Goal: Task Accomplishment & Management: Manage account settings

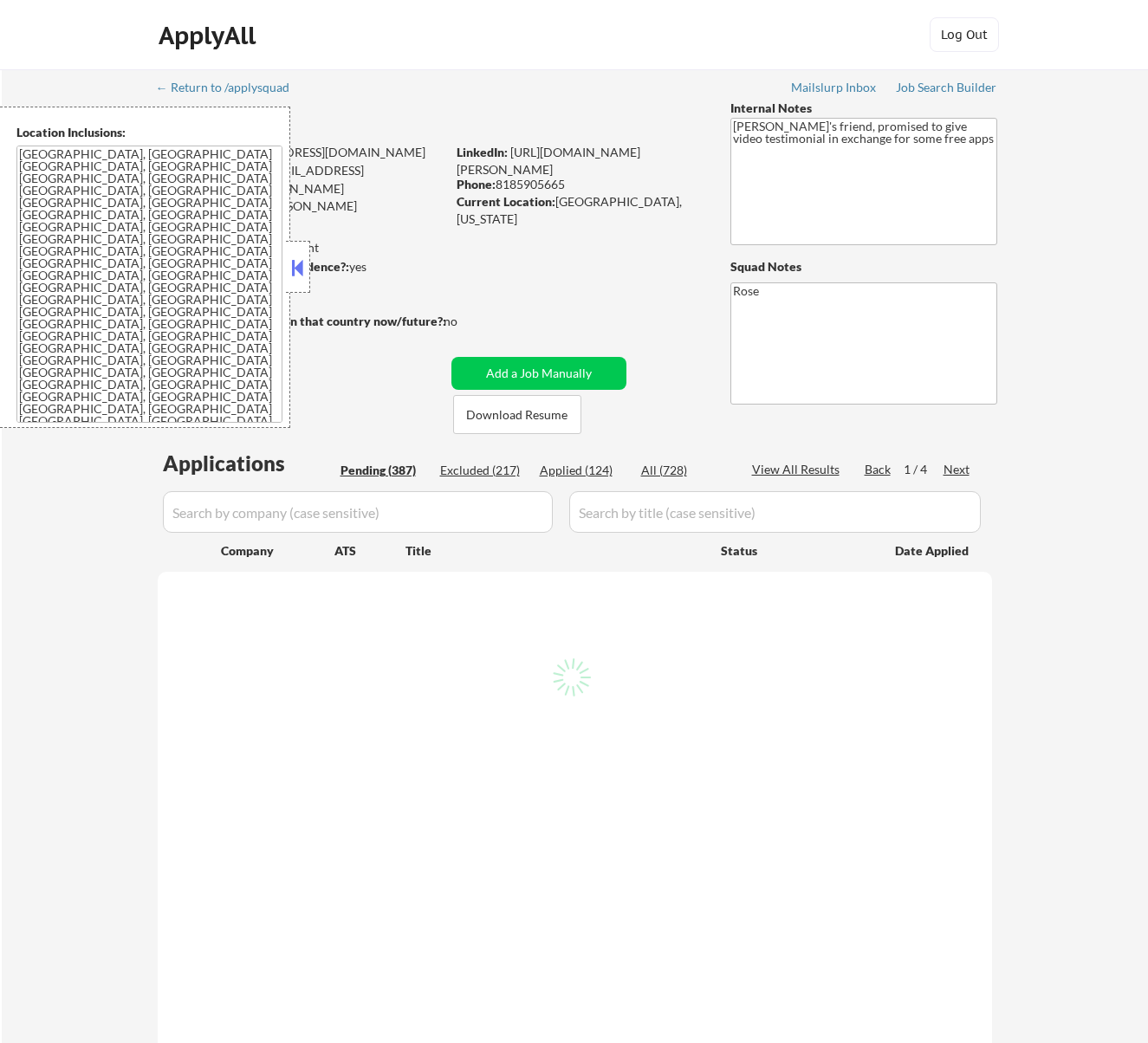
select select ""pending""
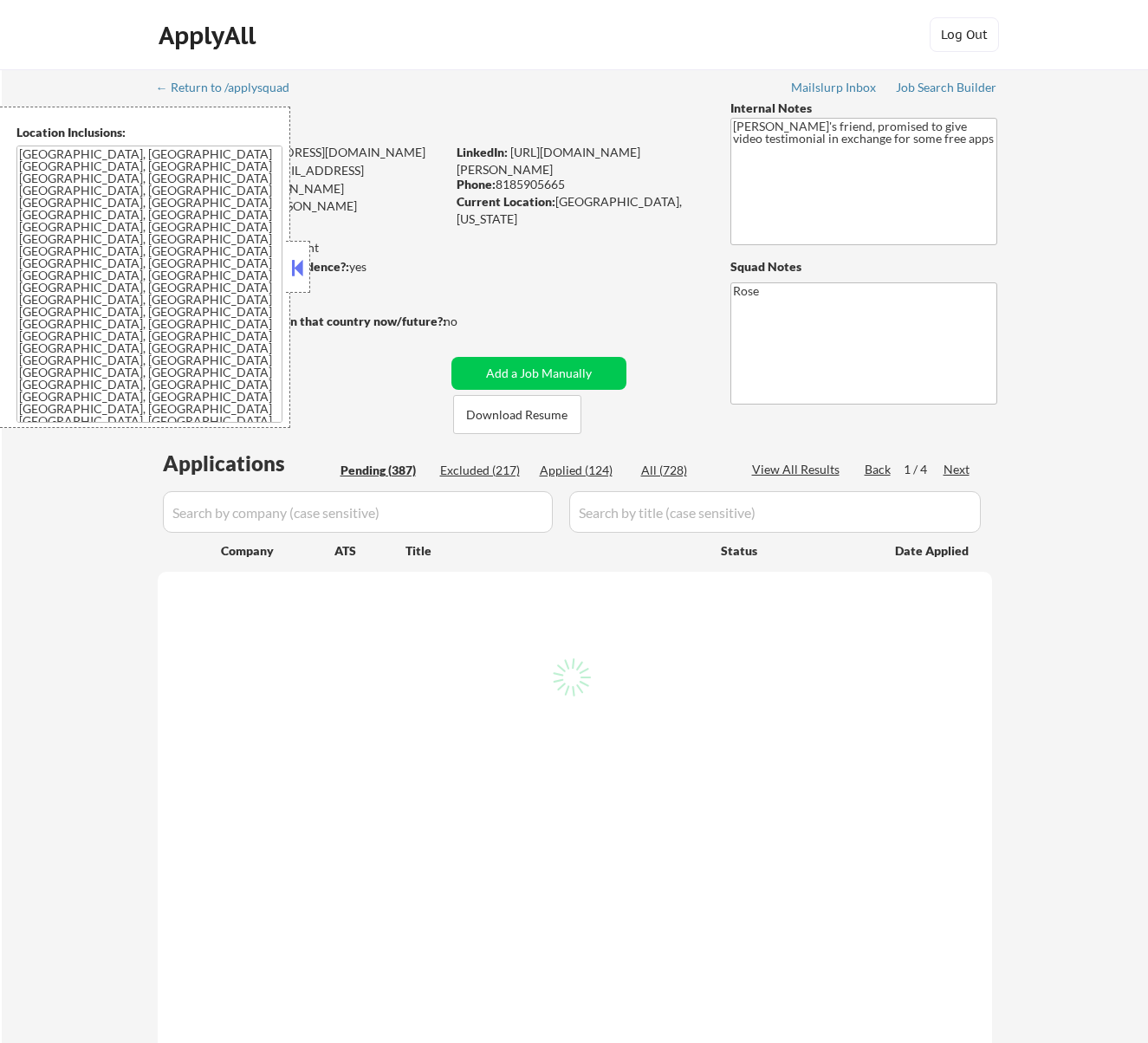
select select ""pending""
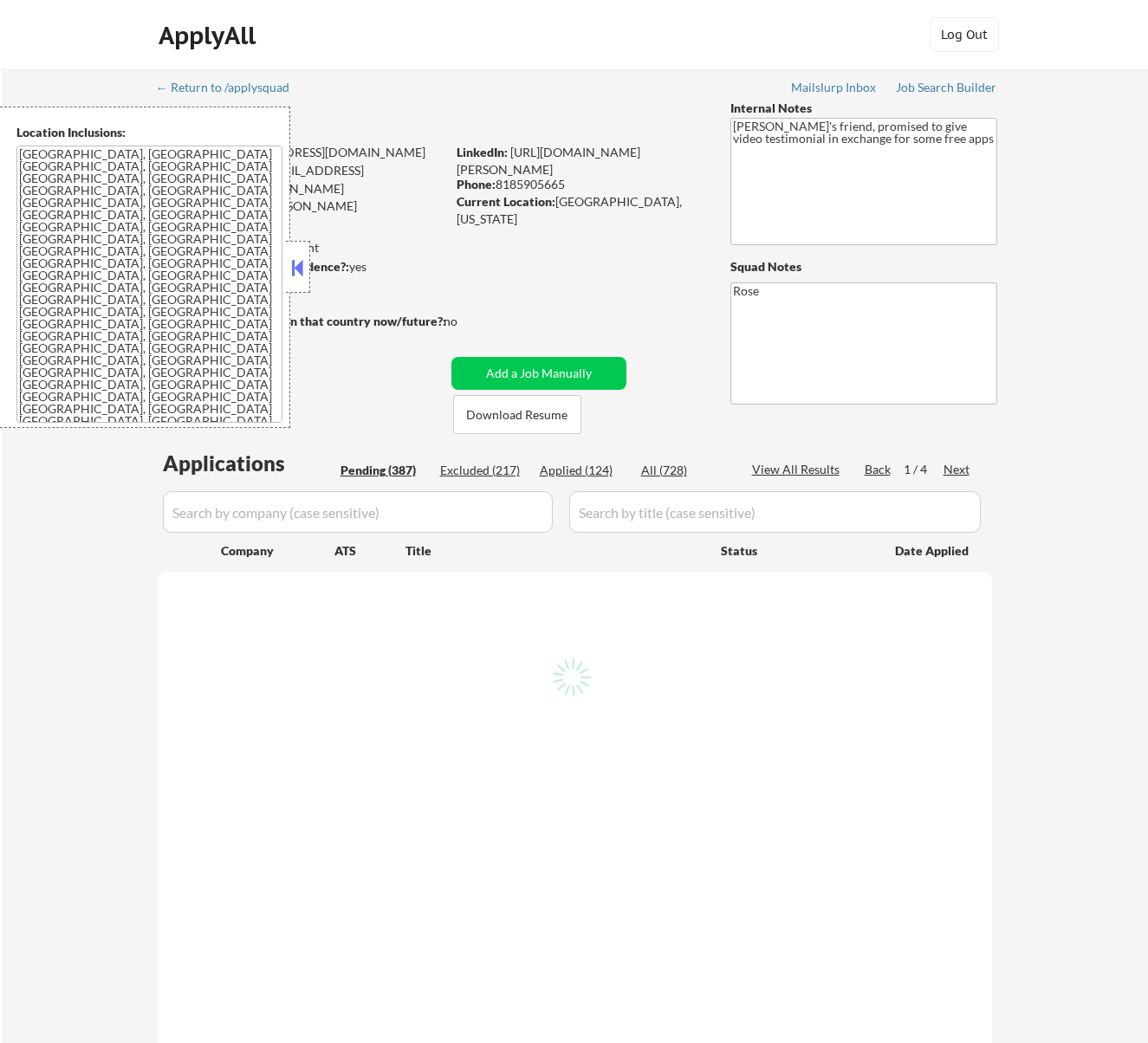
select select ""pending""
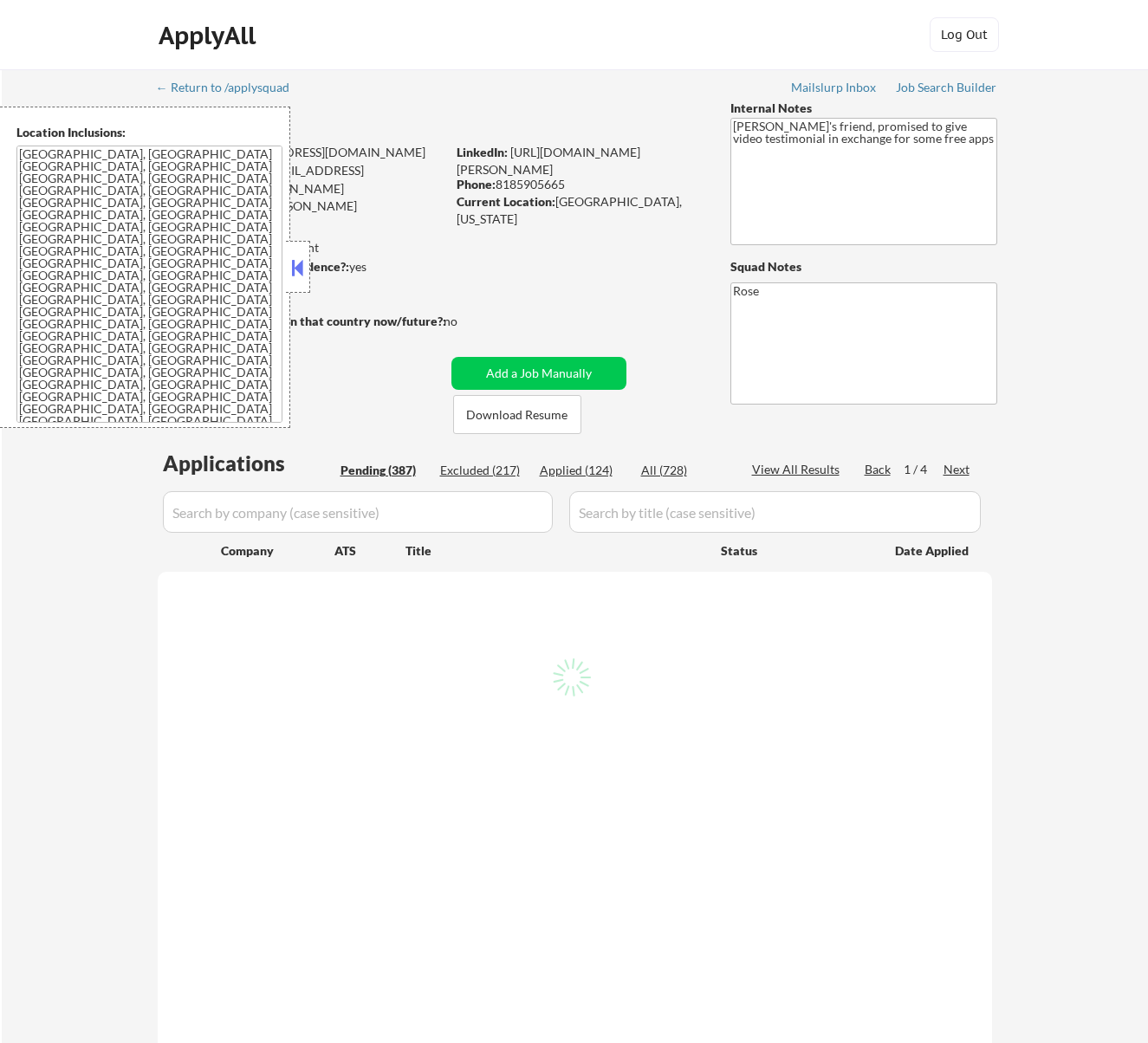
select select ""pending""
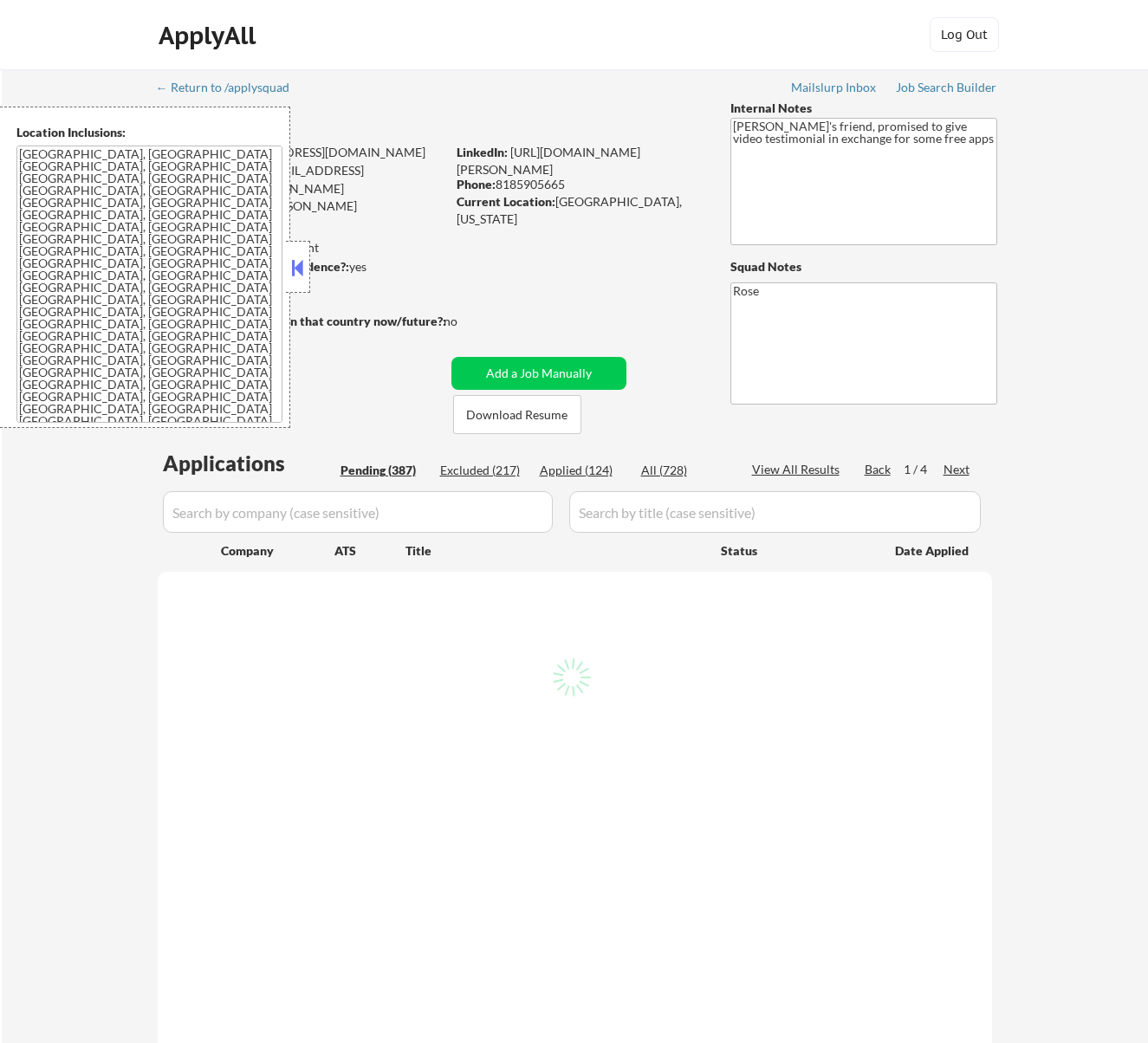
select select ""pending""
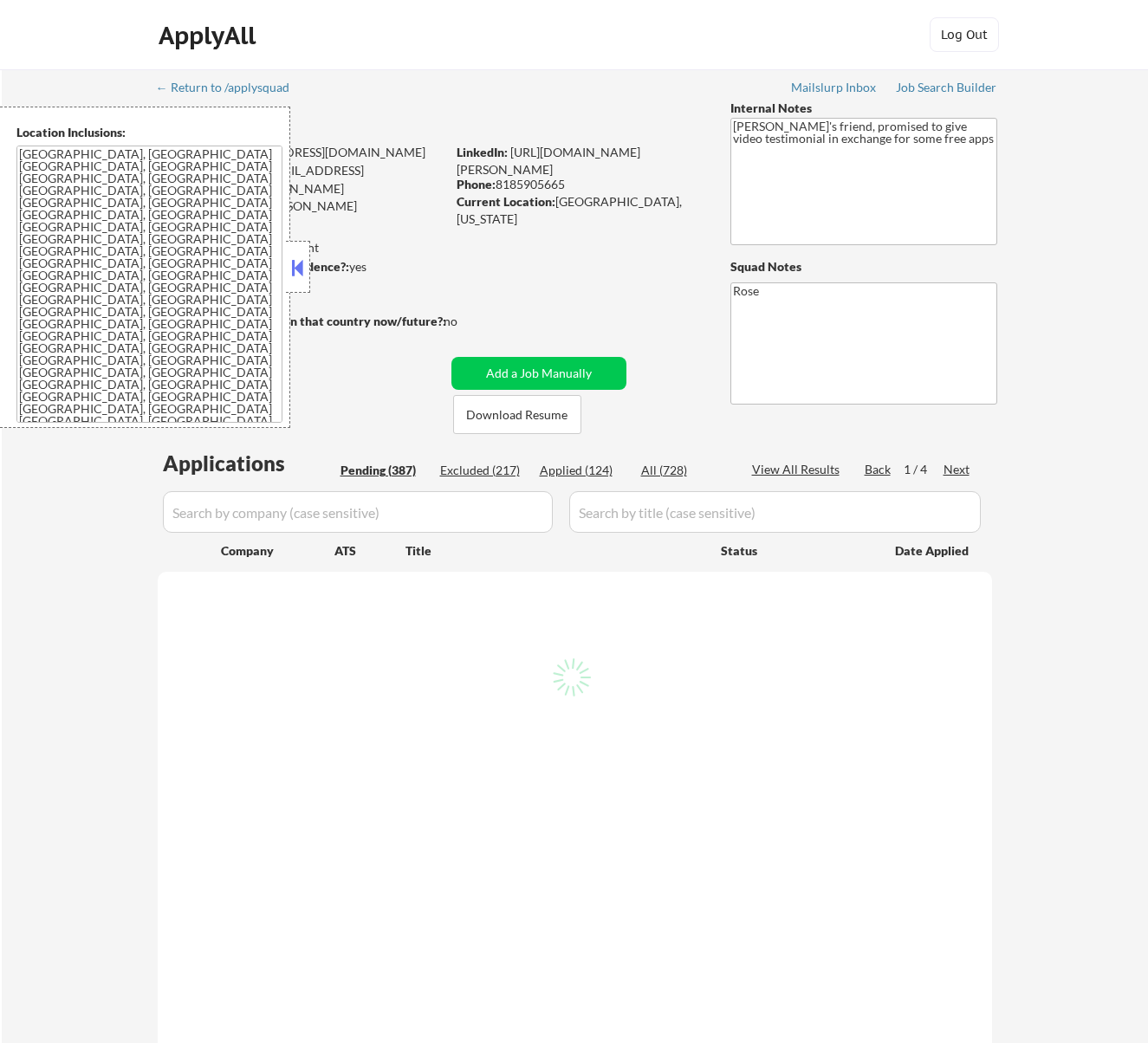
select select ""pending""
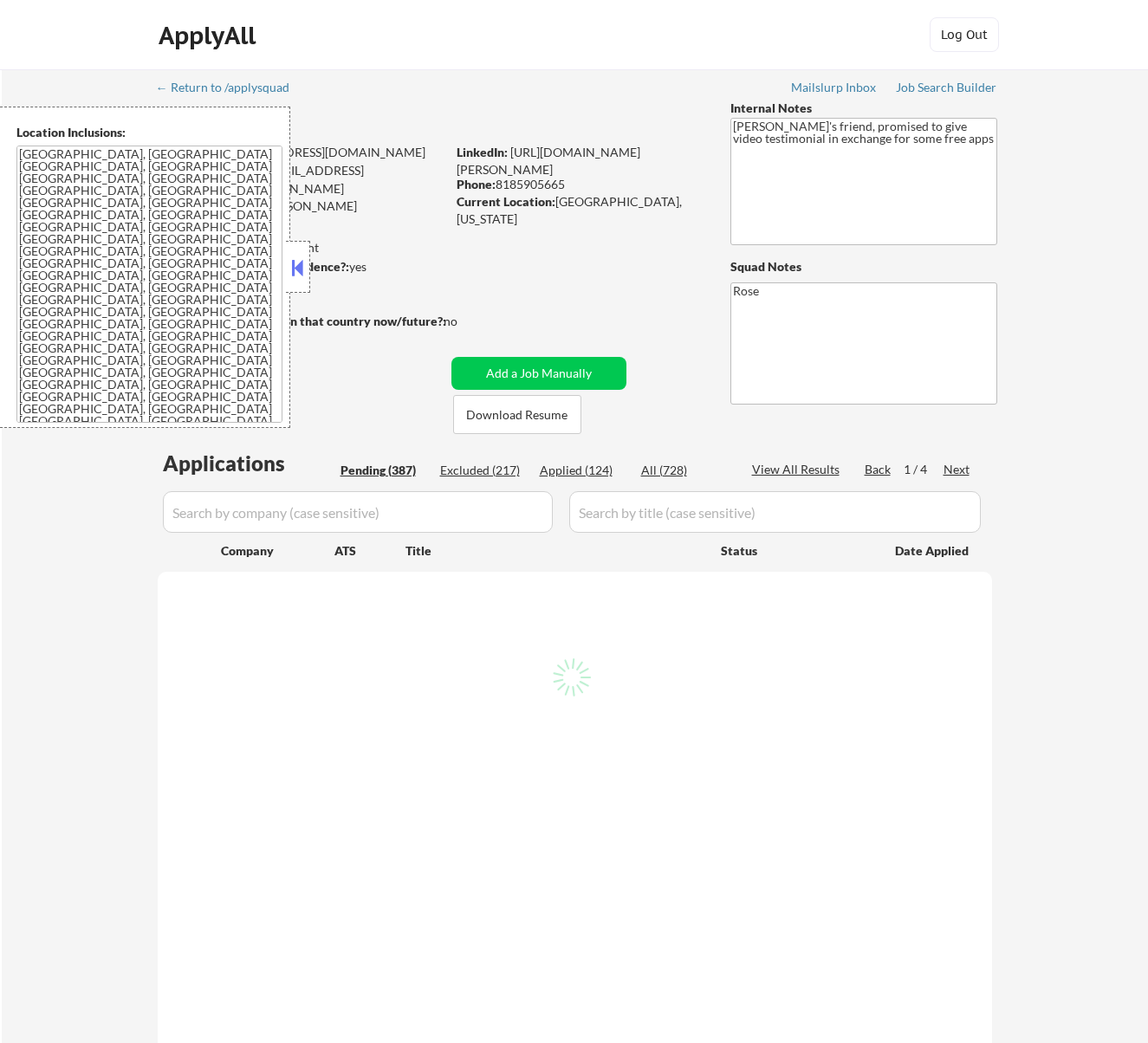
select select ""pending""
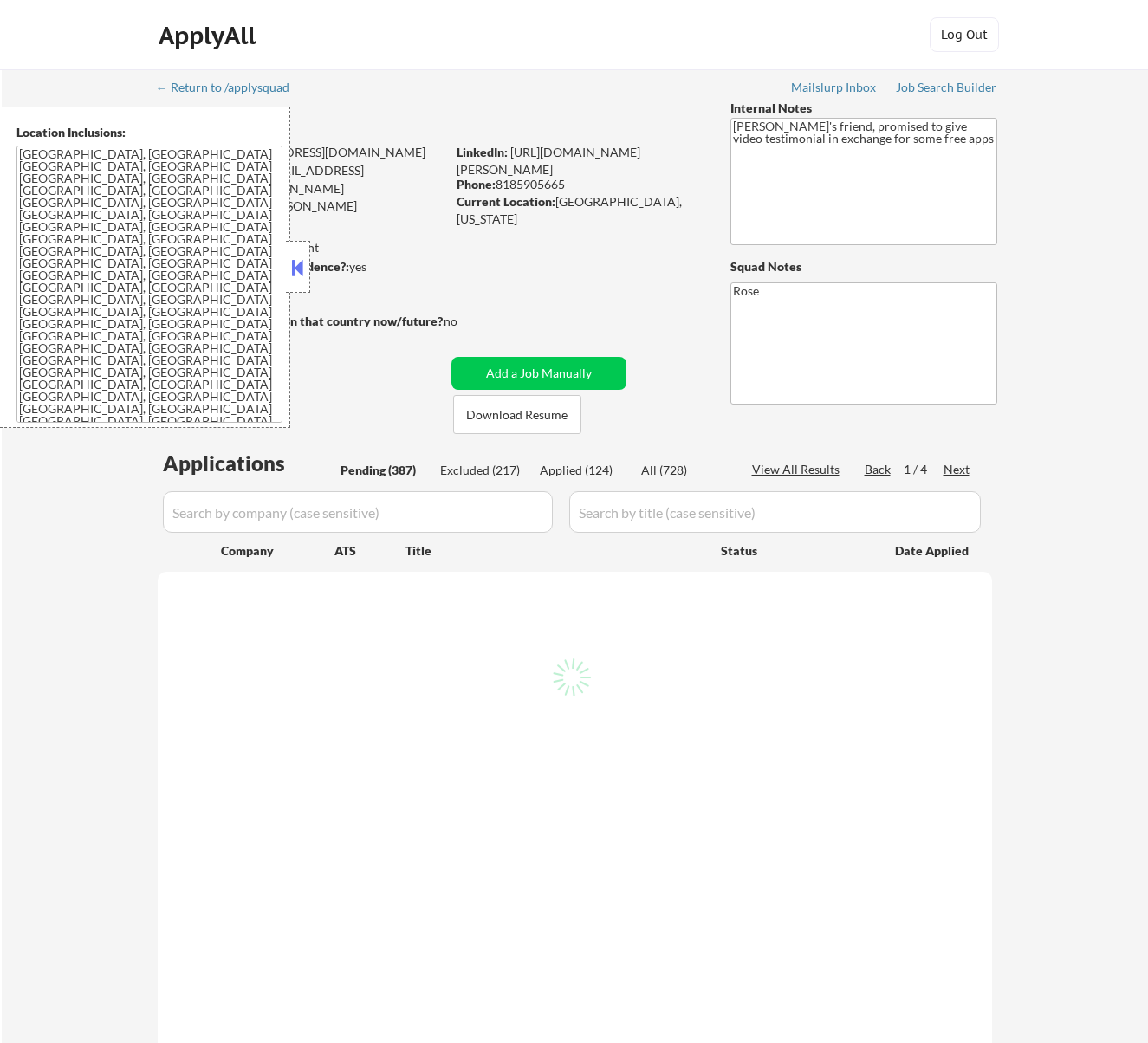
select select ""pending""
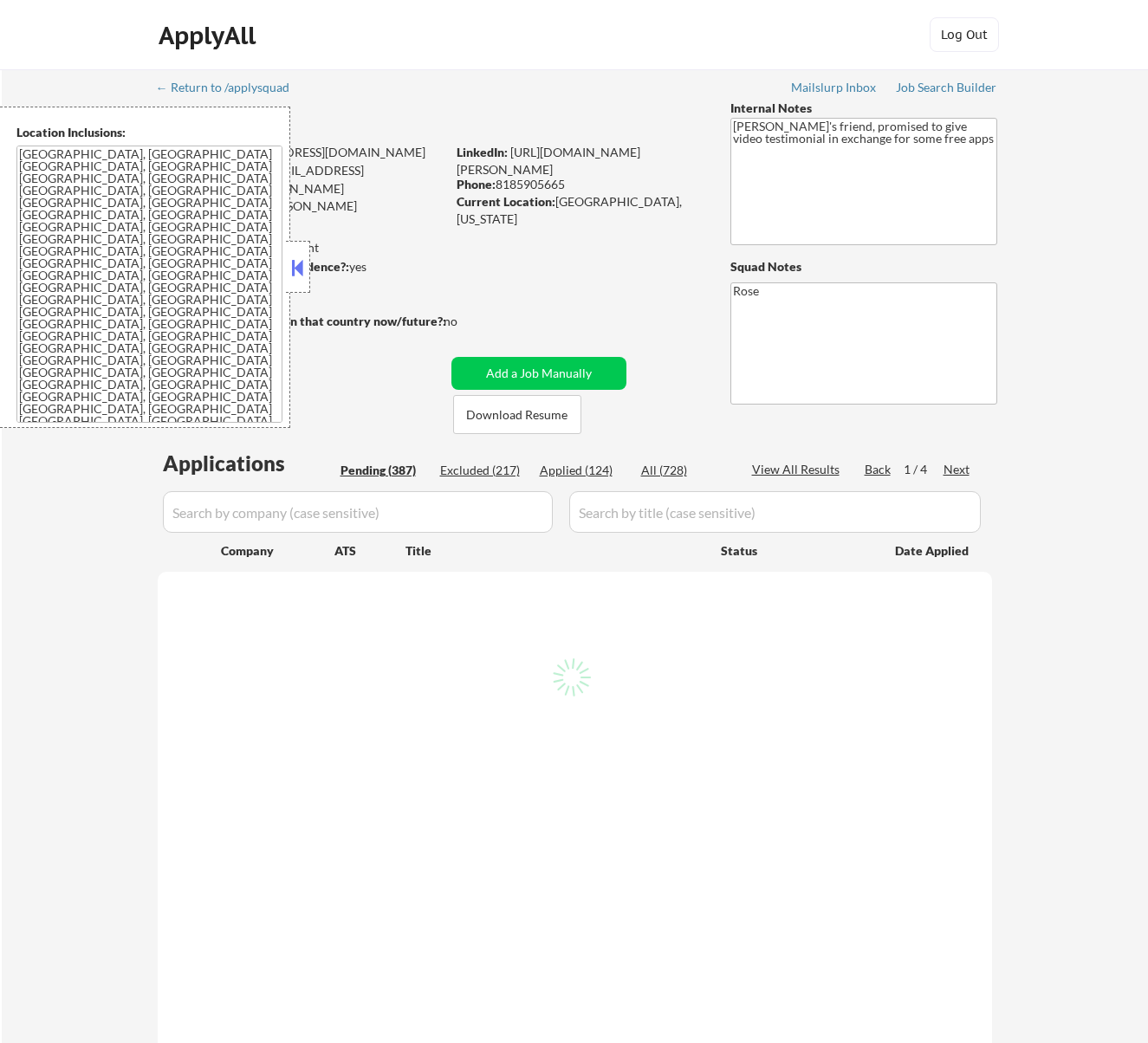
select select ""pending""
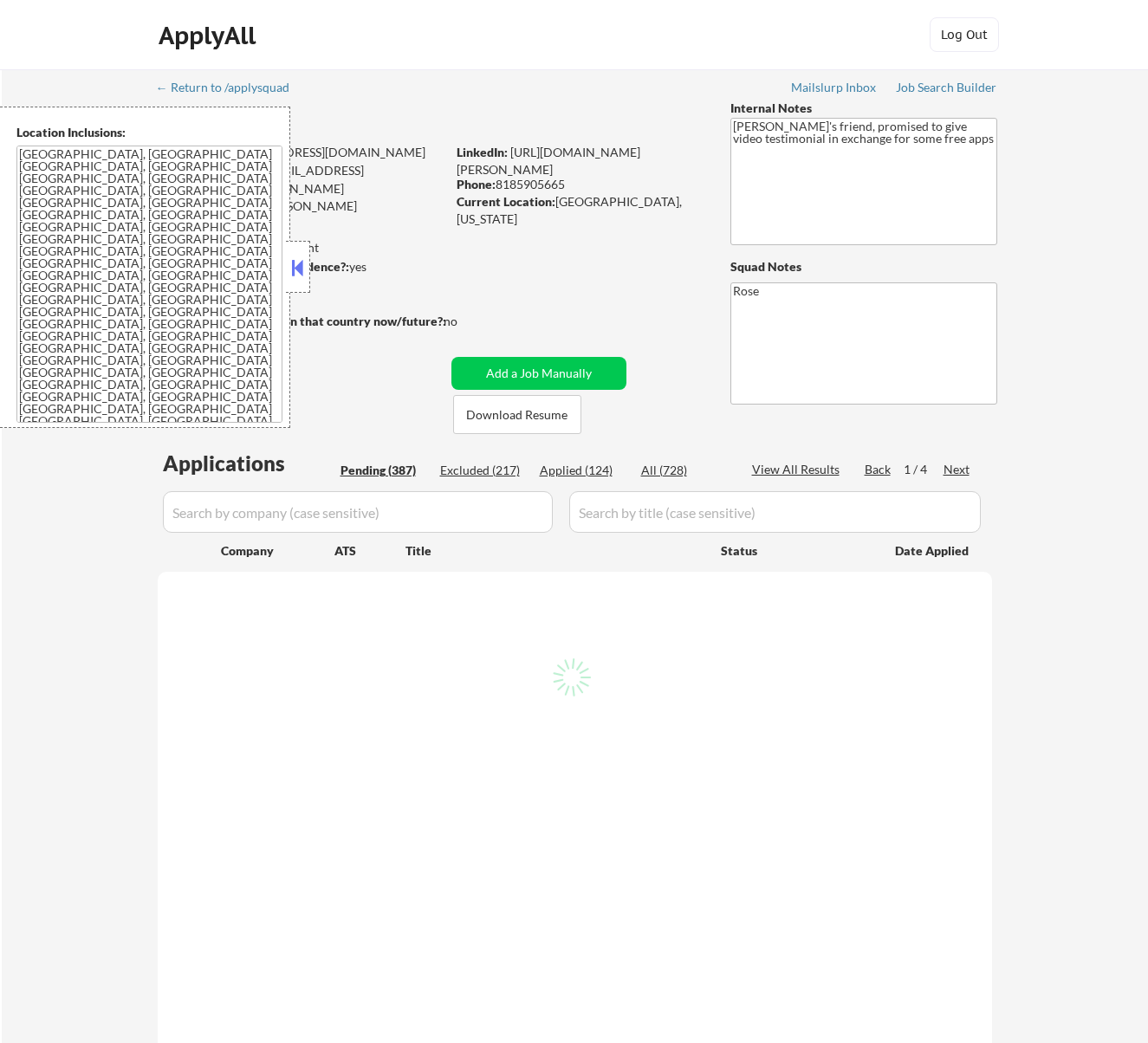
select select ""pending""
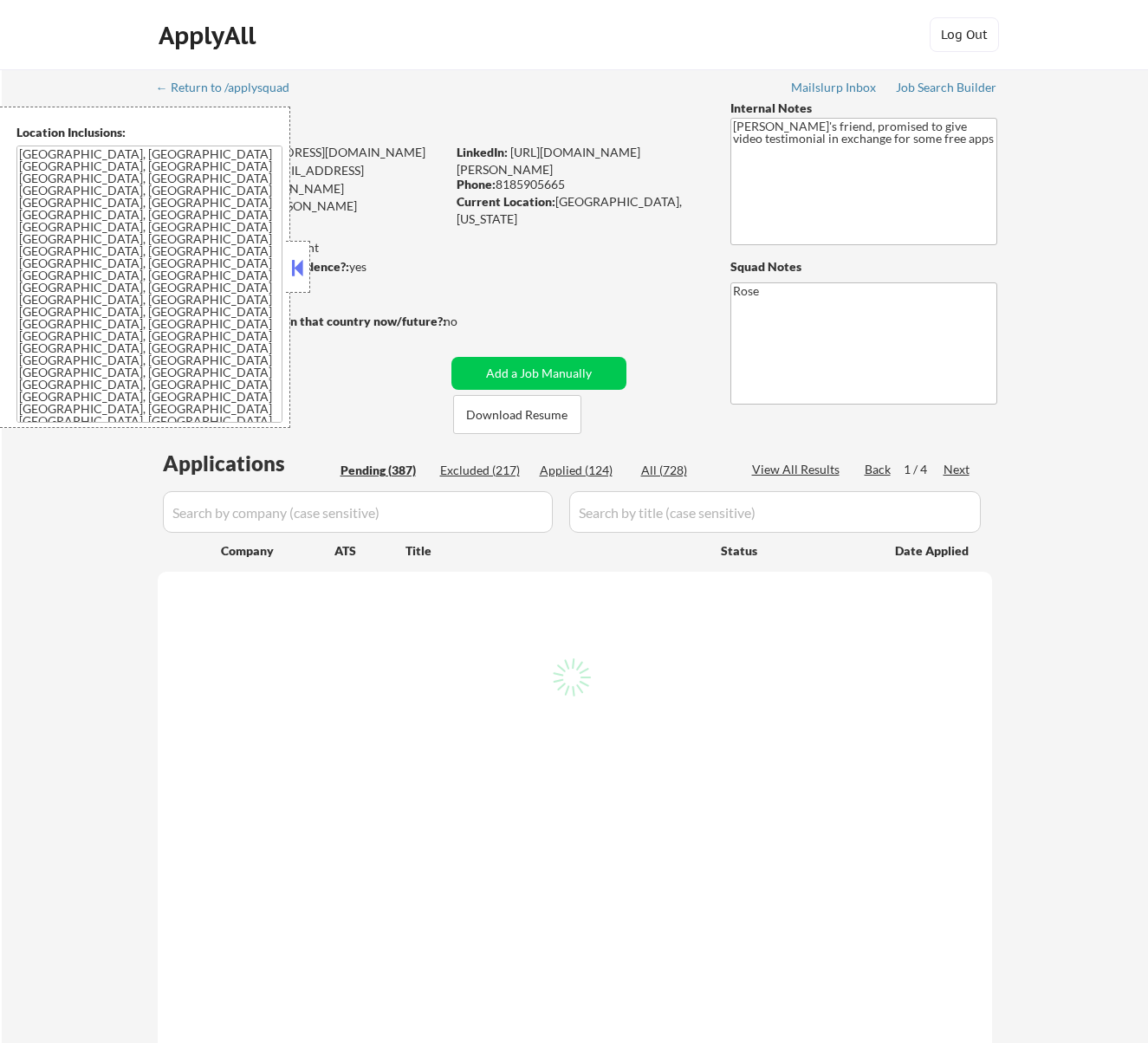
select select ""pending""
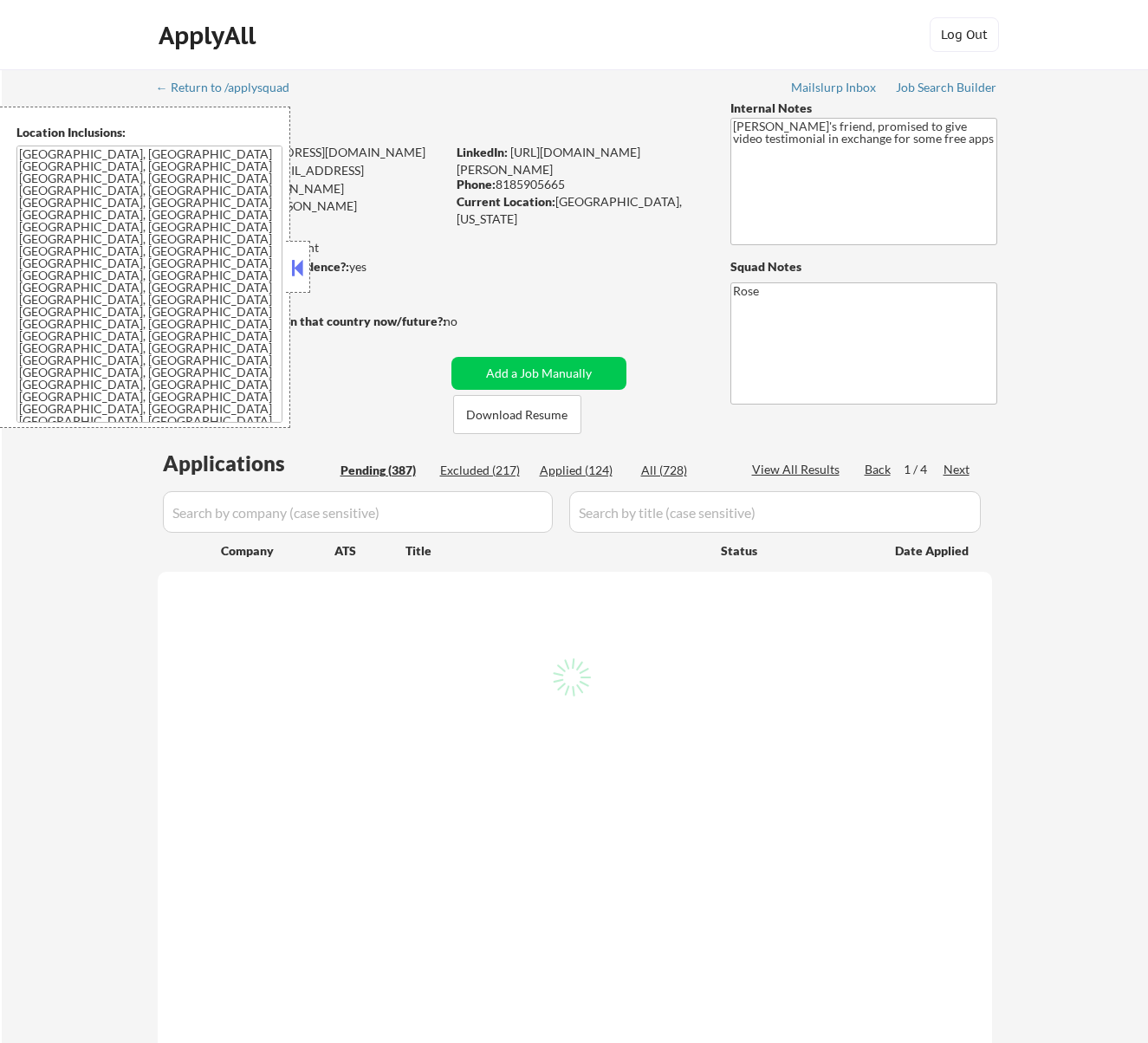
select select ""pending""
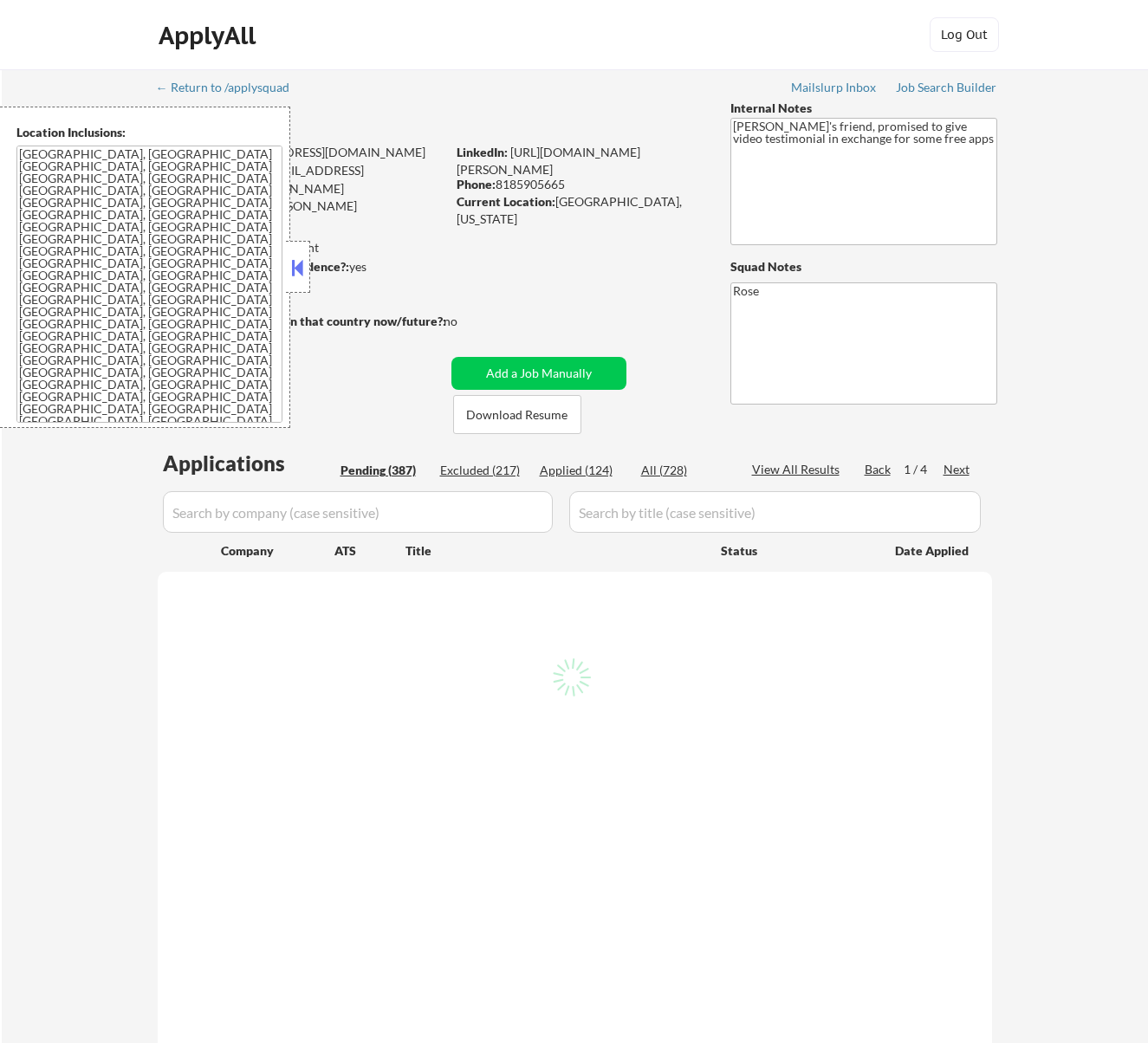
select select ""pending""
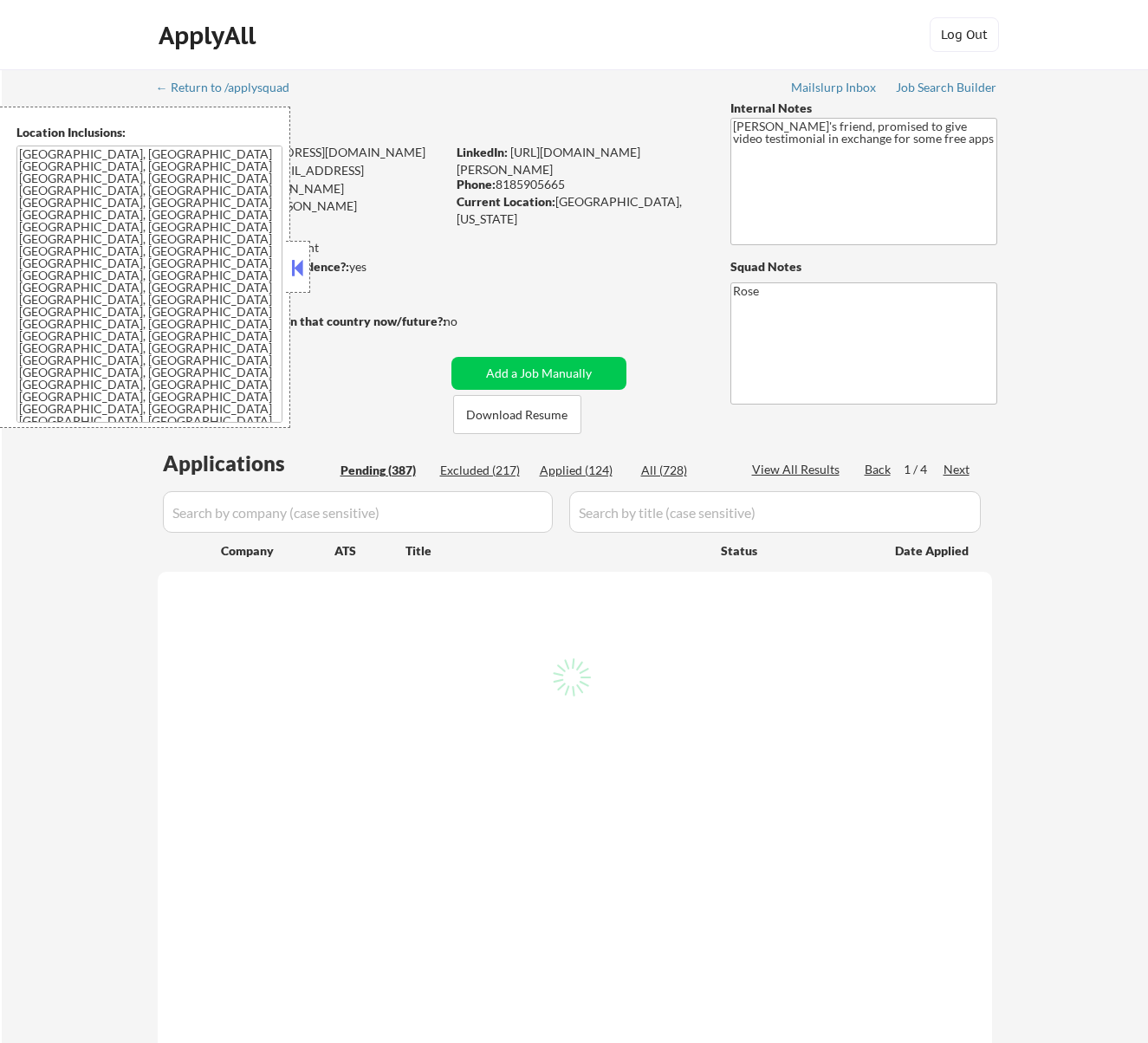
select select ""pending""
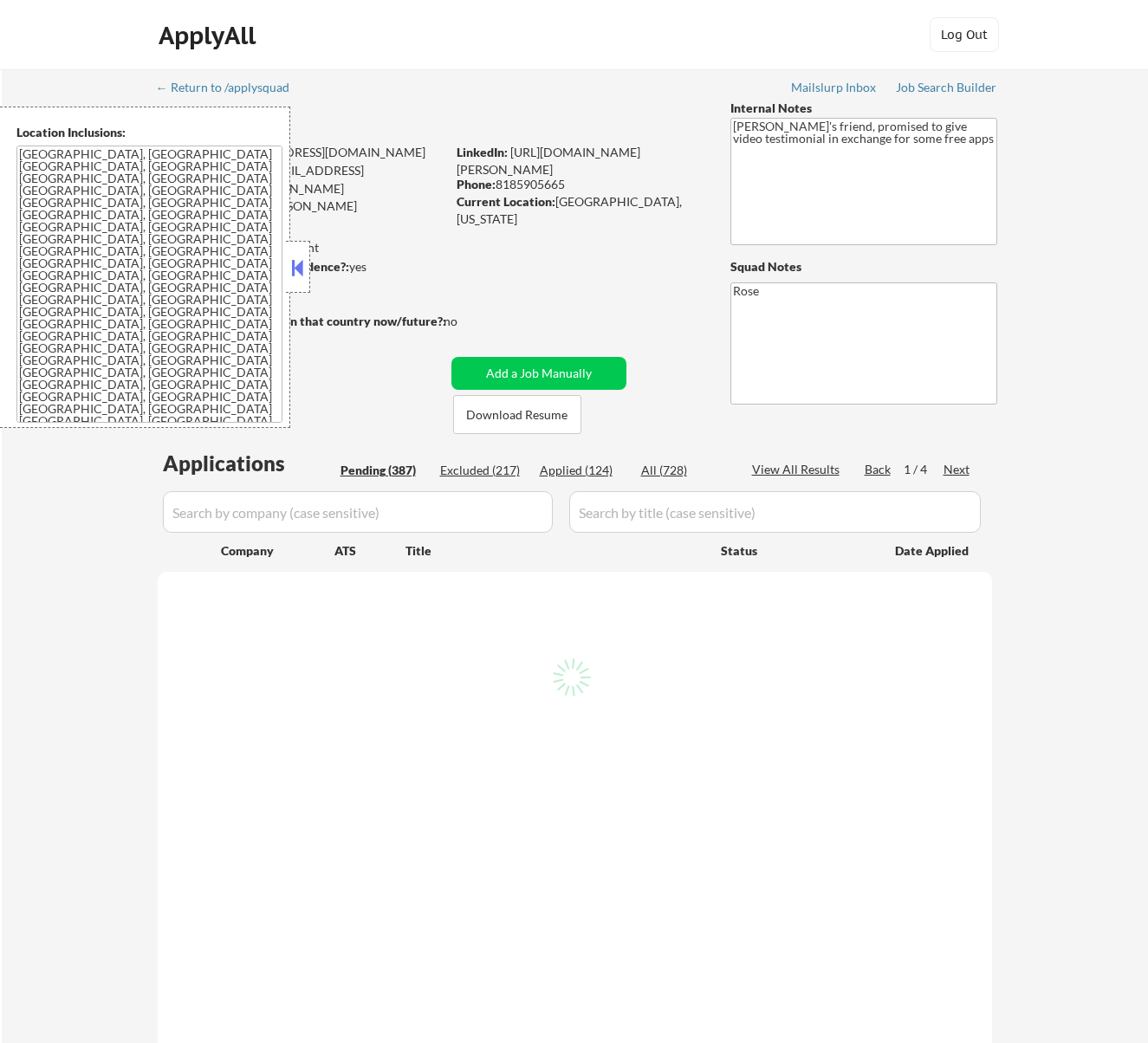
select select ""pending""
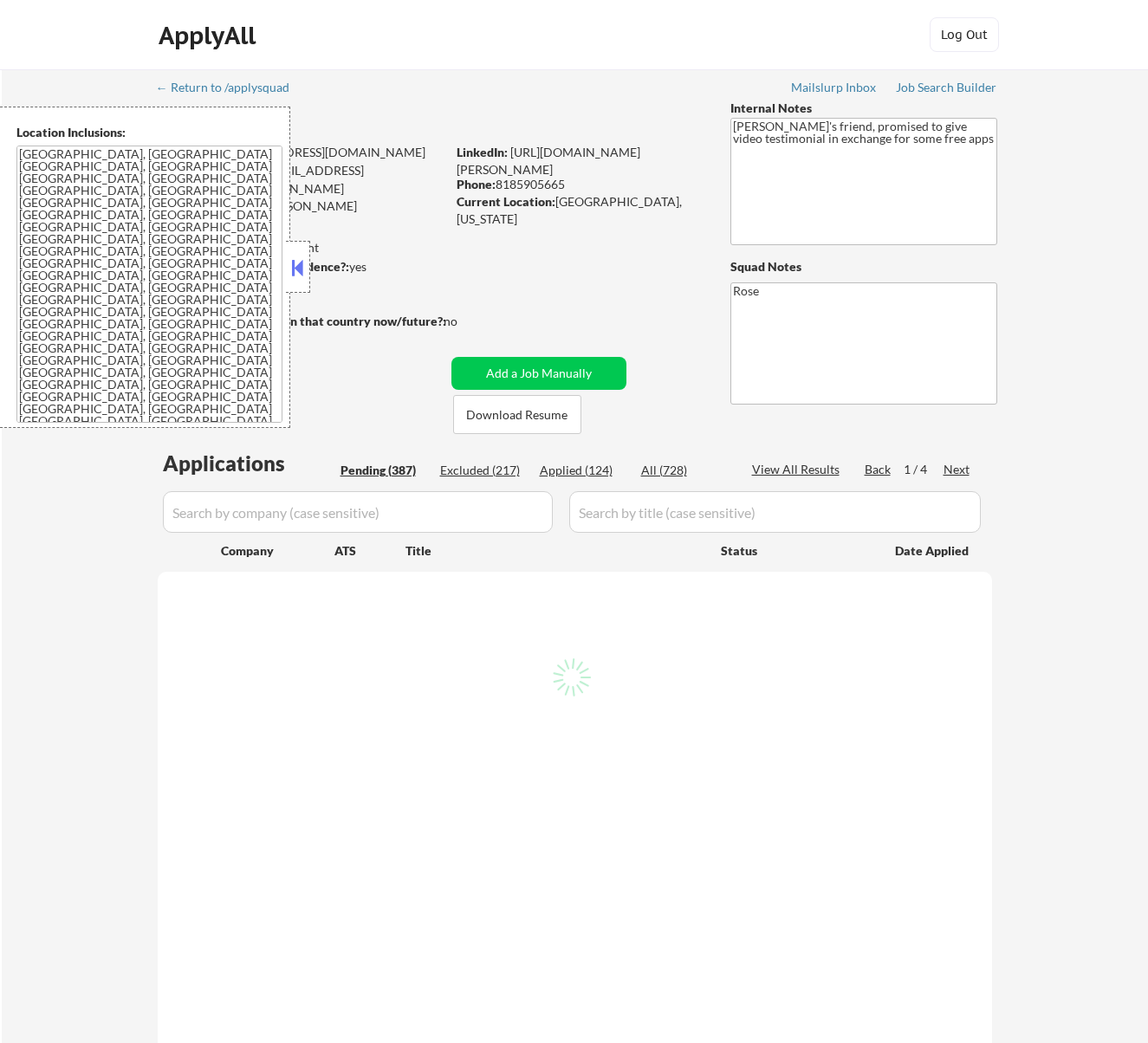
select select ""pending""
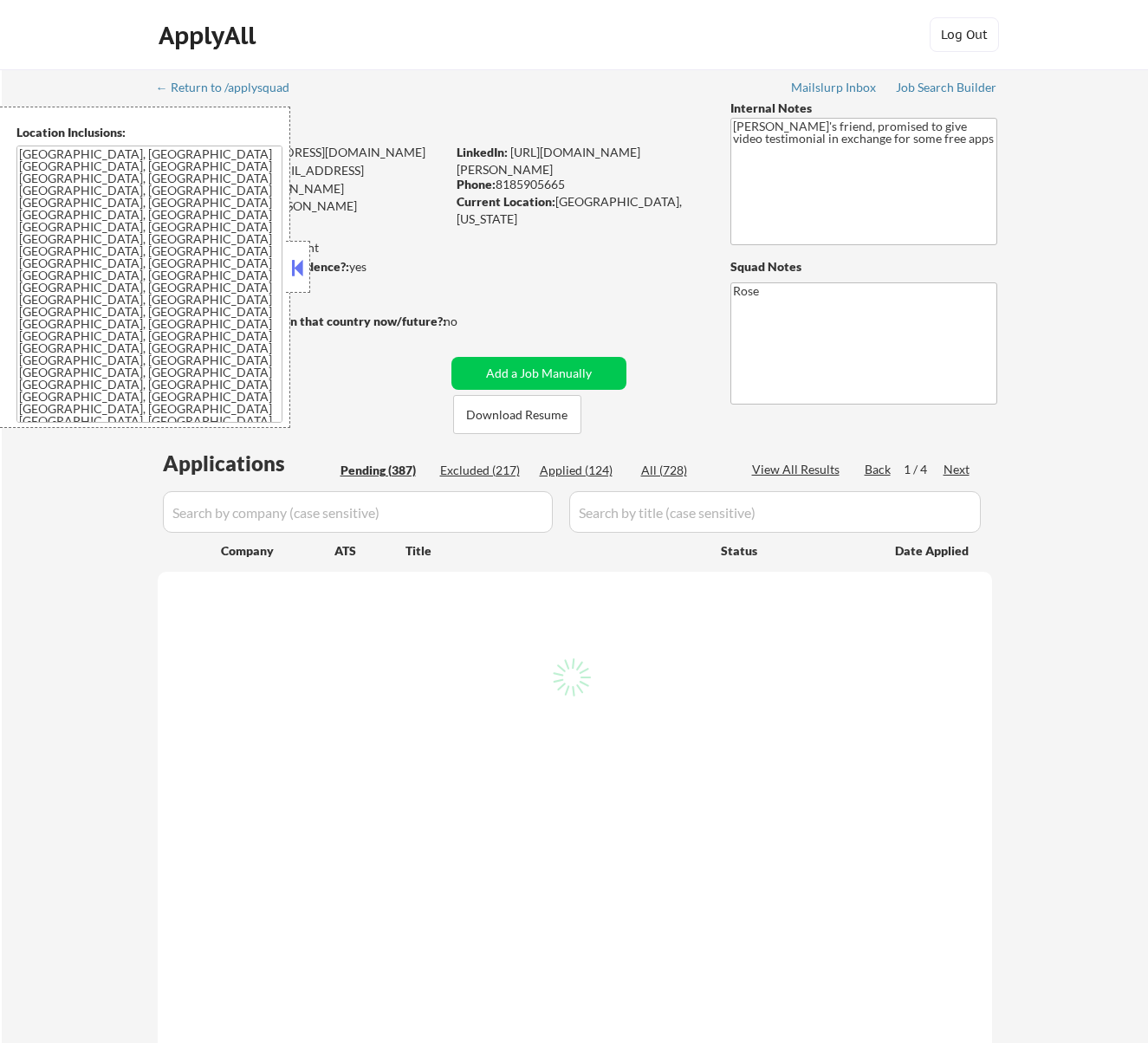
select select ""pending""
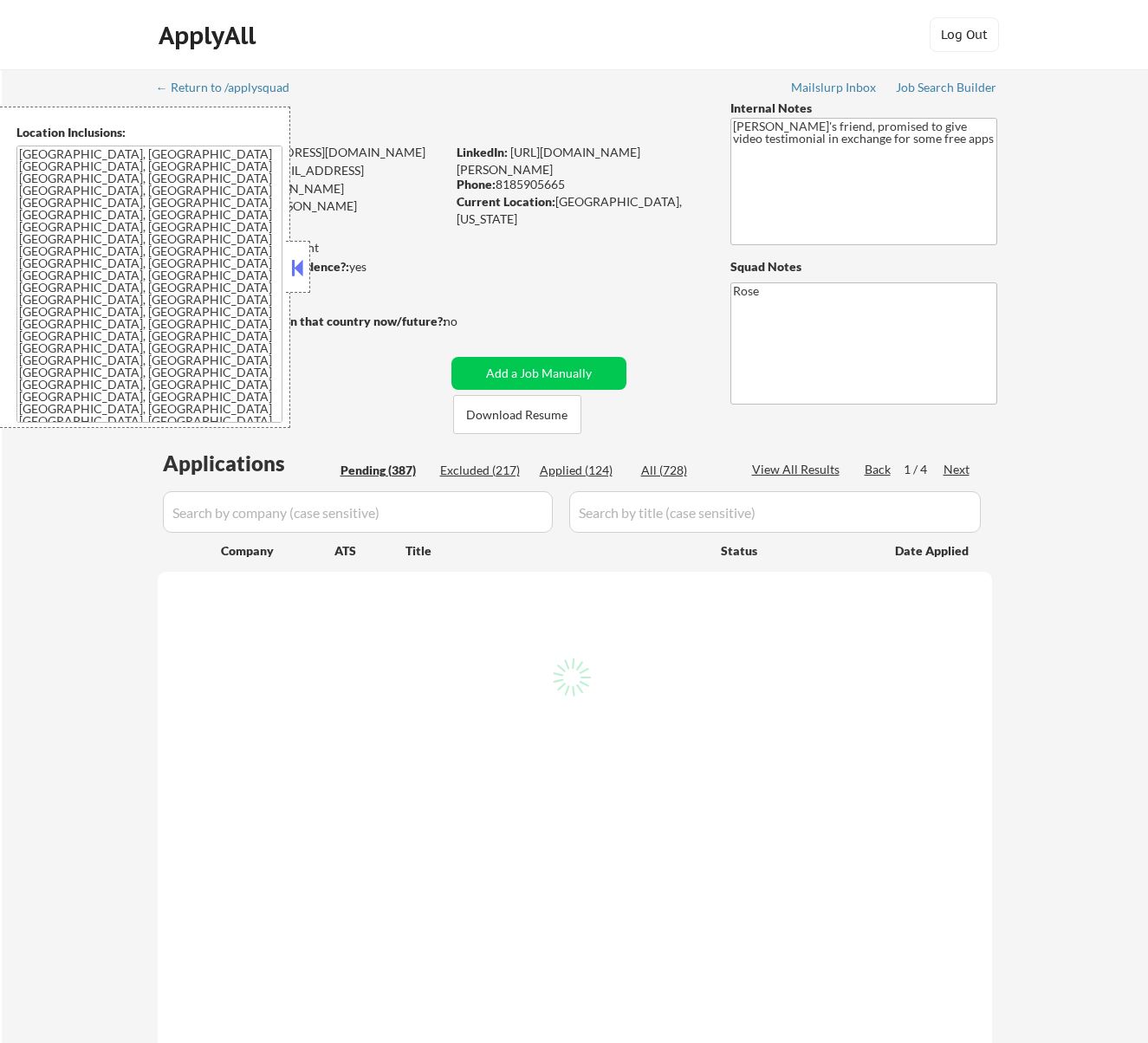
select select ""pending""
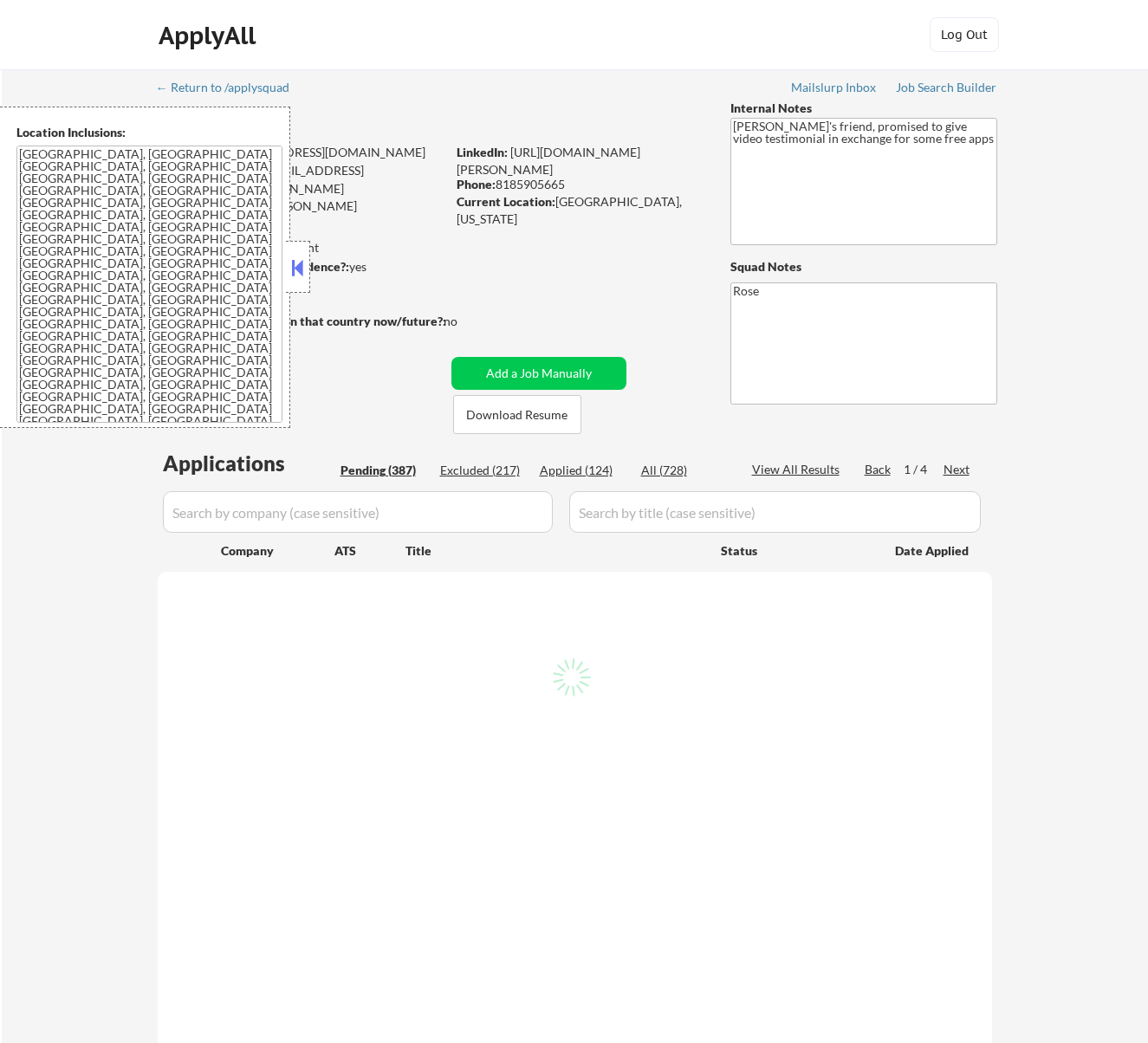
select select ""pending""
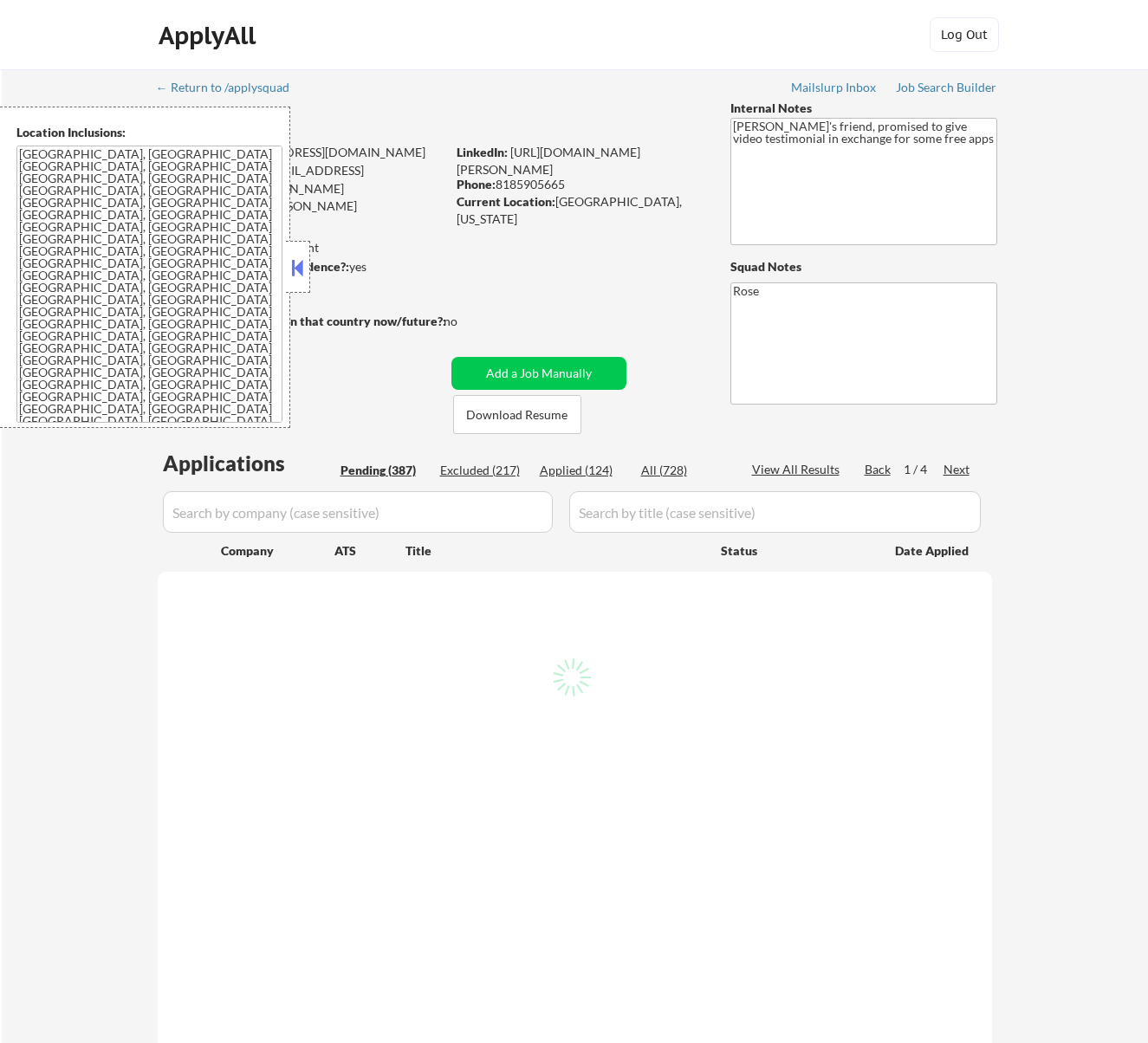
select select ""pending""
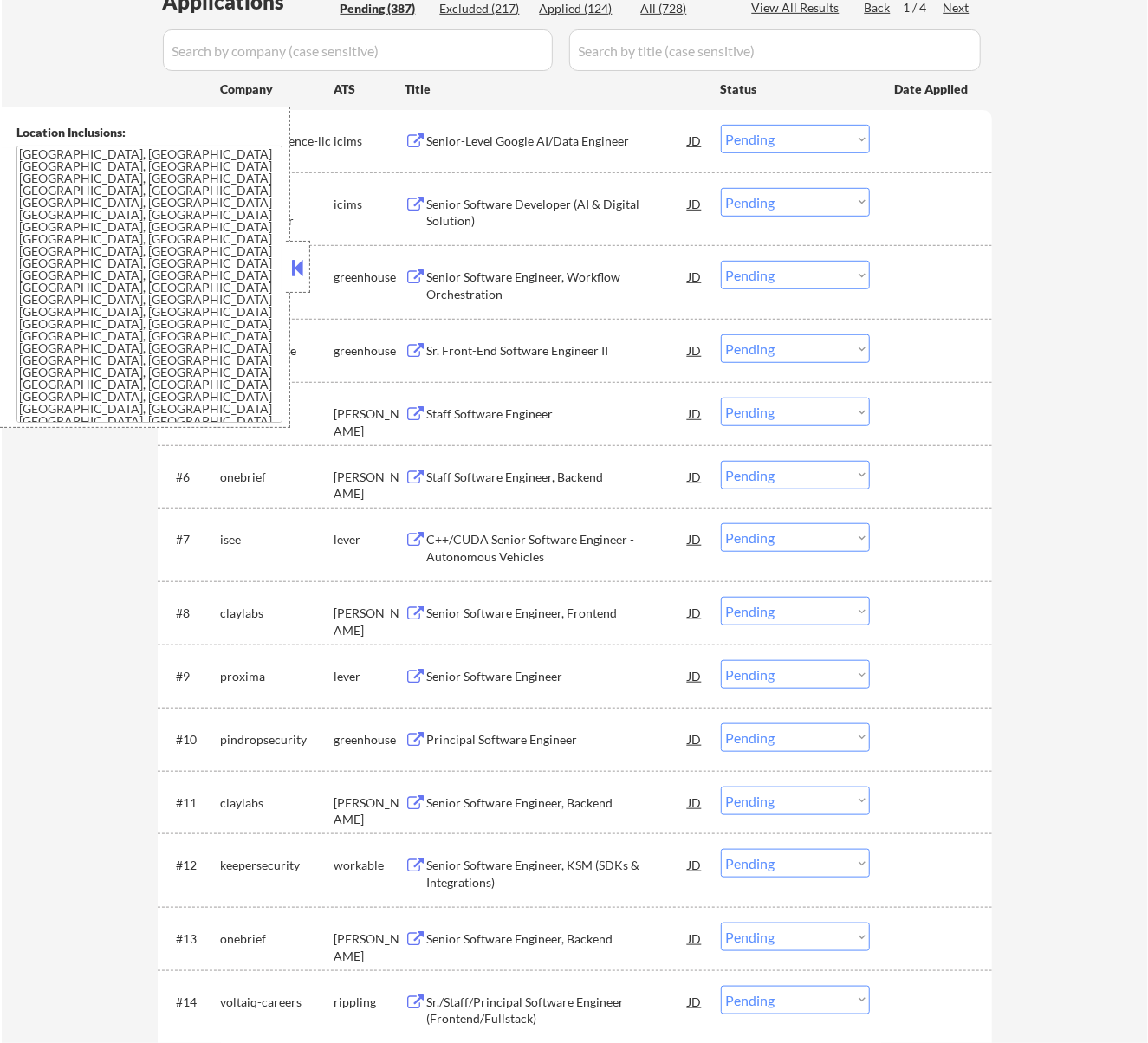
scroll to position [462, 0]
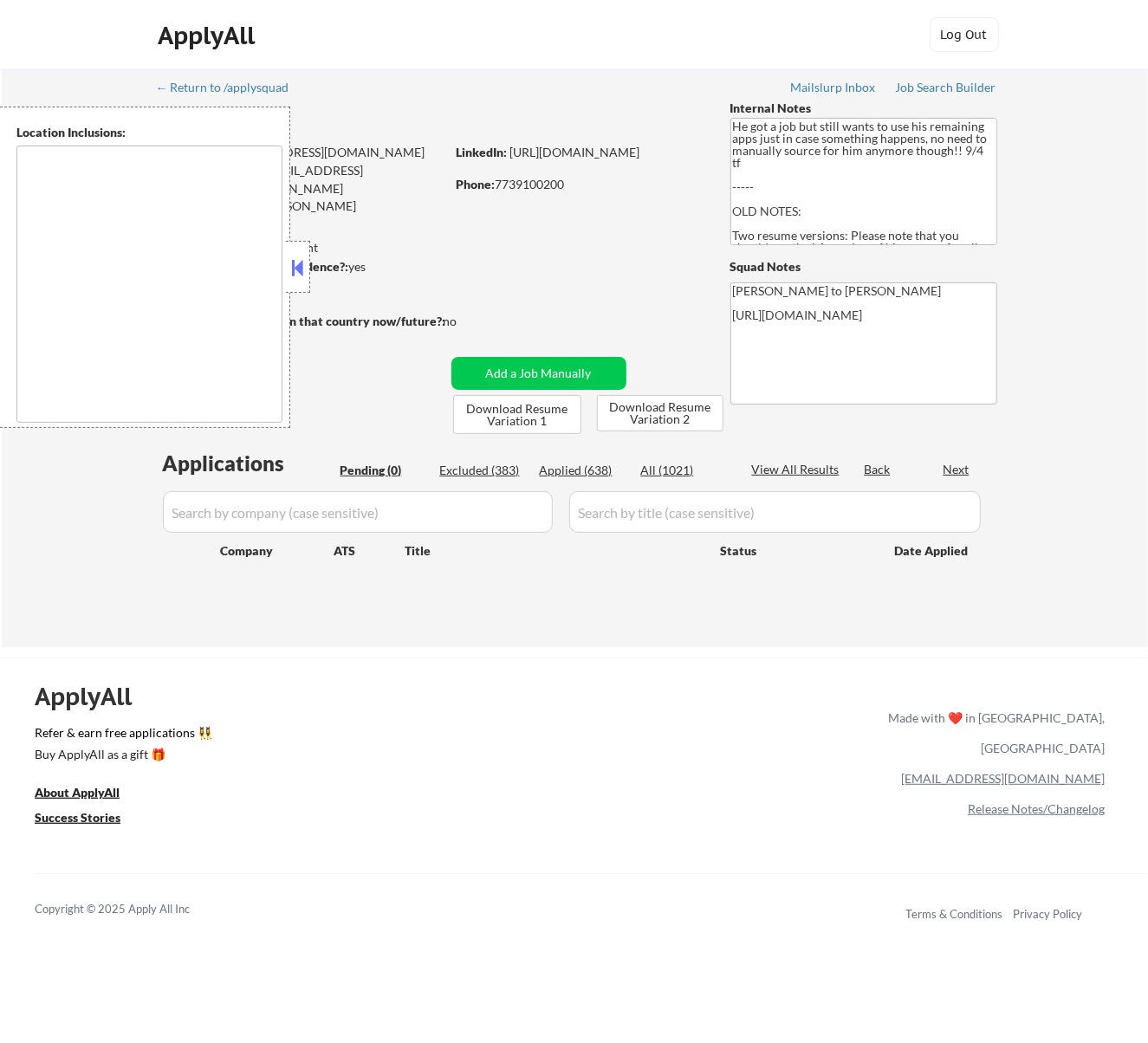
type textarea "[GEOGRAPHIC_DATA], [GEOGRAPHIC_DATA] [GEOGRAPHIC_DATA], [GEOGRAPHIC_DATA] [GEOG…"
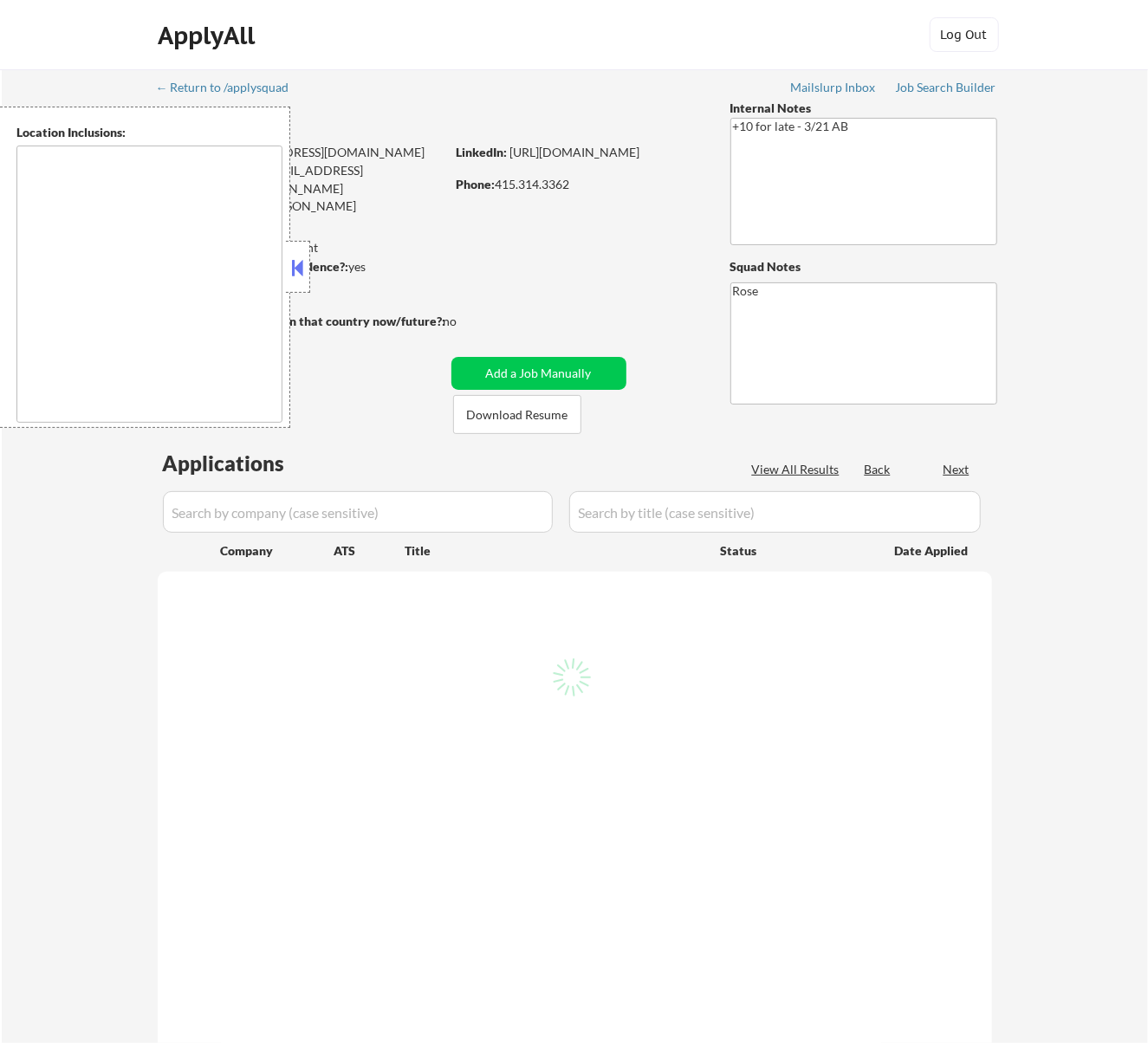
select select ""pending""
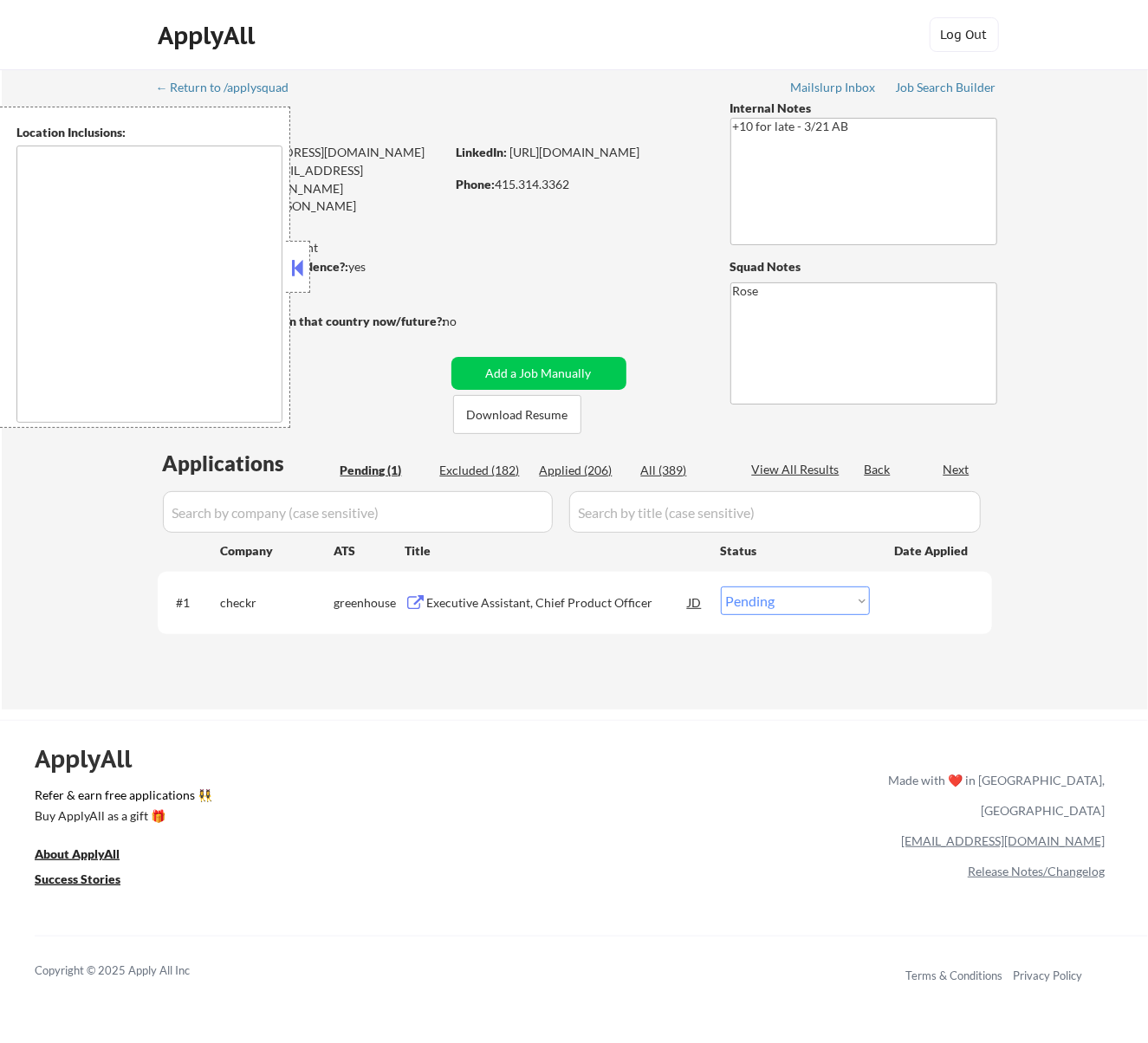
type textarea "San Francisco, CA Daly City, CA South San Francisco, CA Brisbane, CA Colma, CA …"
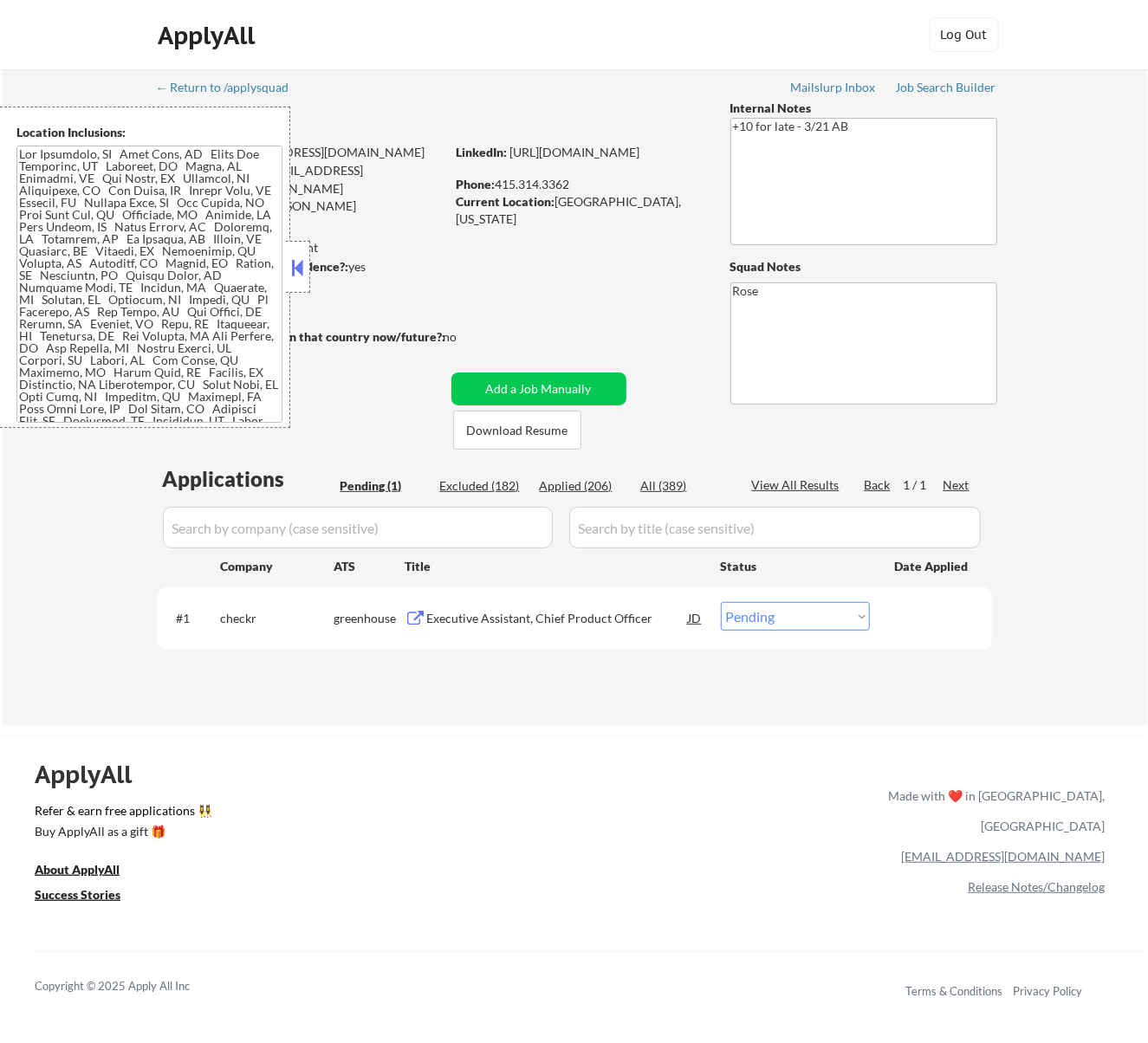
click at [555, 616] on div "Executive Assistant, Chief Product Officer" at bounding box center [558, 618] width 262 height 17
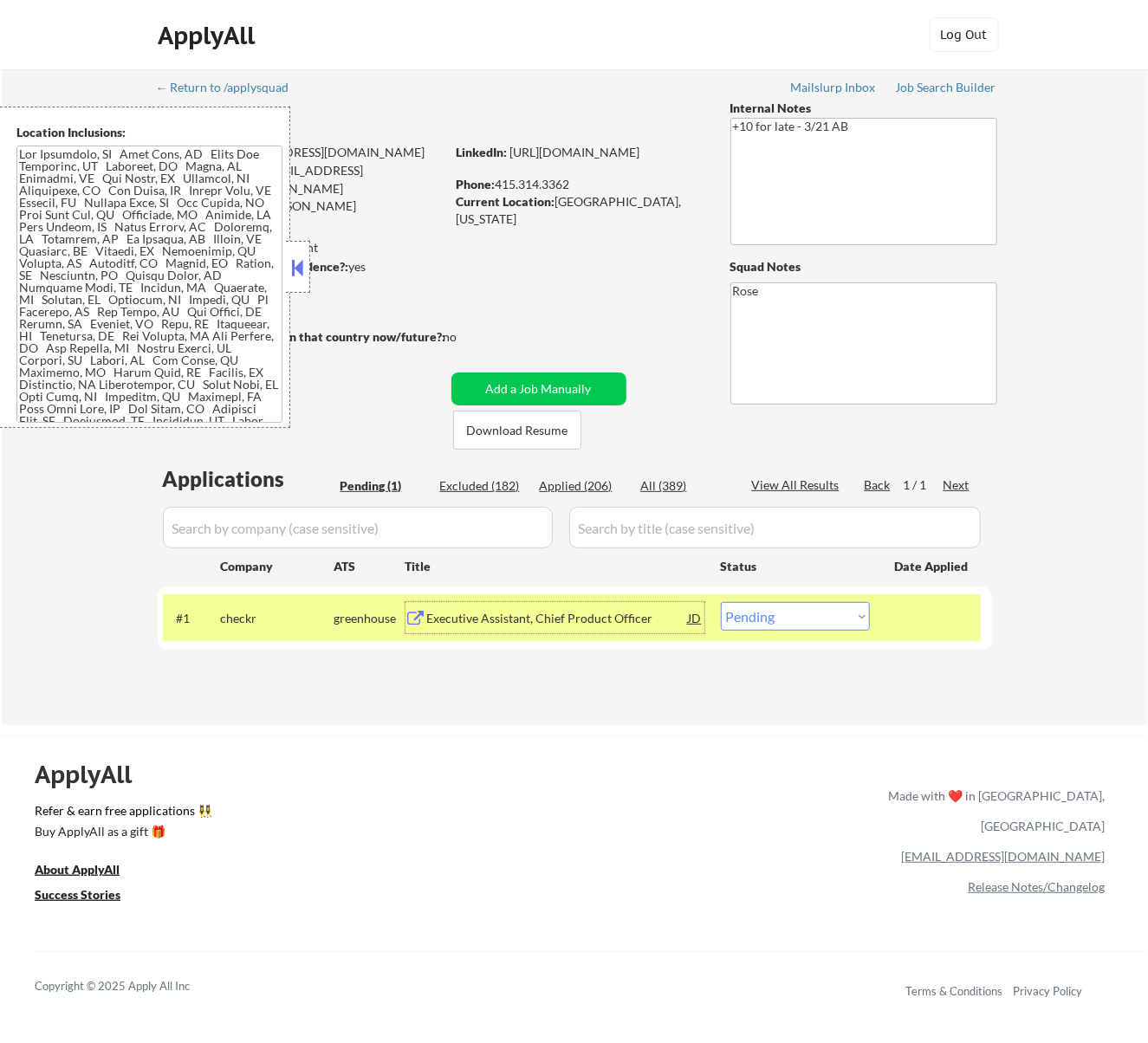
click at [842, 617] on select "Choose an option... Pending Applied Excluded (Questions) Excluded (Expired) Exc…" at bounding box center [796, 616] width 149 height 29
select select ""excluded__bad_match_""
click at [721, 602] on select "Choose an option... Pending Applied Excluded (Questions) Excluded (Expired) Exc…" at bounding box center [796, 616] width 149 height 29
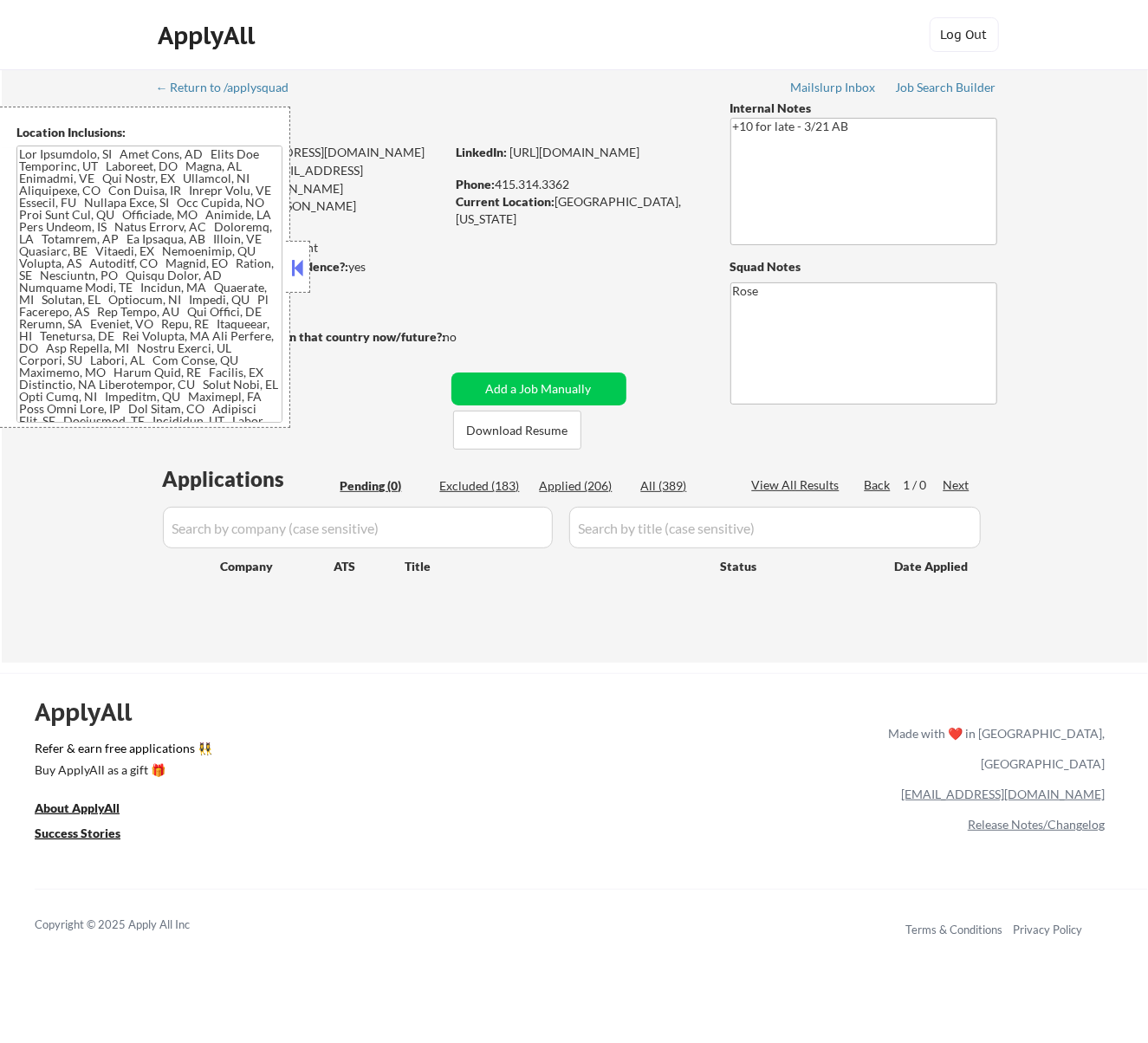
click at [302, 268] on button at bounding box center [297, 267] width 19 height 26
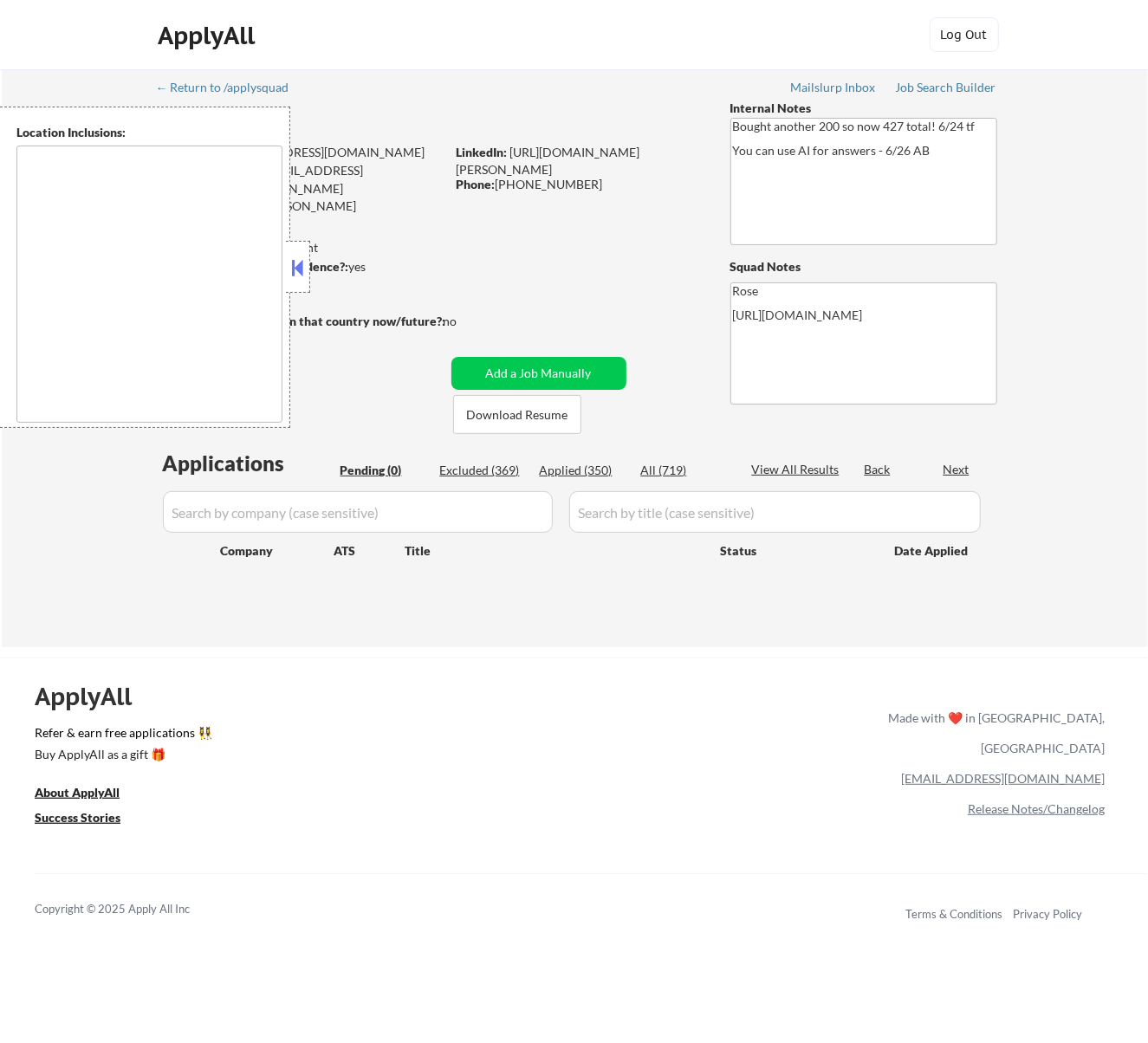
type textarea "San Francisco, CA Daly City, CA South San Francisco, CA Brisbane, CA Colma, CA …"
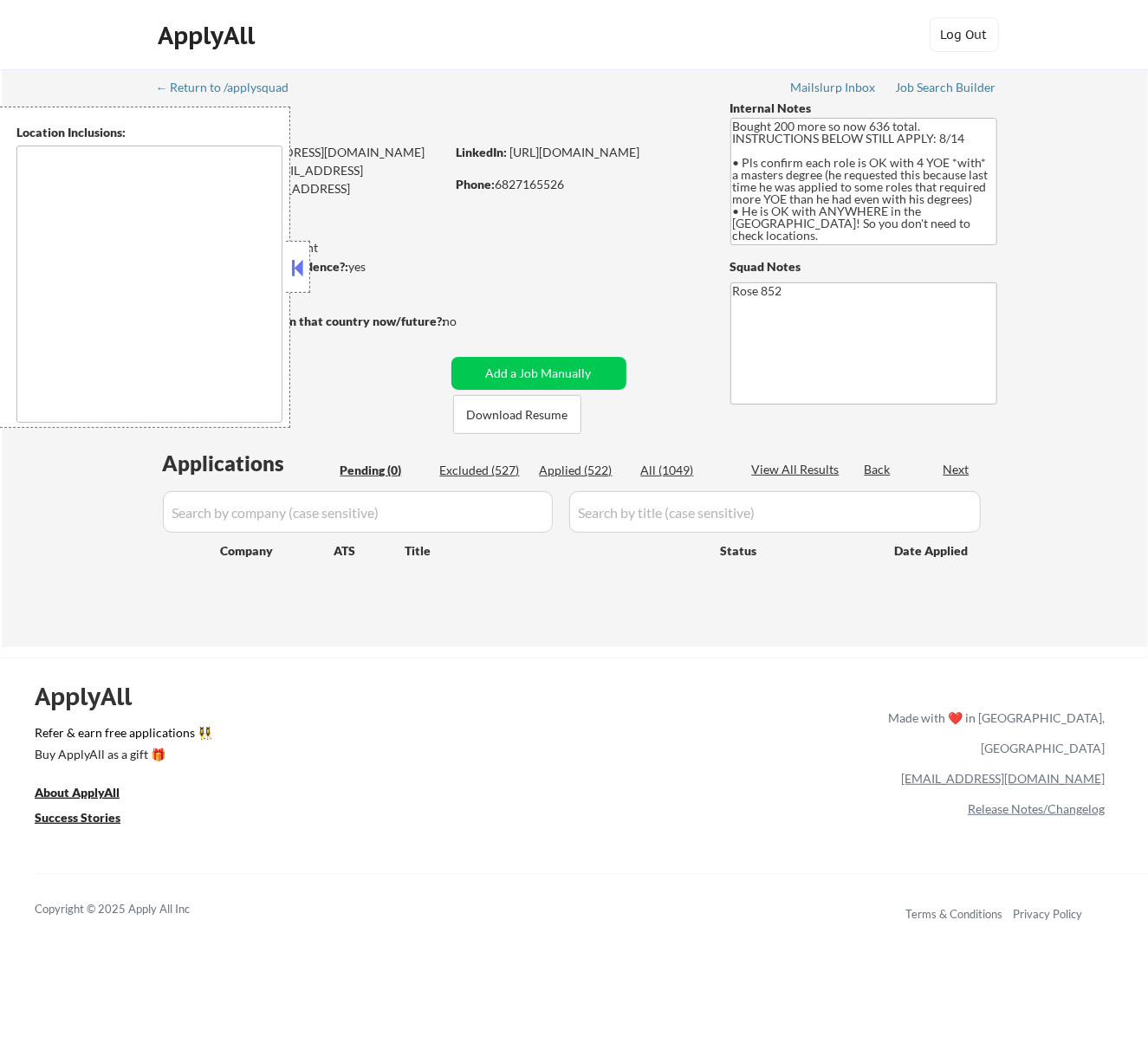
type textarea "[GEOGRAPHIC_DATA], [GEOGRAPHIC_DATA] [GEOGRAPHIC_DATA], [GEOGRAPHIC_DATA] [GEOG…"
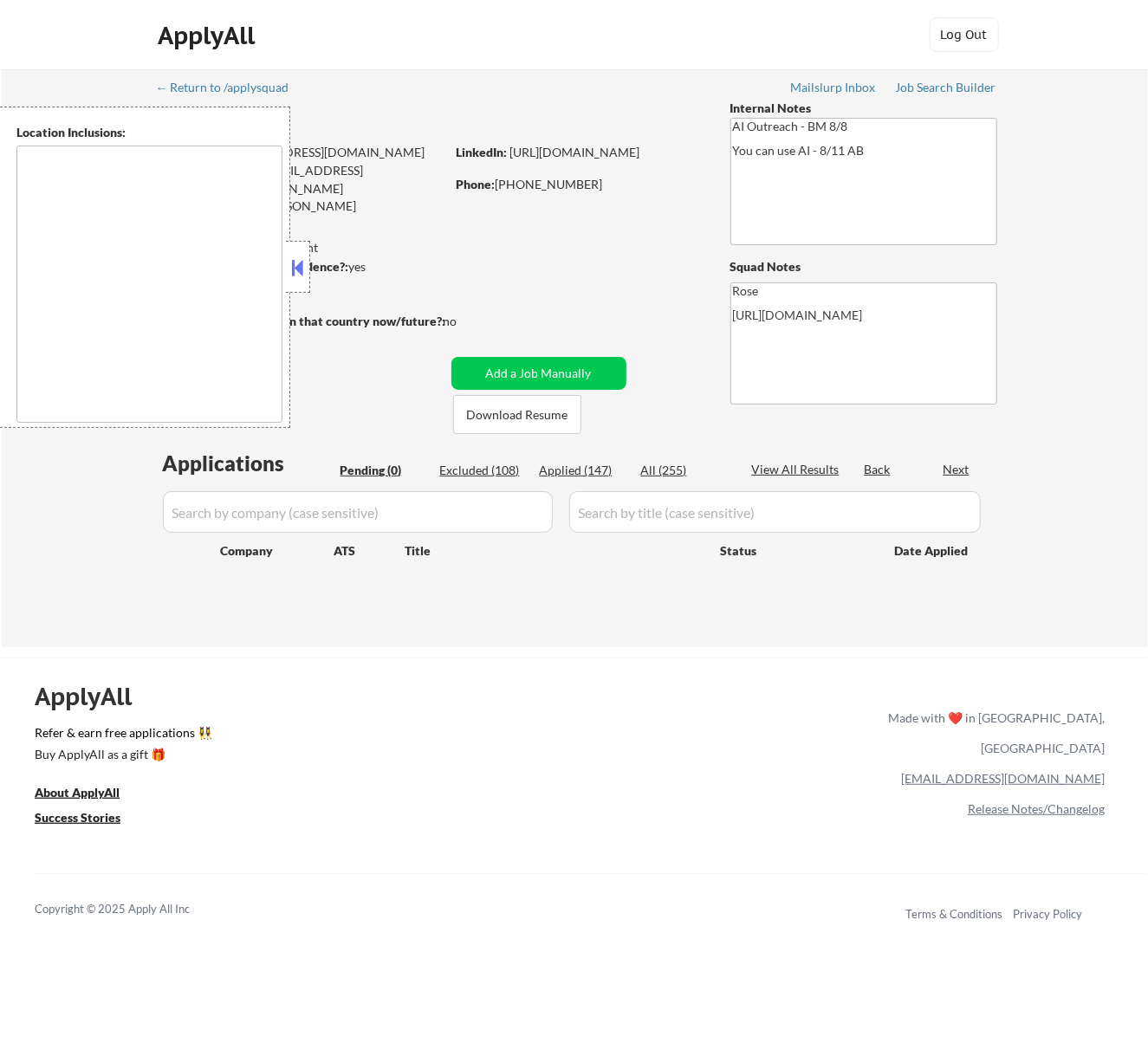
type textarea "[GEOGRAPHIC_DATA], [GEOGRAPHIC_DATA] [GEOGRAPHIC_DATA], [GEOGRAPHIC_DATA] [GEOG…"
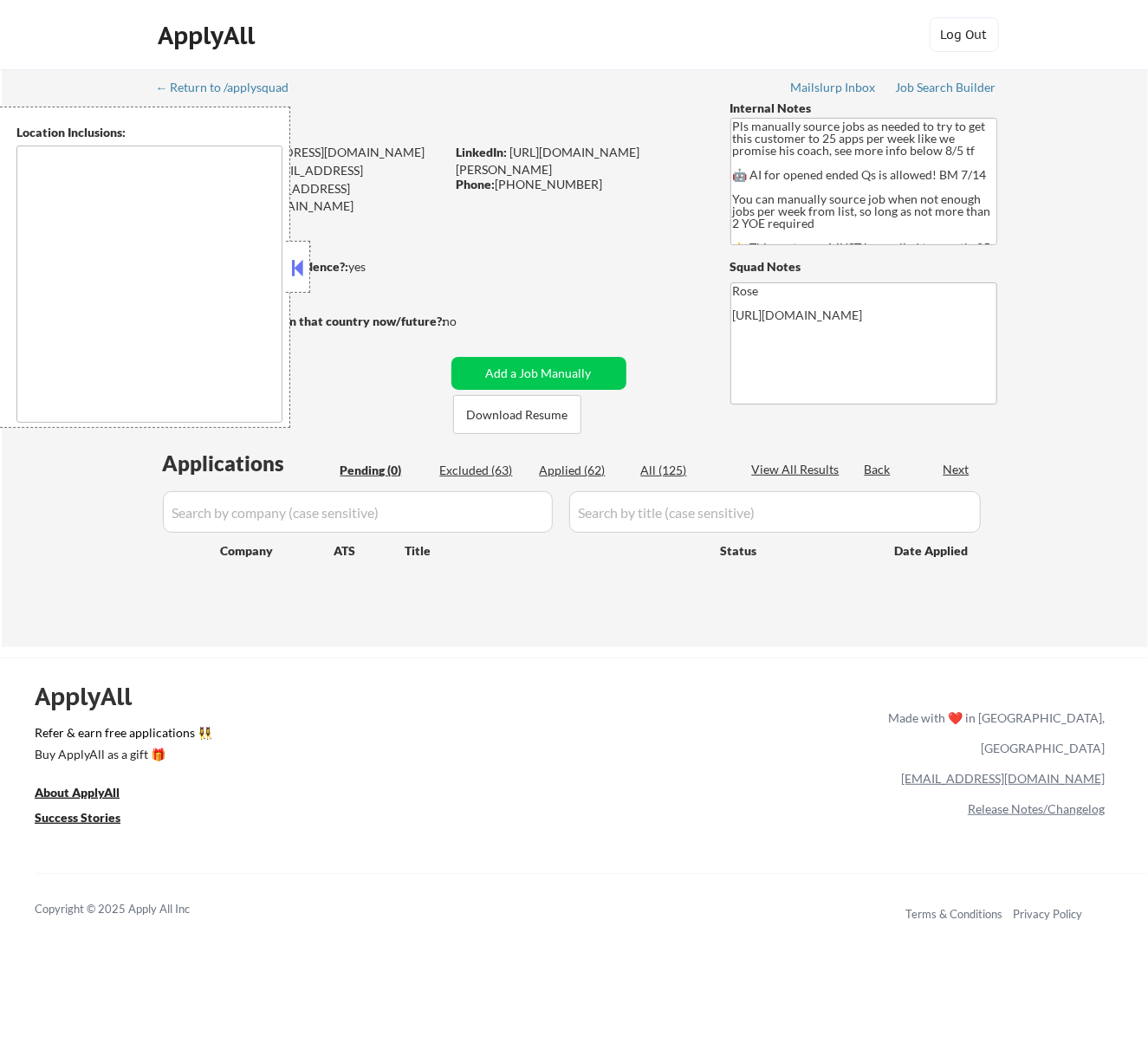
type textarea "Here is a list of metro areas, cities, and towns within approximately a 30-minu…"
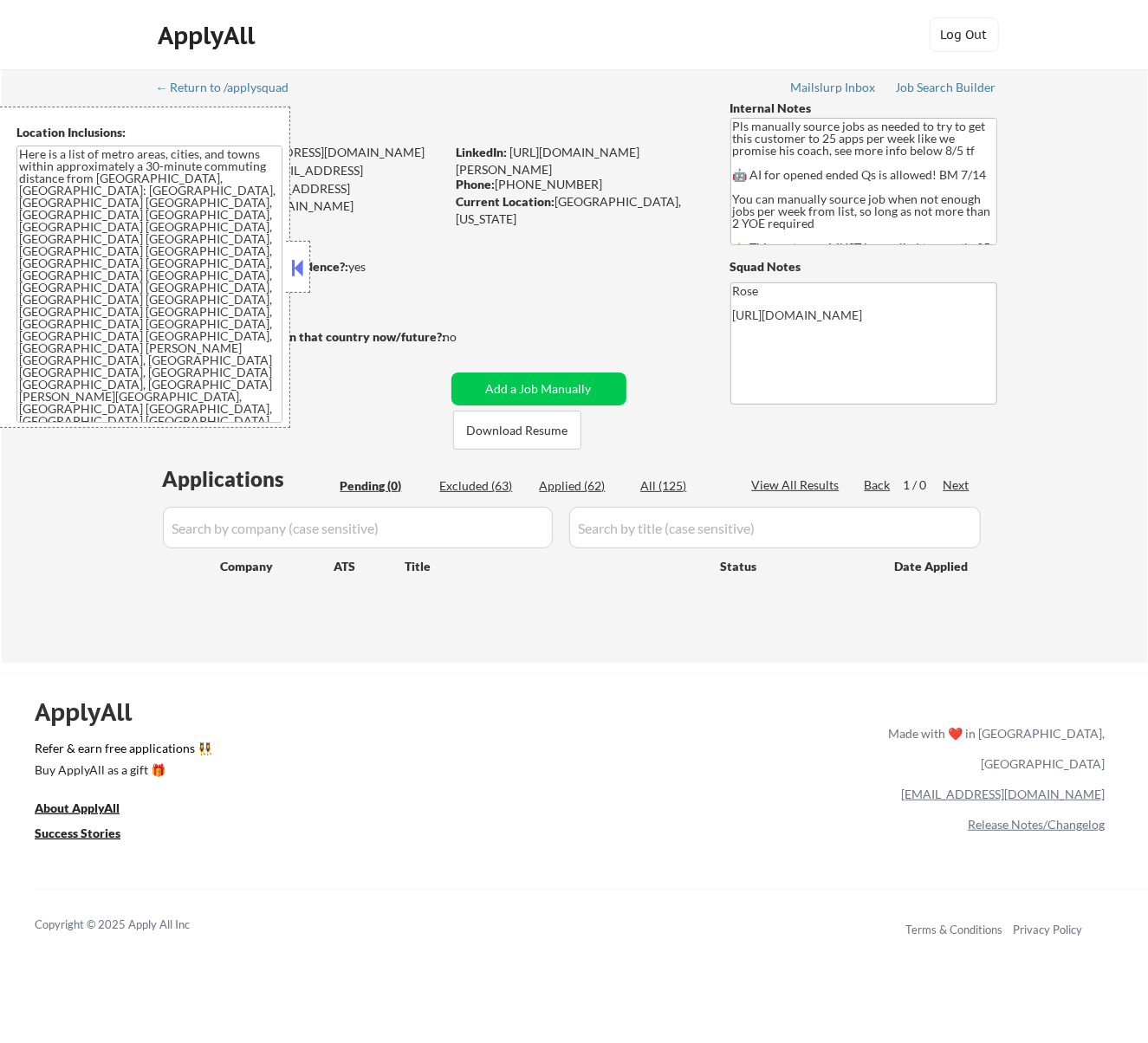
click at [296, 254] on div at bounding box center [298, 267] width 24 height 52
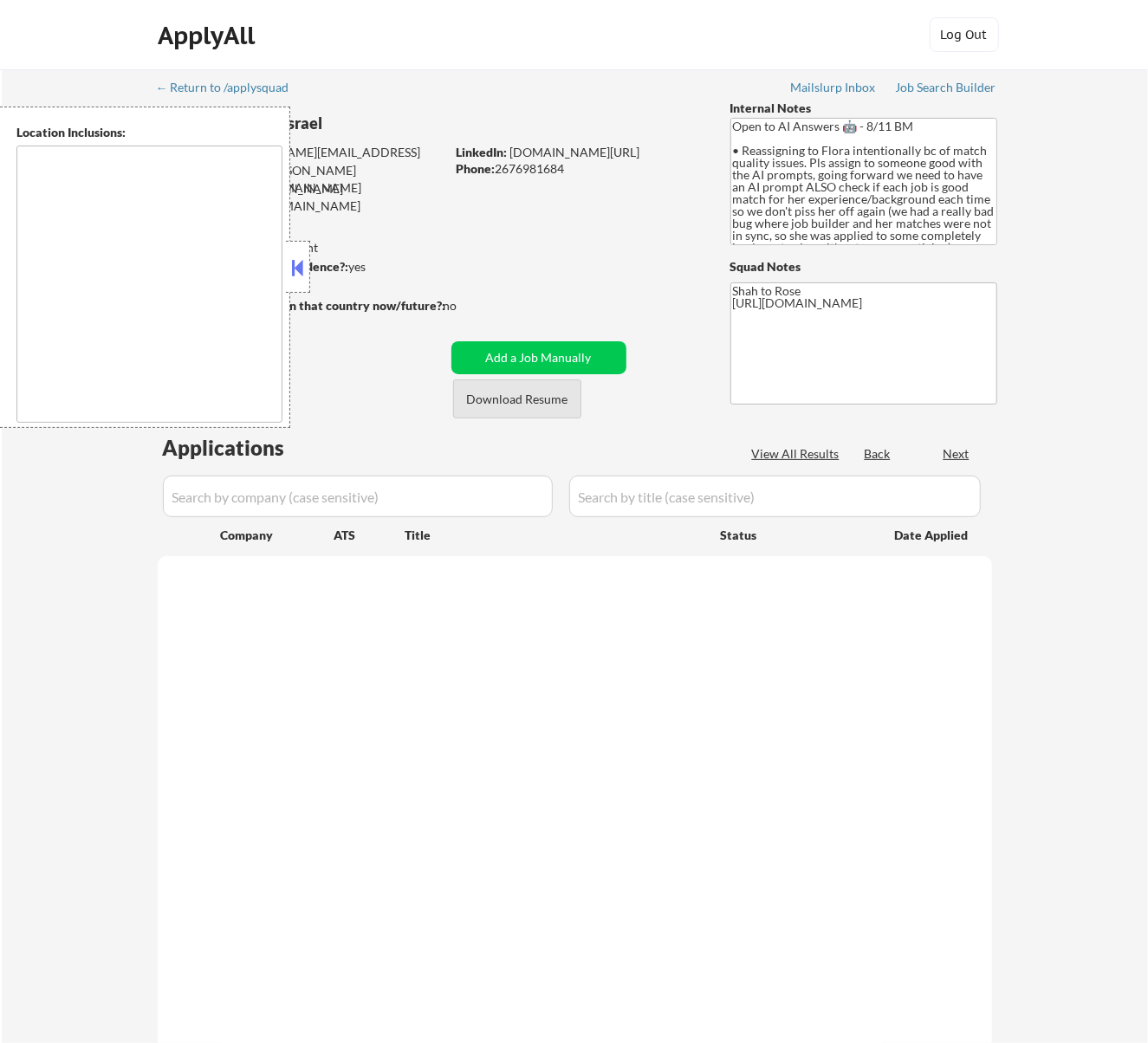
select select ""pending""
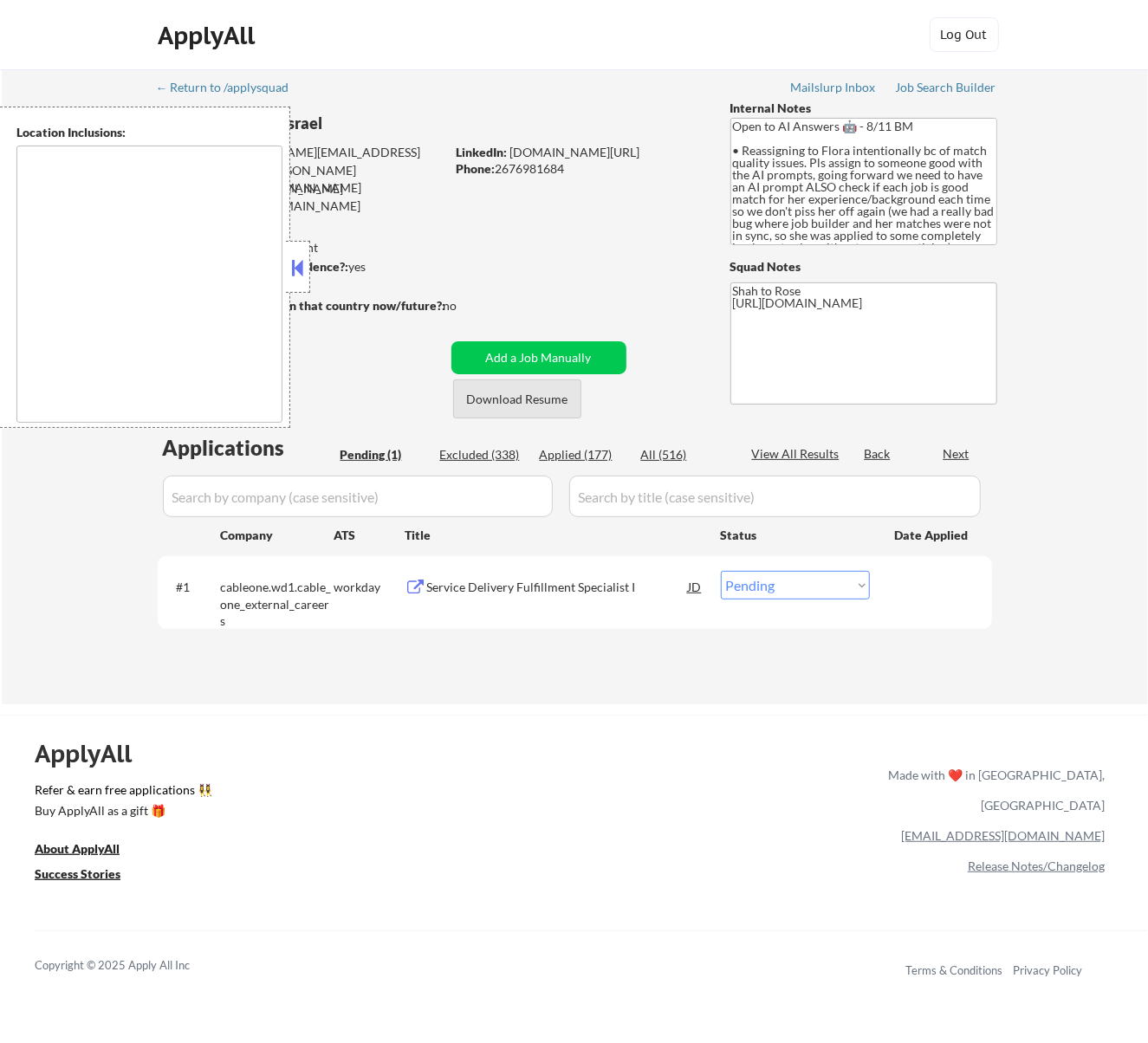
type textarea "remote"
click at [304, 272] on button at bounding box center [297, 267] width 19 height 26
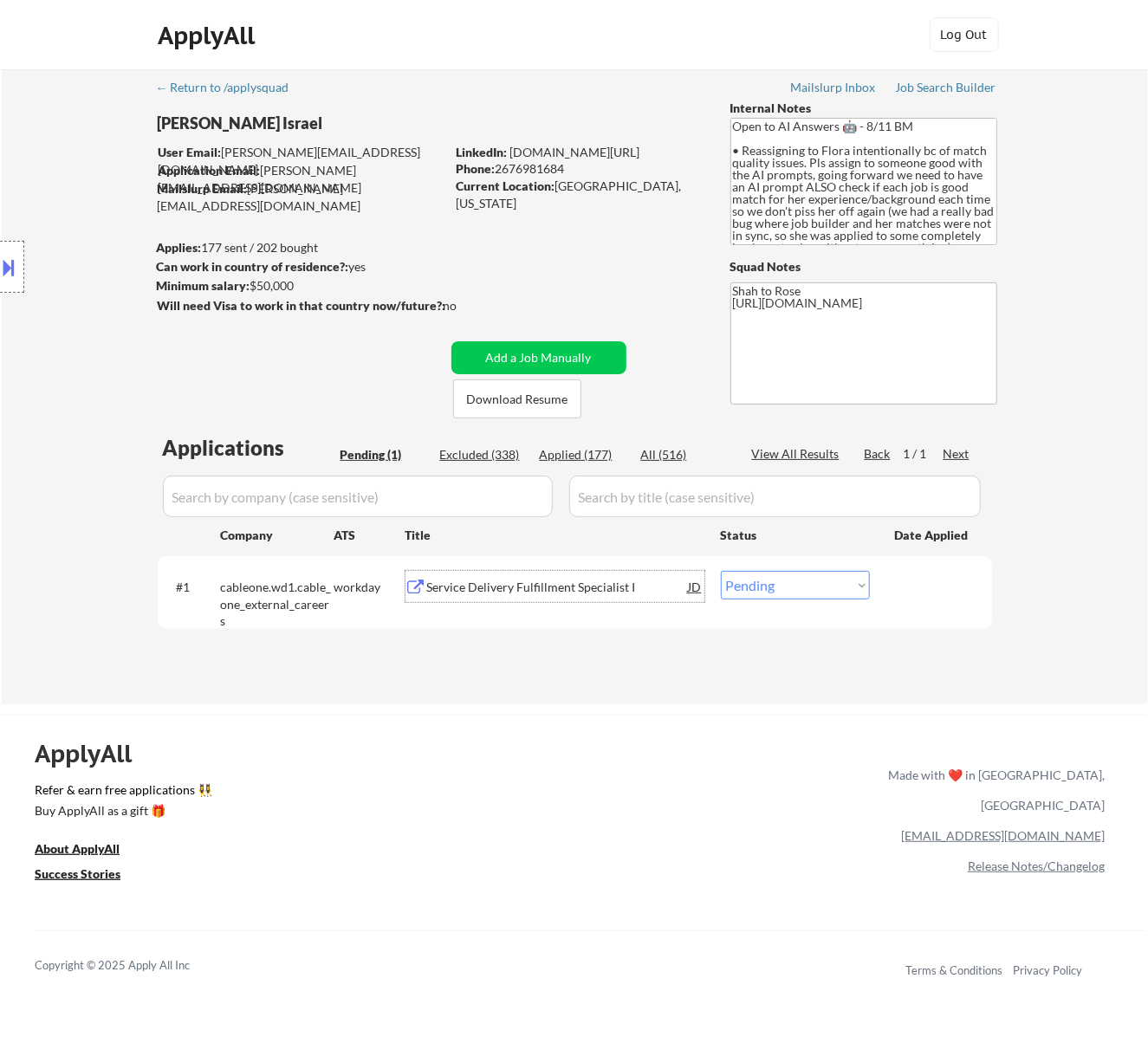
click at [586, 581] on div "Service Delivery Fulfillment Specialist I" at bounding box center [558, 587] width 262 height 17
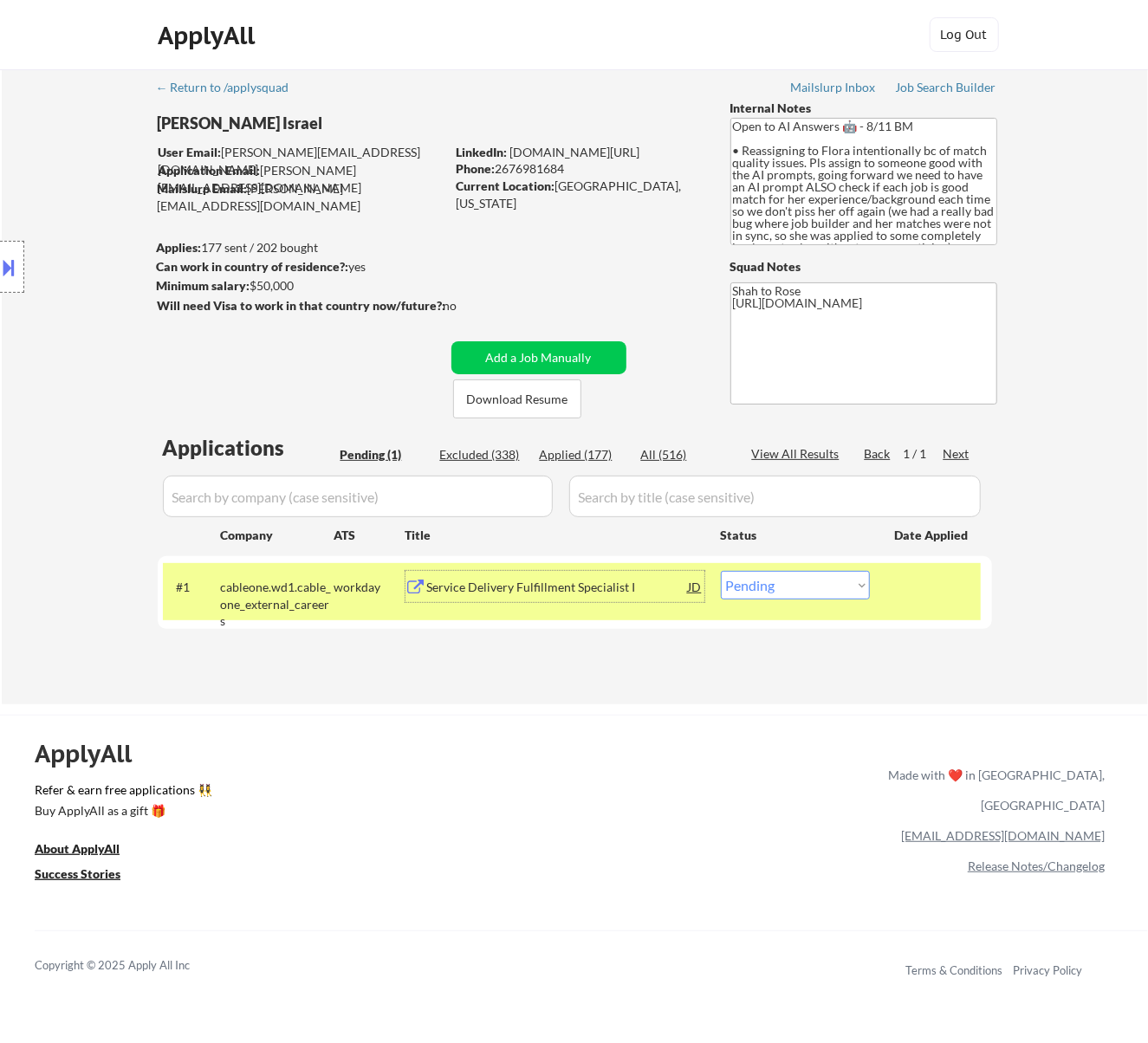
click at [805, 582] on select "Choose an option... Pending Applied Excluded (Questions) Excluded (Expired) Exc…" at bounding box center [796, 585] width 149 height 29
select select ""excluded__bad_match_""
click at [721, 571] on select "Choose an option... Pending Applied Excluded (Questions) Excluded (Expired) Exc…" at bounding box center [796, 585] width 149 height 29
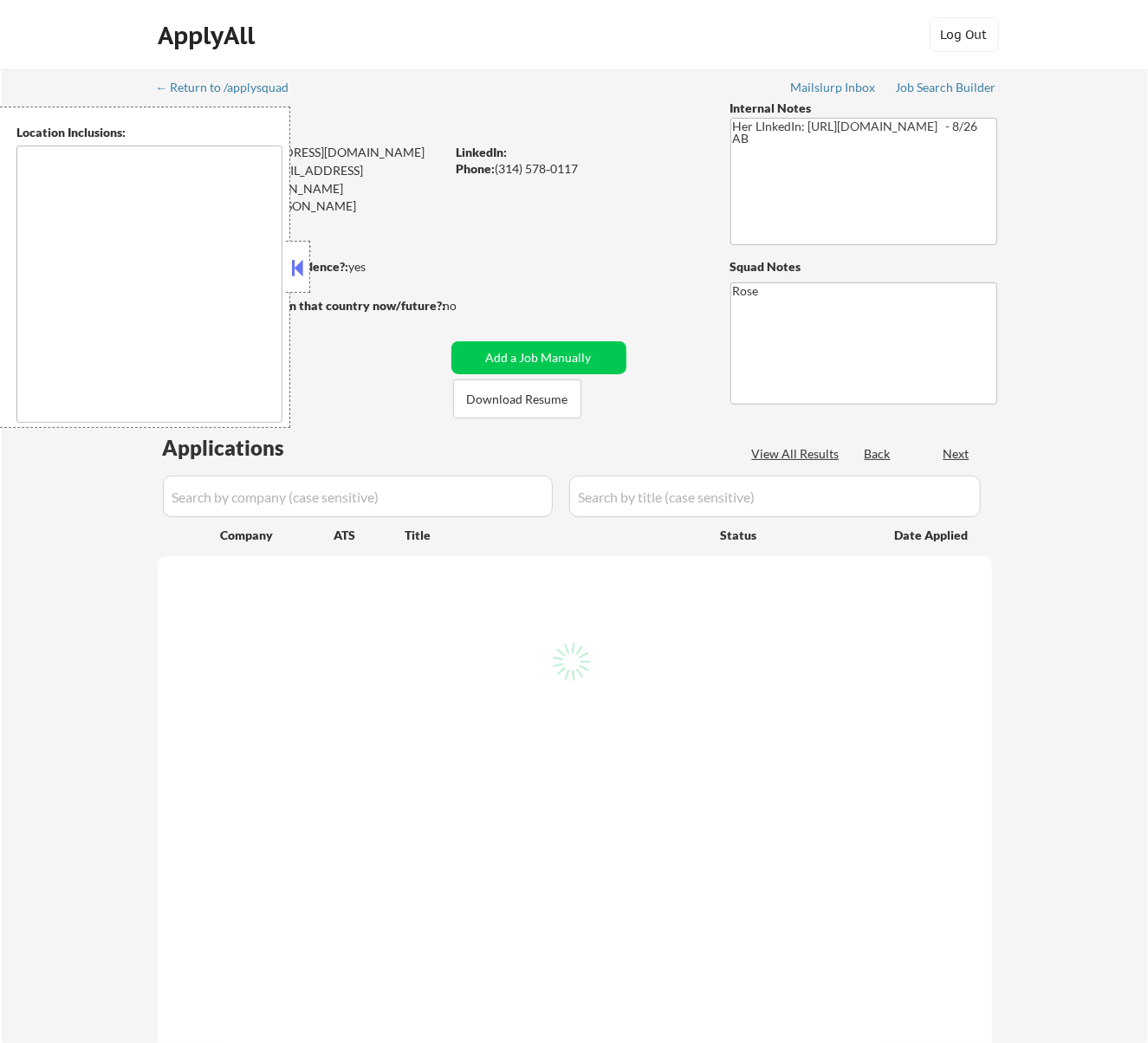
select select ""pending""
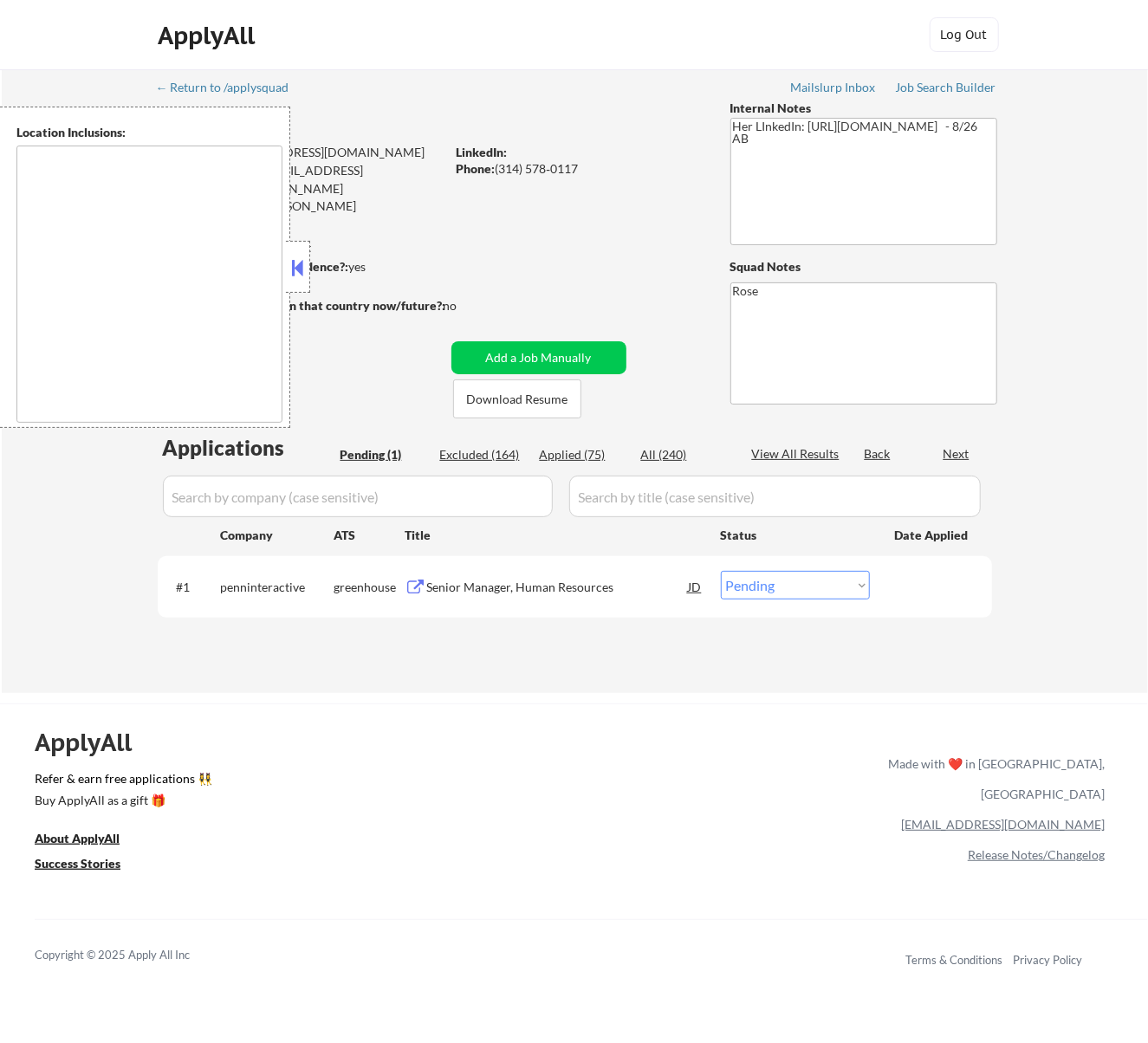
type textarea "[GEOGRAPHIC_DATA][PERSON_NAME], [GEOGRAPHIC_DATA][PERSON_NAME][GEOGRAPHIC_DATA]…"
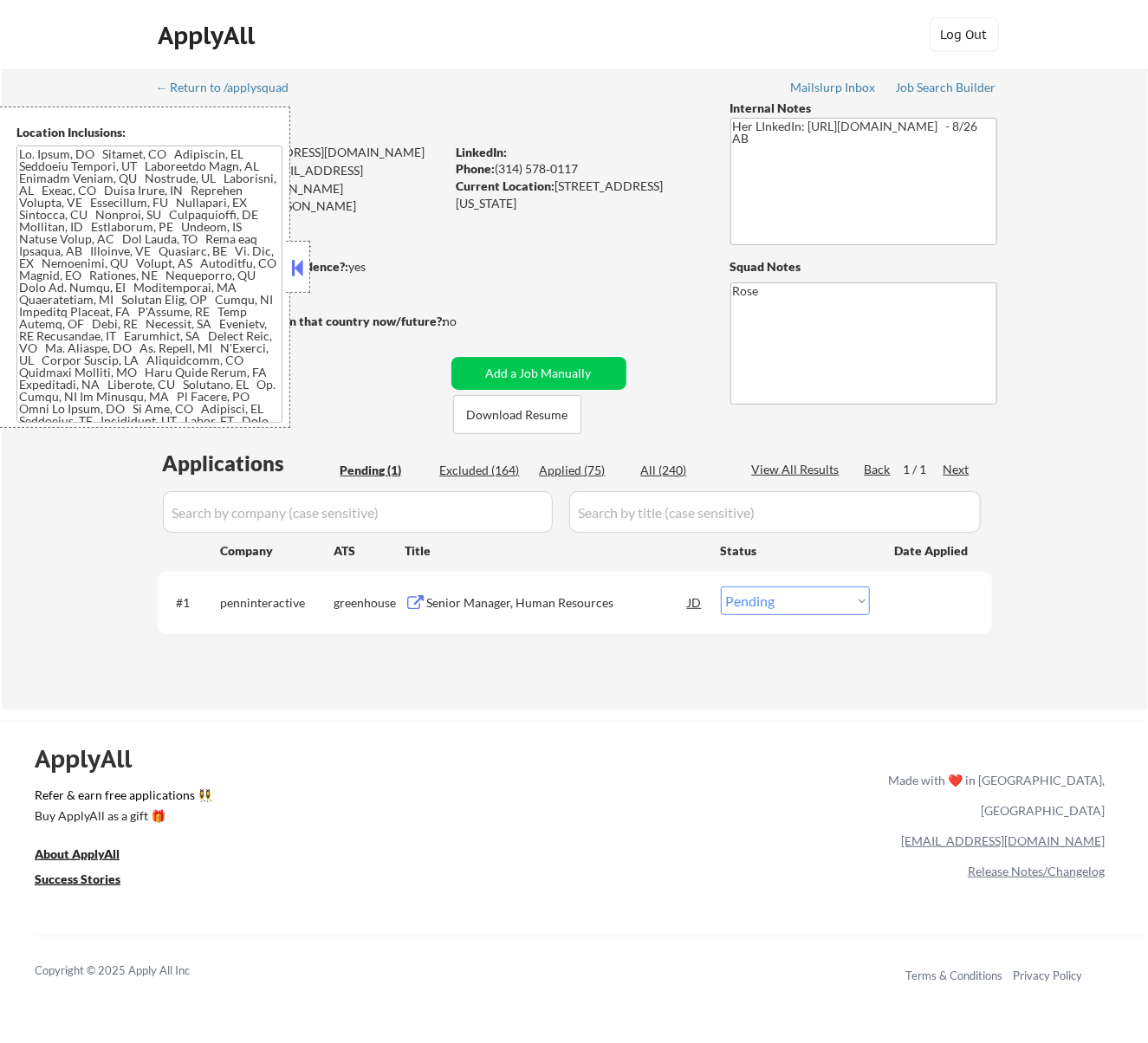
click at [298, 258] on button at bounding box center [297, 267] width 19 height 26
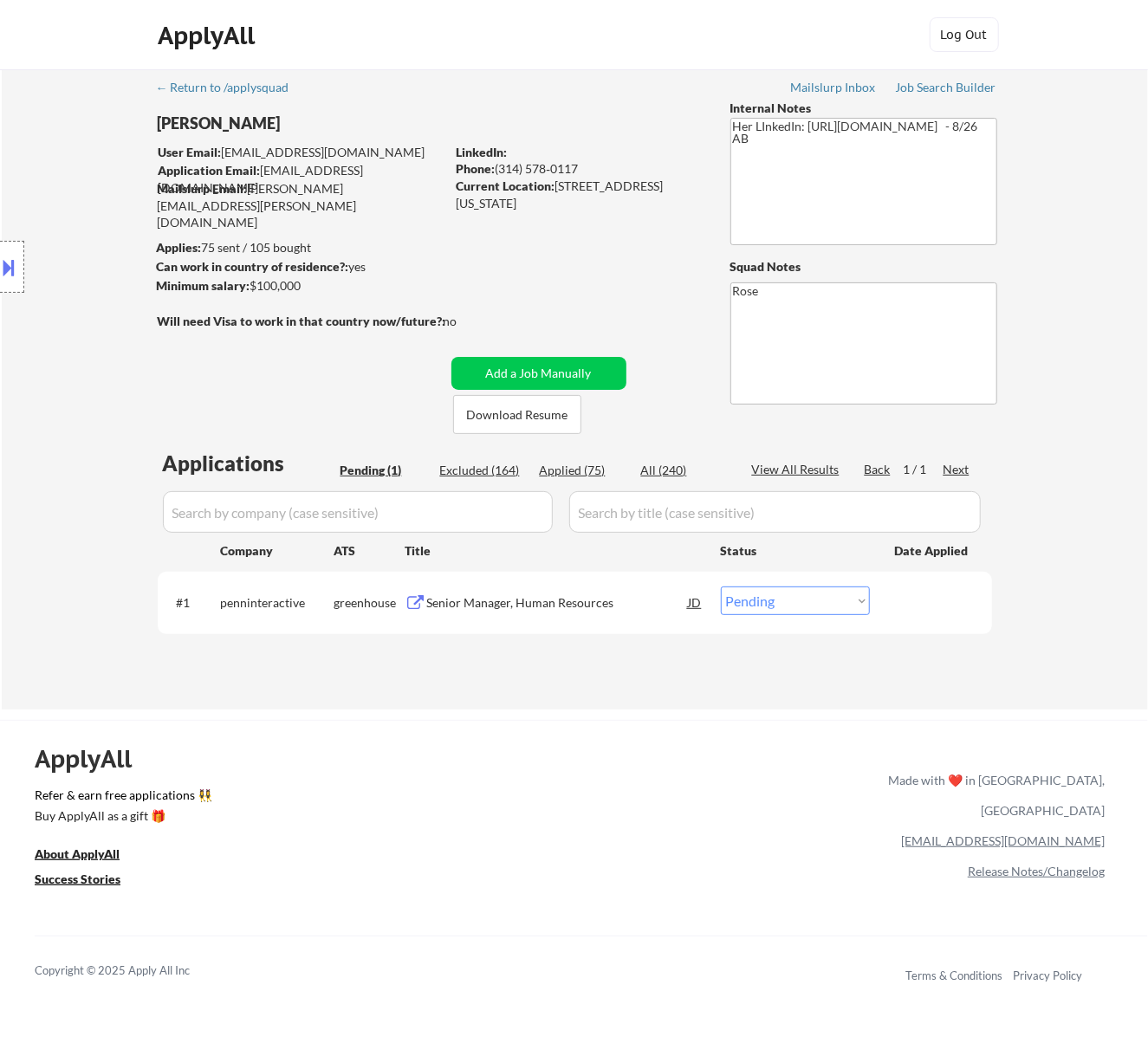
click at [510, 600] on div "Senior Manager, Human Resources" at bounding box center [558, 602] width 262 height 17
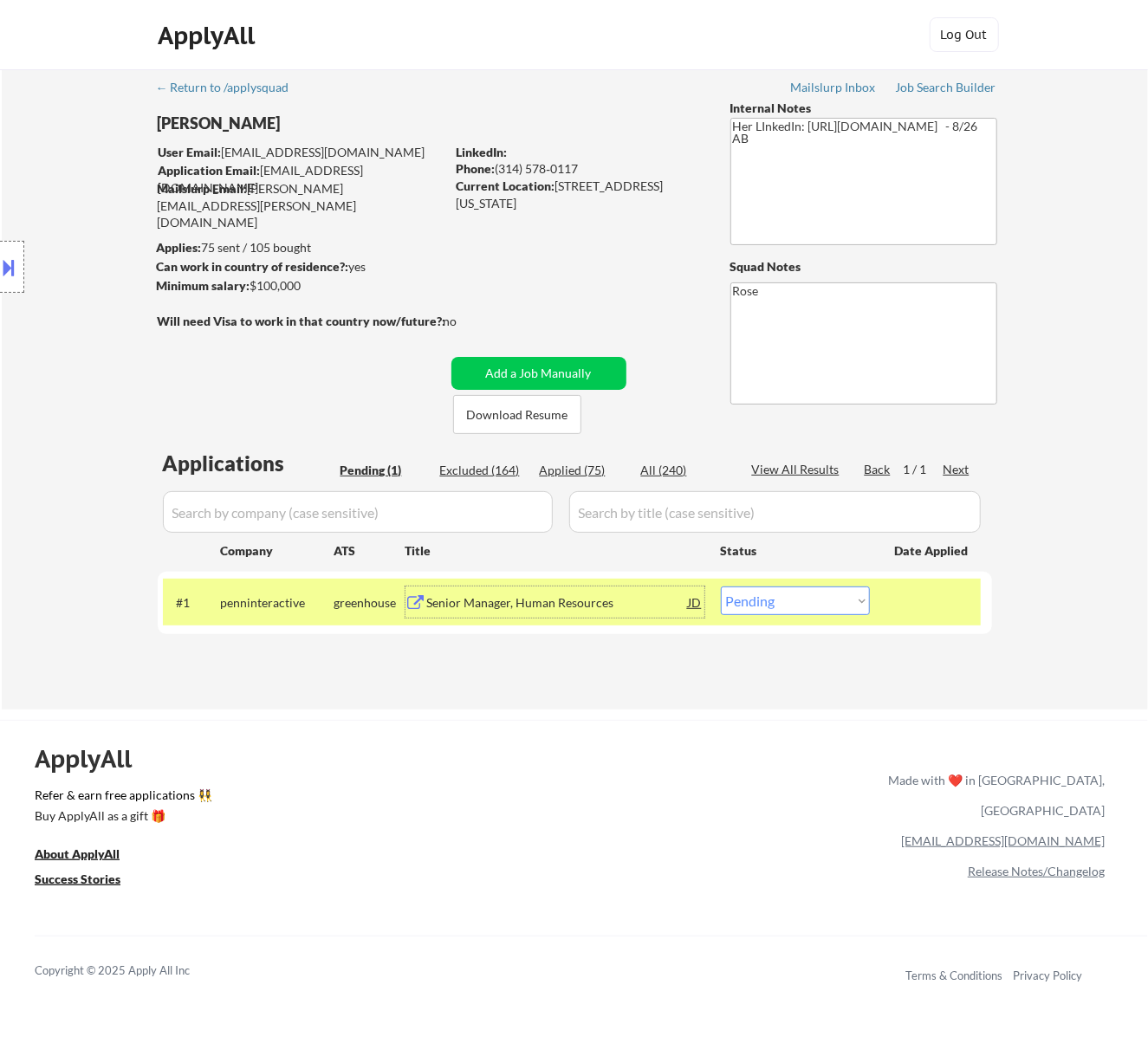
click at [802, 590] on select "Choose an option... Pending Applied Excluded (Questions) Excluded (Expired) Exc…" at bounding box center [796, 601] width 149 height 29
select select ""excluded""
click at [721, 587] on select "Choose an option... Pending Applied Excluded (Questions) Excluded (Expired) Exc…" at bounding box center [796, 601] width 149 height 29
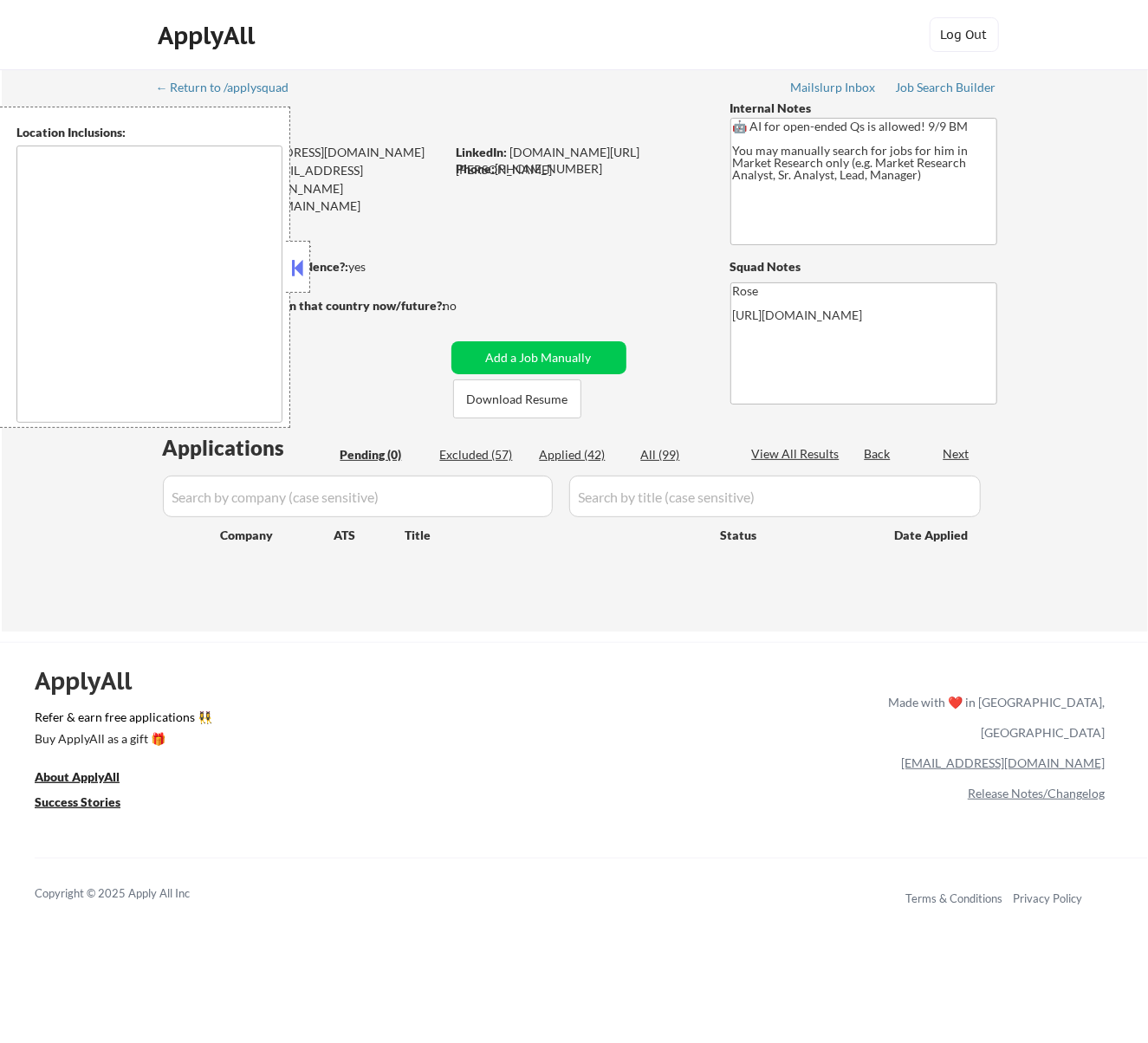
type textarea "Galesburg, IL Knoxville, IL Abingdon, IL East Galesburg, IL Wataga, IL Henderso…"
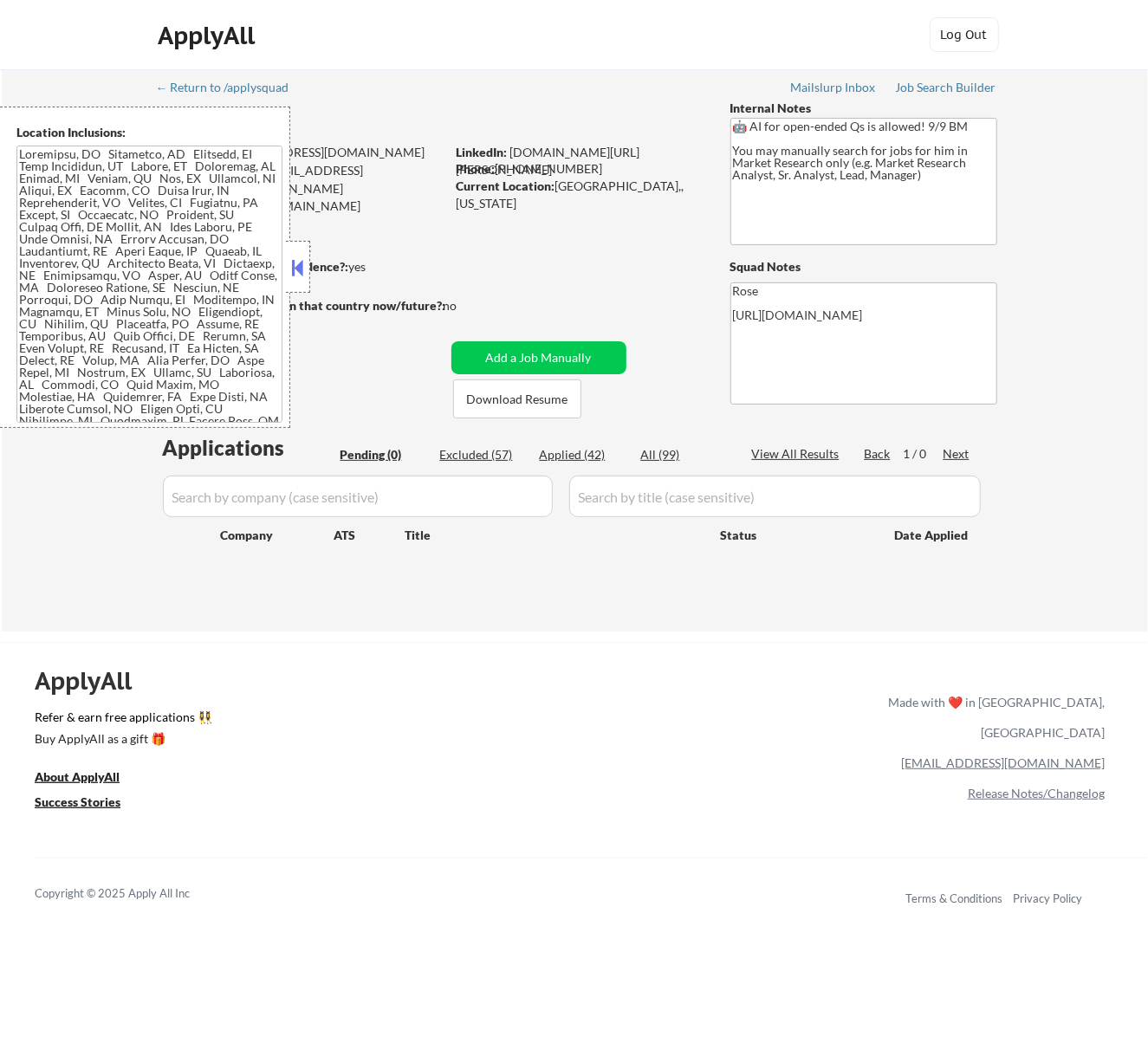
click at [304, 254] on button at bounding box center [297, 267] width 19 height 26
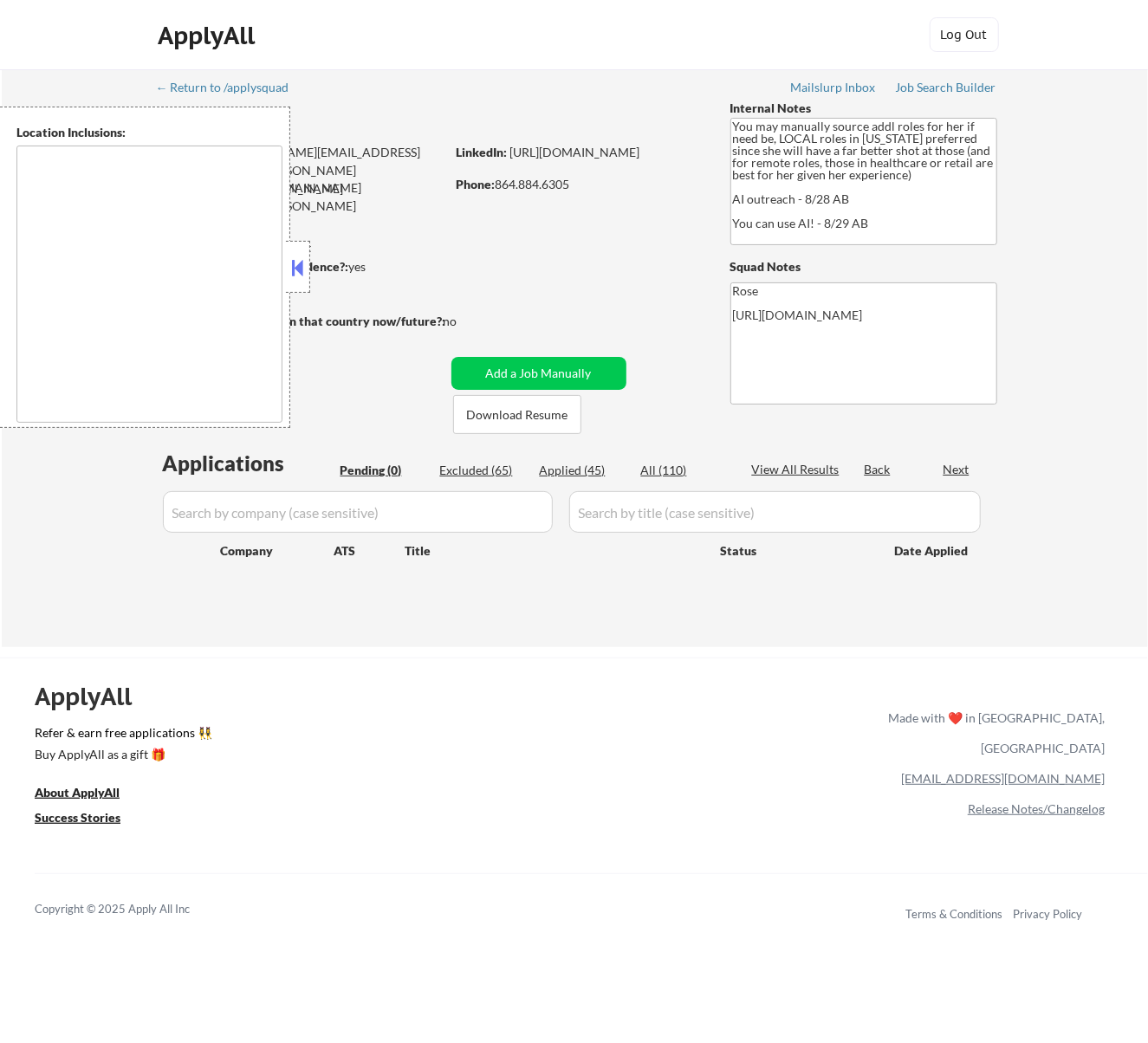
type textarea "[GEOGRAPHIC_DATA], [GEOGRAPHIC_DATA] [GEOGRAPHIC_DATA], [GEOGRAPHIC_DATA] [GEOG…"
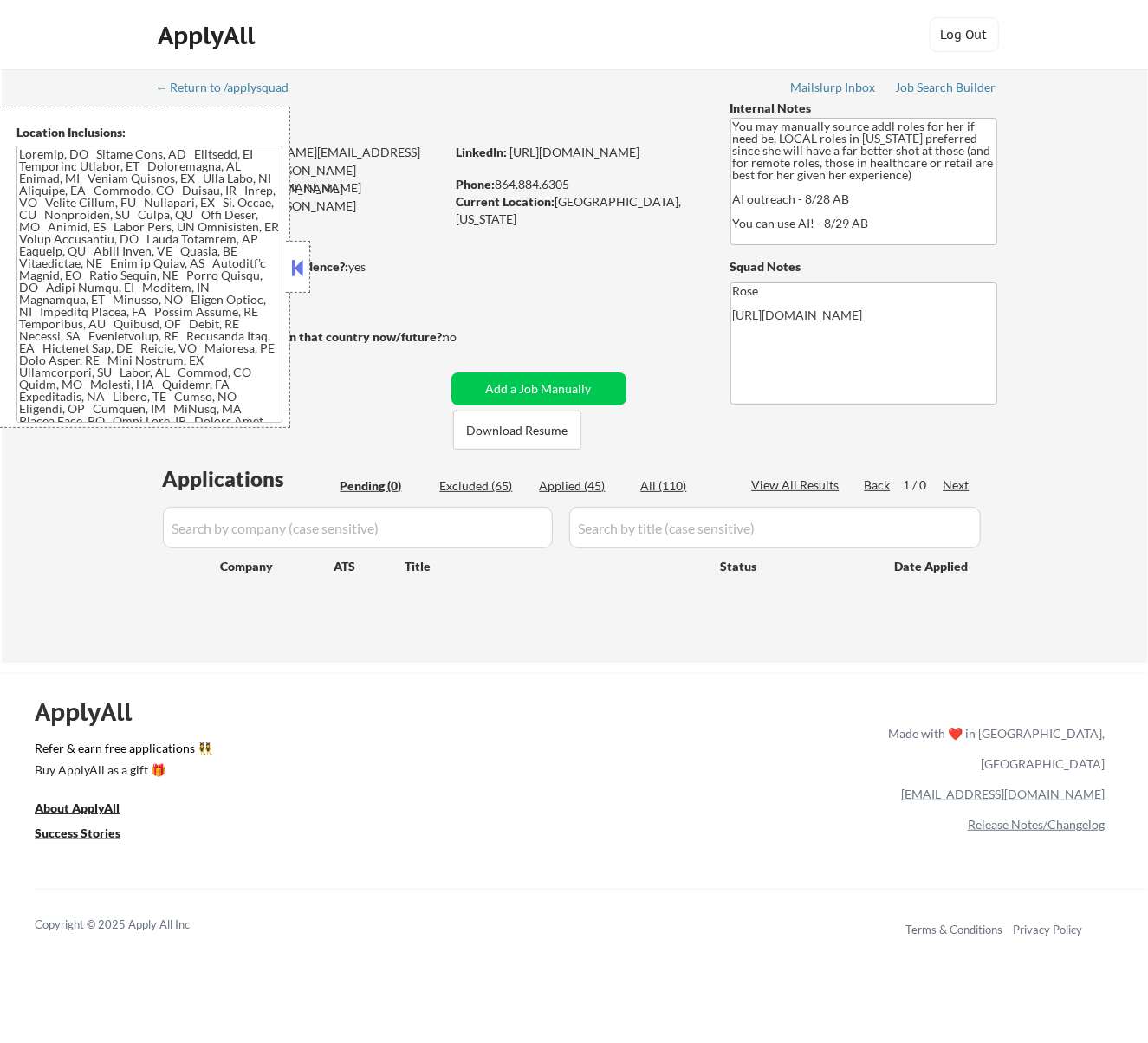
click at [297, 265] on button at bounding box center [297, 267] width 19 height 26
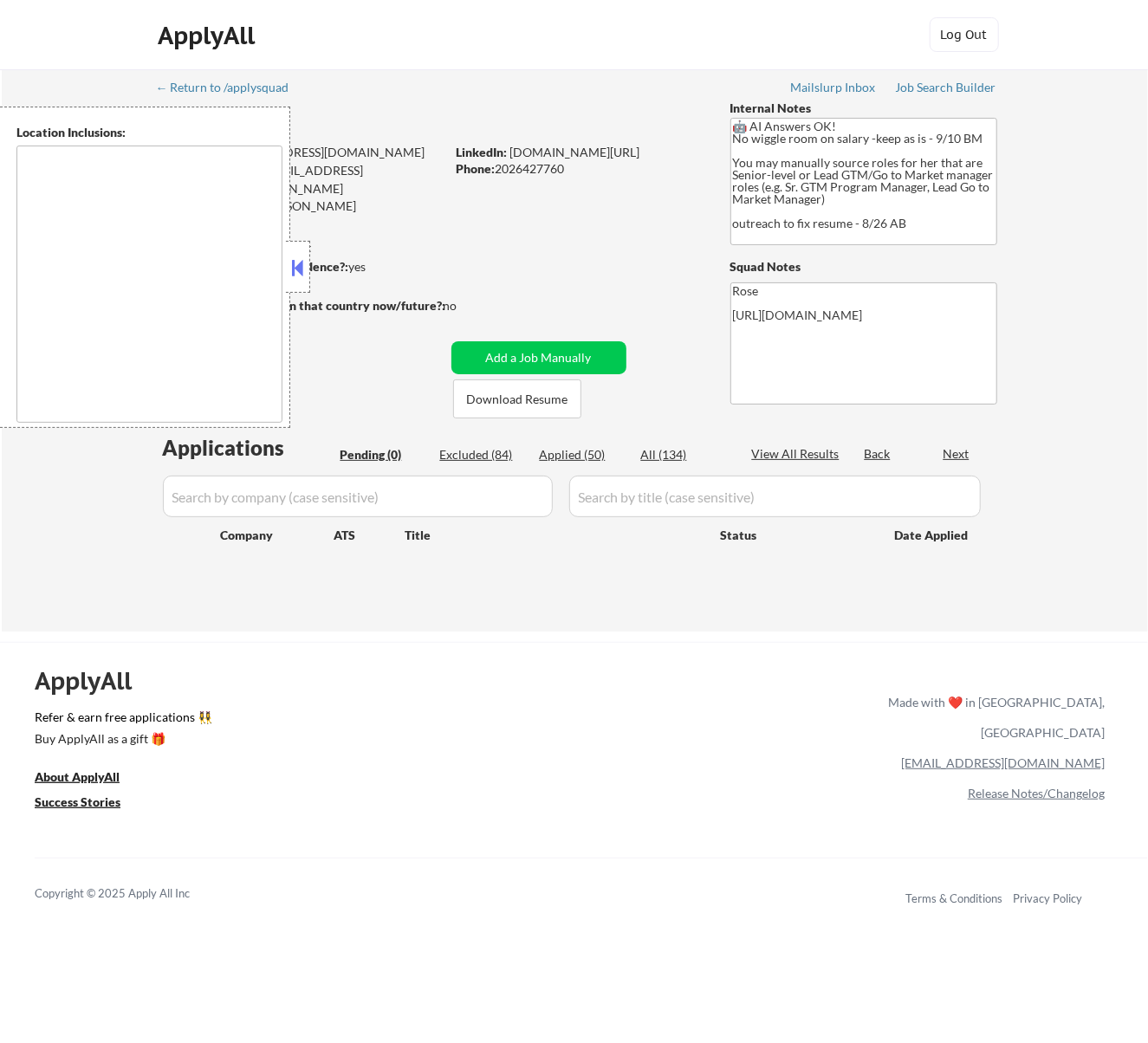
type textarea "Reston, [GEOGRAPHIC_DATA] [GEOGRAPHIC_DATA], [GEOGRAPHIC_DATA] [GEOGRAPHIC_DATA…"
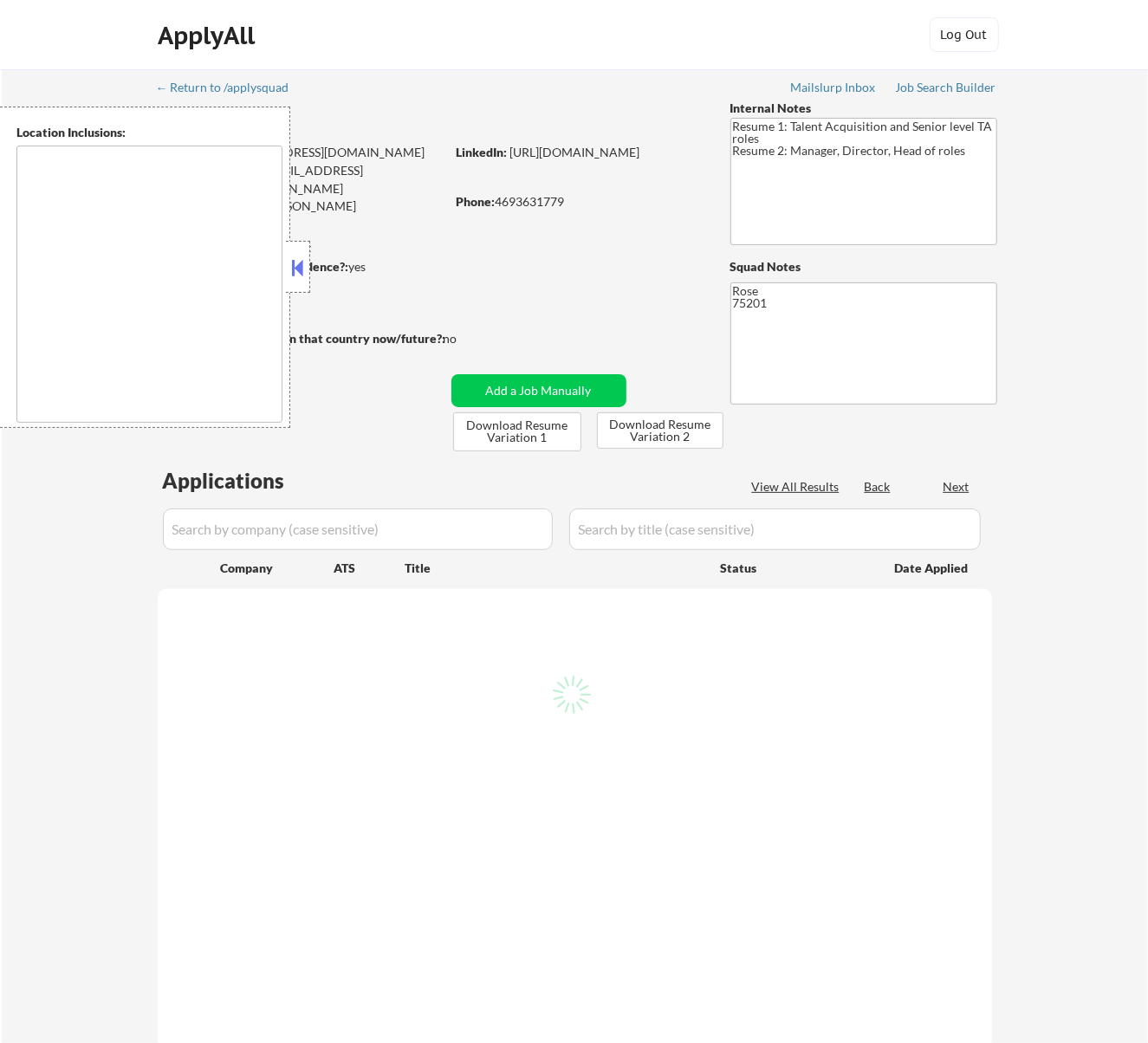
select select ""pending""
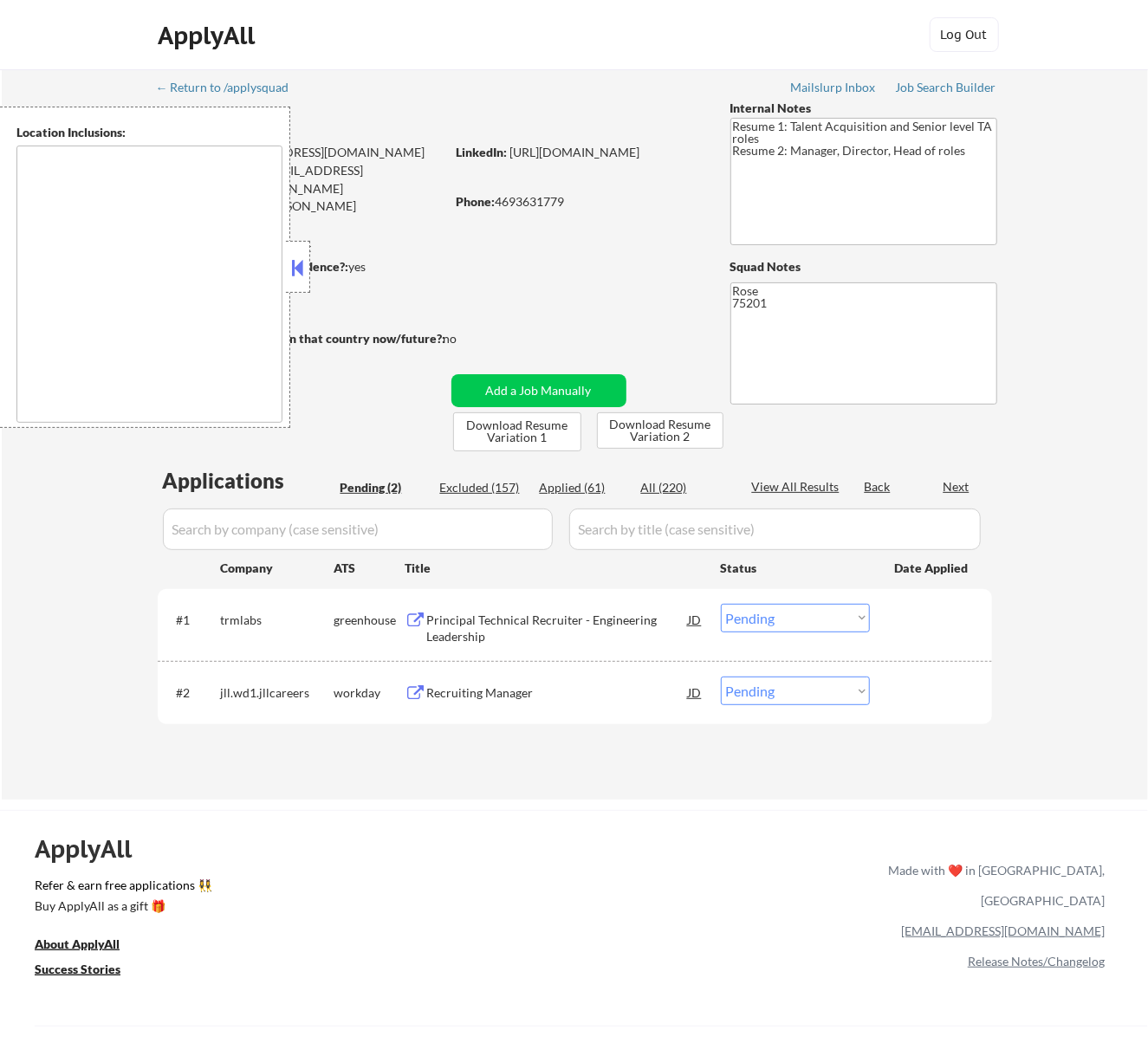
type textarea "Dallas, TX University Park, TX Highland Park, TX Irving, TX Addison, TX Farmers…"
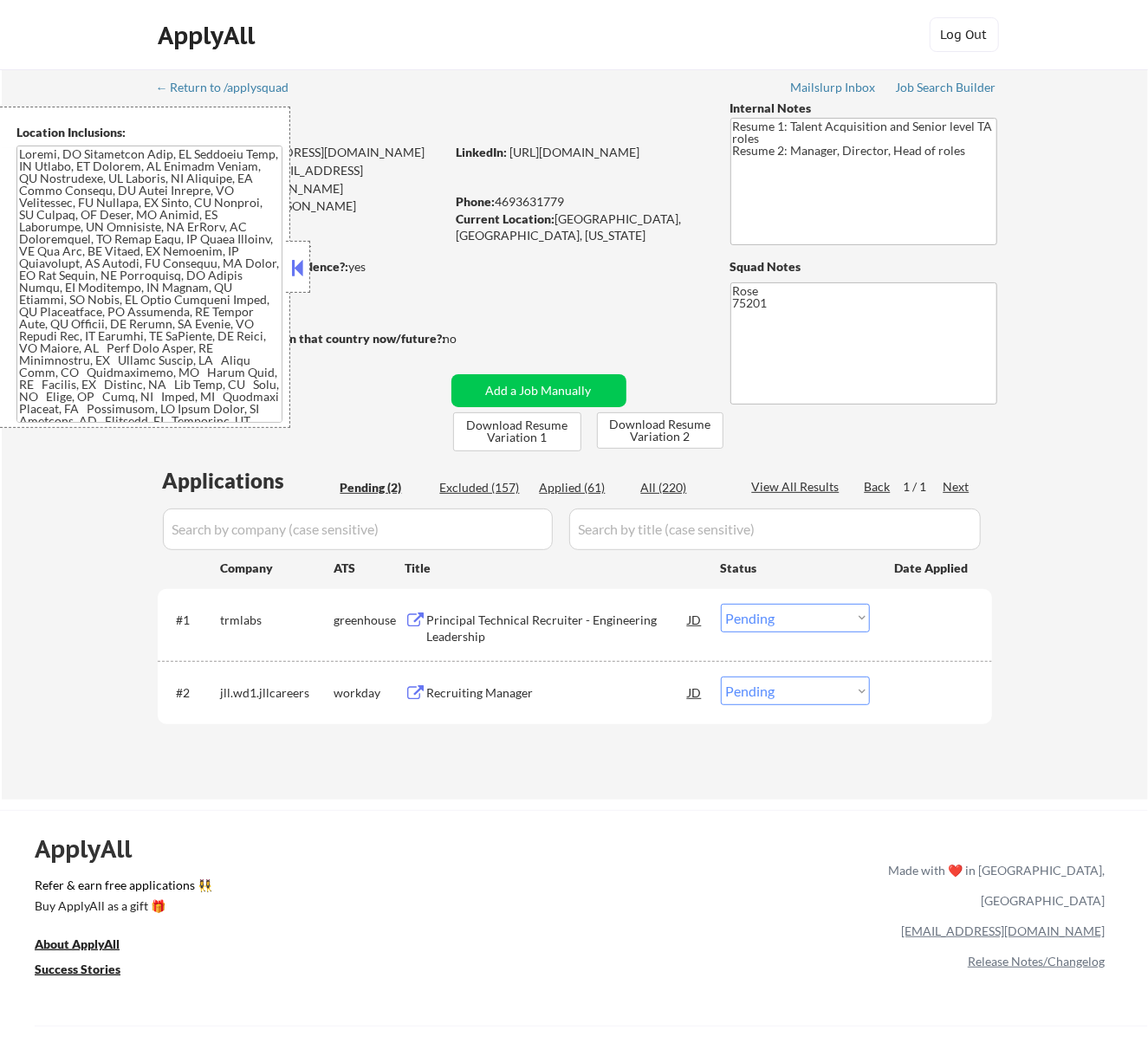
click at [308, 258] on div at bounding box center [298, 267] width 24 height 52
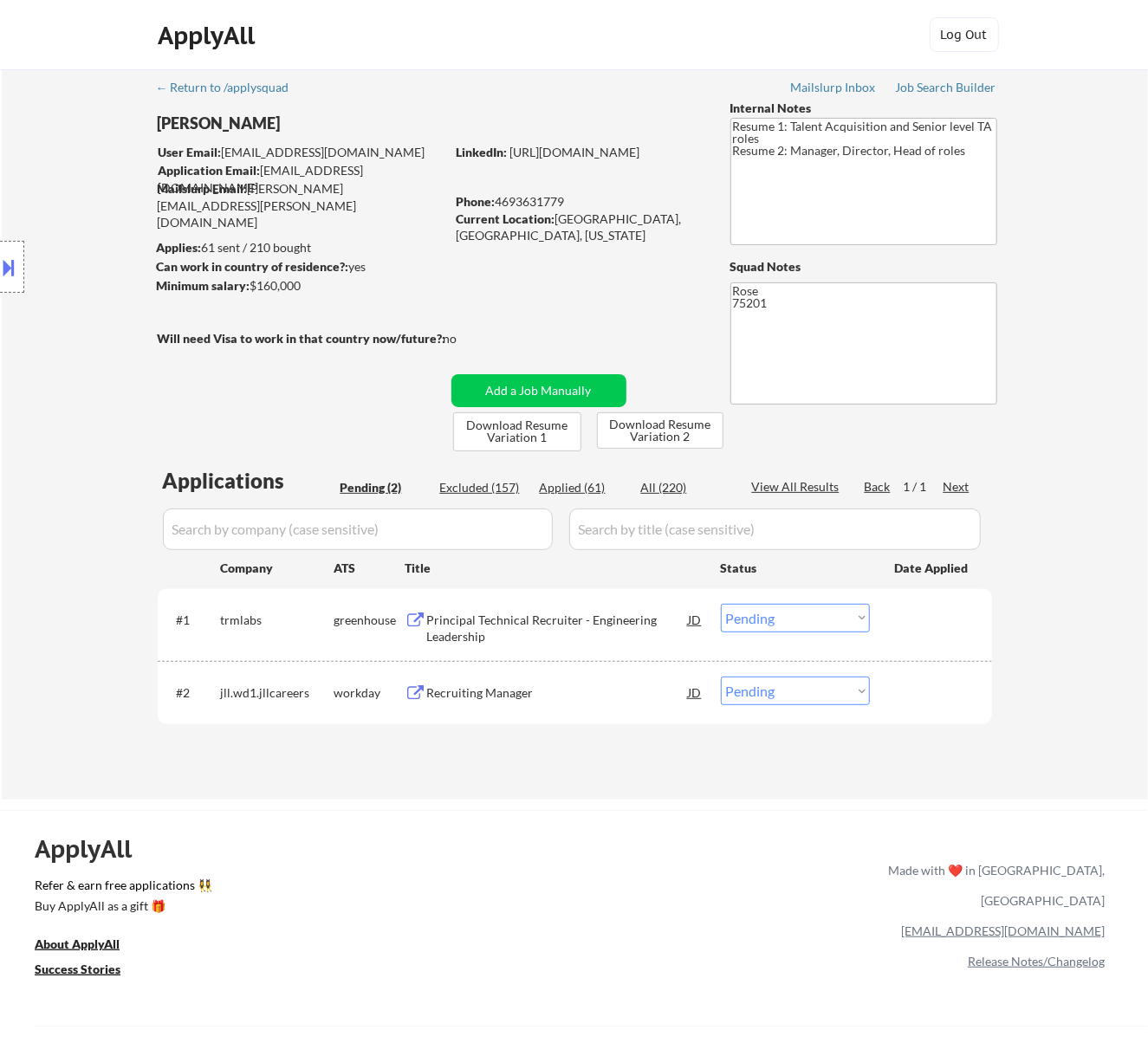
click at [643, 629] on div "Principal Technical Recruiter - Engineering Leadership" at bounding box center [558, 629] width 262 height 34
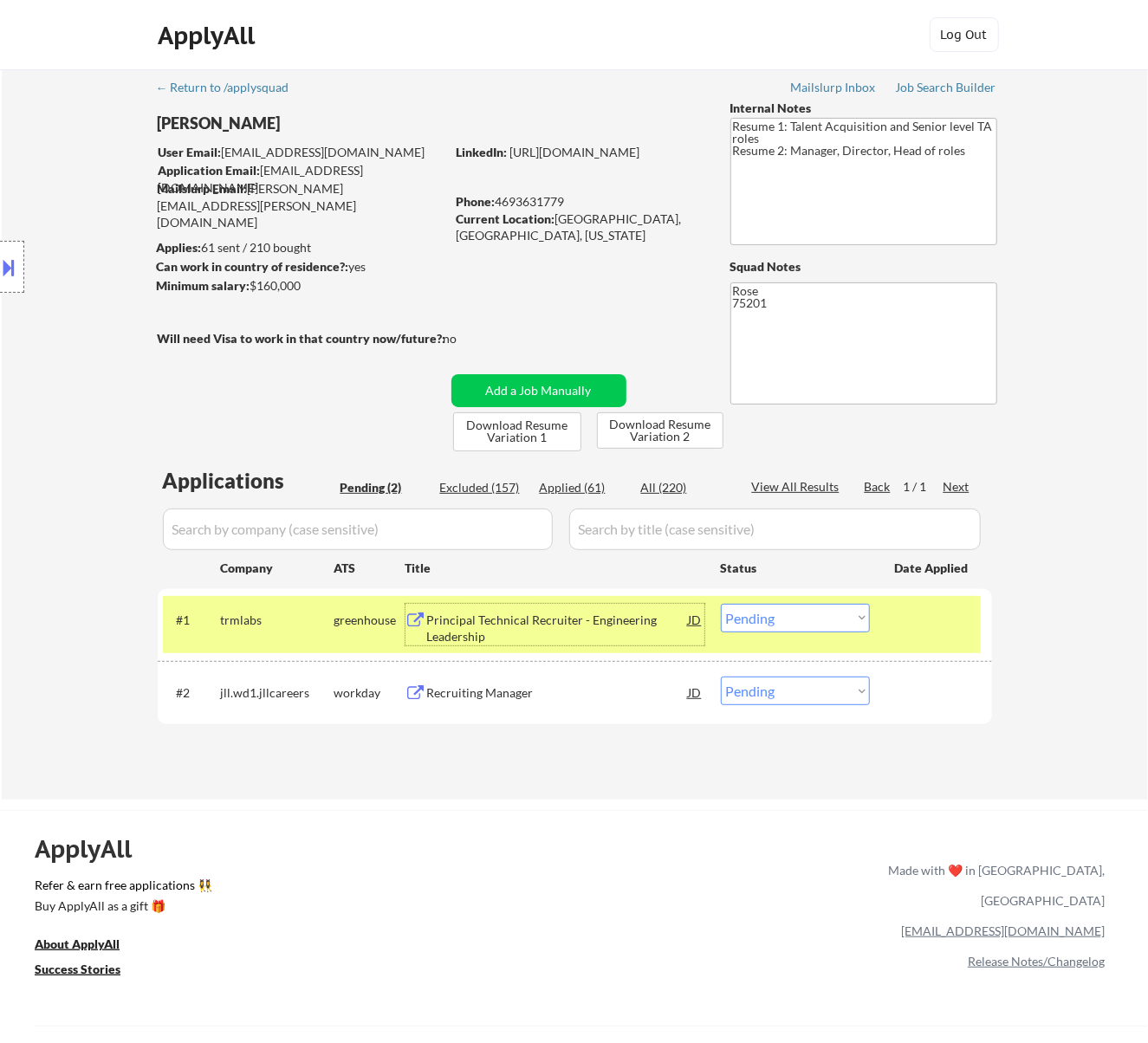
click at [827, 614] on select "Choose an option... Pending Applied Excluded (Questions) Excluded (Expired) Exc…" at bounding box center [796, 618] width 149 height 29
click at [721, 604] on select "Choose an option... Pending Applied Excluded (Questions) Excluded (Expired) Exc…" at bounding box center [796, 618] width 149 height 29
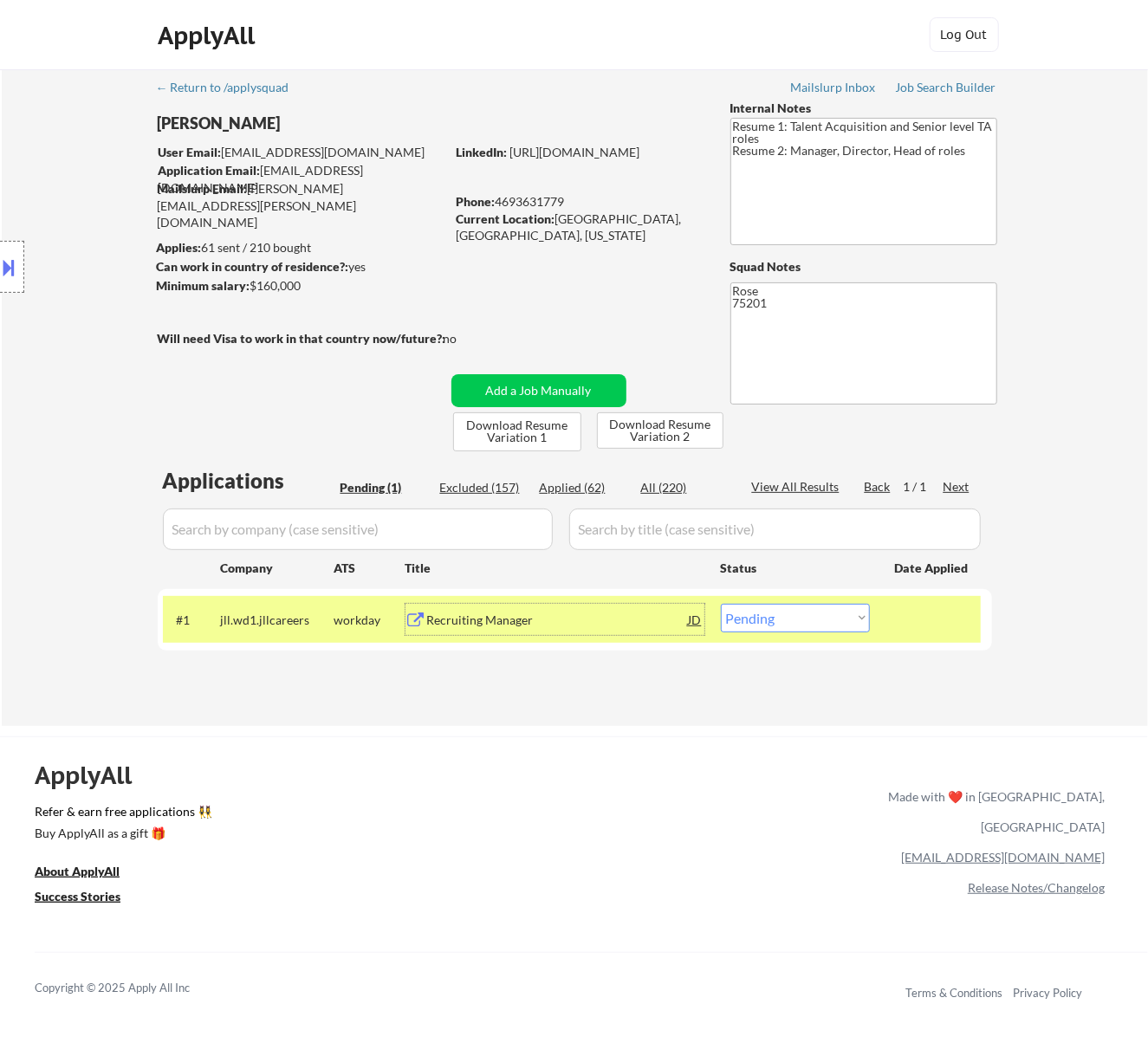
click at [612, 620] on div "Recruiting Manager" at bounding box center [558, 620] width 262 height 17
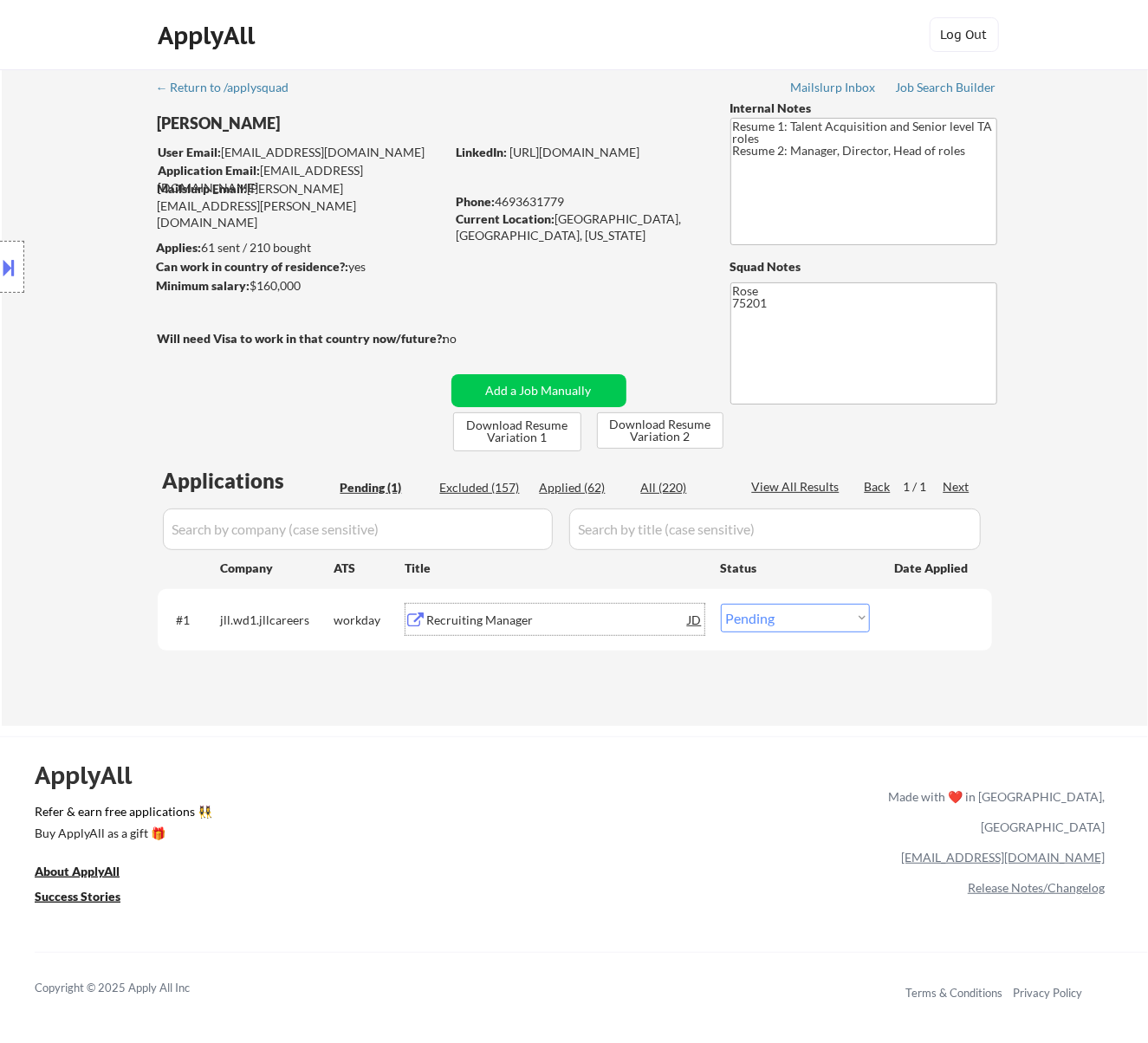
click at [805, 614] on select "Choose an option... Pending Applied Excluded (Questions) Excluded (Expired) Exc…" at bounding box center [796, 618] width 149 height 29
select select ""excluded__salary_""
click at [721, 604] on select "Choose an option... Pending Applied Excluded (Questions) Excluded (Expired) Exc…" at bounding box center [796, 618] width 149 height 29
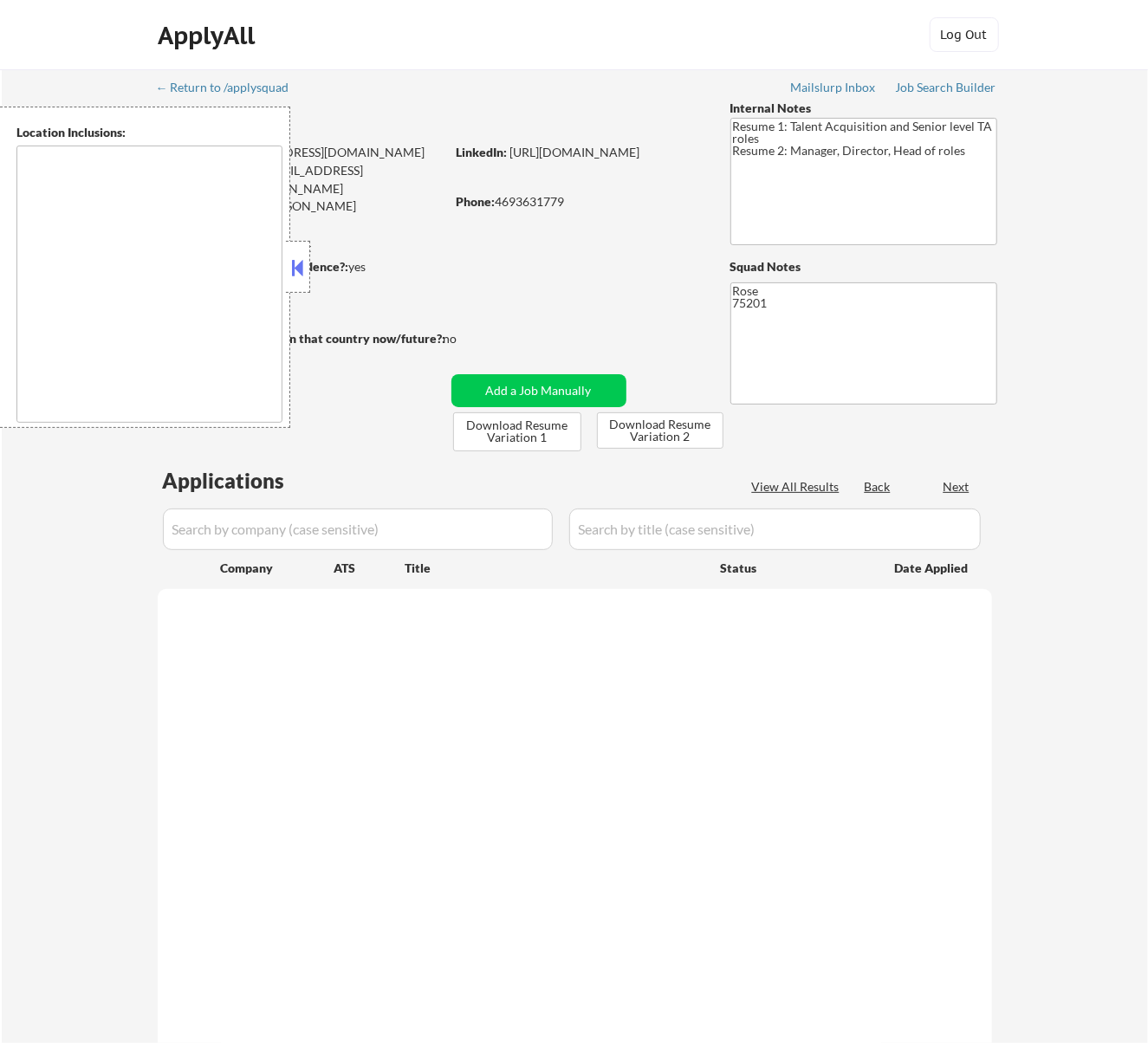
type textarea "[GEOGRAPHIC_DATA], [GEOGRAPHIC_DATA] [GEOGRAPHIC_DATA], [GEOGRAPHIC_DATA] [GEOG…"
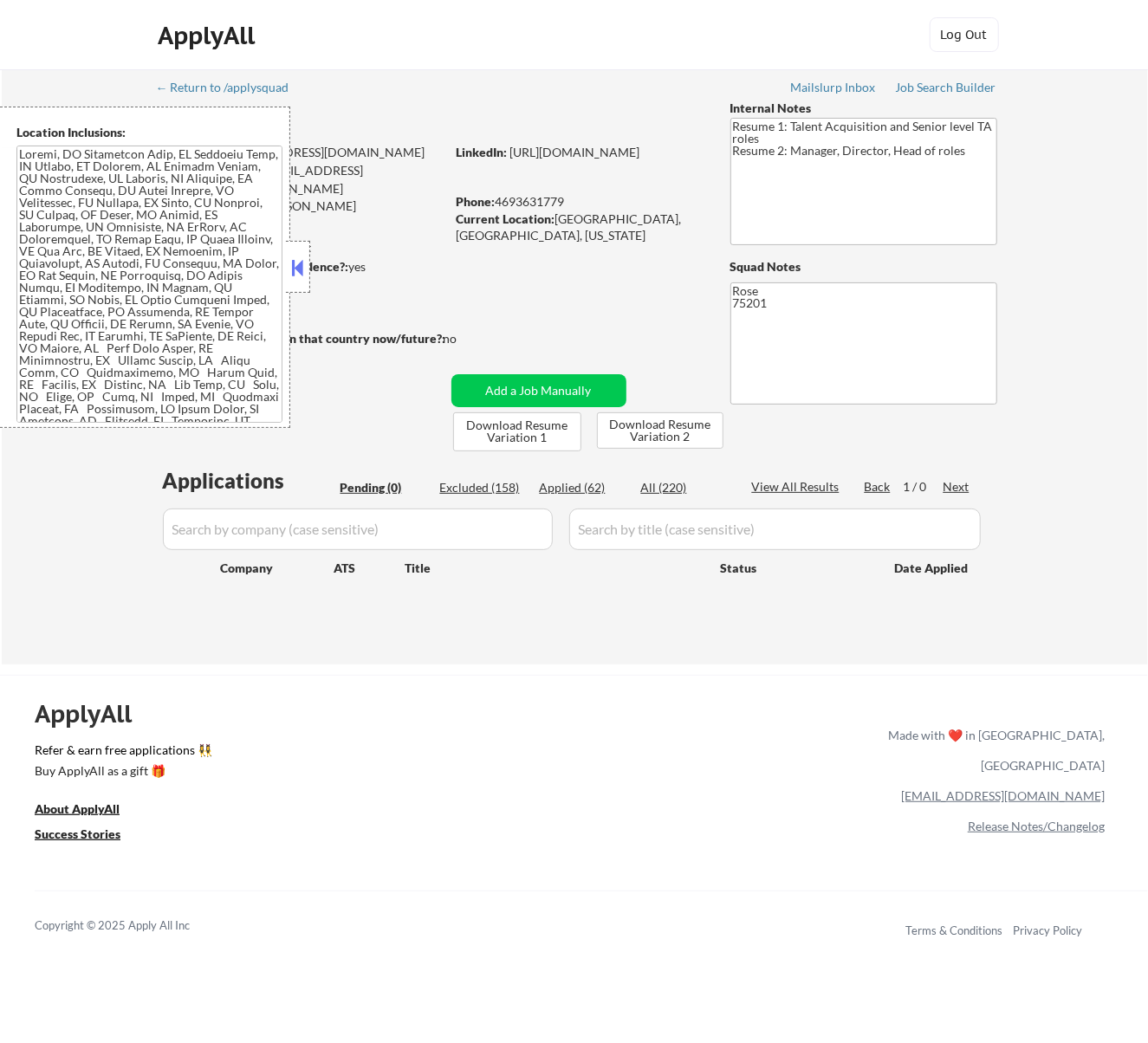
click at [303, 263] on button at bounding box center [297, 267] width 19 height 26
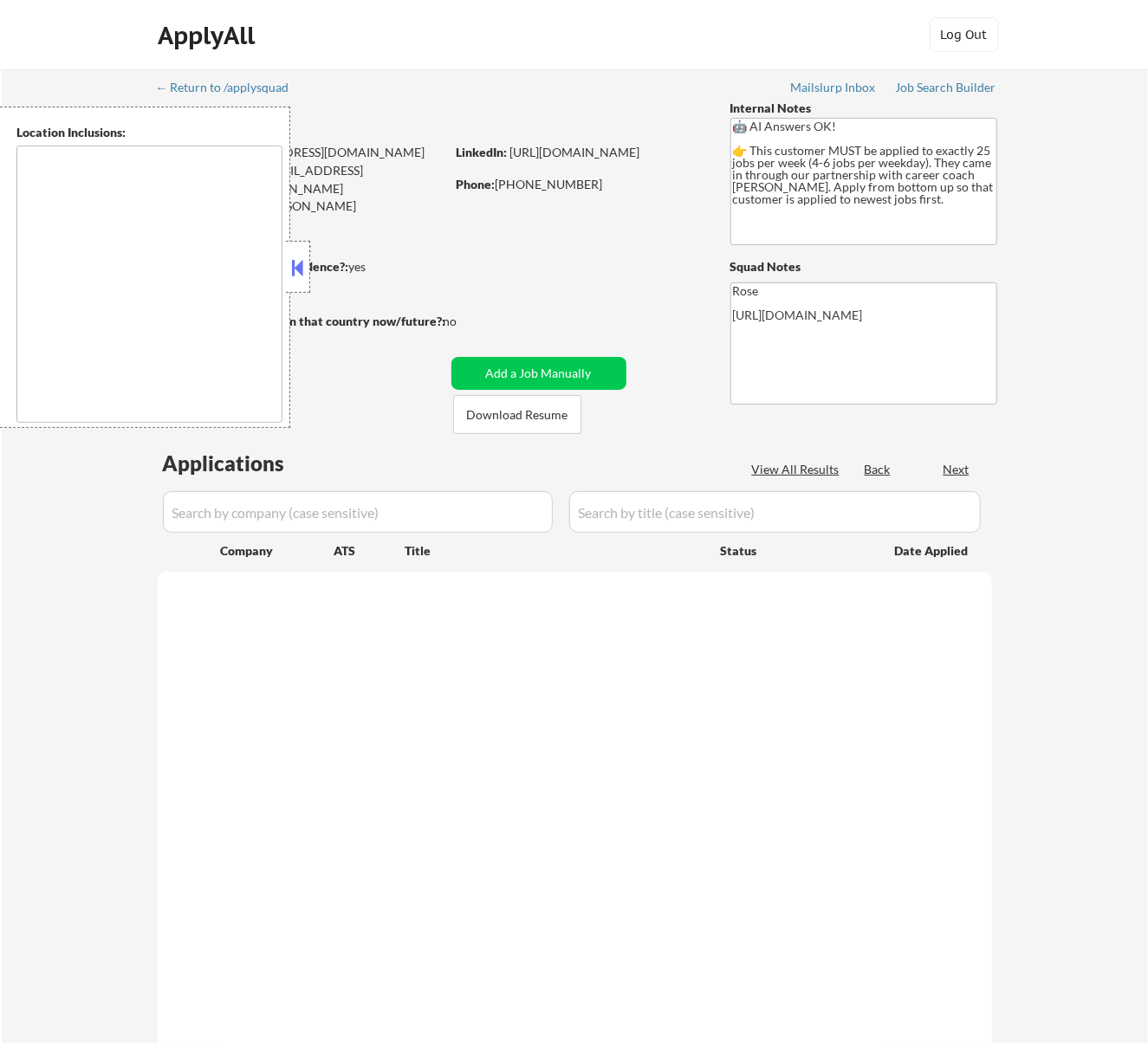
type textarea "[GEOGRAPHIC_DATA], ON [GEOGRAPHIC_DATA], ON [GEOGRAPHIC_DATA], ON [GEOGRAPHIC_D…"
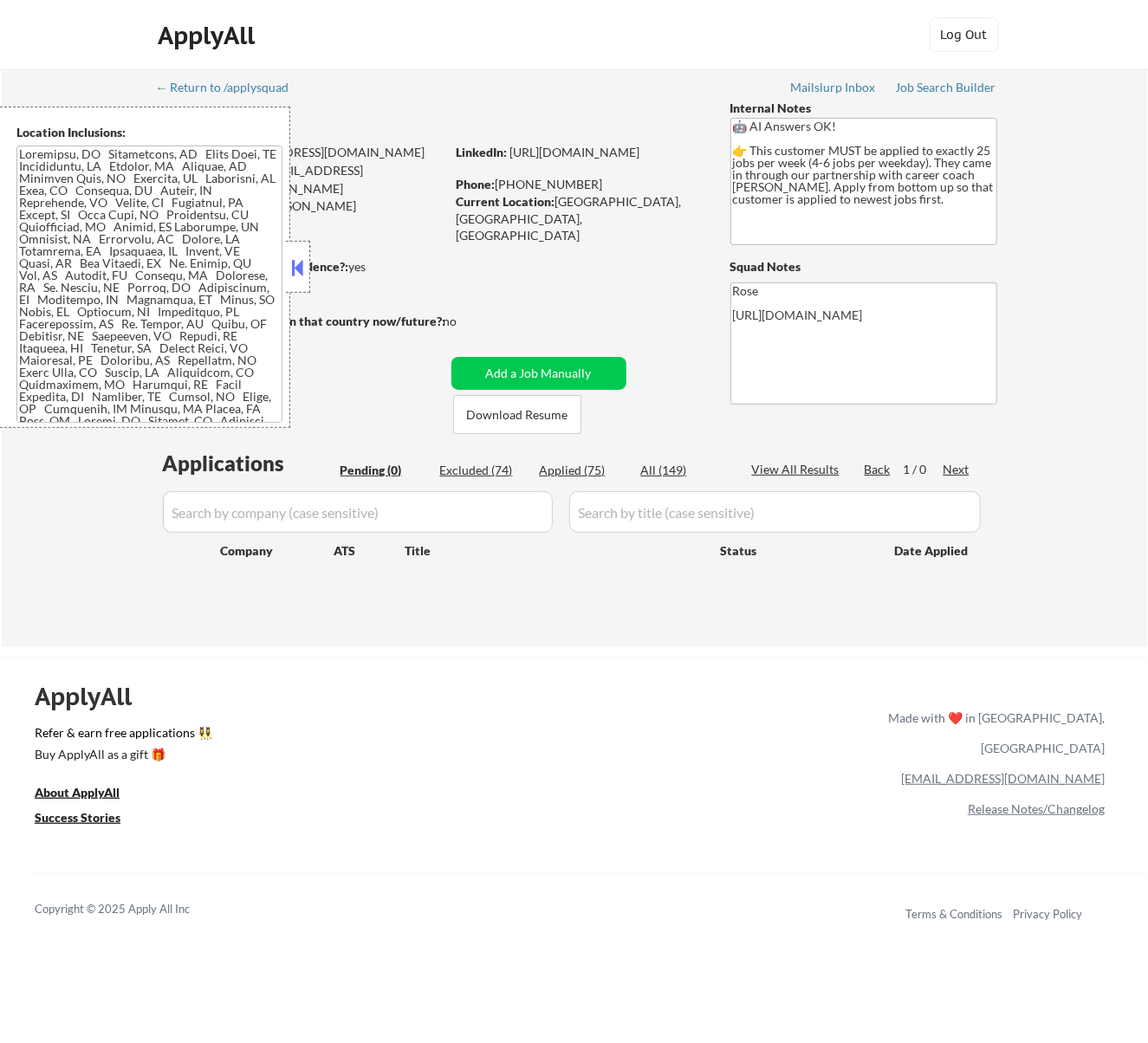
click at [298, 267] on button at bounding box center [297, 267] width 19 height 26
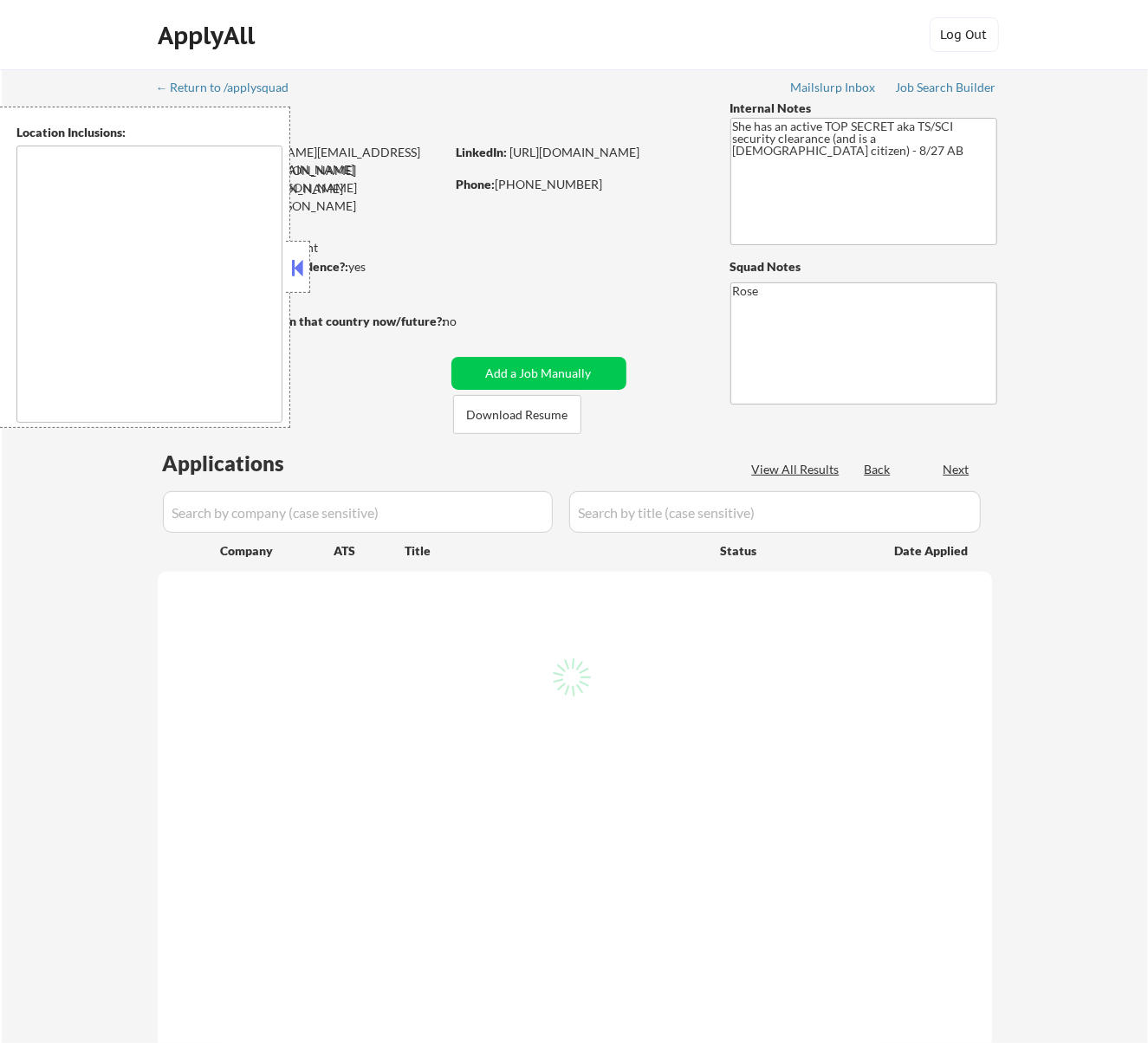
select select ""pending""
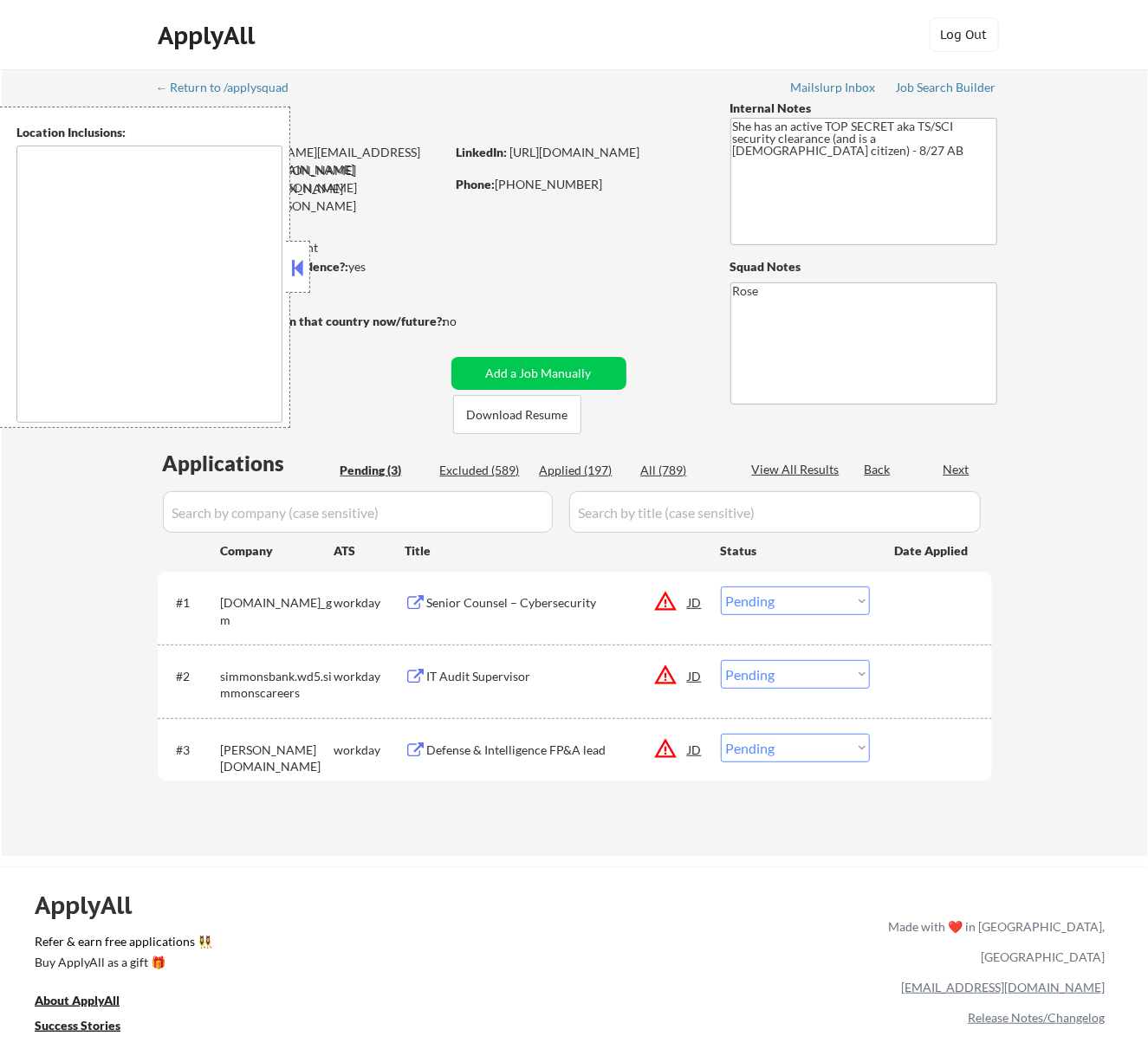
type textarea "Bellaire, TX West University Place, TX Southside Place, TX Hunters Creek Villag…"
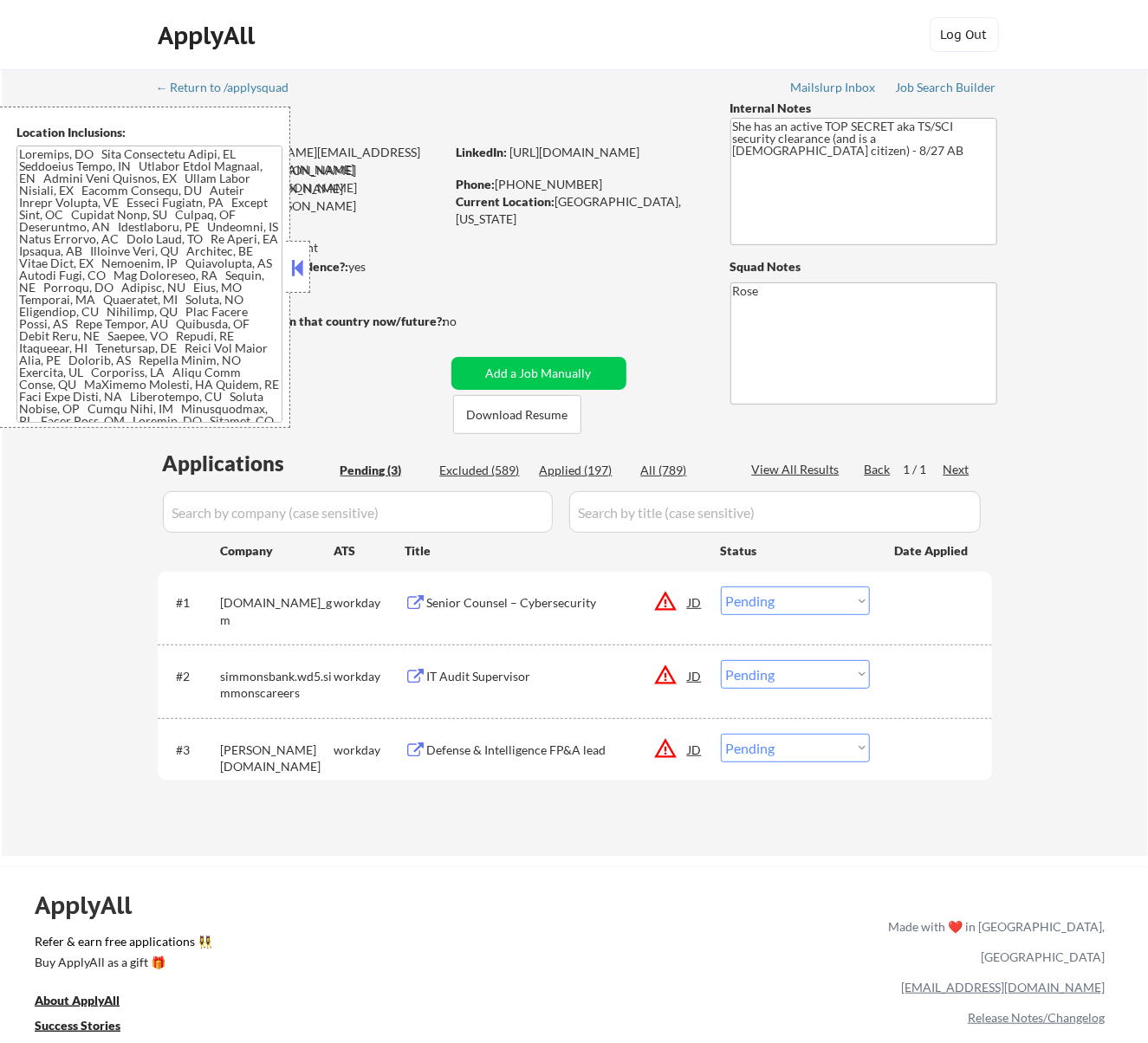
click at [306, 265] on div at bounding box center [298, 267] width 24 height 52
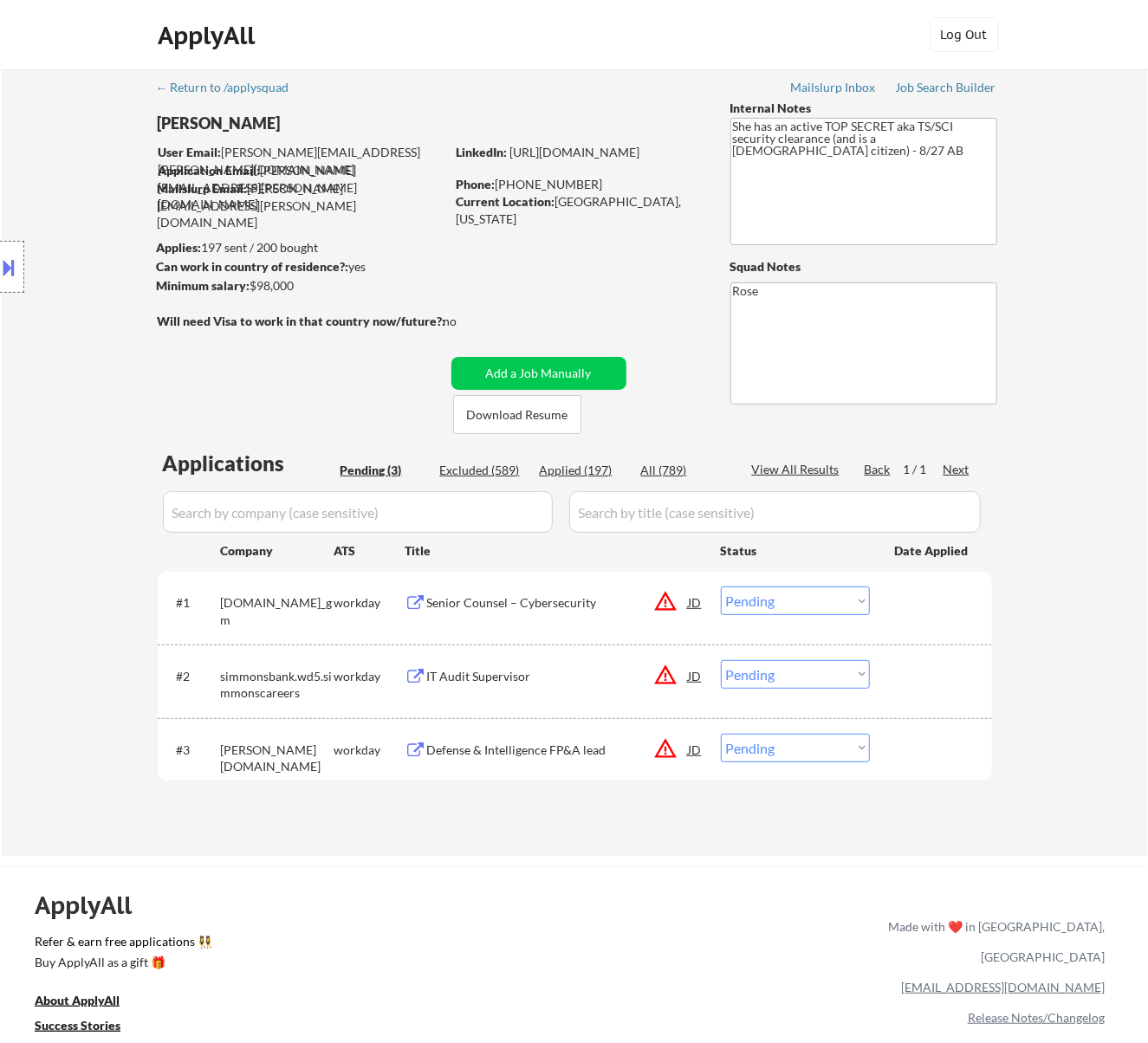
click at [591, 603] on div "Senior Counsel – Cybersecurity" at bounding box center [558, 602] width 262 height 17
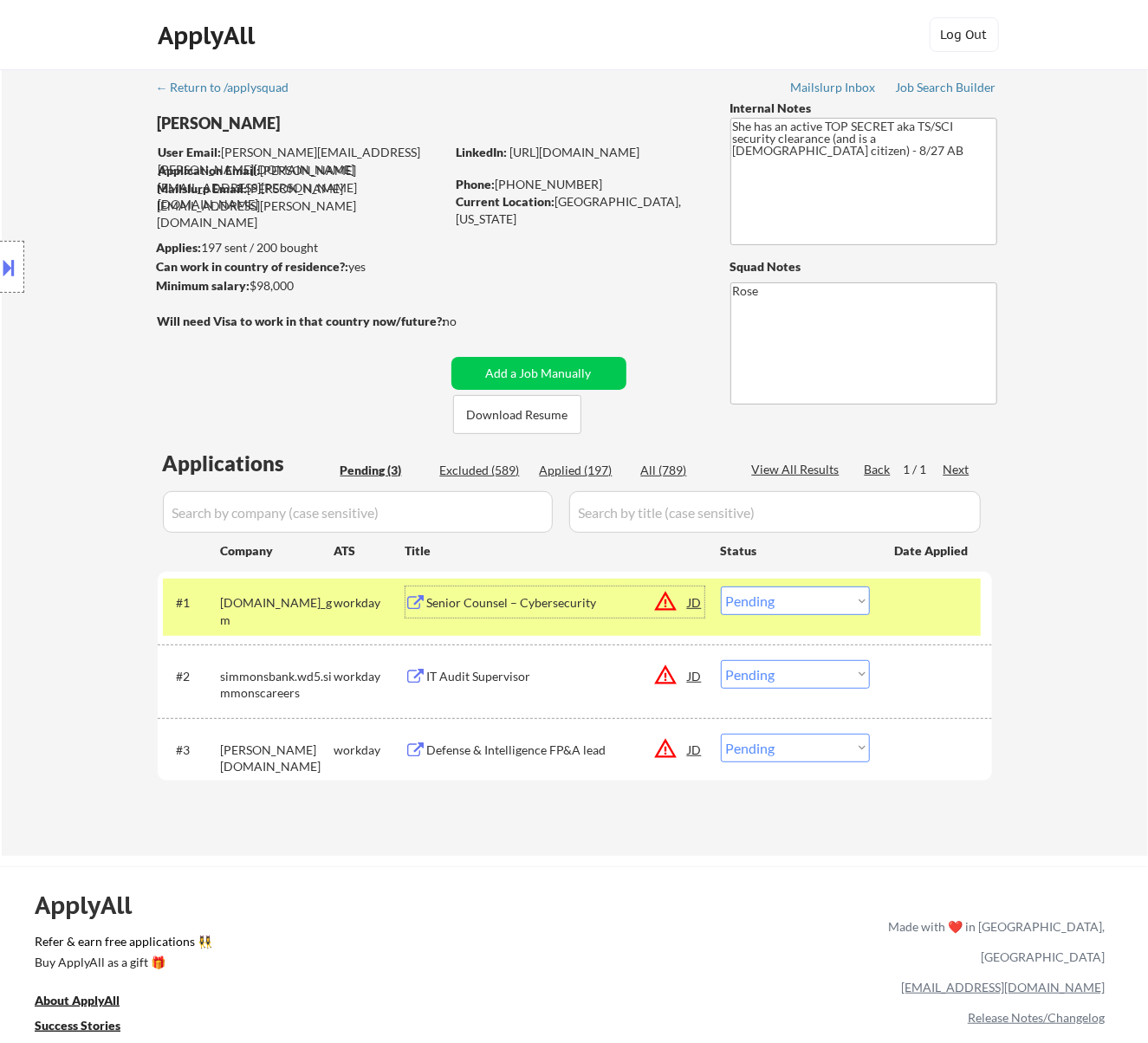
click at [805, 600] on select "Choose an option... Pending Applied Excluded (Questions) Excluded (Expired) Exc…" at bounding box center [796, 601] width 149 height 29
click at [721, 587] on select "Choose an option... Pending Applied Excluded (Questions) Excluded (Expired) Exc…" at bounding box center [796, 601] width 149 height 29
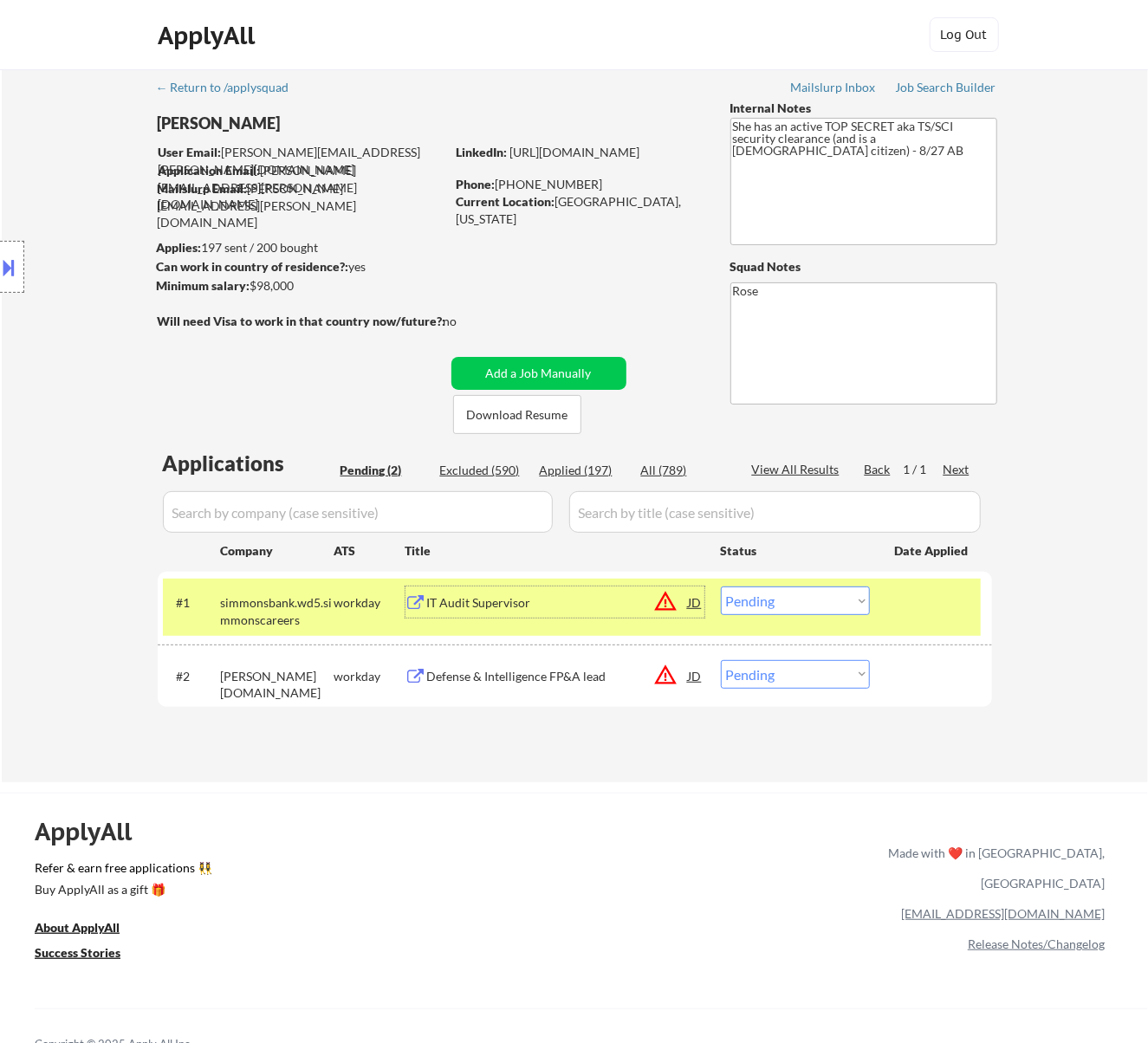
click at [593, 607] on div "IT Audit Supervisor" at bounding box center [558, 602] width 262 height 17
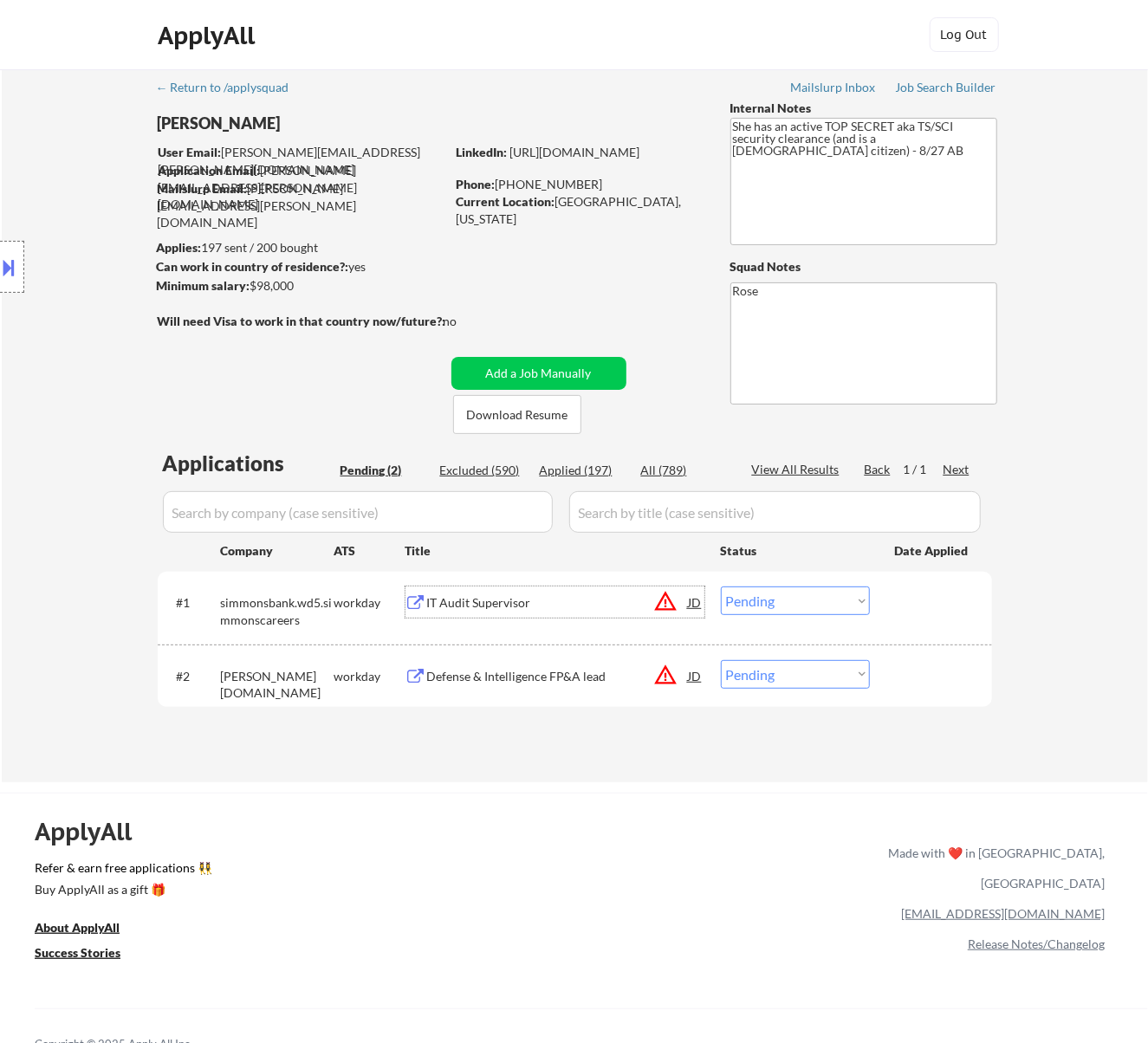
drag, startPoint x: 802, startPoint y: 598, endPoint x: 798, endPoint y: 608, distance: 10.8
click at [802, 598] on select "Choose an option... Pending Applied Excluded (Questions) Excluded (Expired) Exc…" at bounding box center [796, 601] width 149 height 29
click at [721, 587] on select "Choose an option... Pending Applied Excluded (Questions) Excluded (Expired) Exc…" at bounding box center [796, 601] width 149 height 29
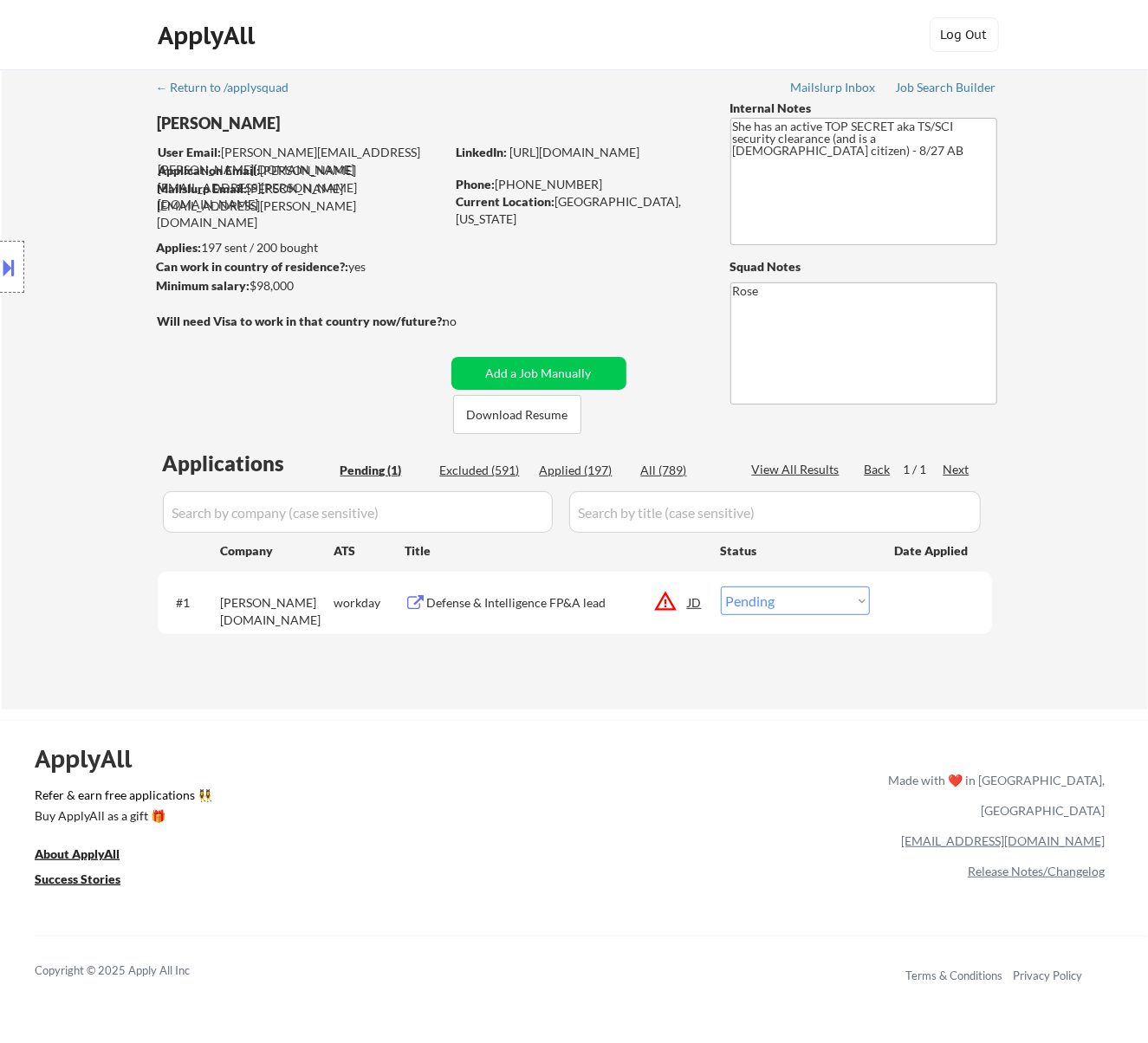
click at [631, 599] on div "Defense & Intelligence FP&A lead" at bounding box center [558, 602] width 262 height 17
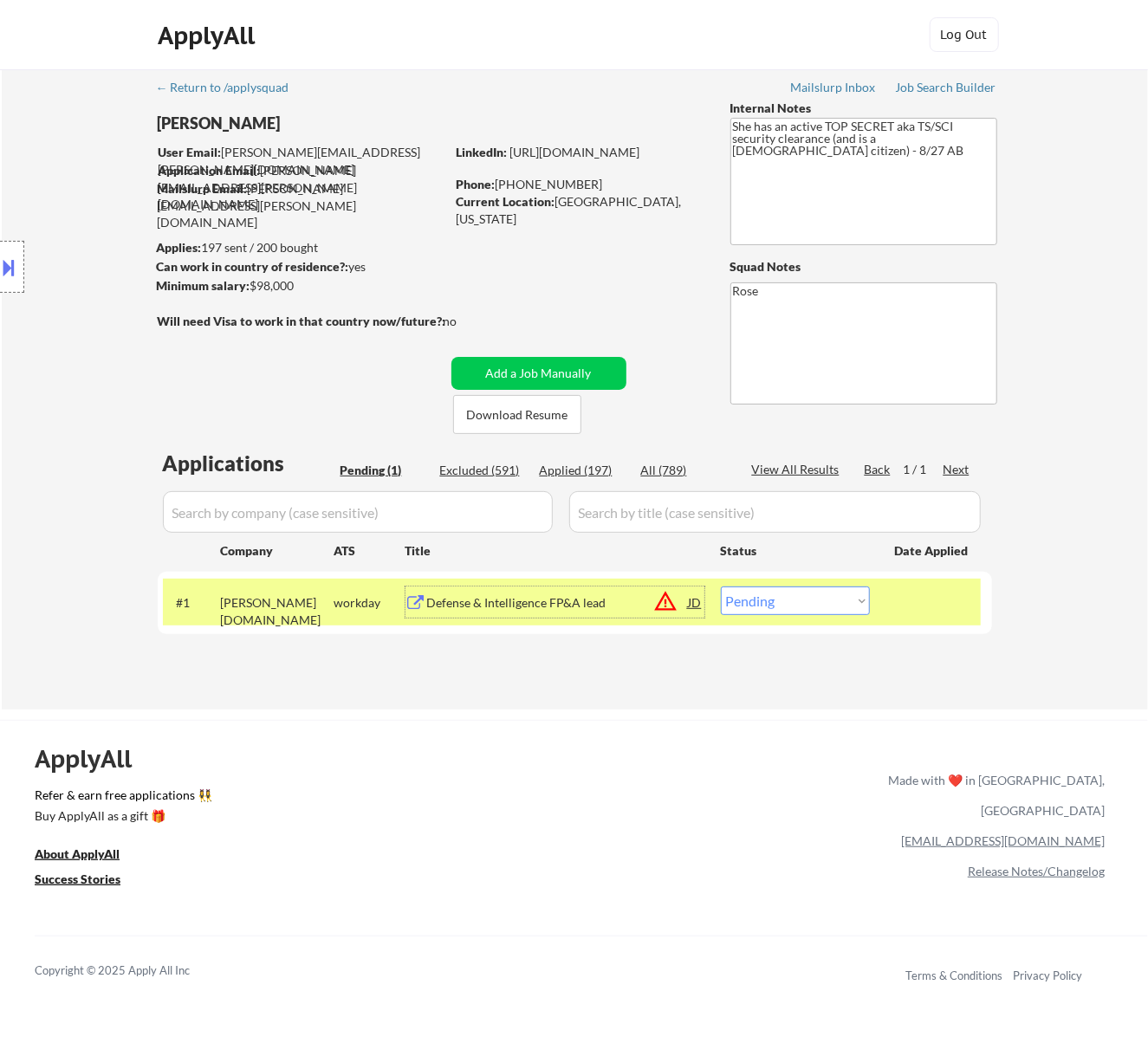
click at [19, 258] on div at bounding box center [12, 267] width 24 height 52
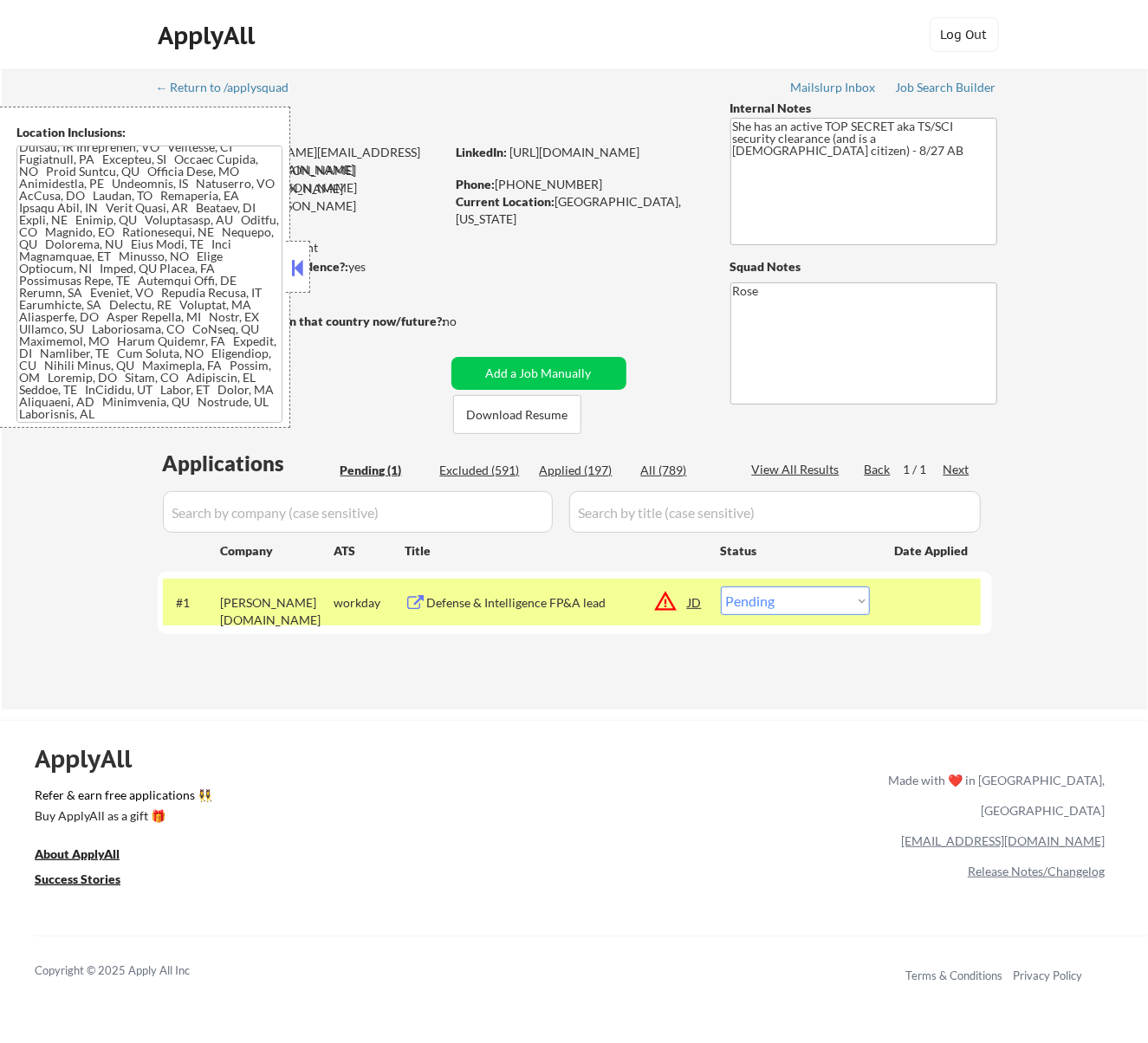
click at [303, 268] on button at bounding box center [297, 267] width 19 height 26
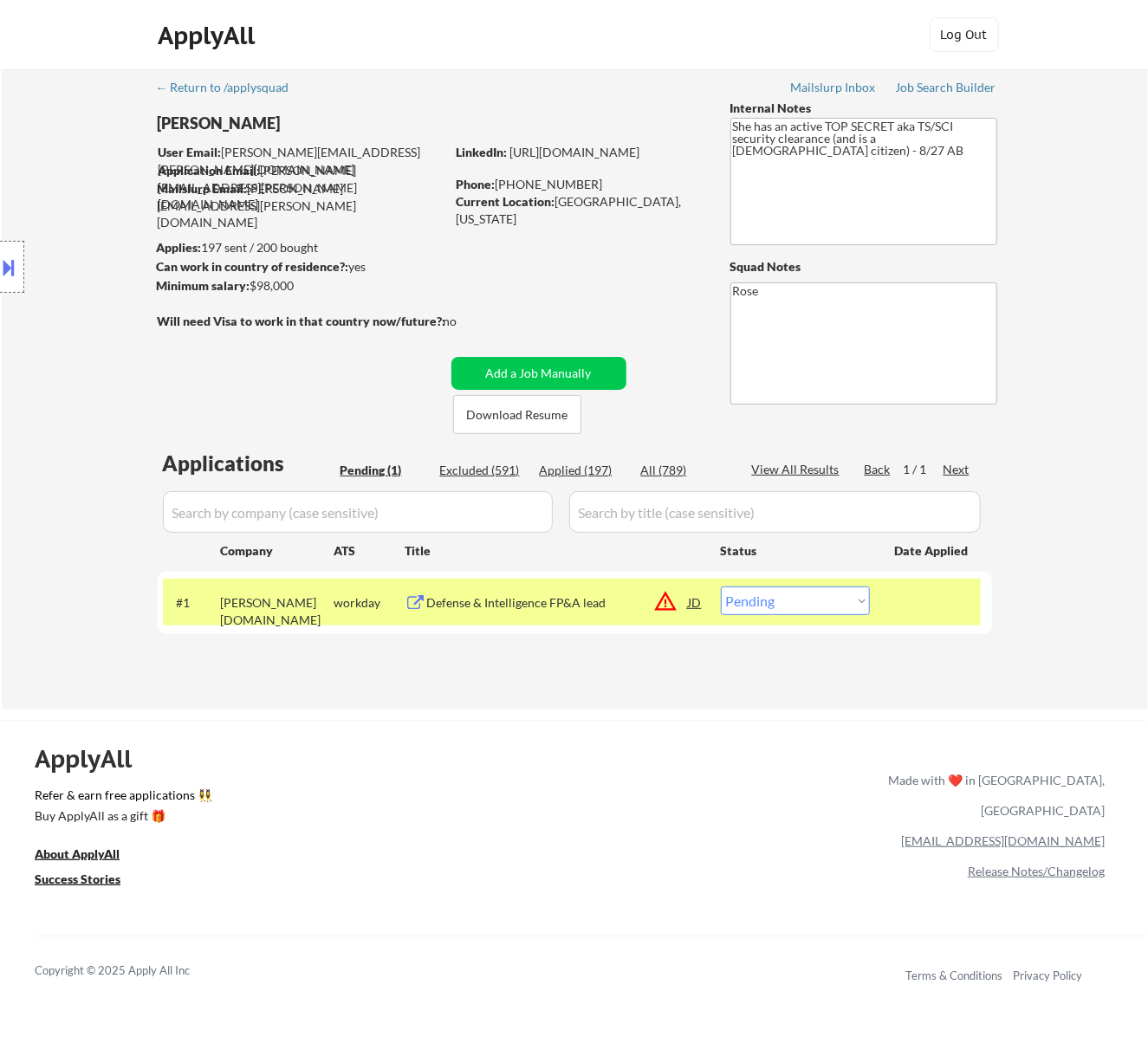
click at [832, 597] on select "Choose an option... Pending Applied Excluded (Questions) Excluded (Expired) Exc…" at bounding box center [796, 601] width 149 height 29
select select ""excluded__location_""
click at [721, 587] on select "Choose an option... Pending Applied Excluded (Questions) Excluded (Expired) Exc…" at bounding box center [796, 601] width 149 height 29
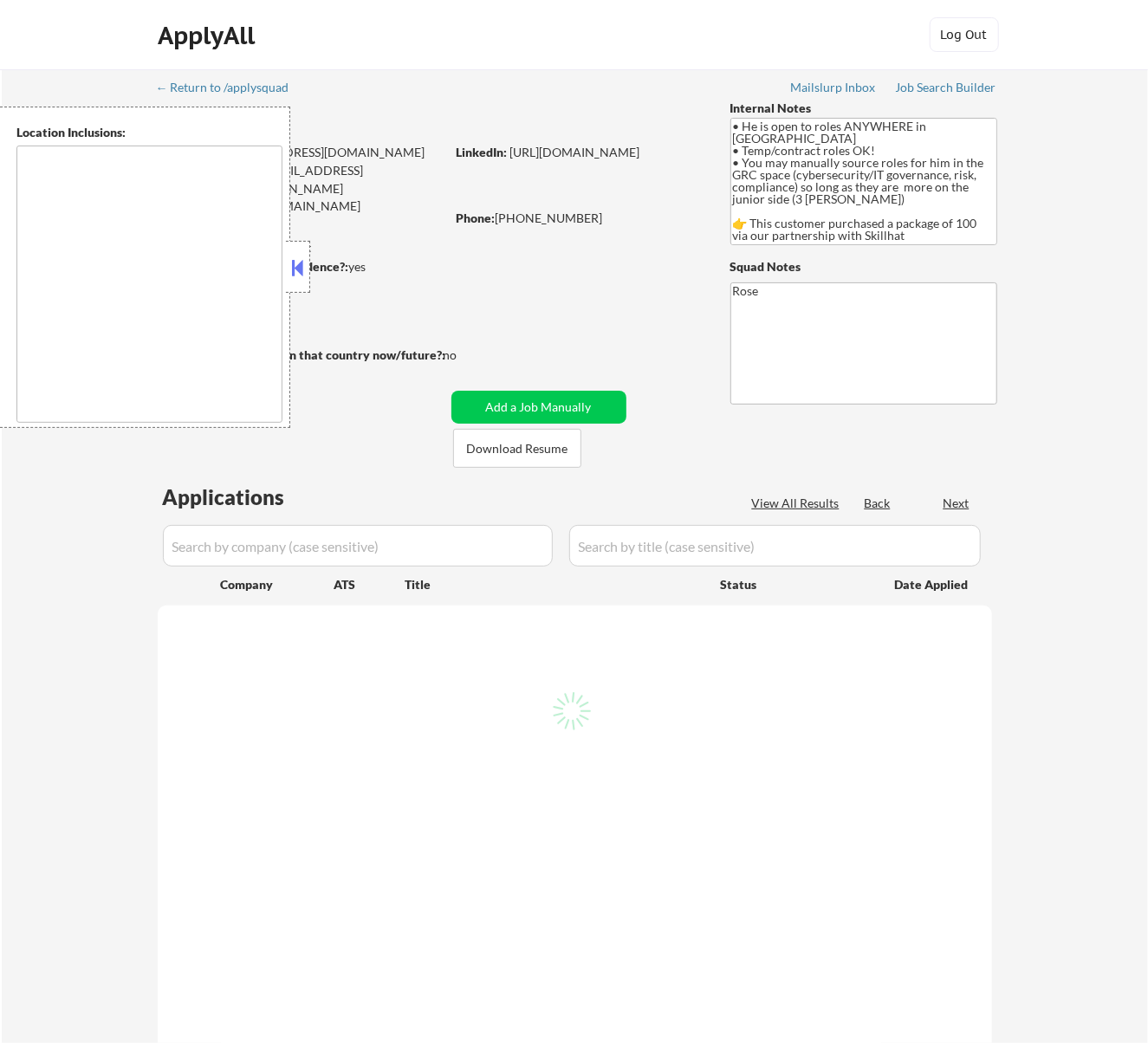
type textarea "country: [GEOGRAPHIC_DATA]"
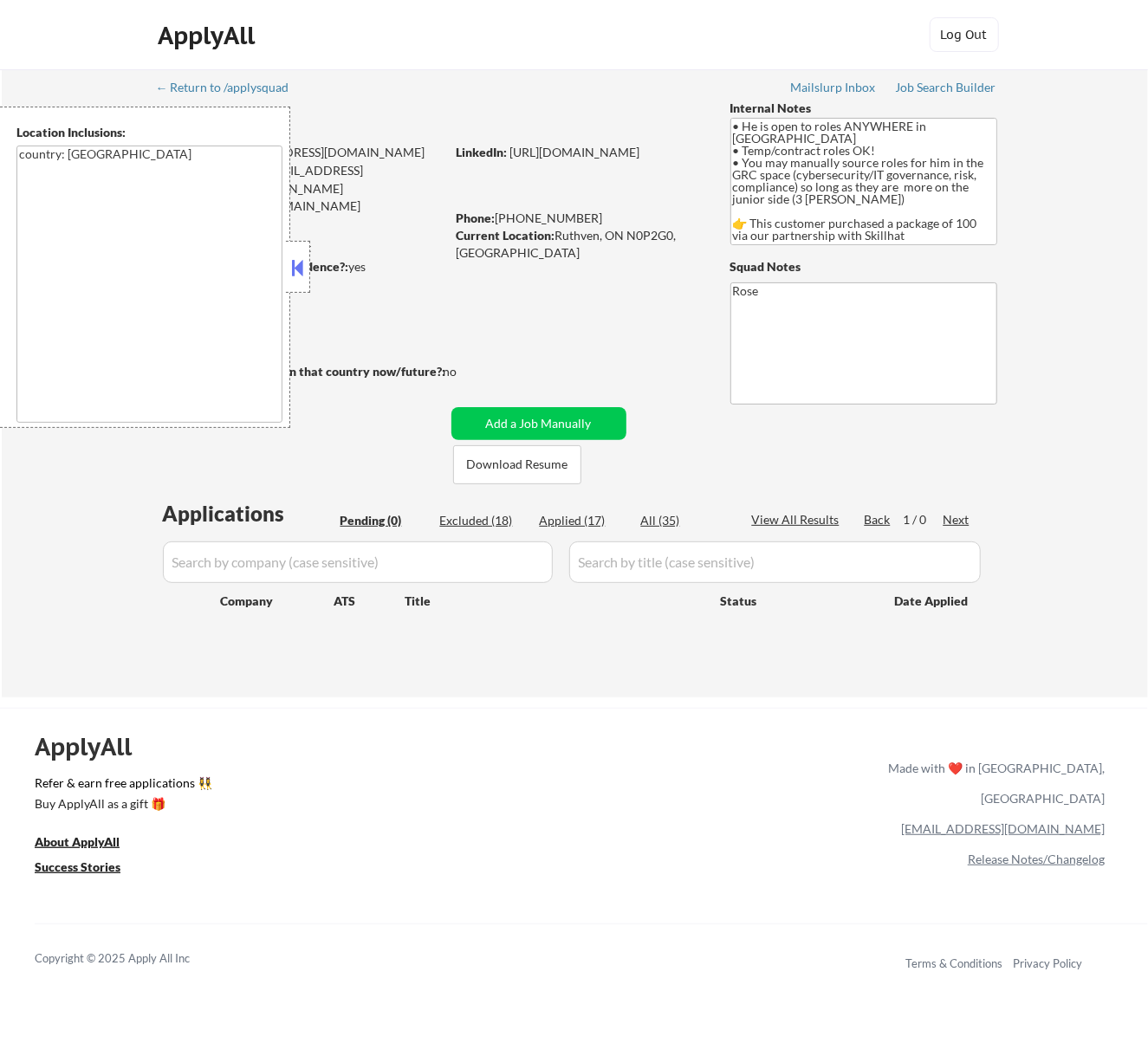
click at [298, 263] on button at bounding box center [297, 267] width 19 height 26
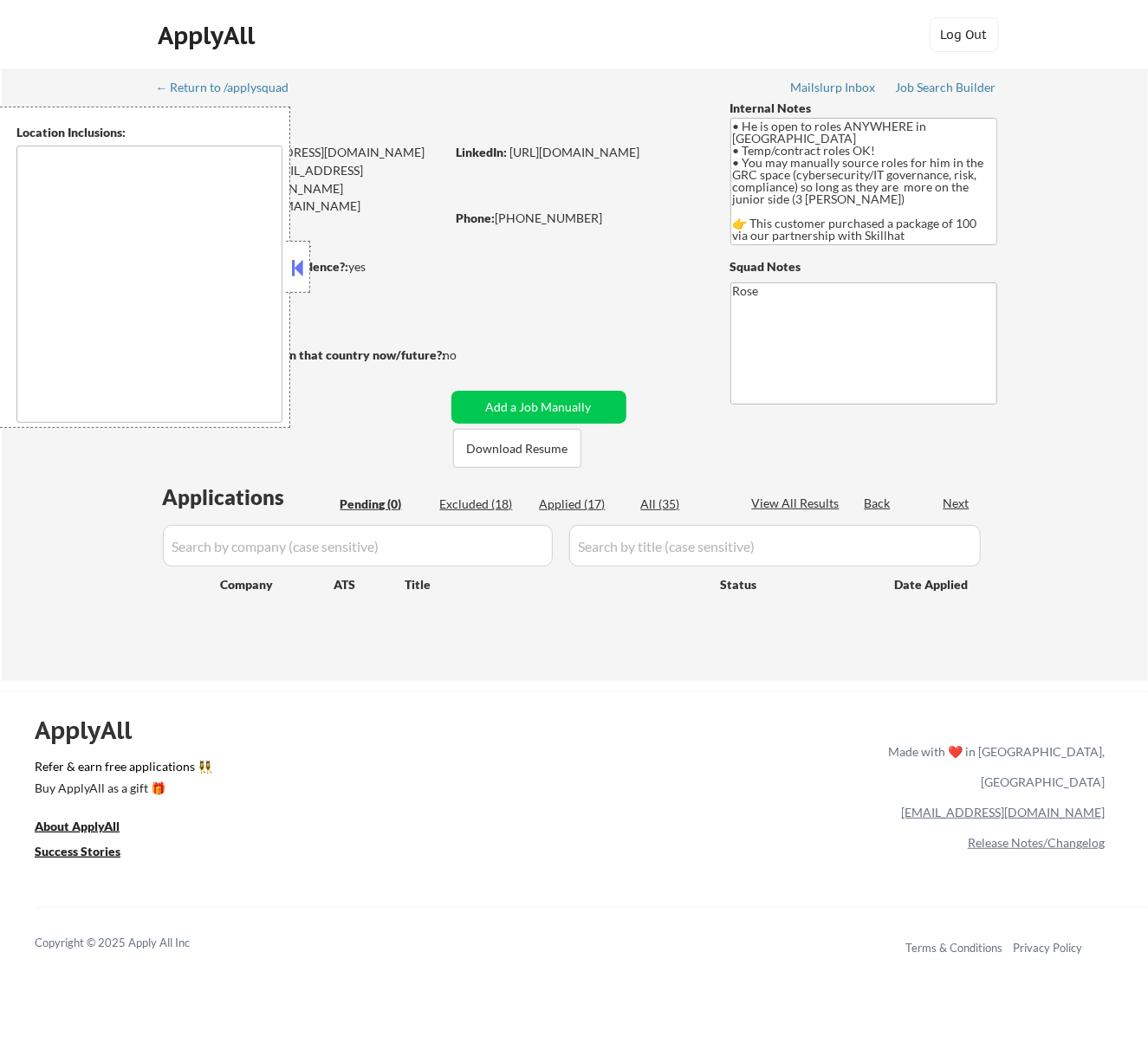
type textarea "country: [GEOGRAPHIC_DATA]"
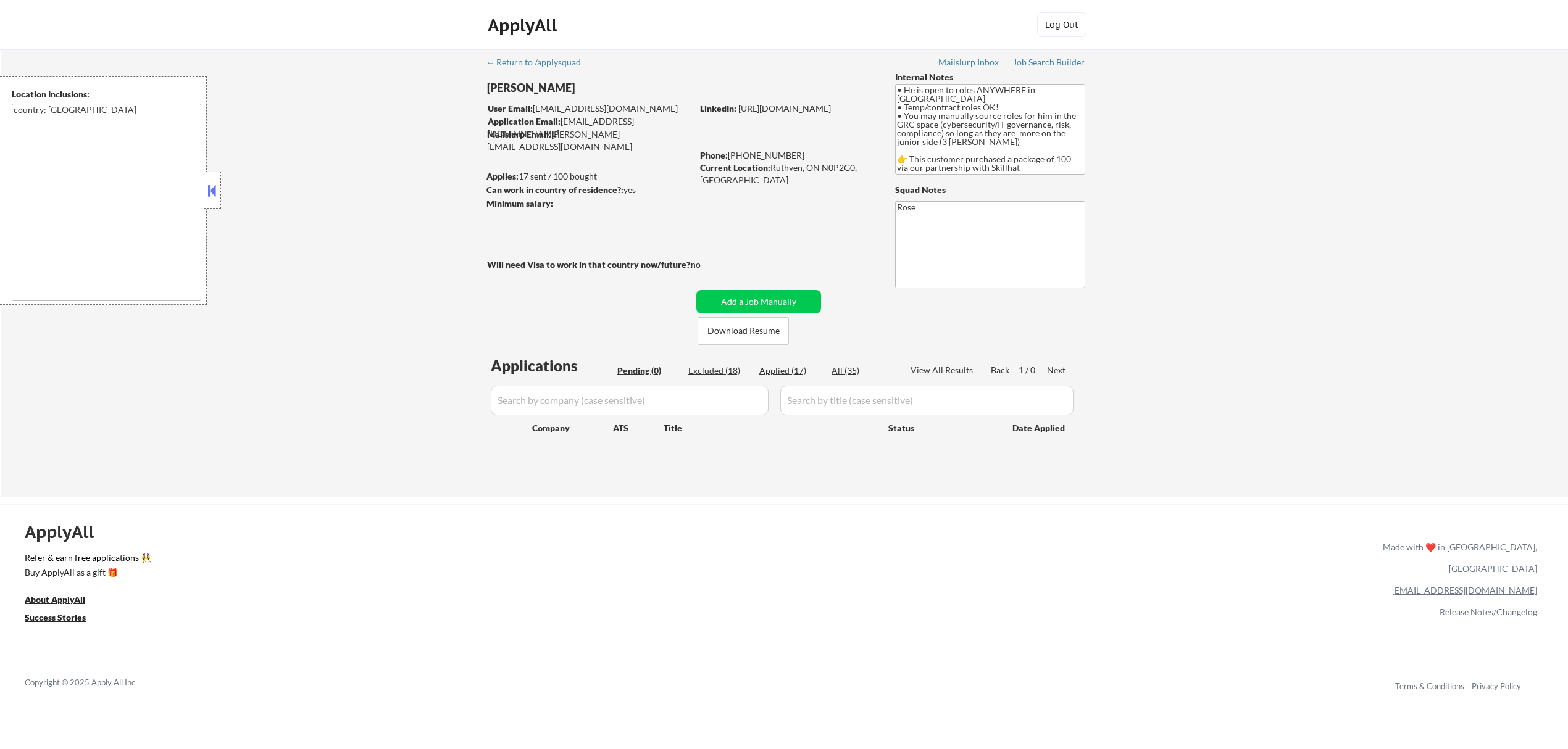
click at [803, 370] on div "Applied (17)" at bounding box center [790, 371] width 62 height 12
select select ""applied""
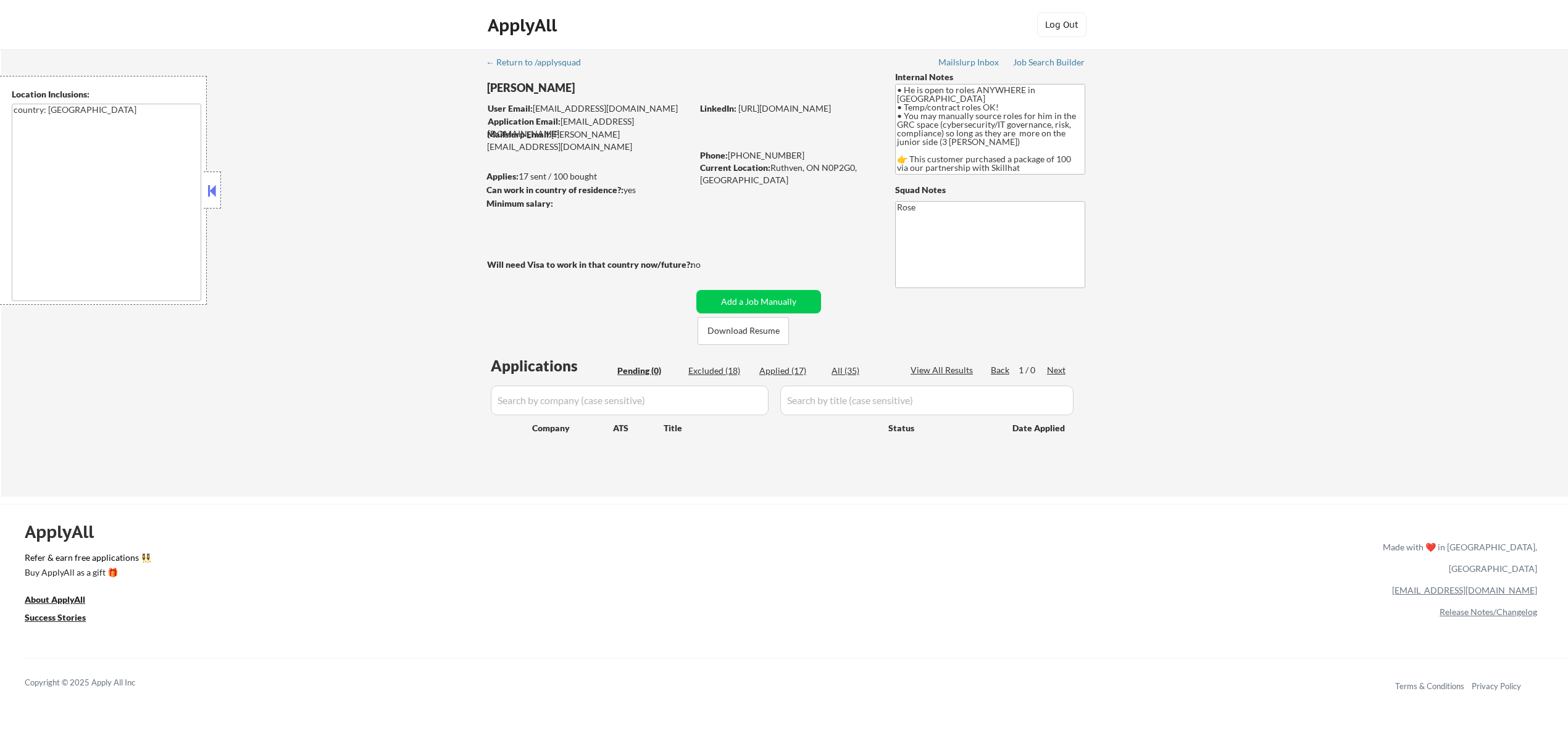
select select ""applied""
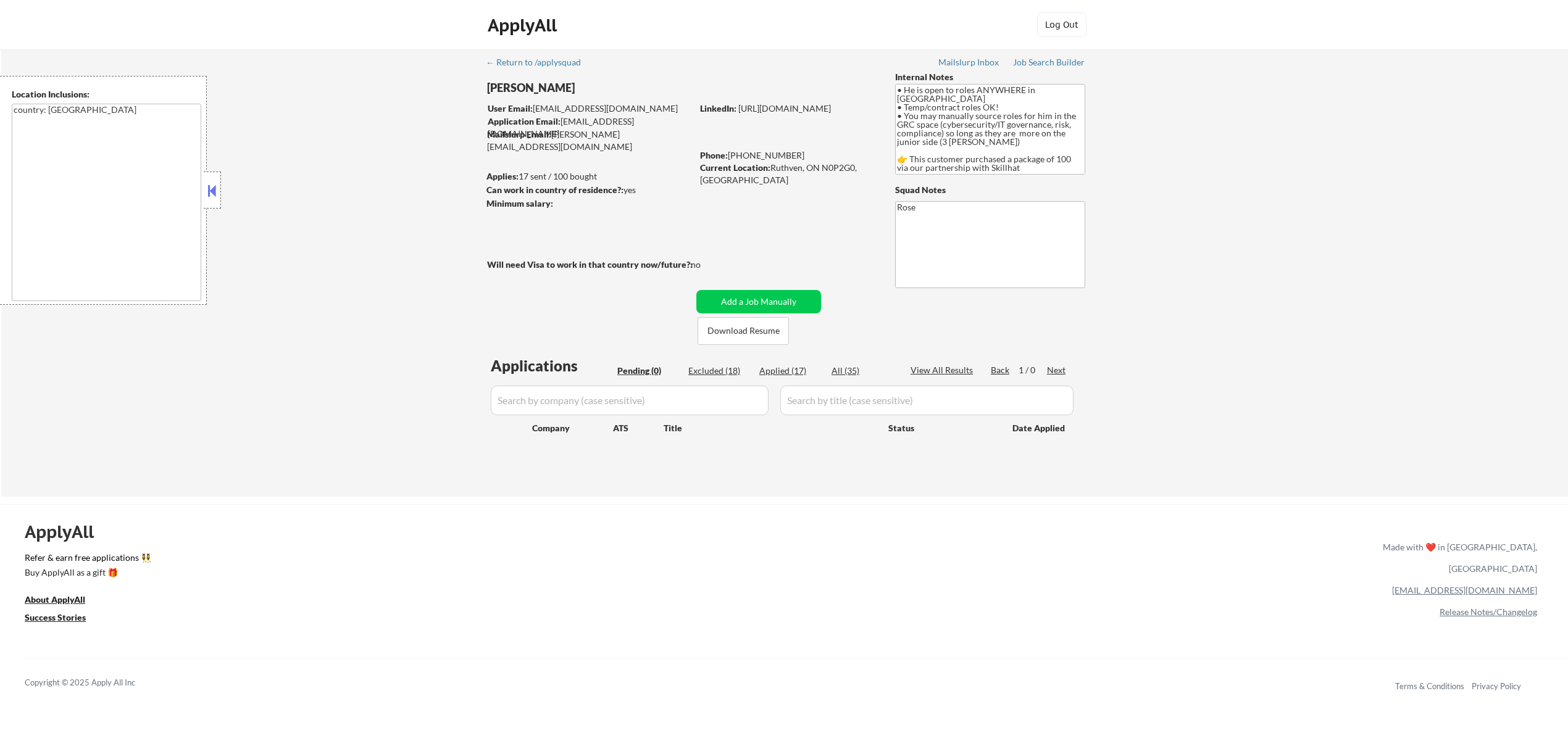
select select ""applied""
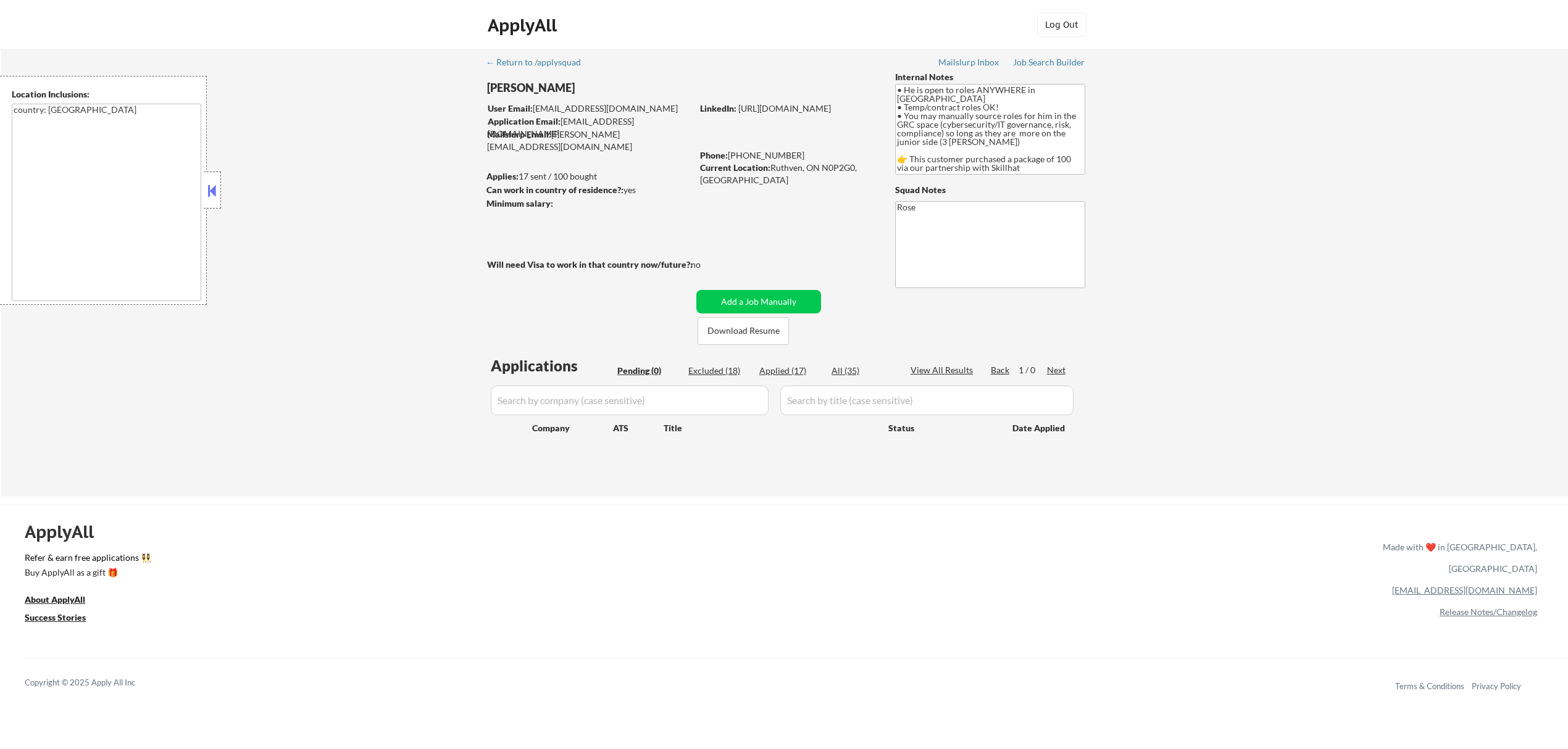
select select ""applied""
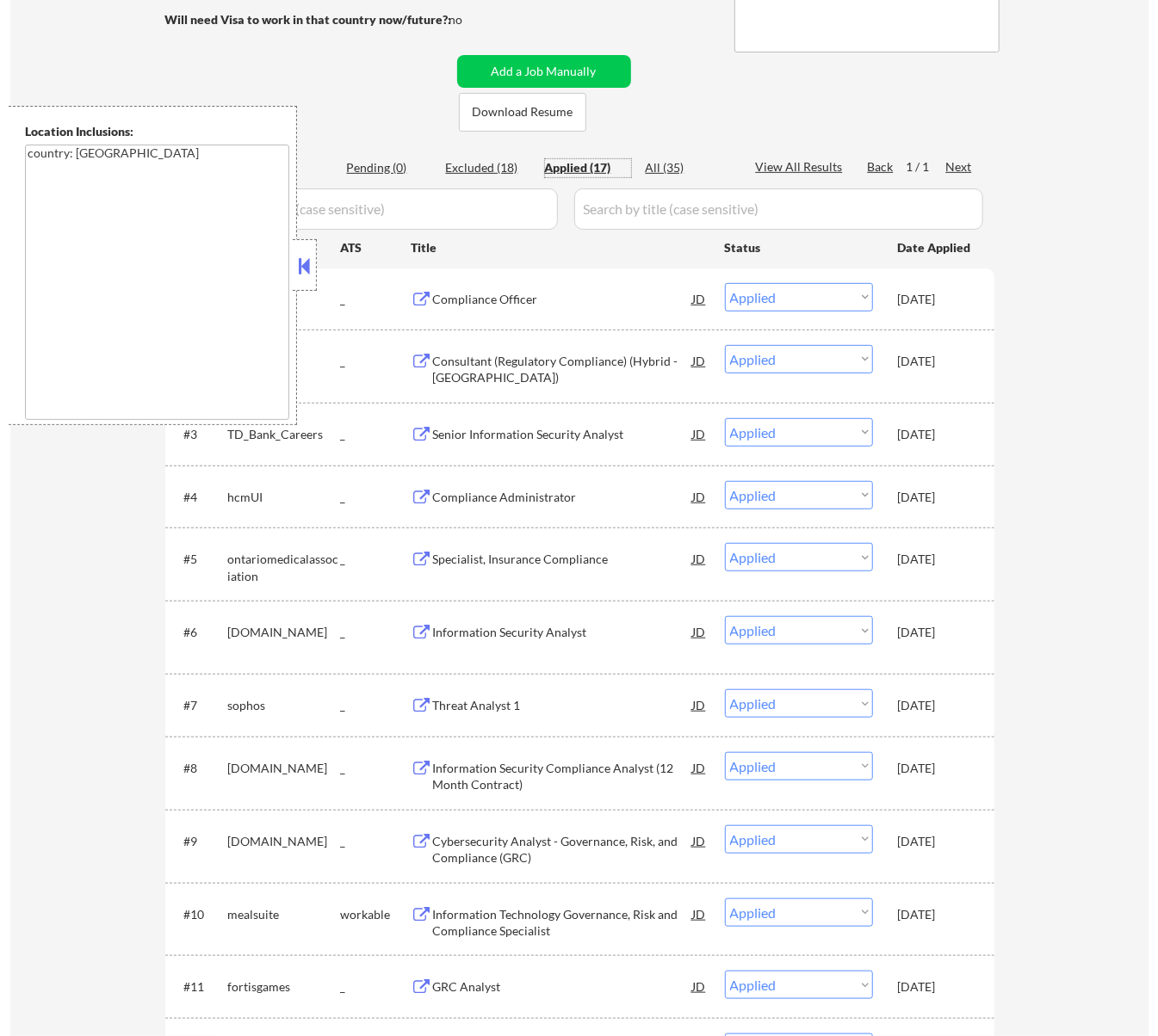
scroll to position [344, 0]
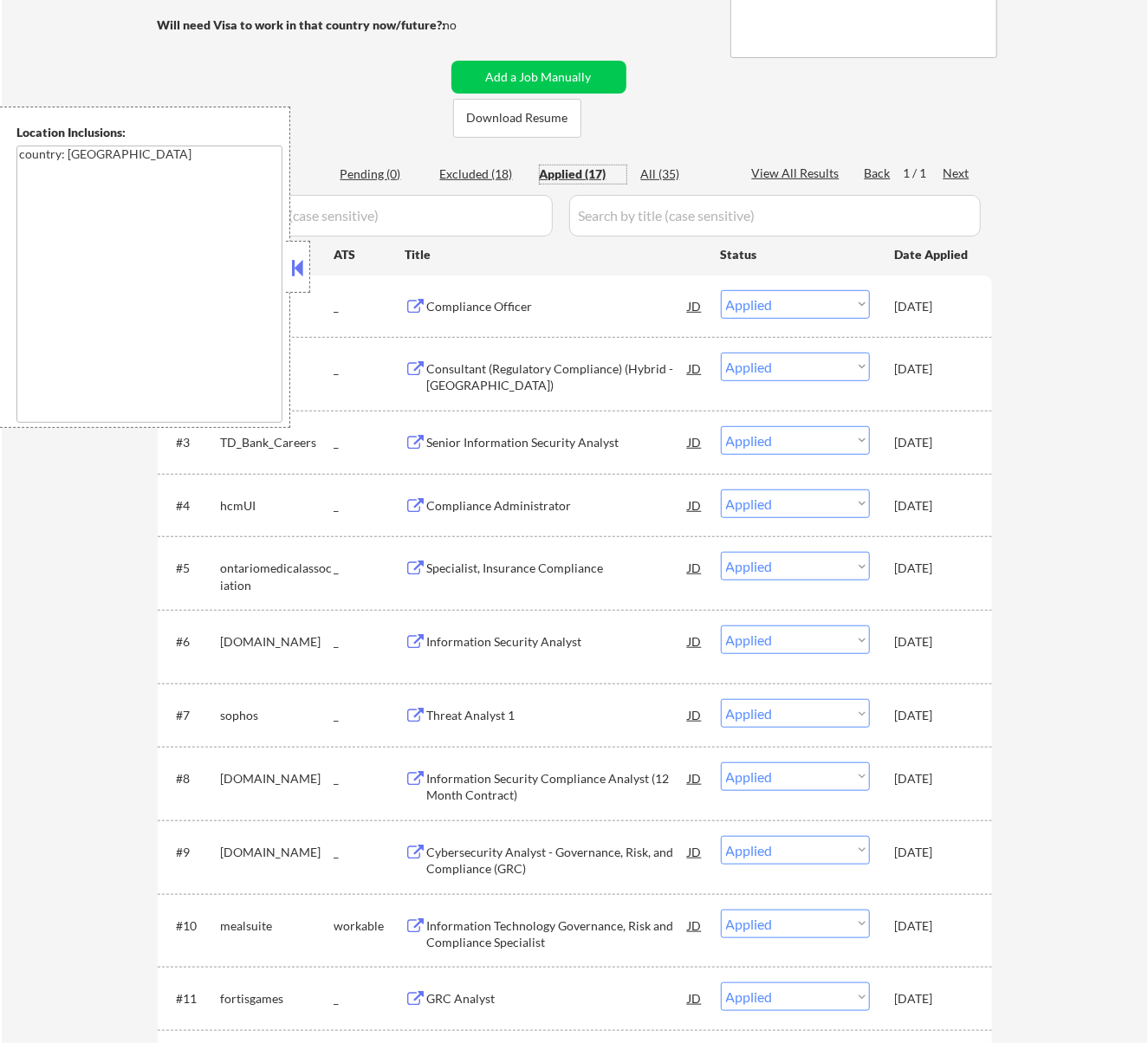
click at [302, 262] on button at bounding box center [297, 267] width 19 height 26
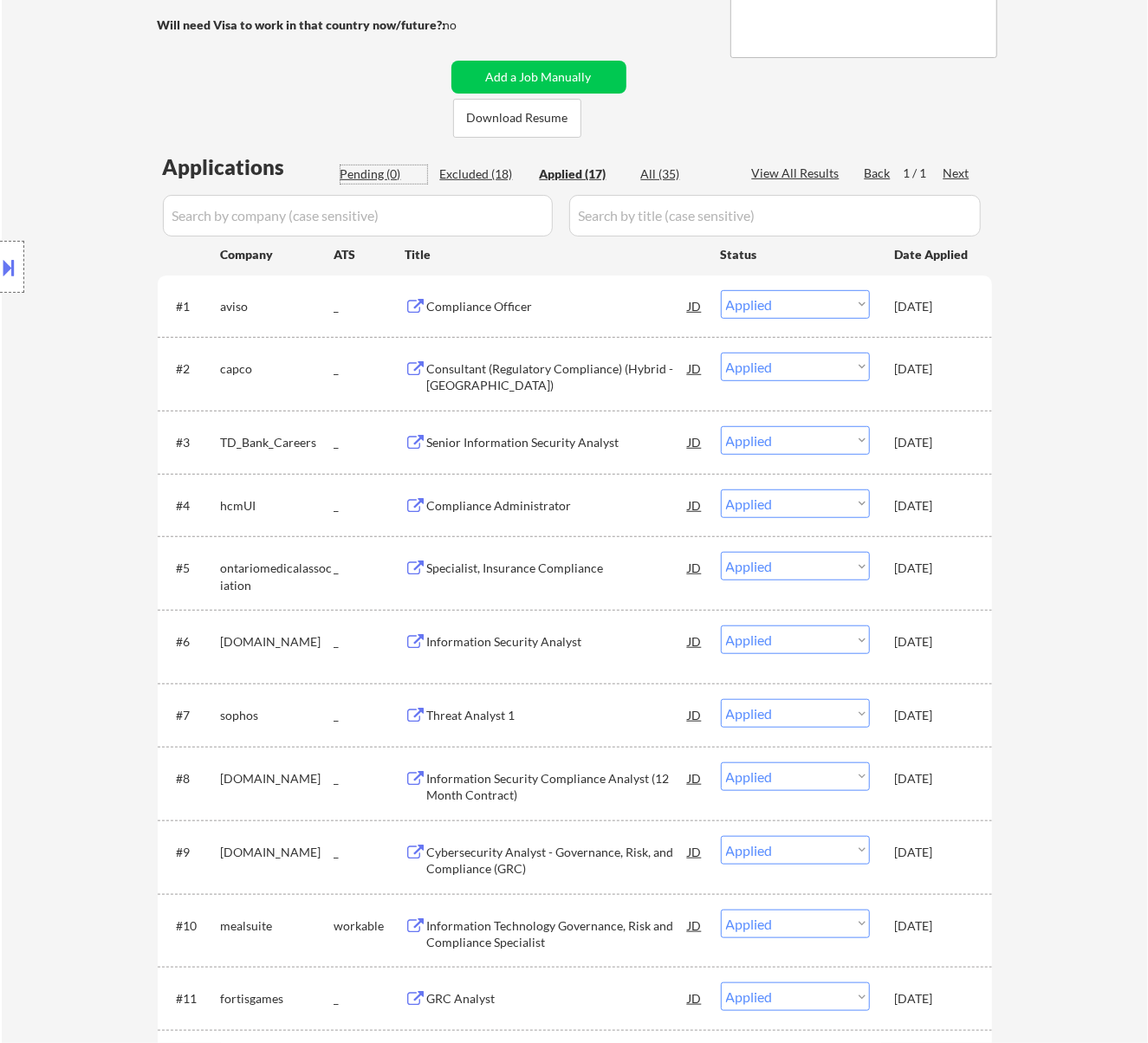
click at [376, 173] on div "Pending (0)" at bounding box center [384, 174] width 87 height 17
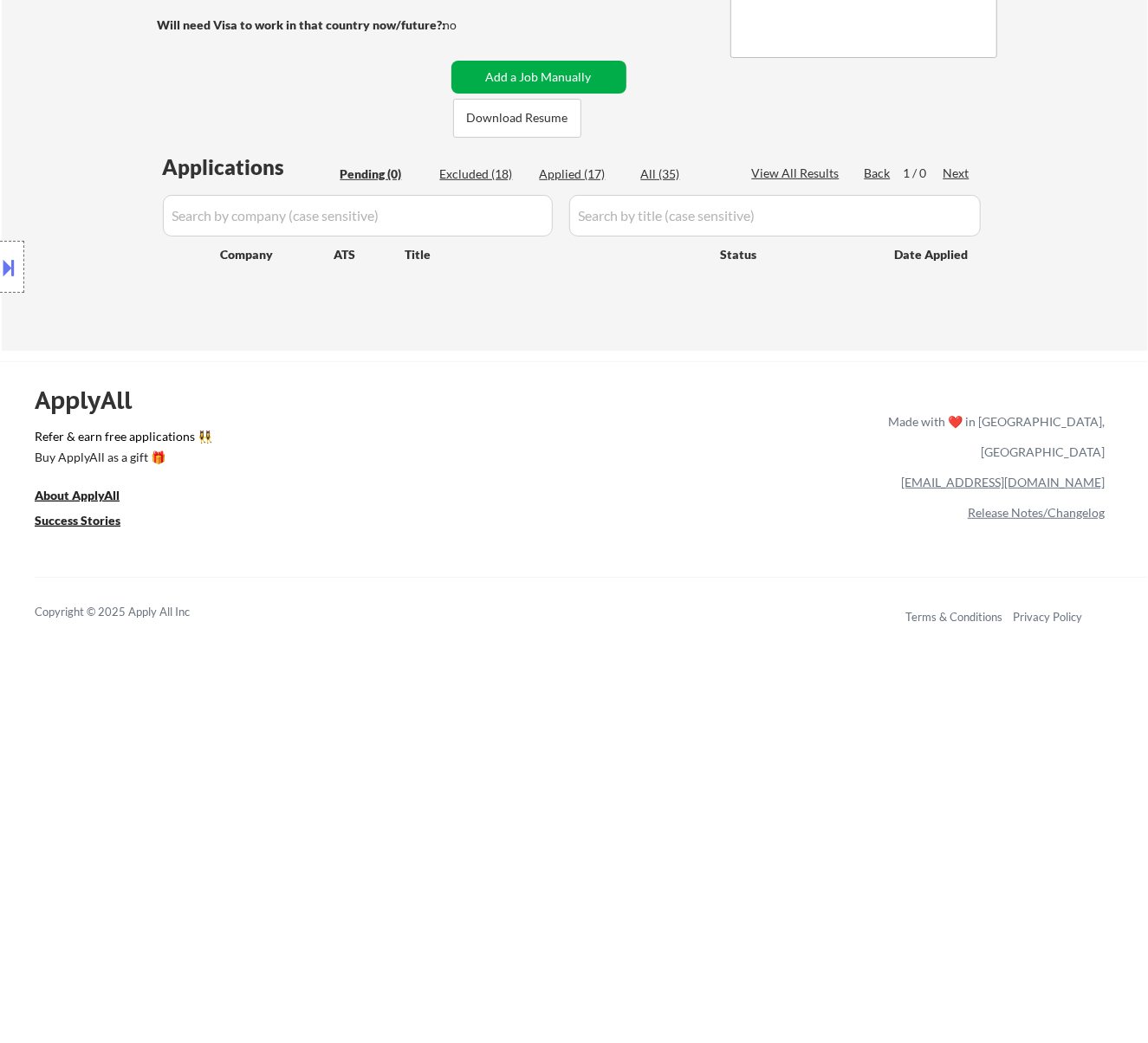
click at [534, 66] on button "Add a Job Manually" at bounding box center [539, 77] width 175 height 33
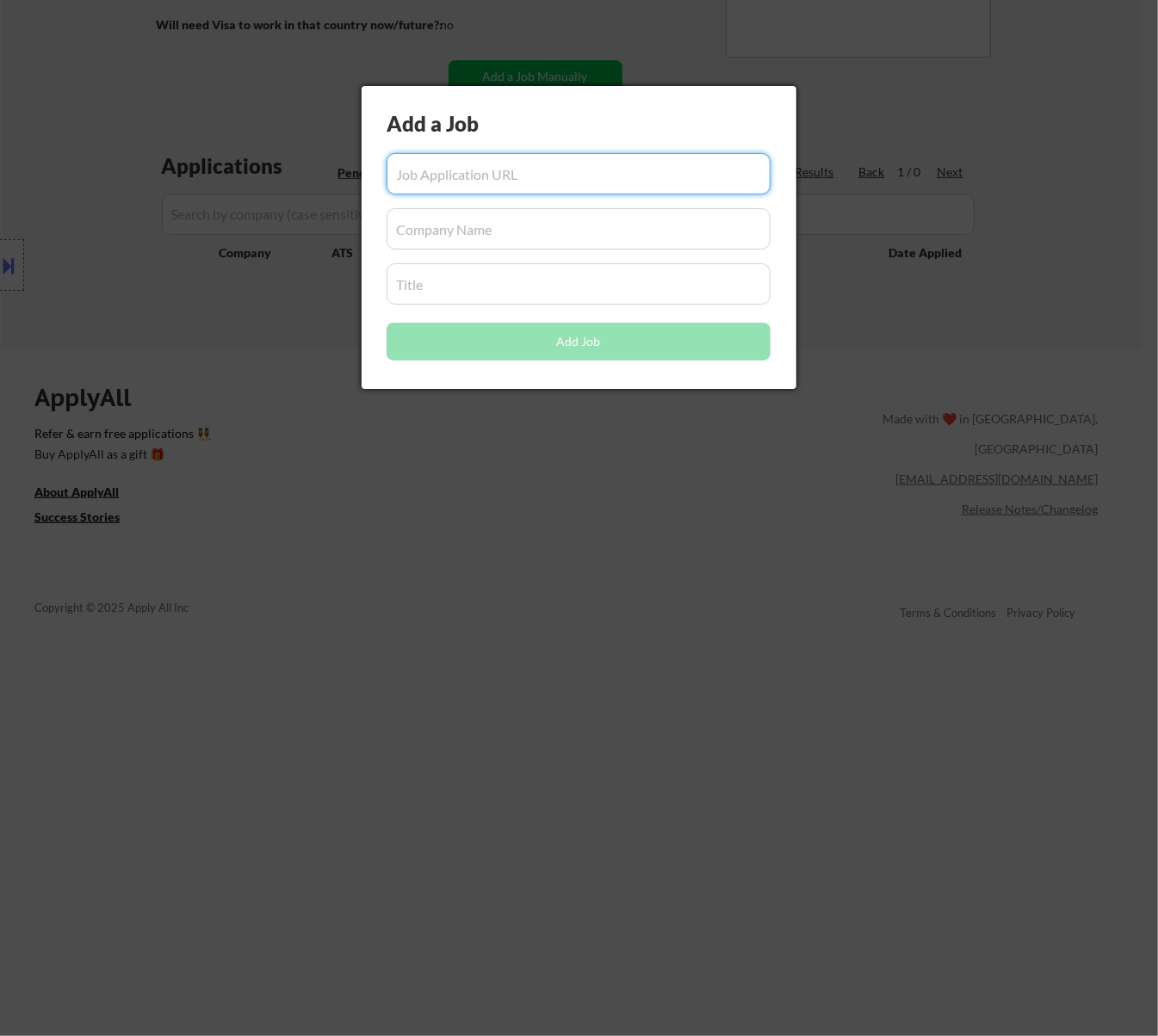
paste input "https://sunlife.wd3.myworkdayjobs.com/experienced-jobs/job/toronto-ontario/tier…"
type input "https://sunlife.wd3.myworkdayjobs.com/experienced-jobs/job/toronto-ontario/tier…"
click at [480, 231] on input "input" at bounding box center [578, 229] width 384 height 41
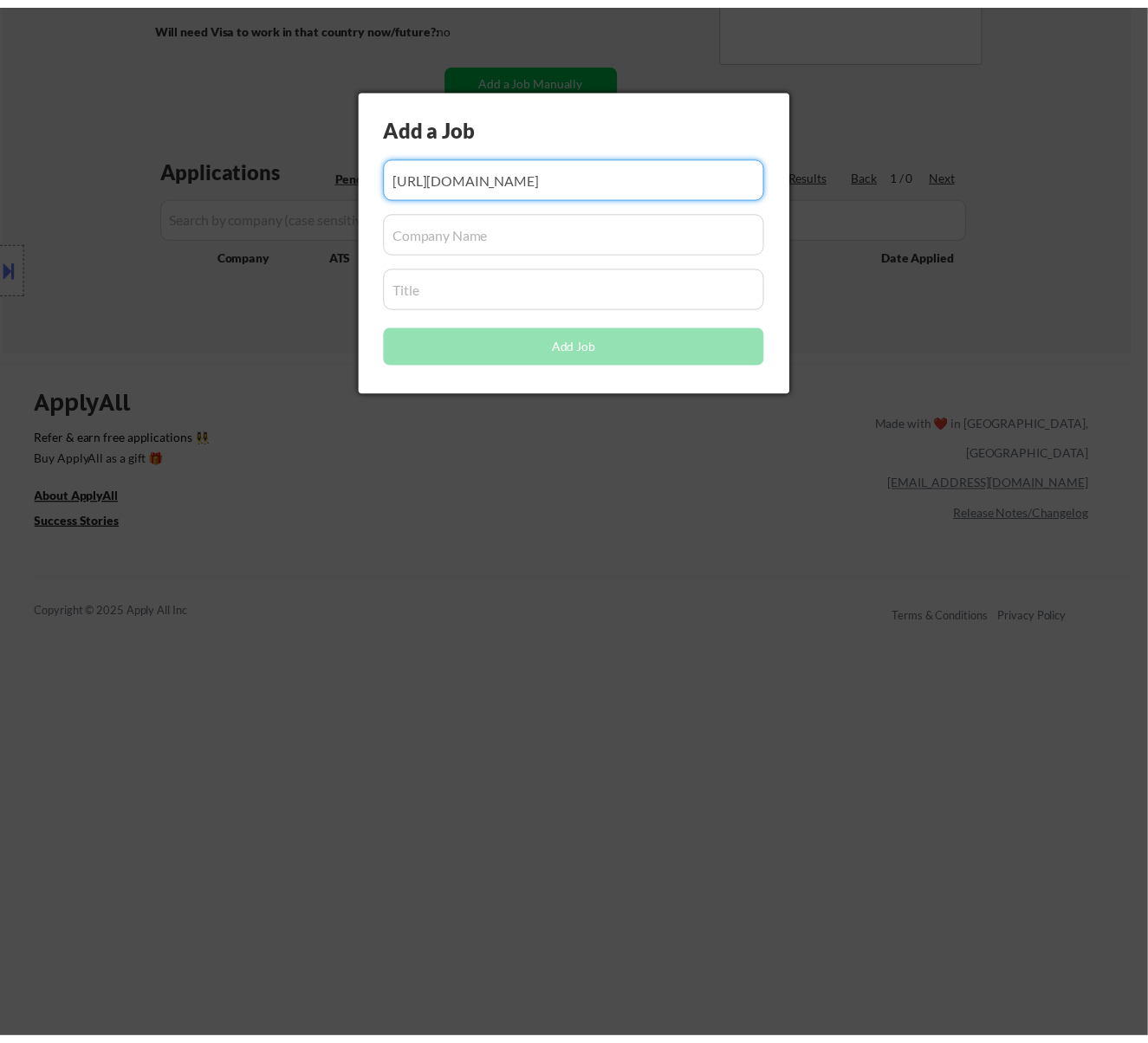
scroll to position [0, 0]
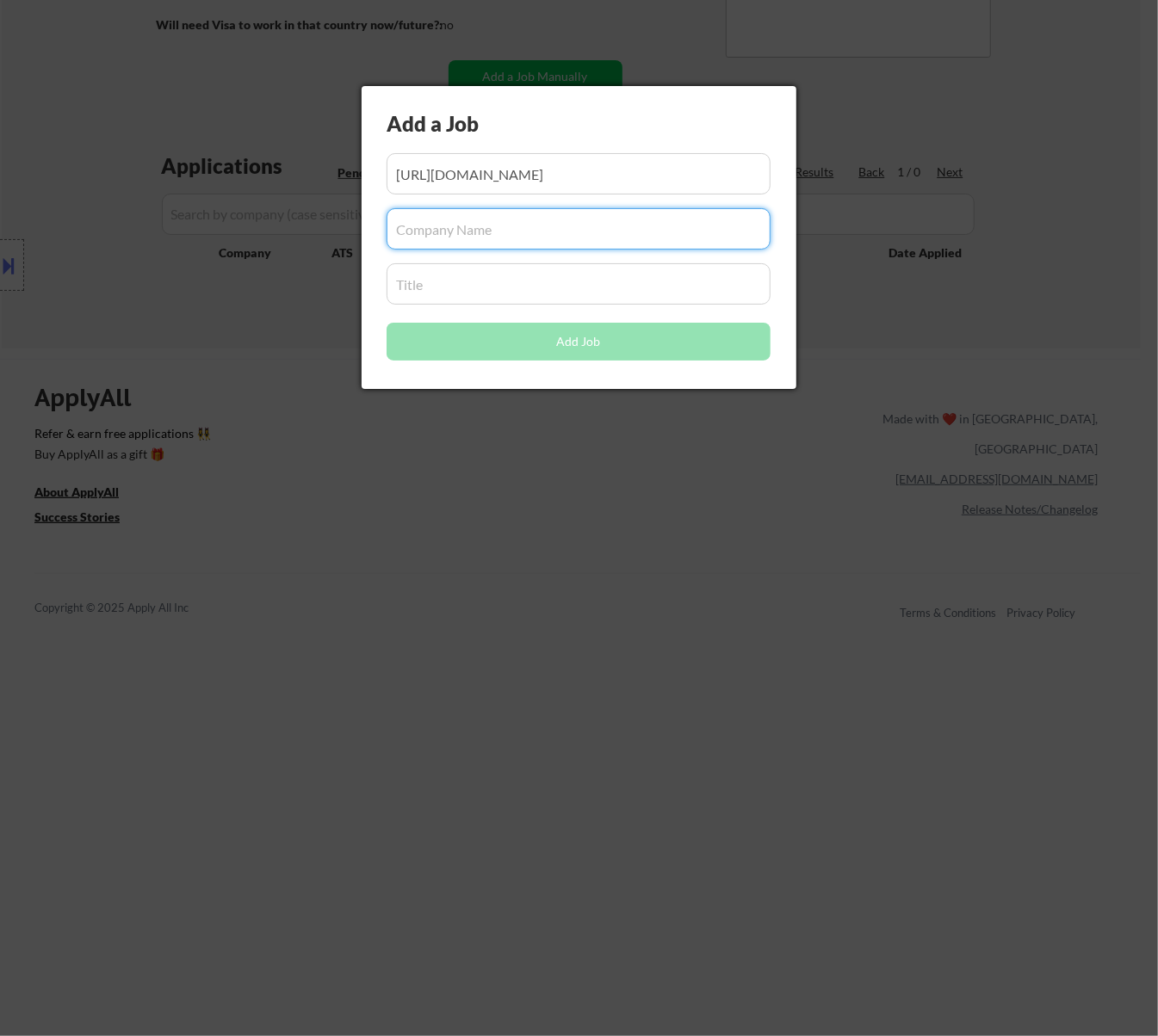
paste input "sunlife.wd3.myworkdayjobs.com"
type input "sunlife.wd3.myworkdayjobs.com"
click at [476, 279] on input "input" at bounding box center [578, 284] width 384 height 41
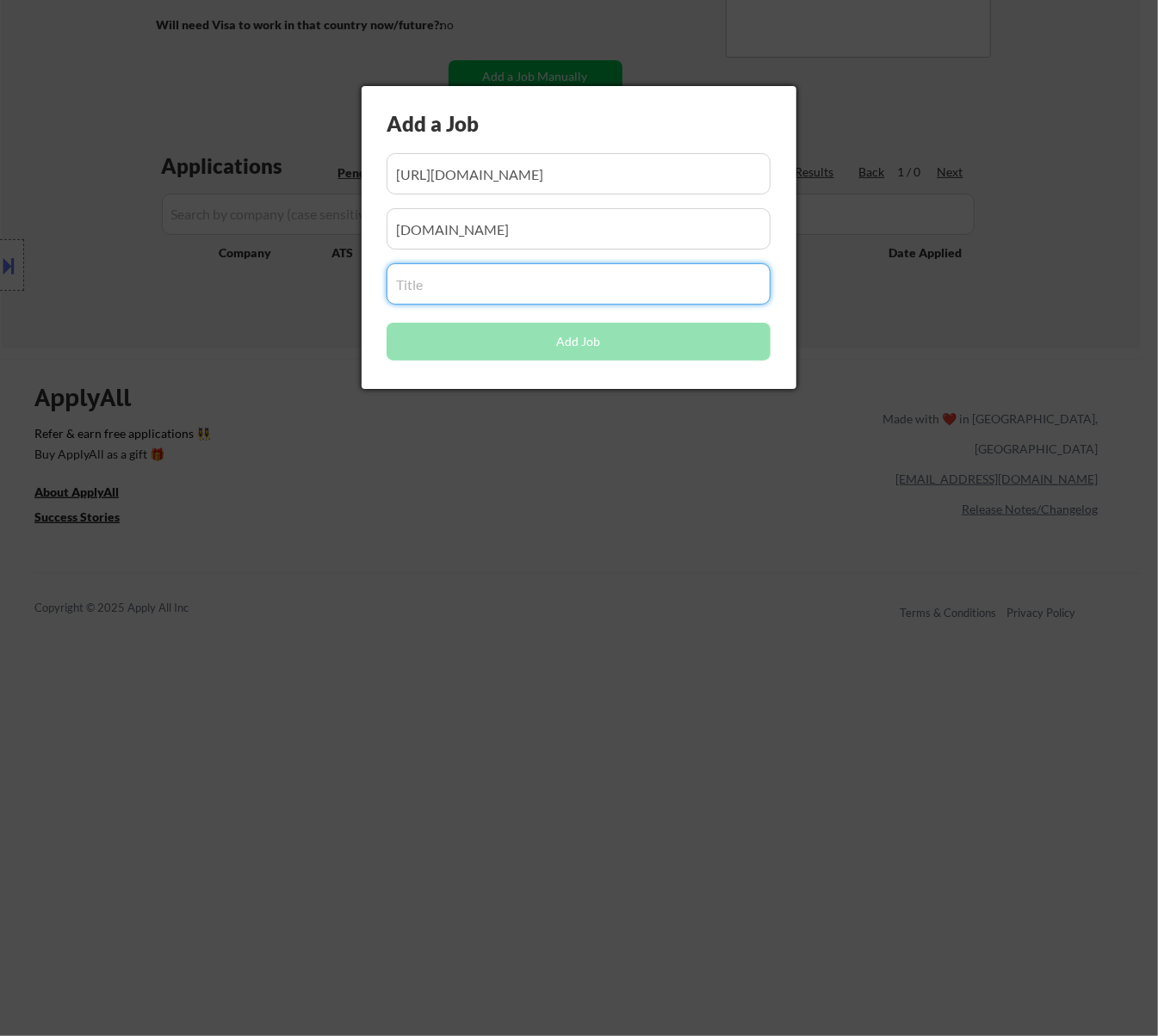
paste input "Tier 2 Compliance Analyst"
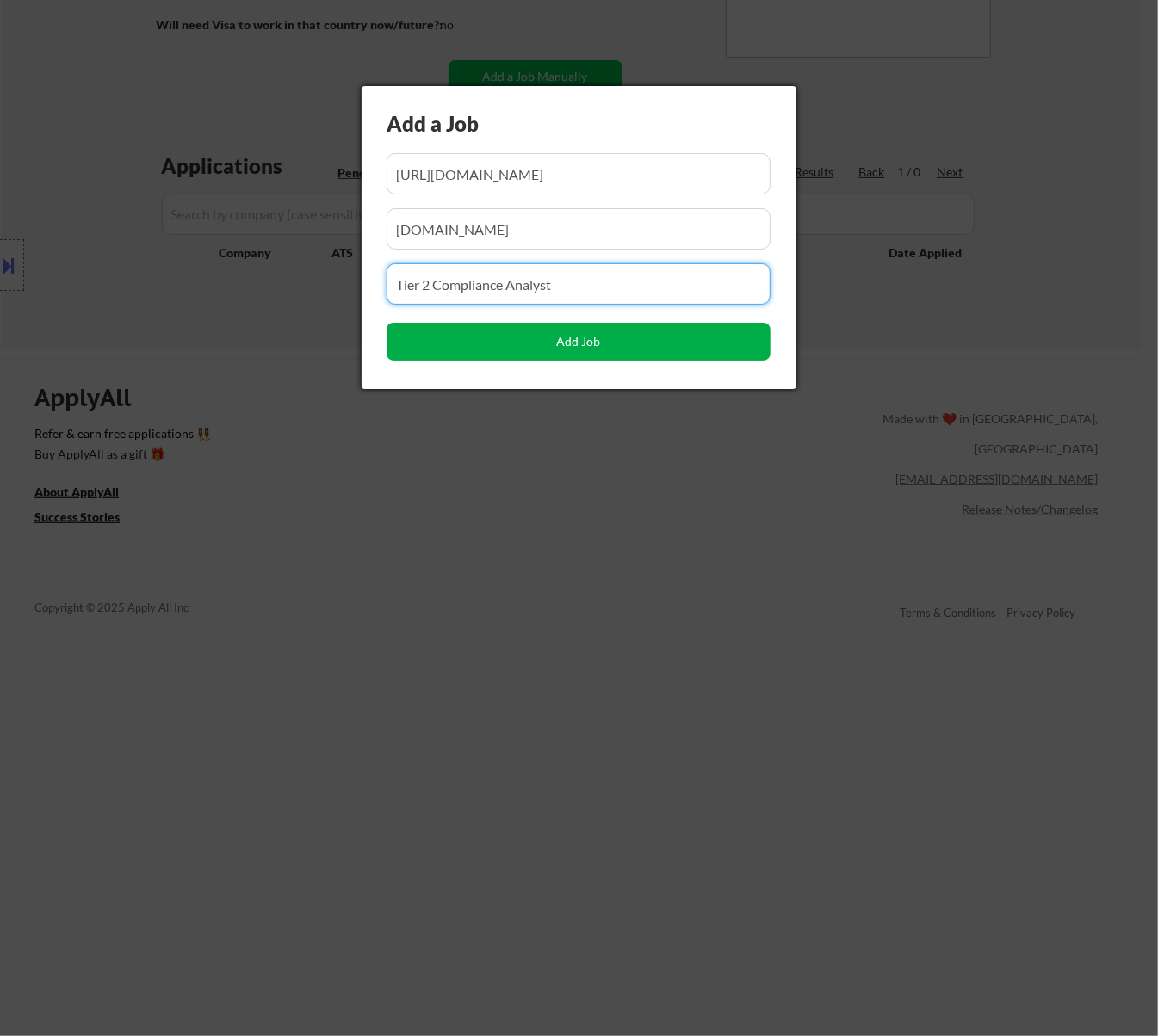
type input "Tier 2 Compliance Analyst"
click at [593, 341] on button "Add Job" at bounding box center [578, 342] width 384 height 38
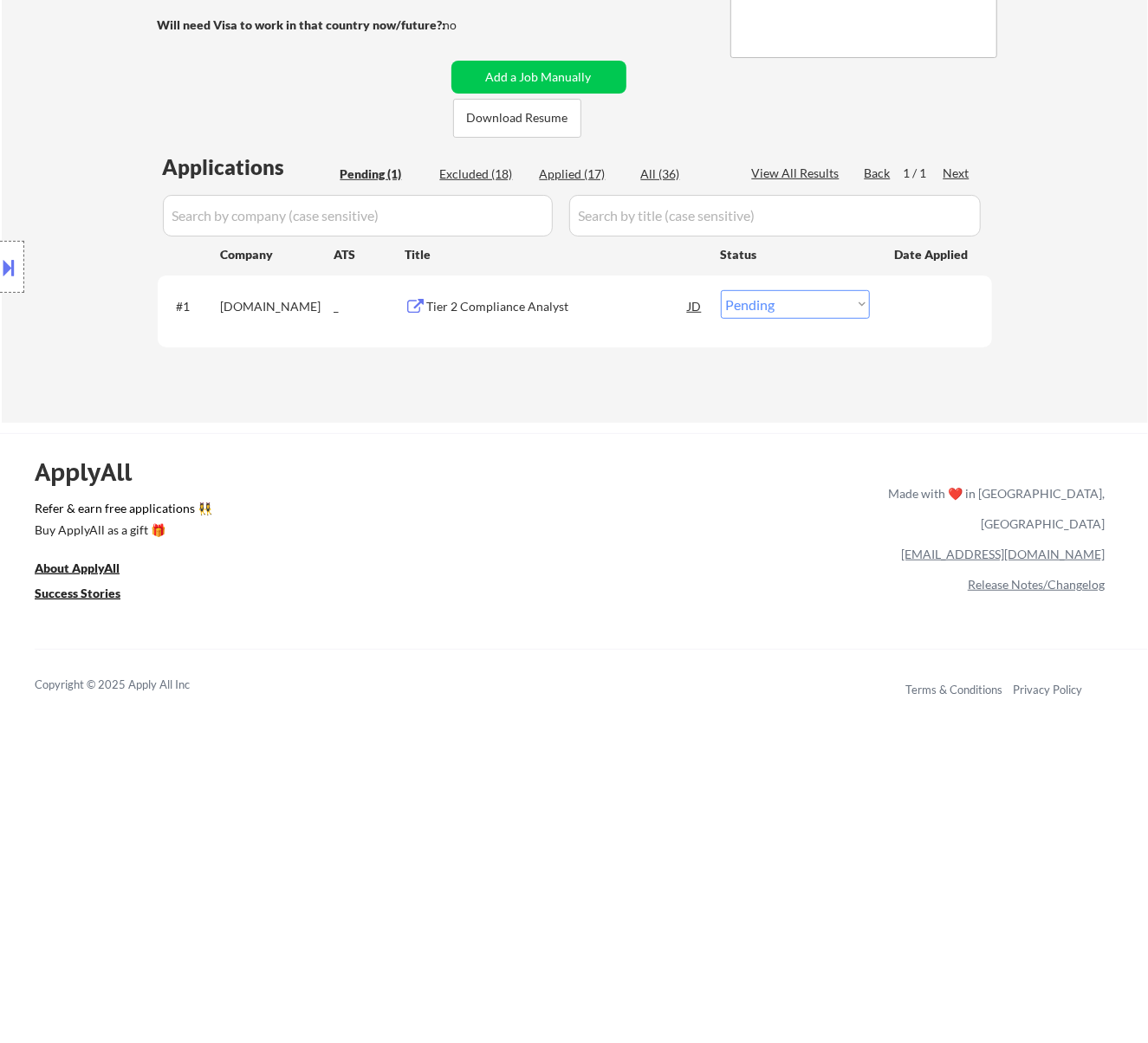
click at [824, 306] on select "Choose an option... Pending Applied Excluded (Questions) Excluded (Expired) Exc…" at bounding box center [796, 305] width 149 height 29
select select ""applied""
click at [721, 290] on select "Choose an option... Pending Applied Excluded (Questions) Excluded (Expired) Exc…" at bounding box center [796, 305] width 149 height 29
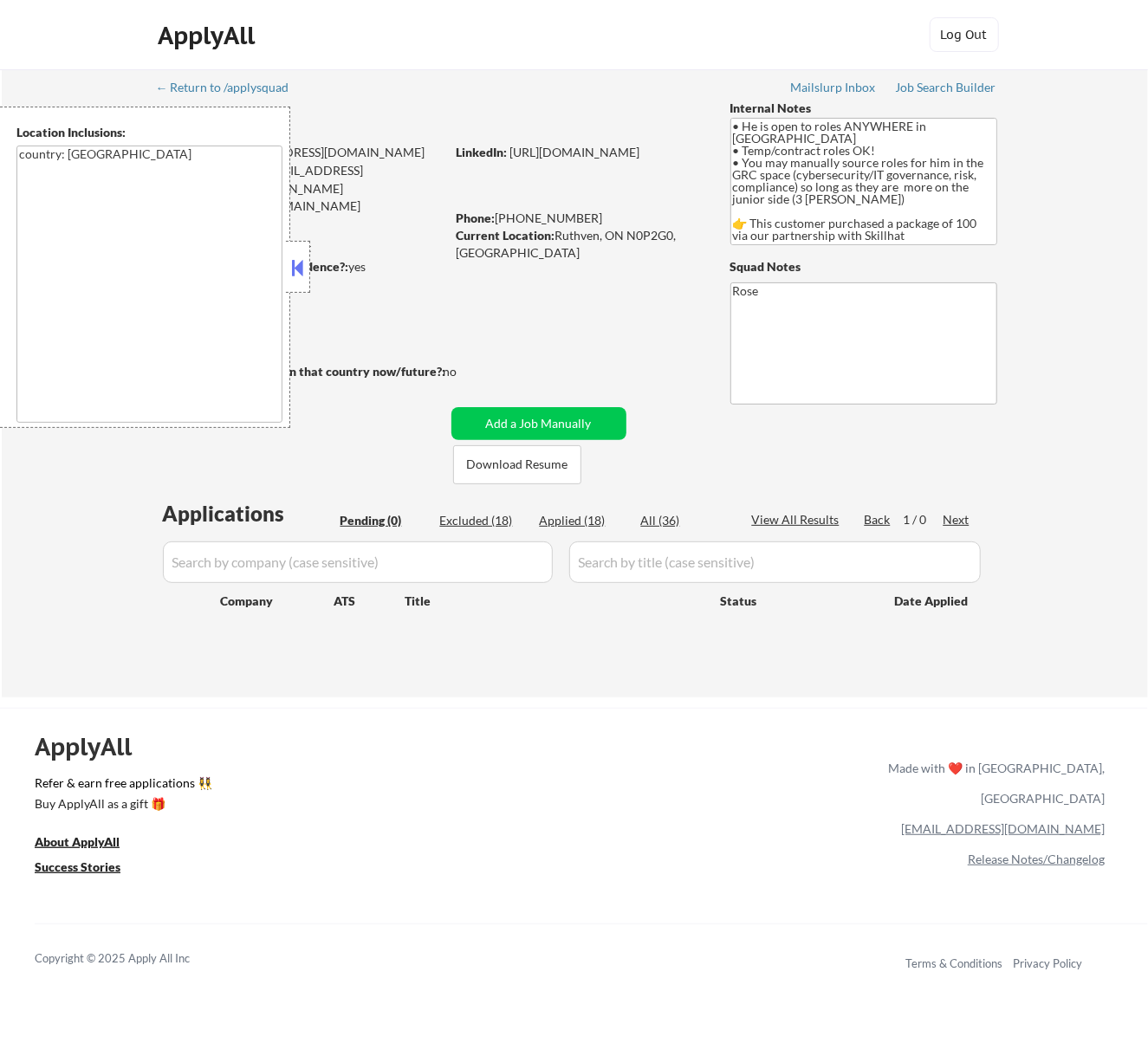
click at [303, 272] on button at bounding box center [297, 267] width 19 height 26
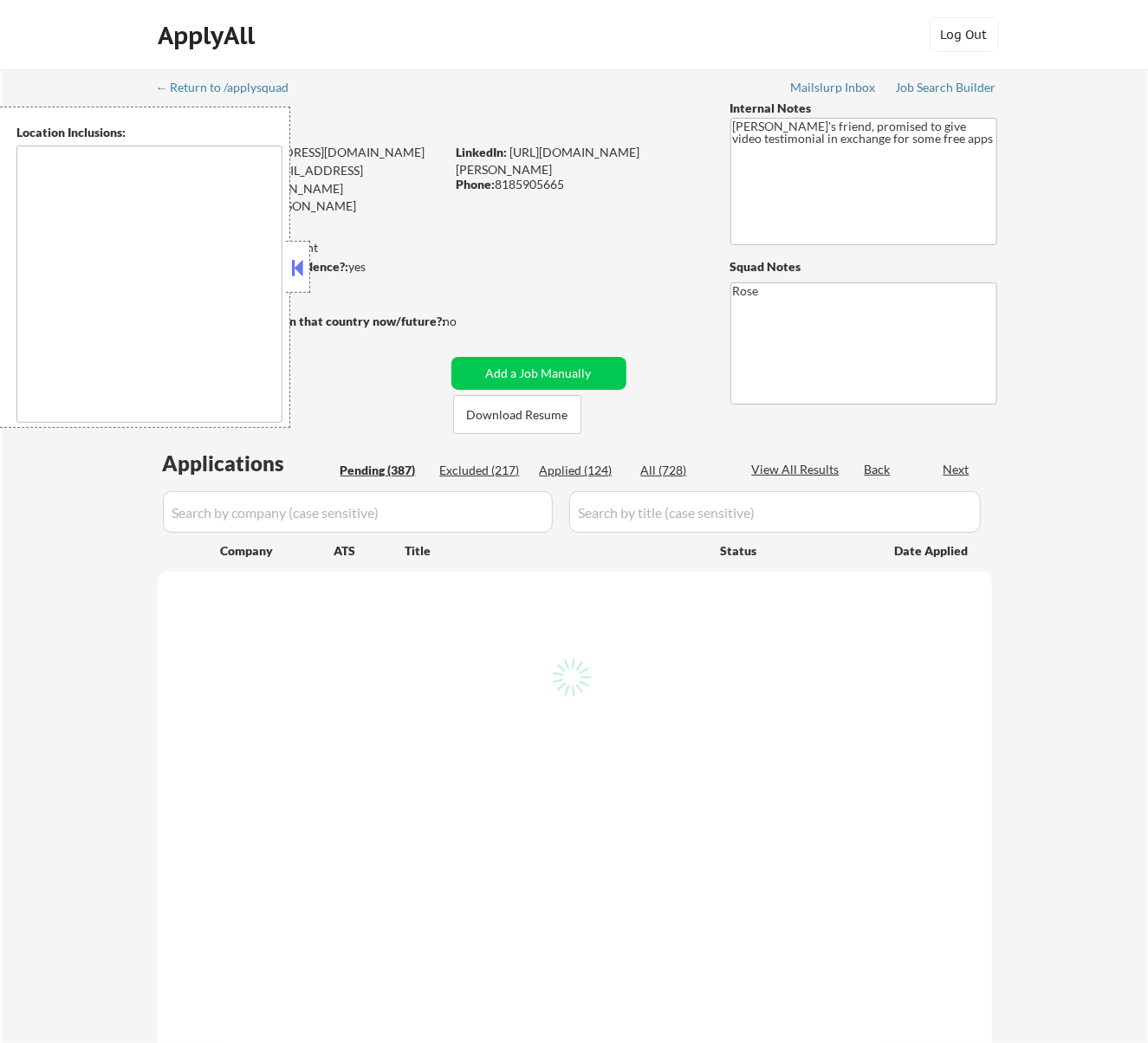
type textarea "[GEOGRAPHIC_DATA], [GEOGRAPHIC_DATA] [GEOGRAPHIC_DATA], [GEOGRAPHIC_DATA] [GEOG…"
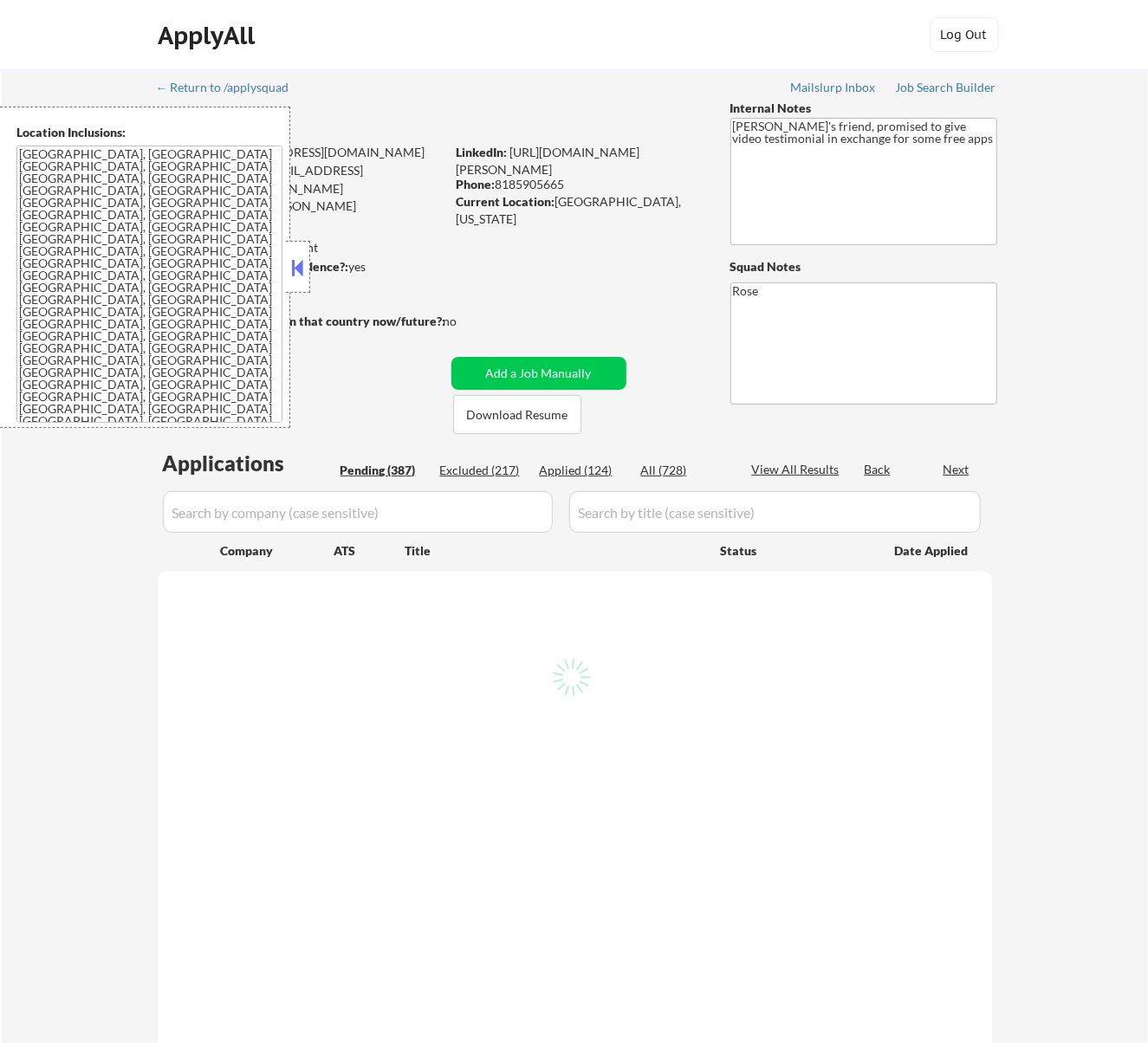
select select ""pending""
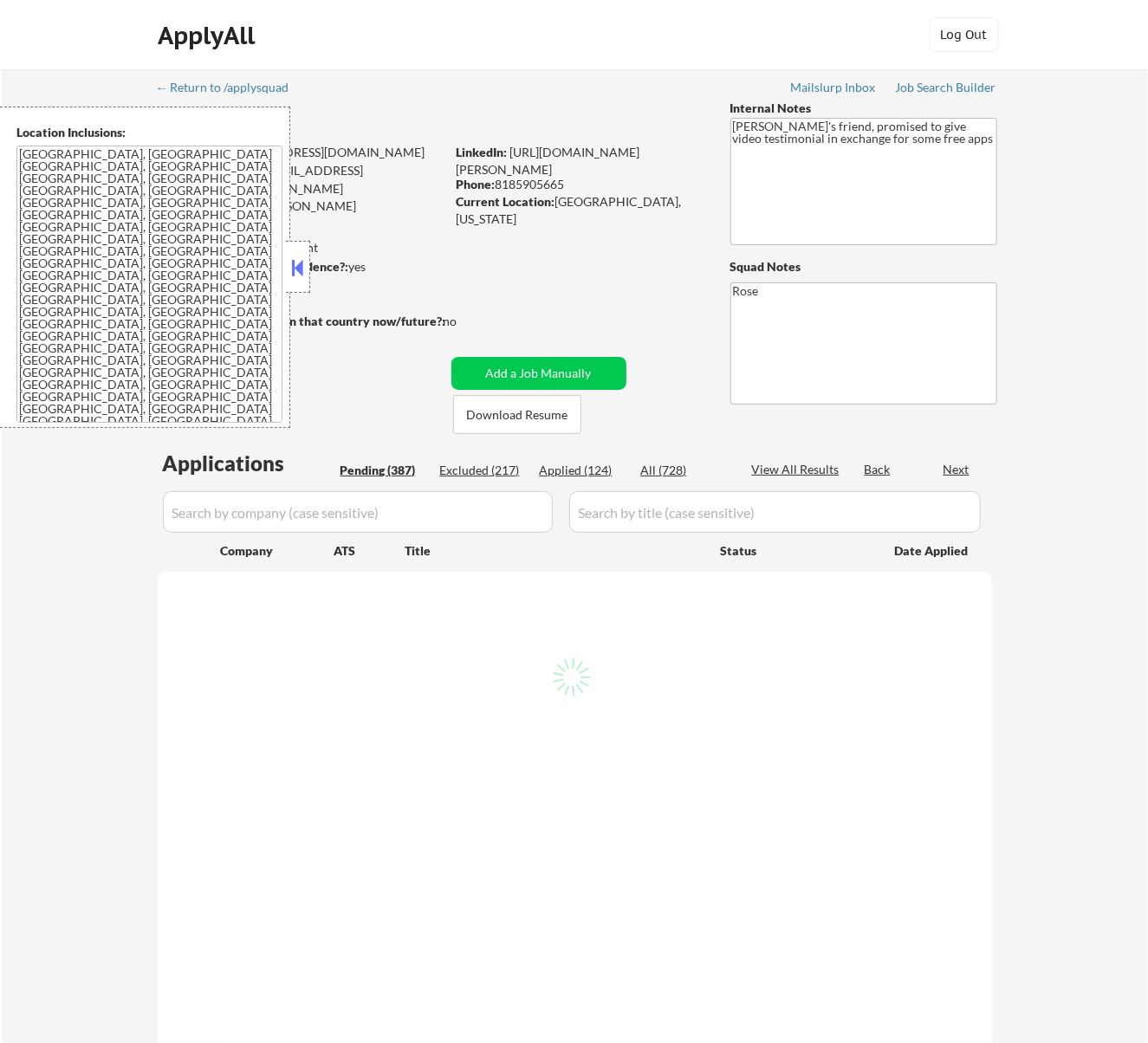
select select ""pending""
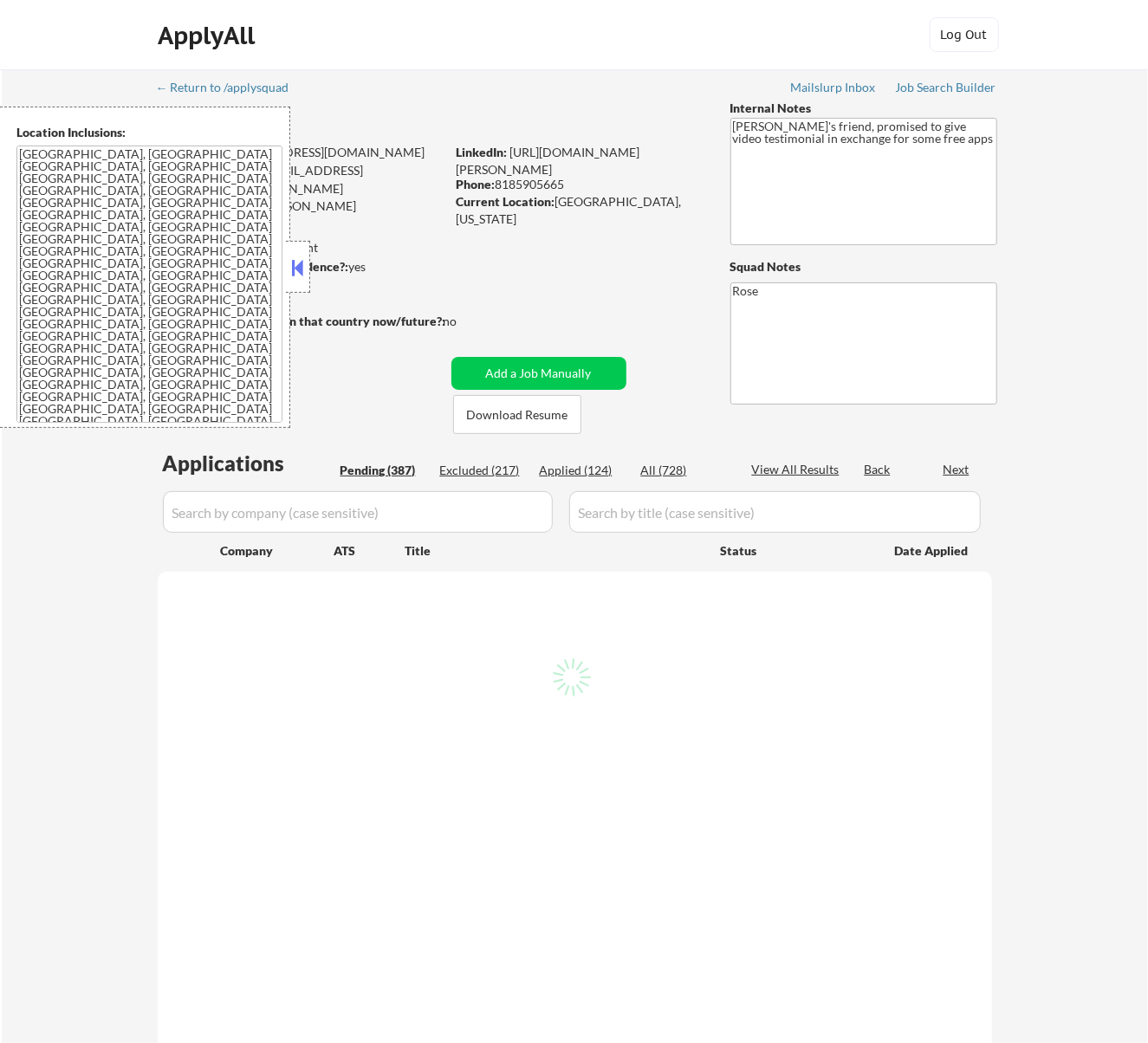
select select ""pending""
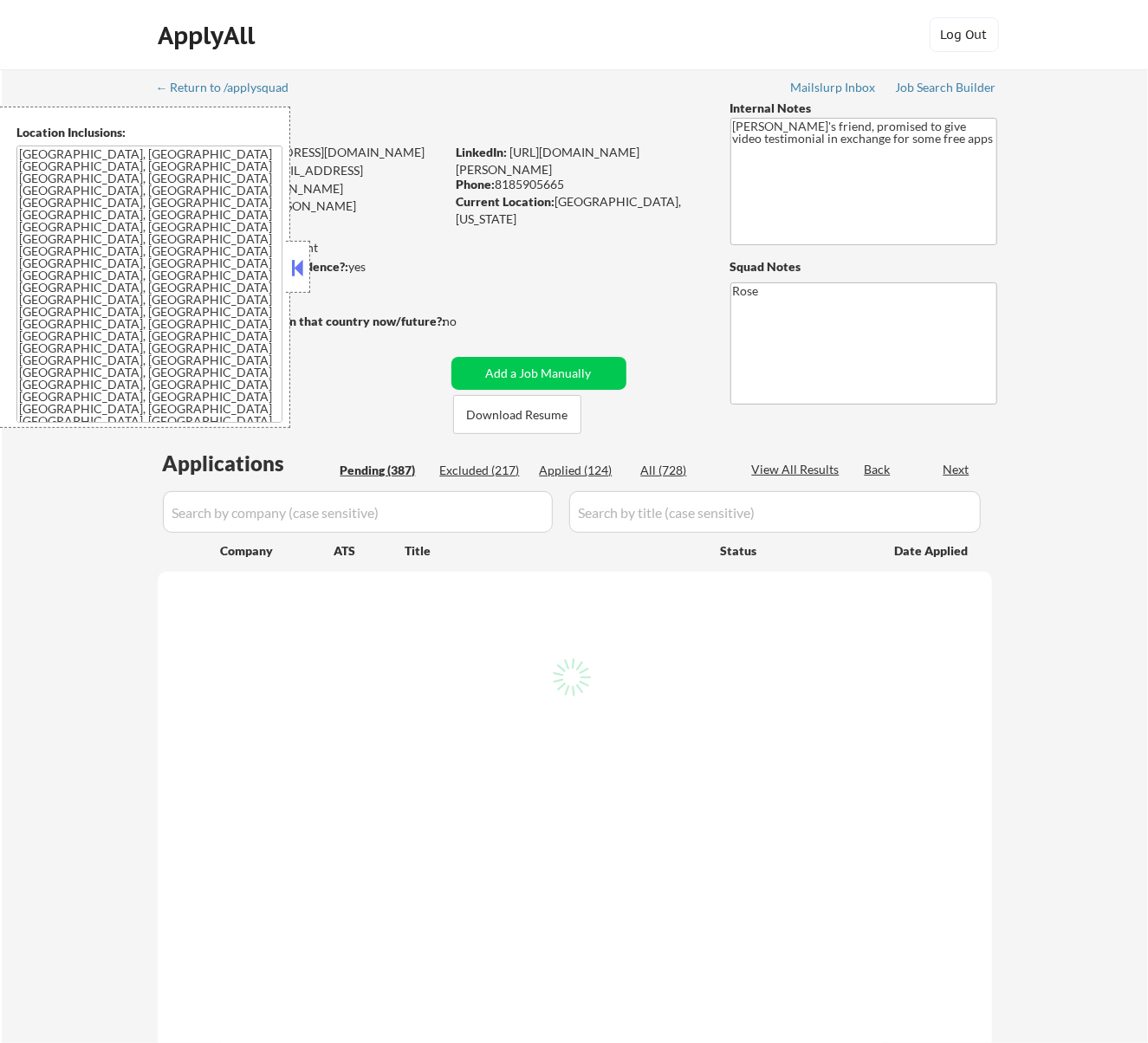
select select ""pending""
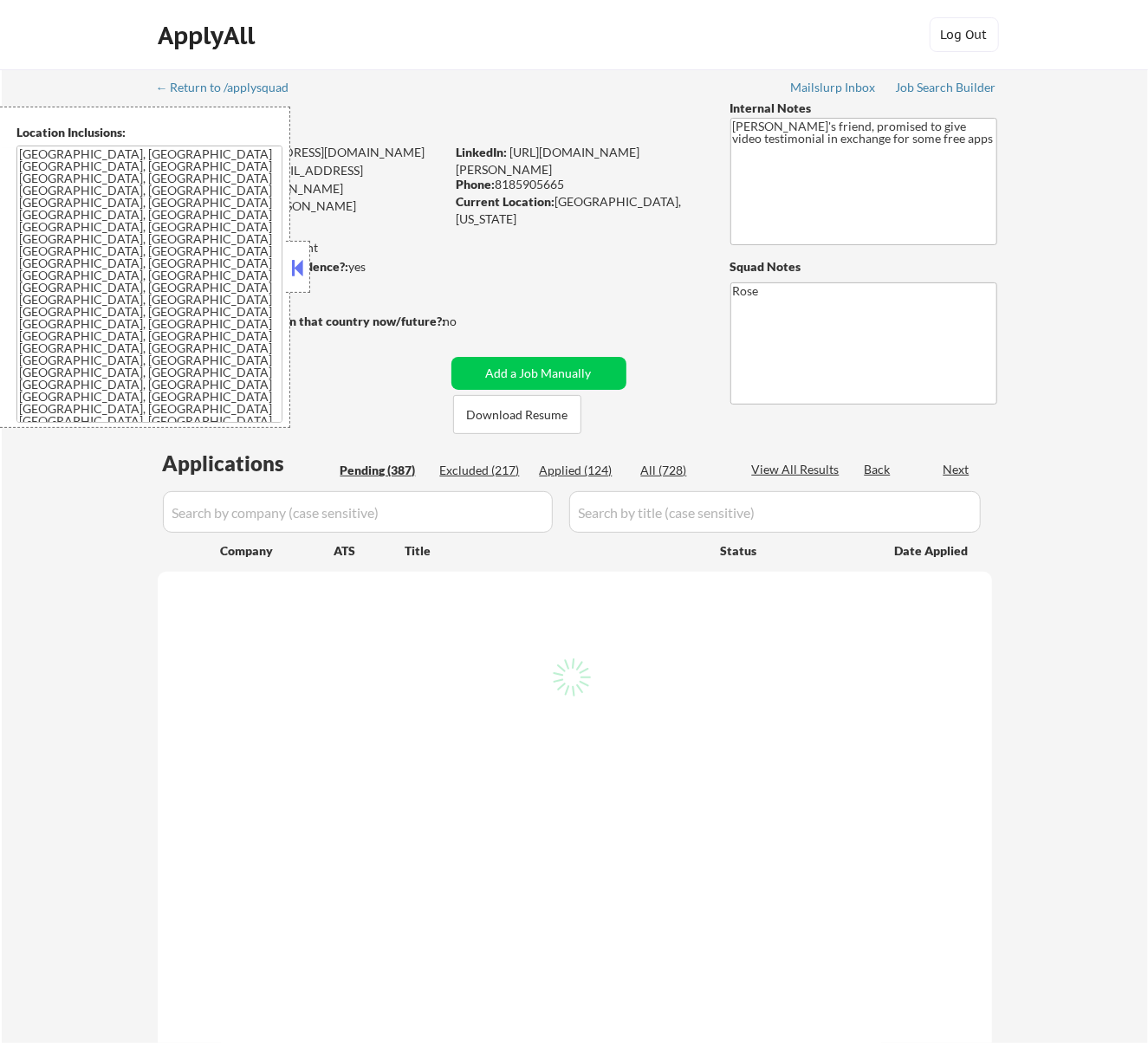
select select ""pending""
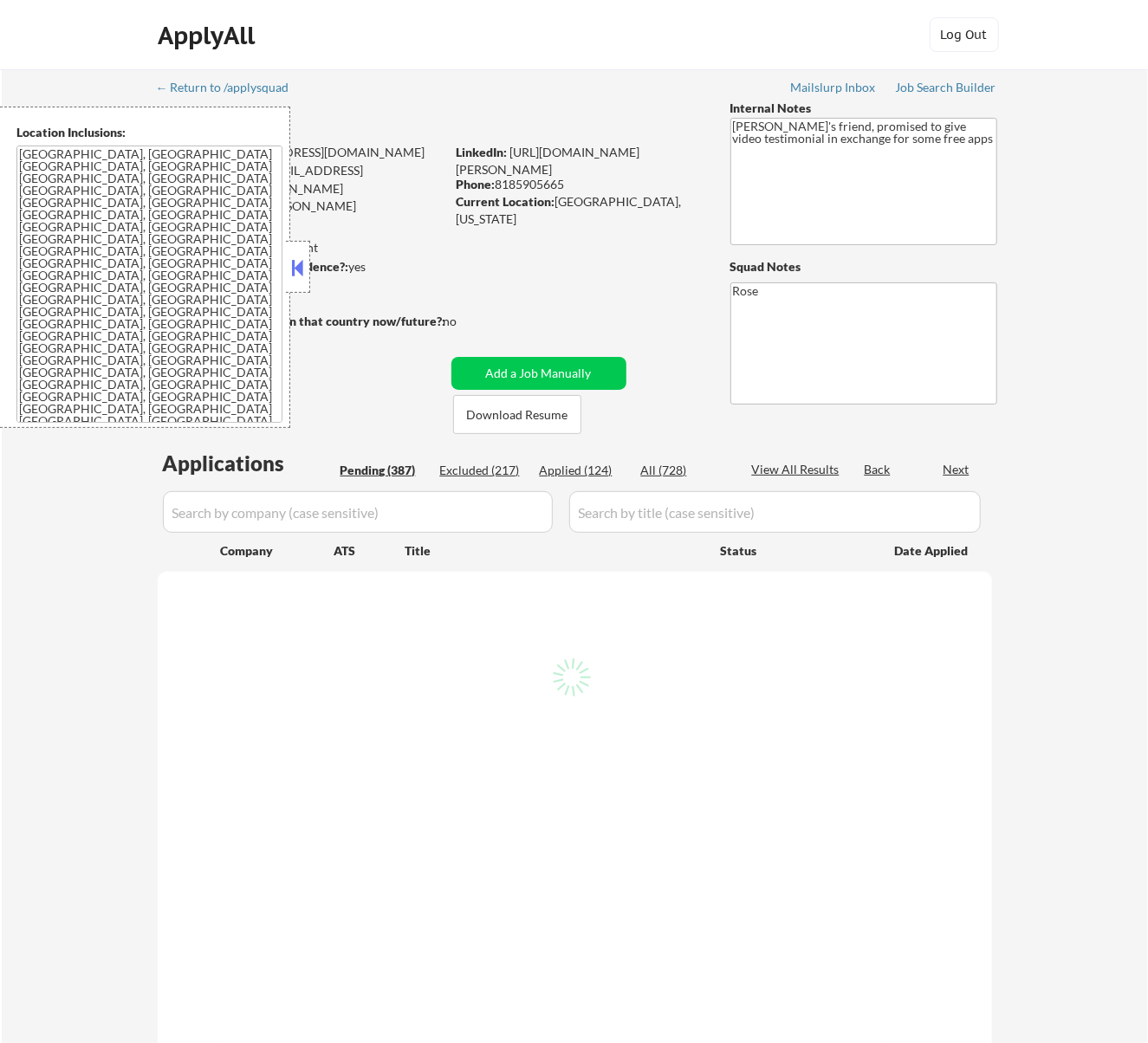
select select ""pending""
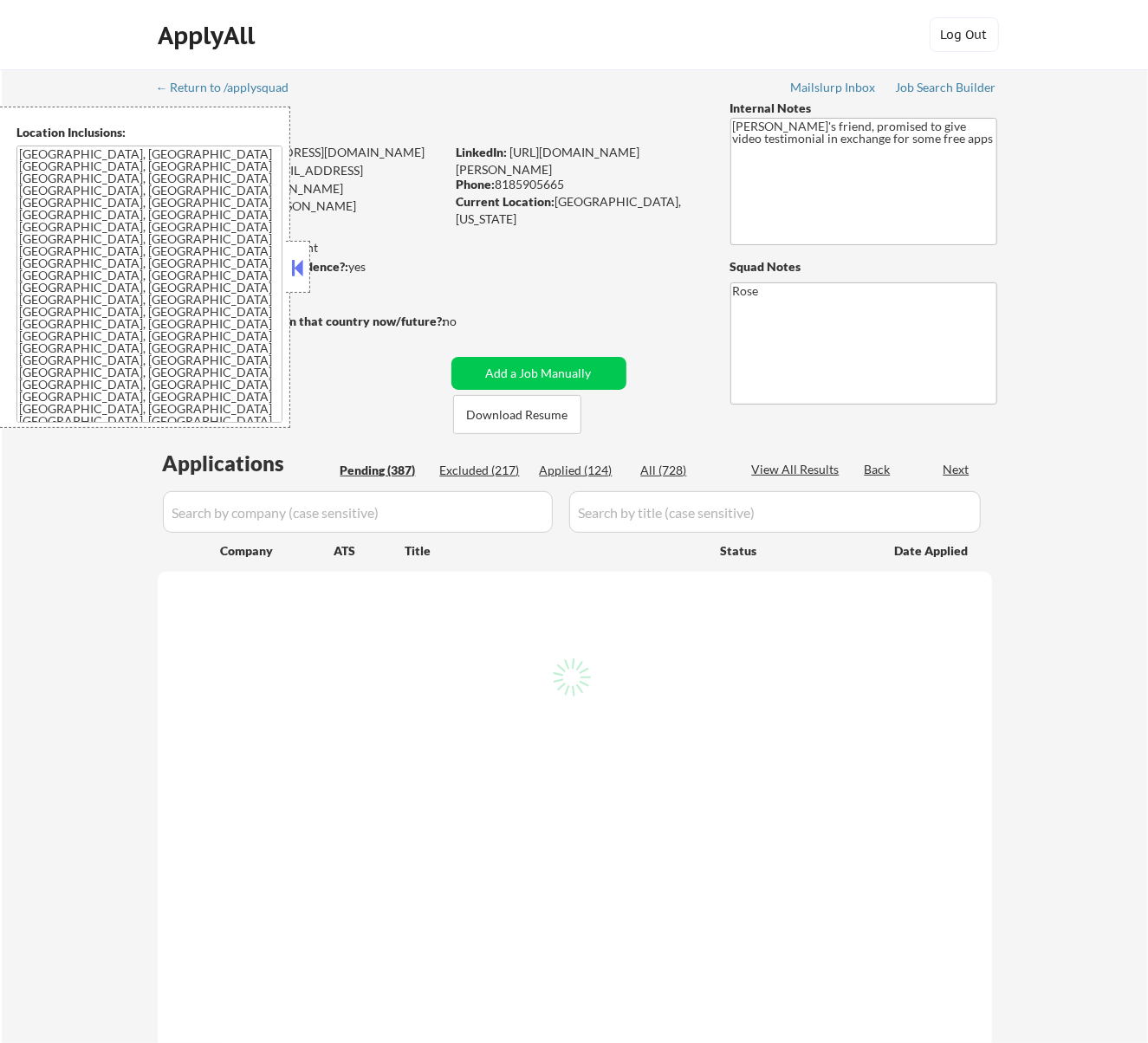
select select ""pending""
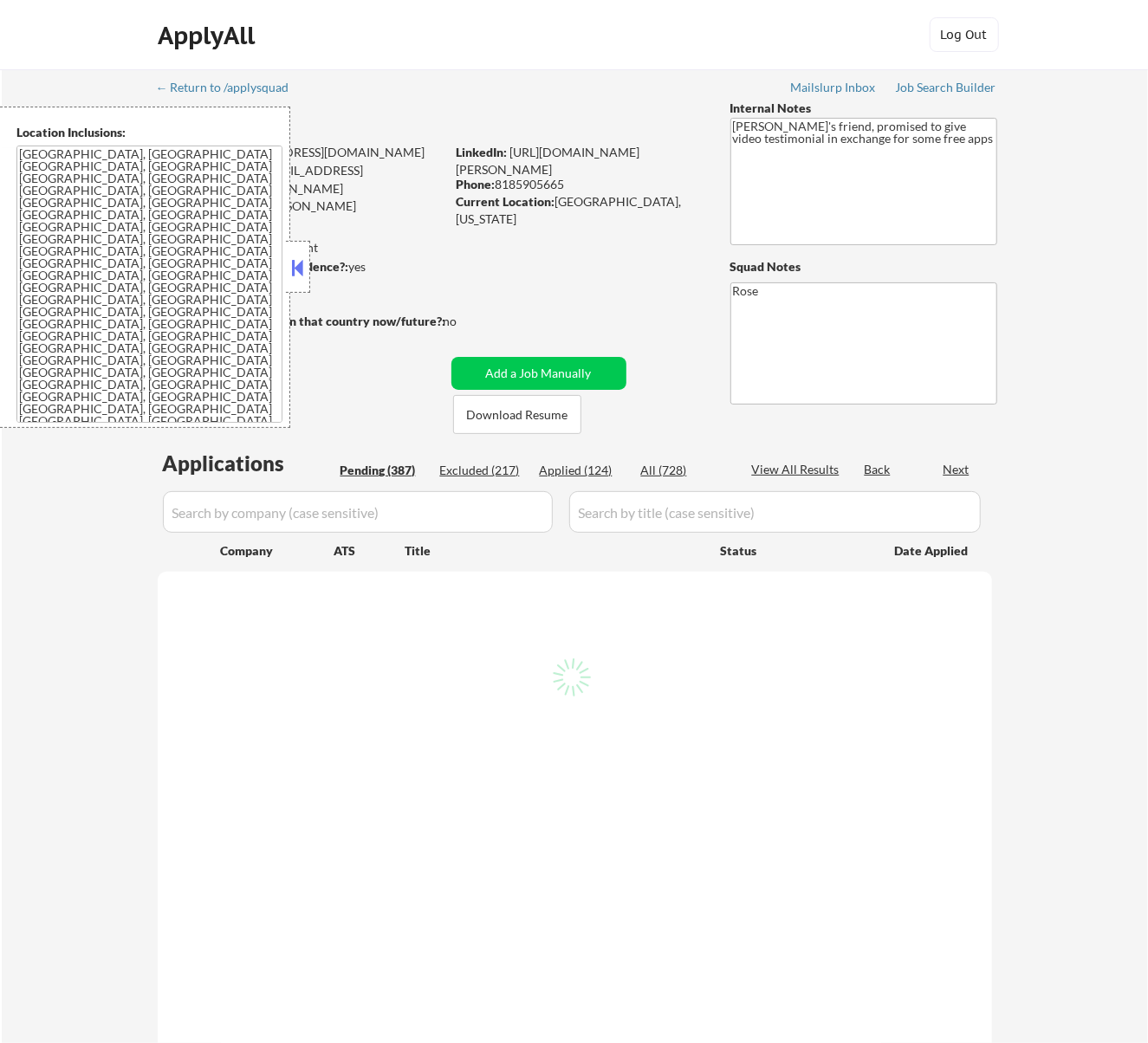
select select ""pending""
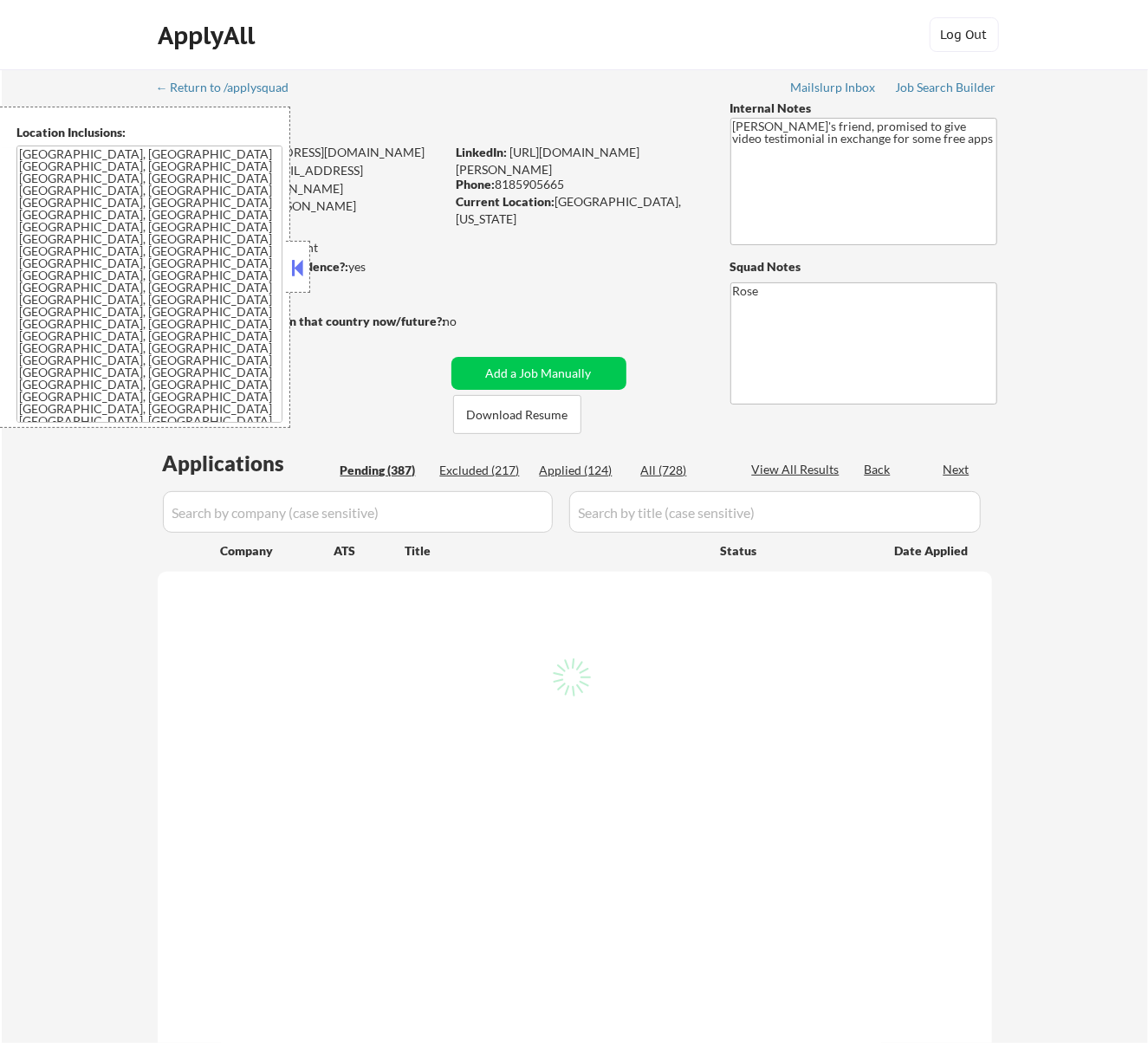
select select ""pending""
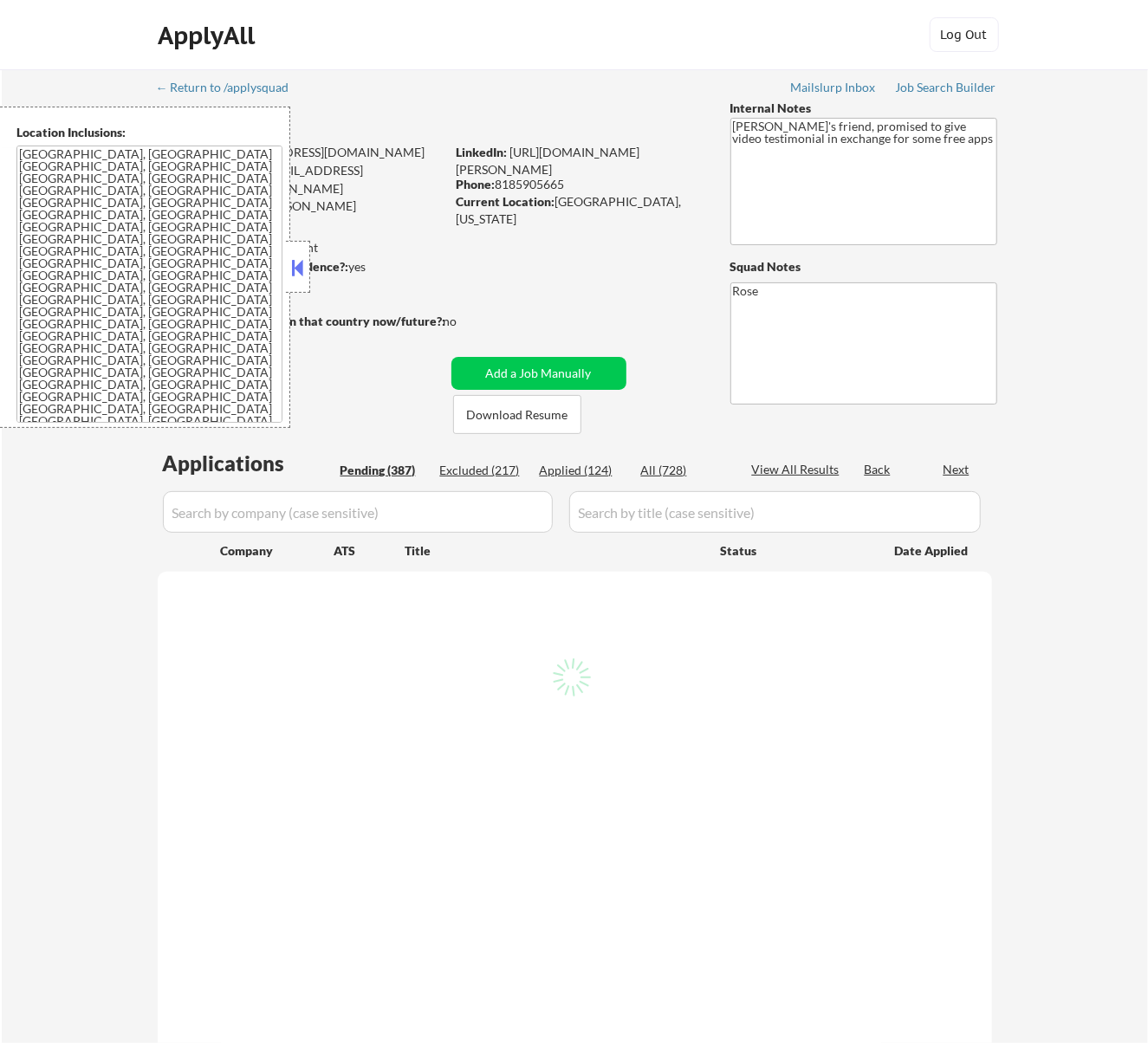
select select ""pending""
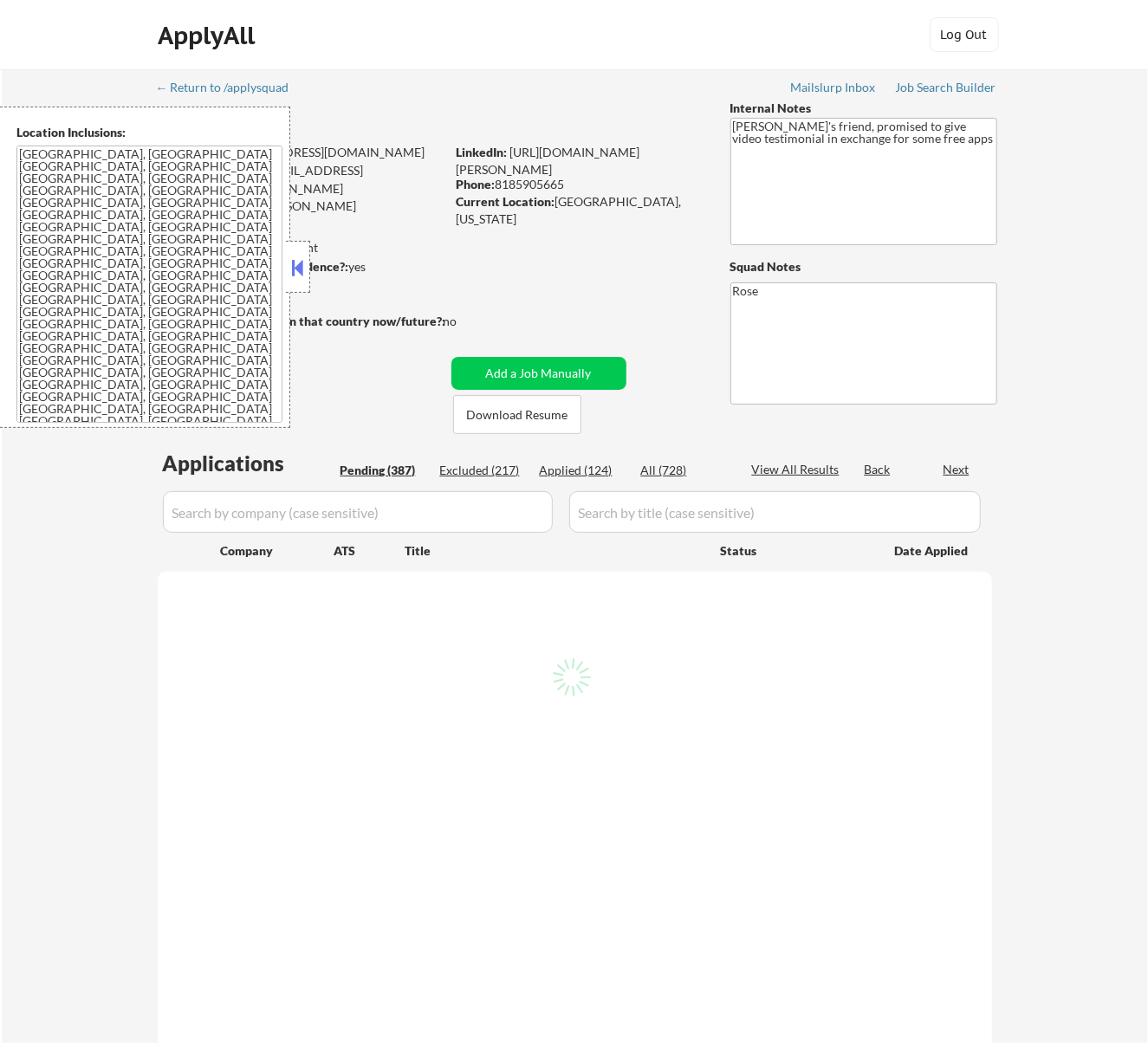
select select ""pending""
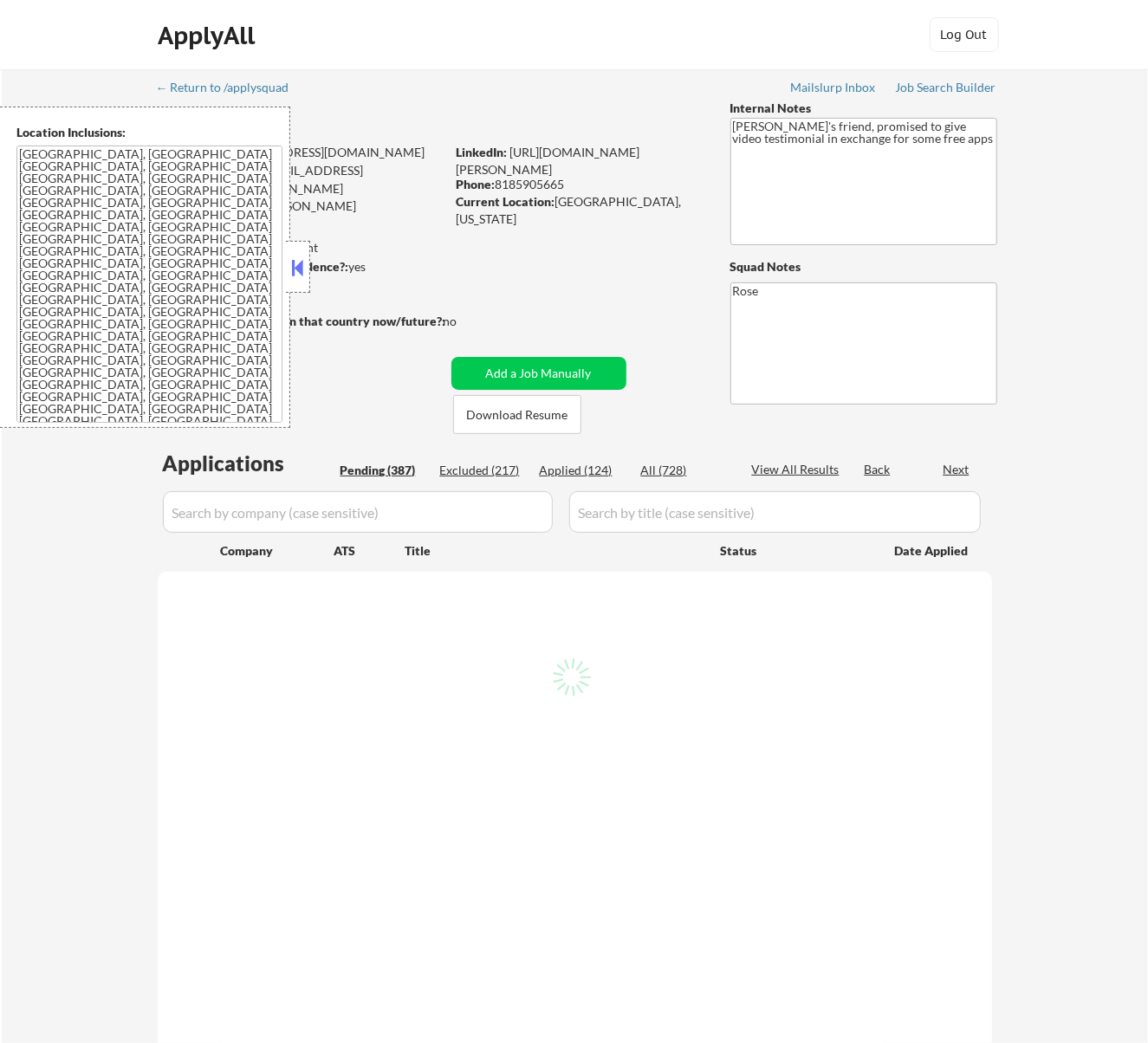
select select ""pending""
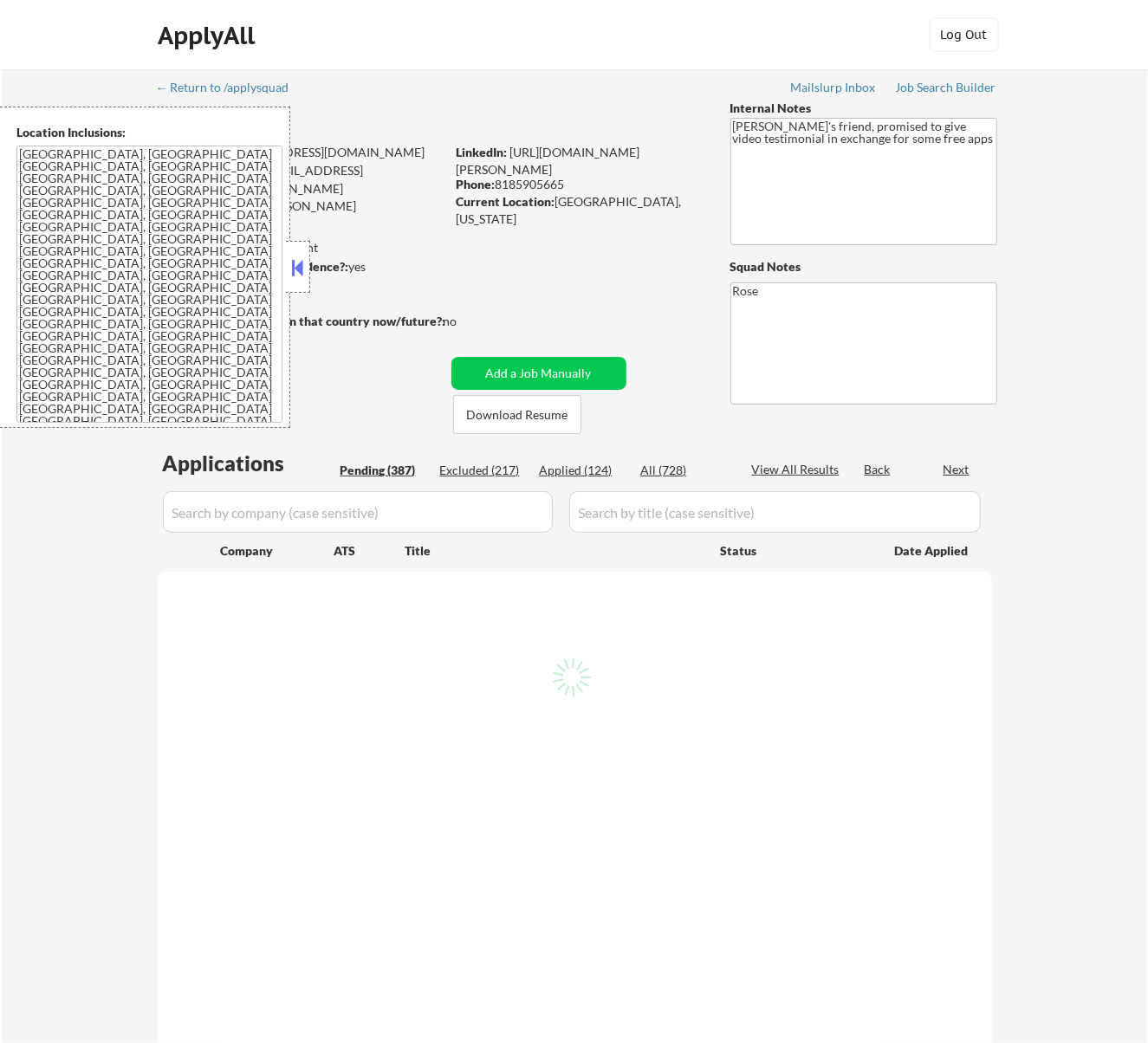
select select ""pending""
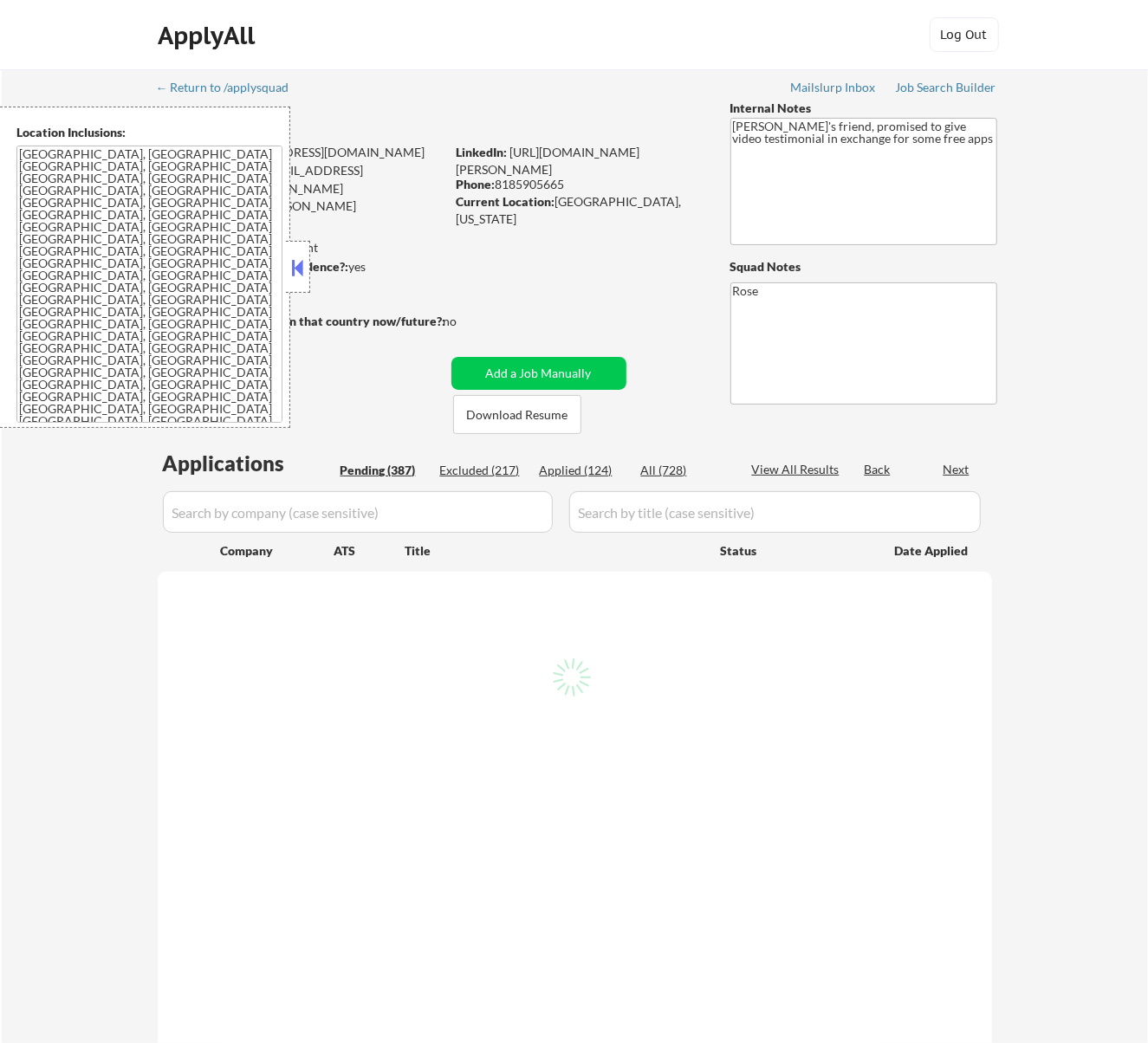
select select ""pending""
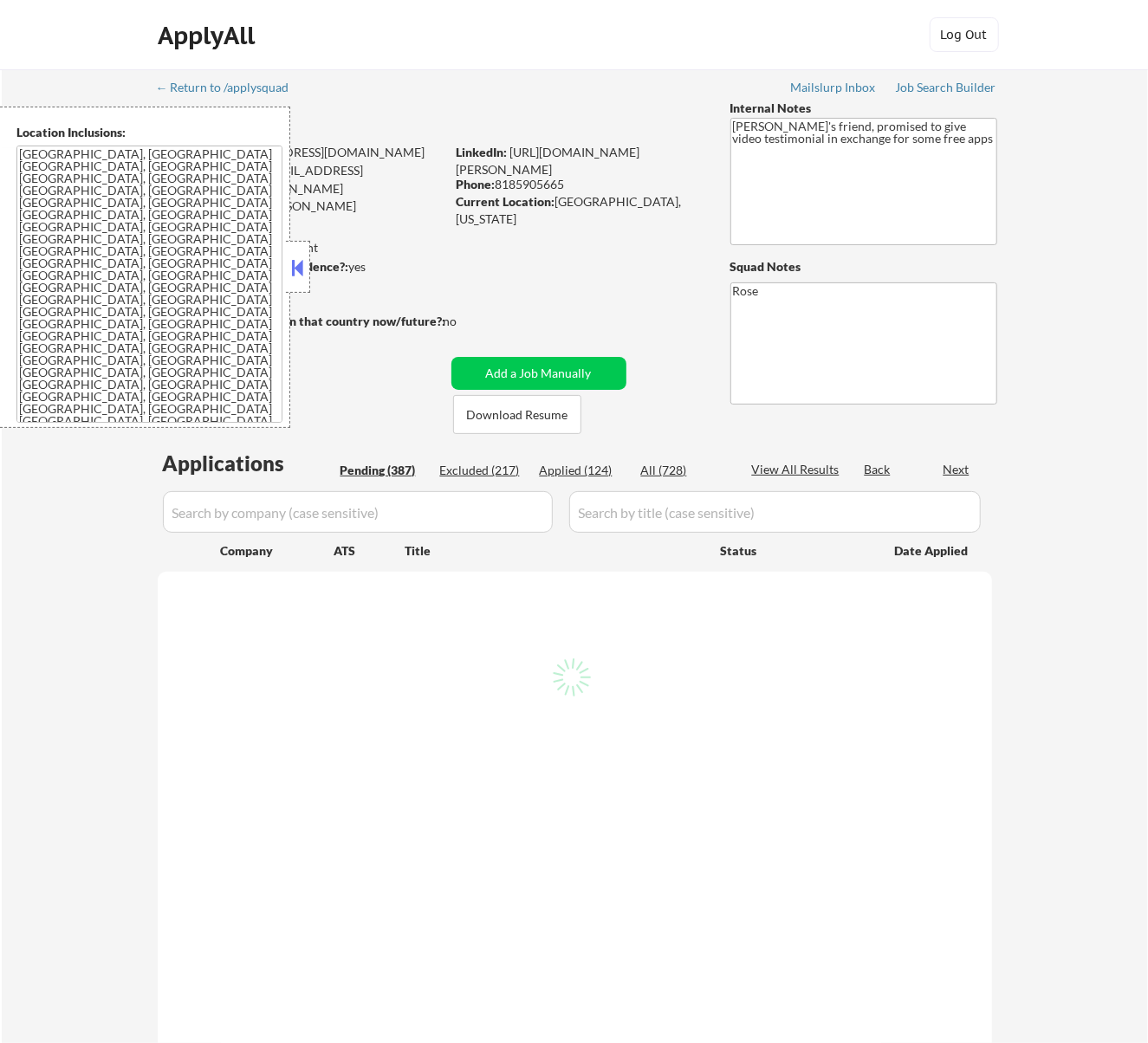
select select ""pending""
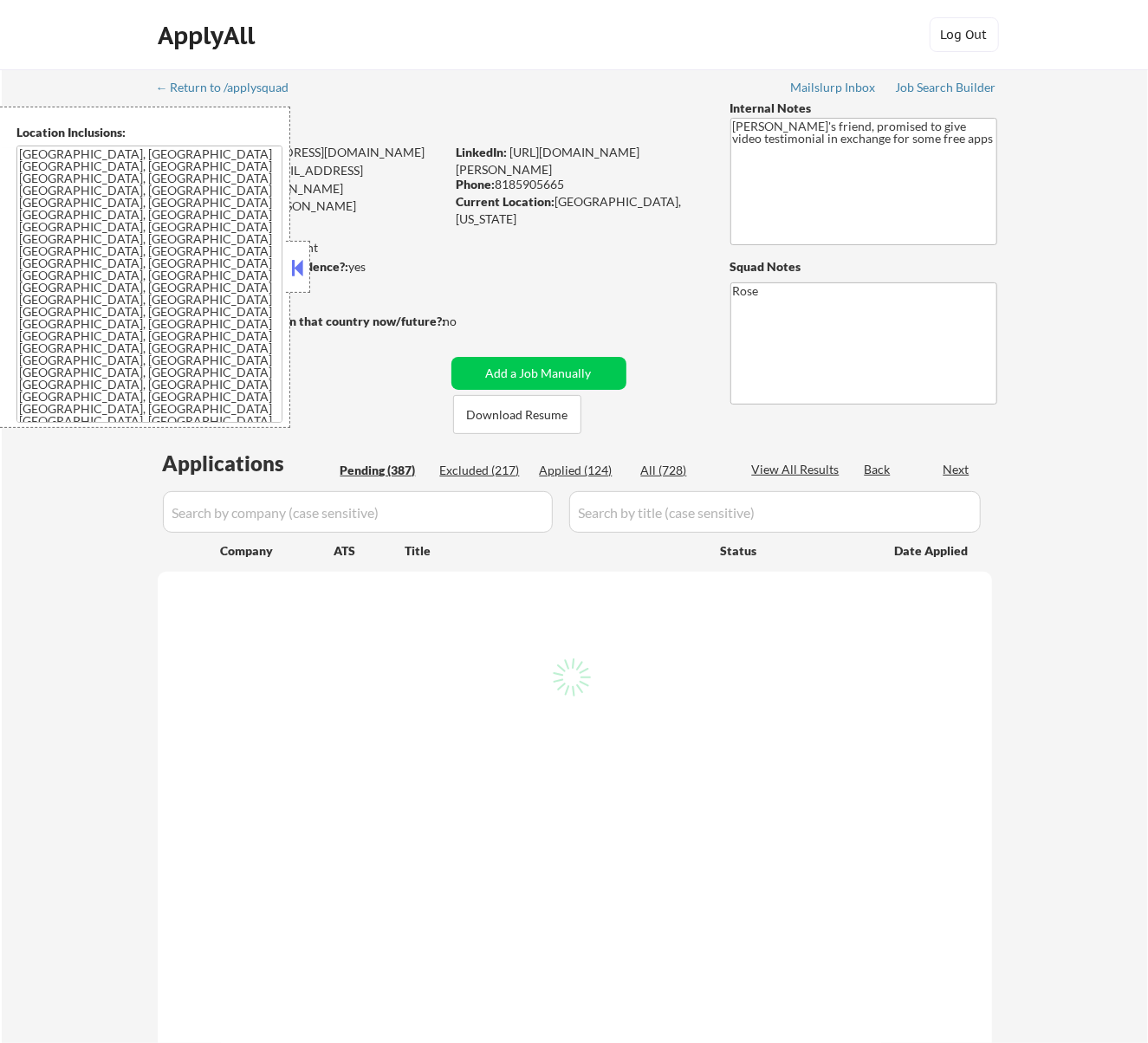
select select ""pending""
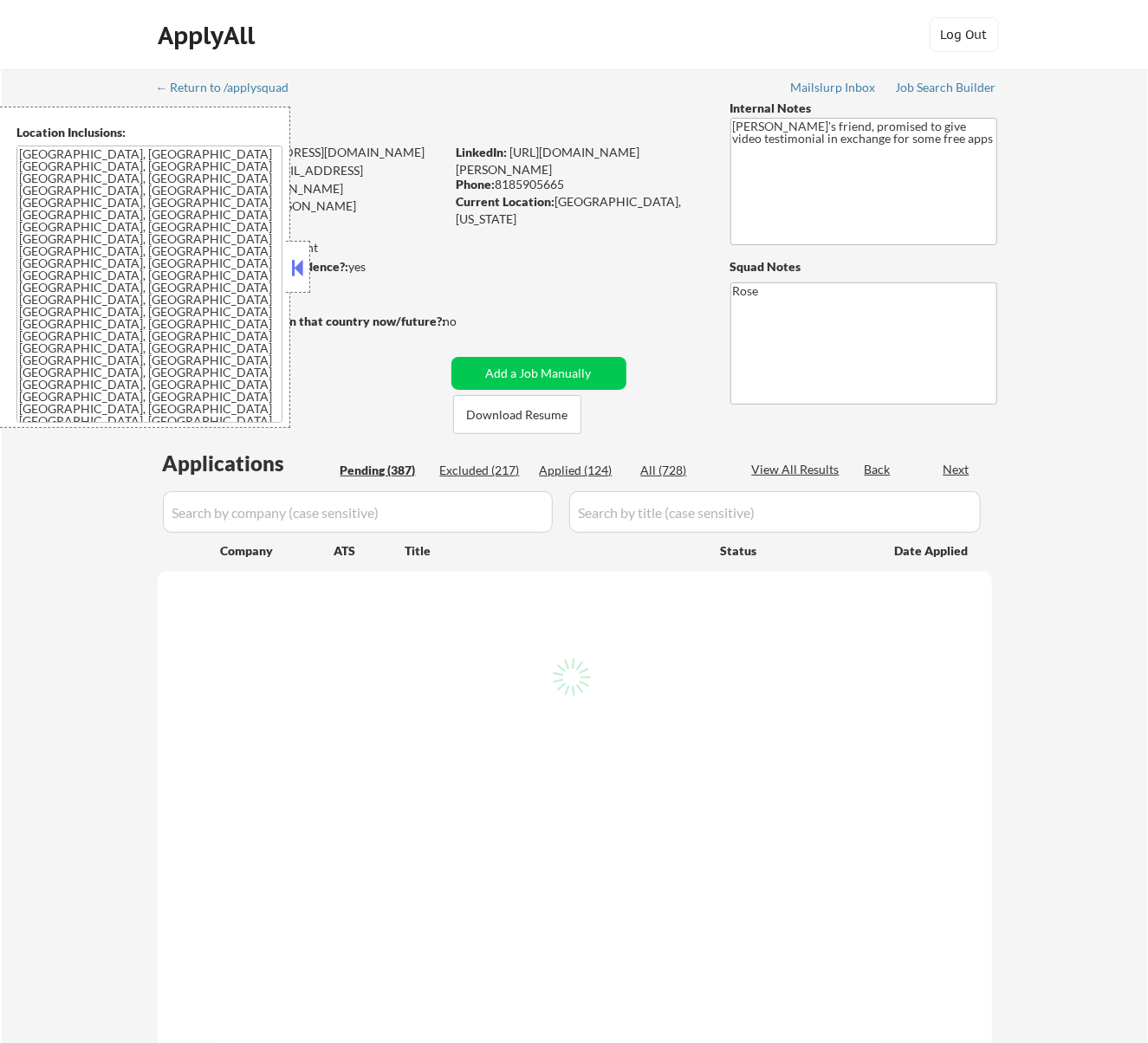
select select ""pending""
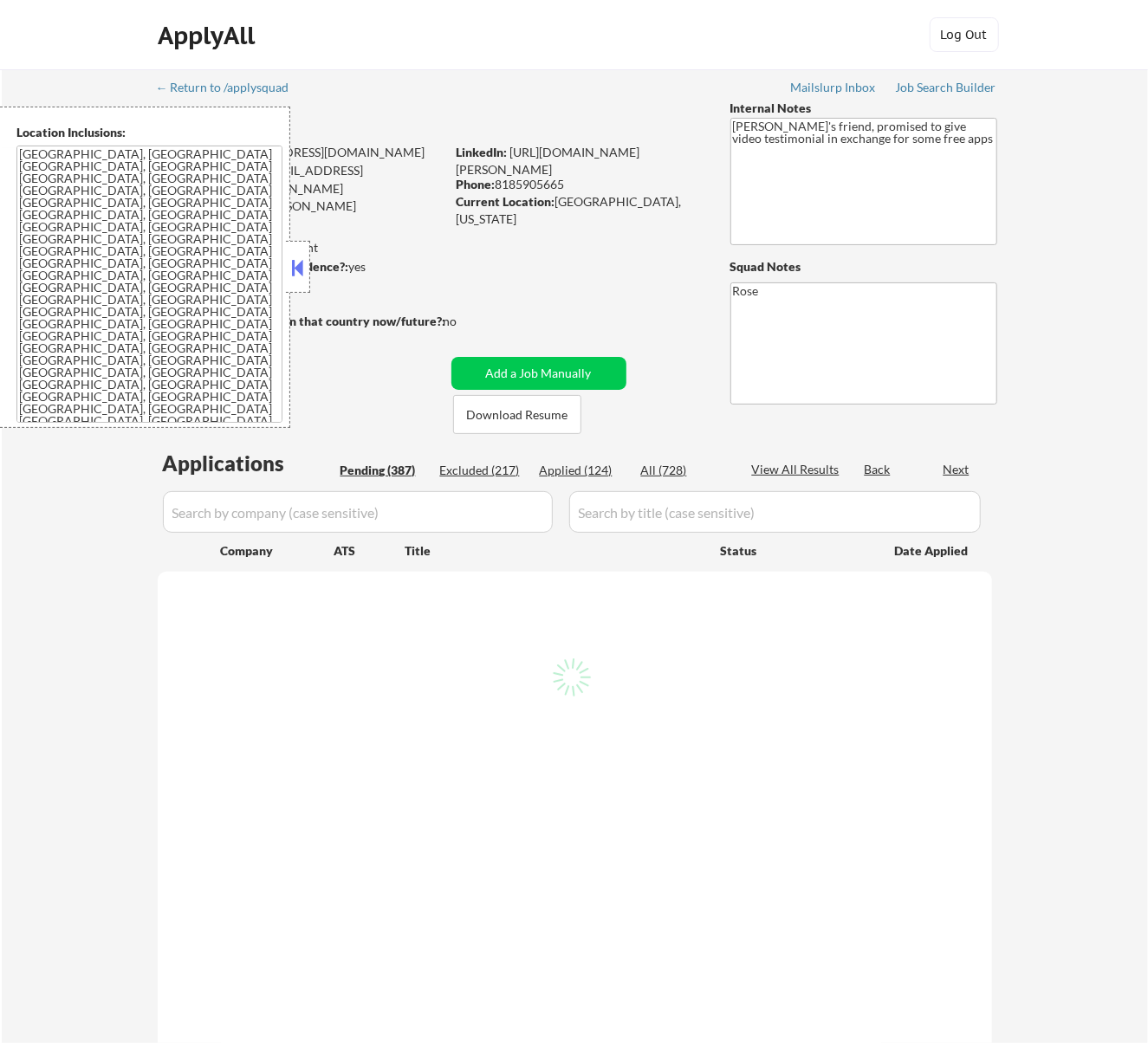
select select ""pending""
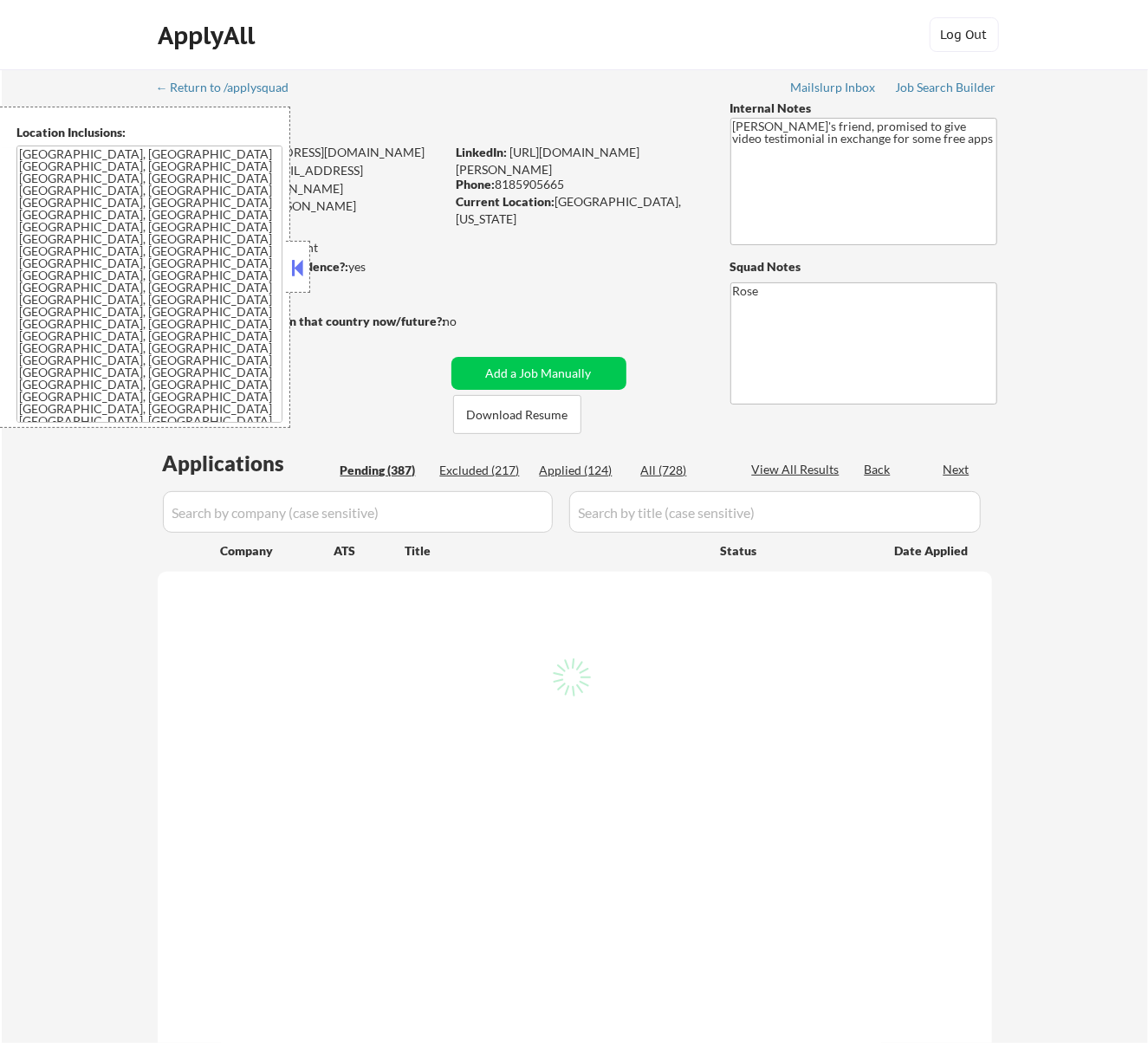
select select ""pending""
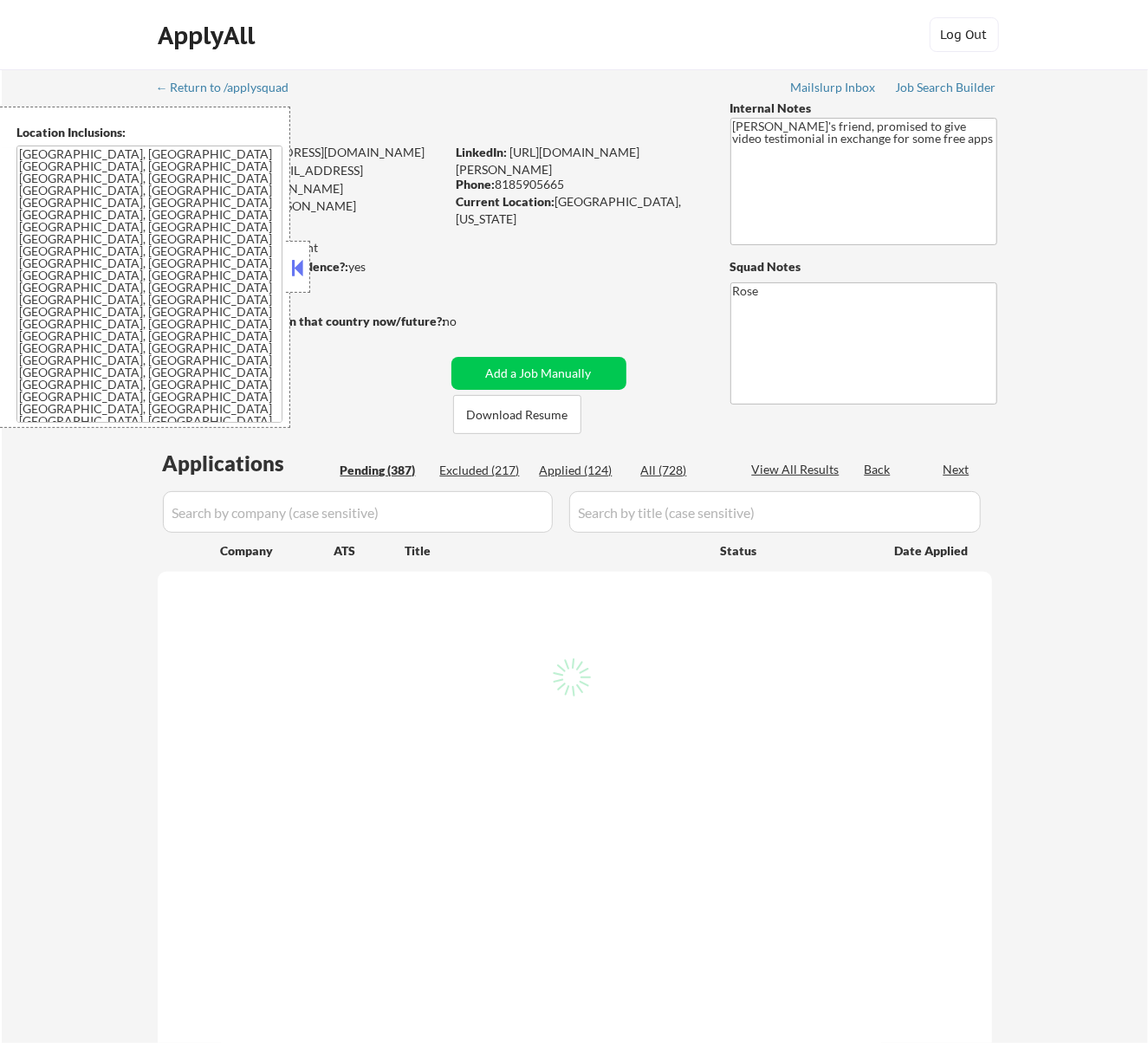
select select ""pending""
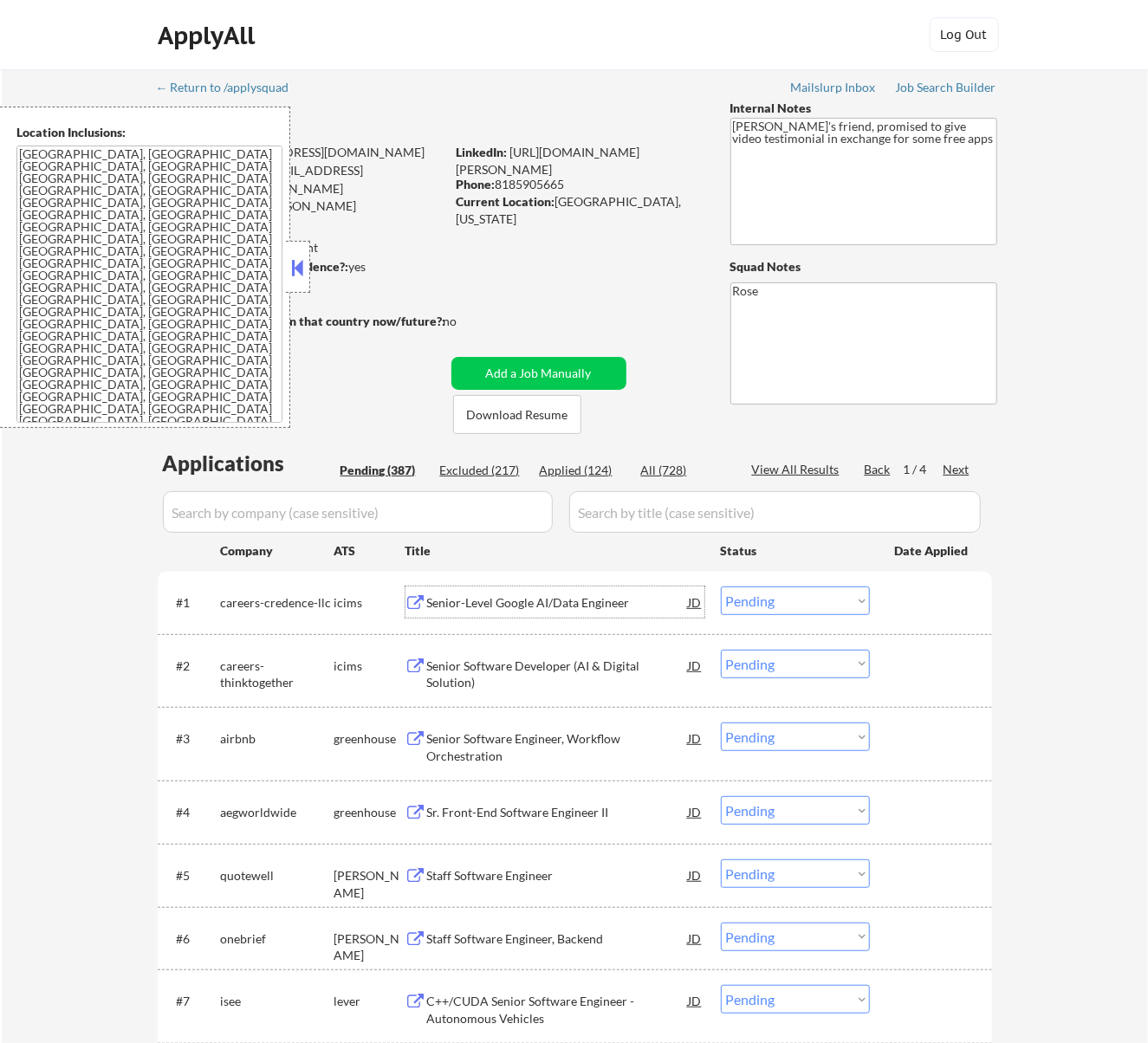
click at [572, 601] on div "Senior-Level Google AI/Data Engineer" at bounding box center [558, 602] width 262 height 17
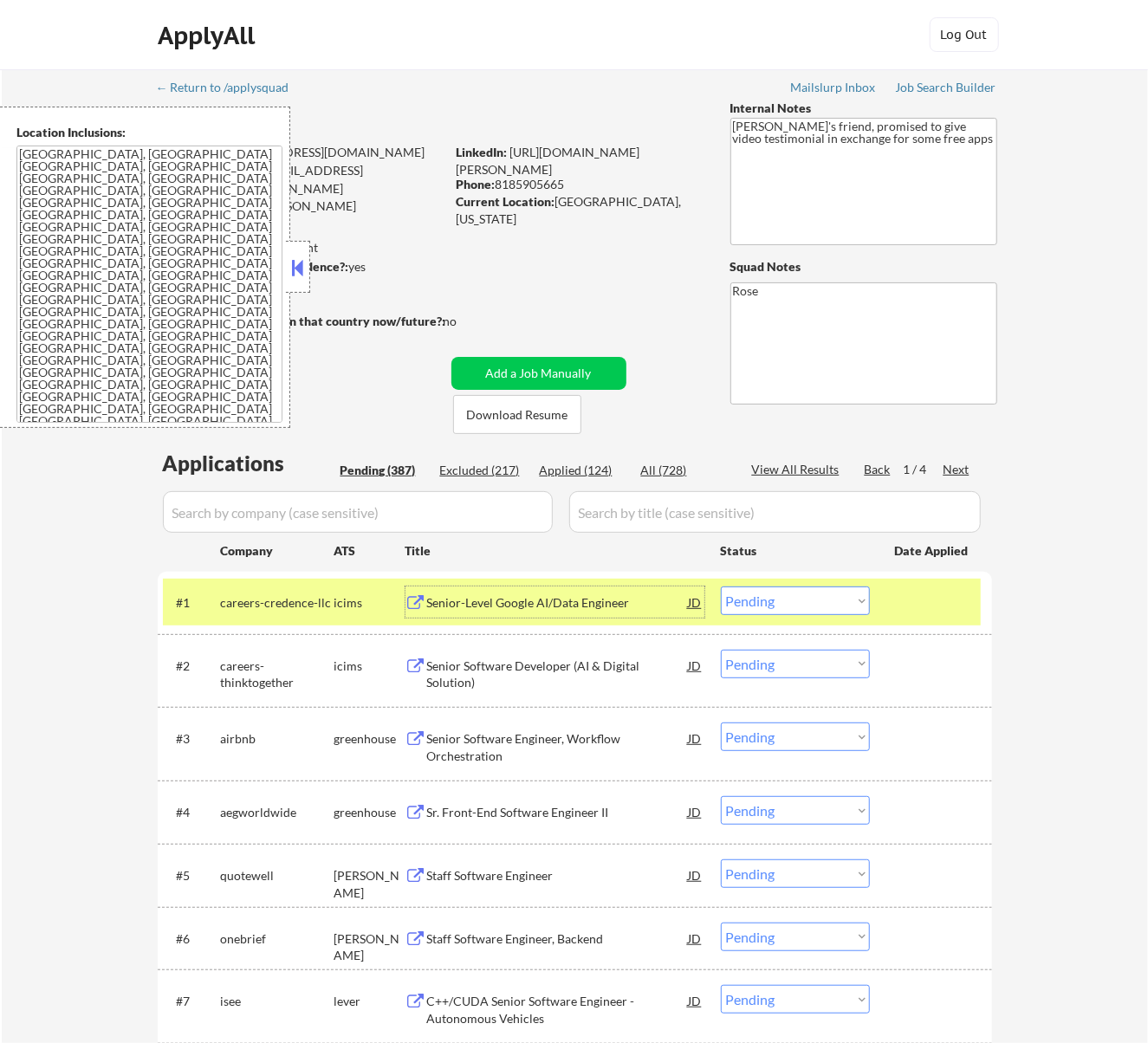
click at [905, 607] on div at bounding box center [933, 602] width 76 height 31
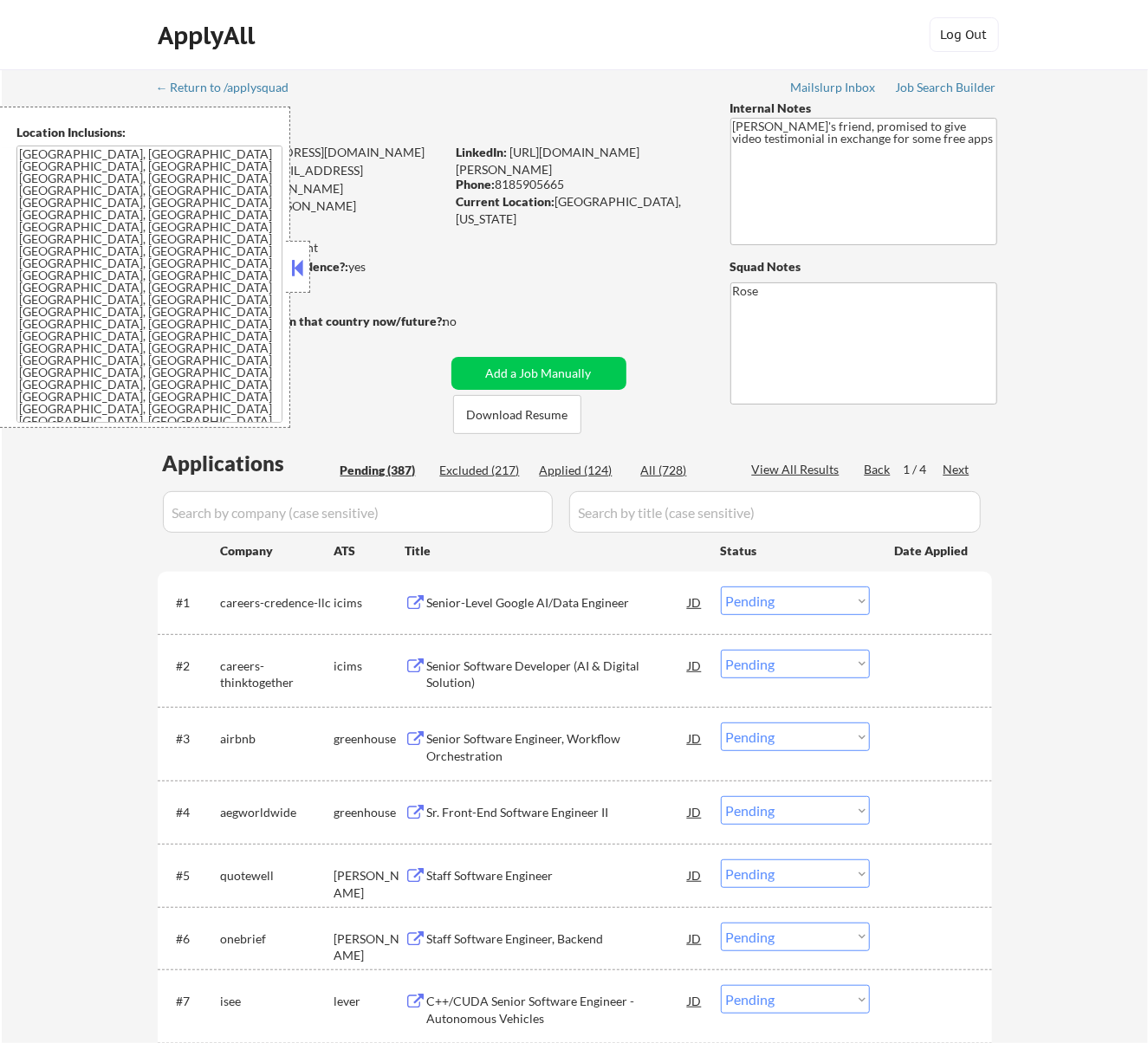
click at [614, 726] on div "Senior Software Engineer, Workflow Orchestration" at bounding box center [558, 744] width 262 height 41
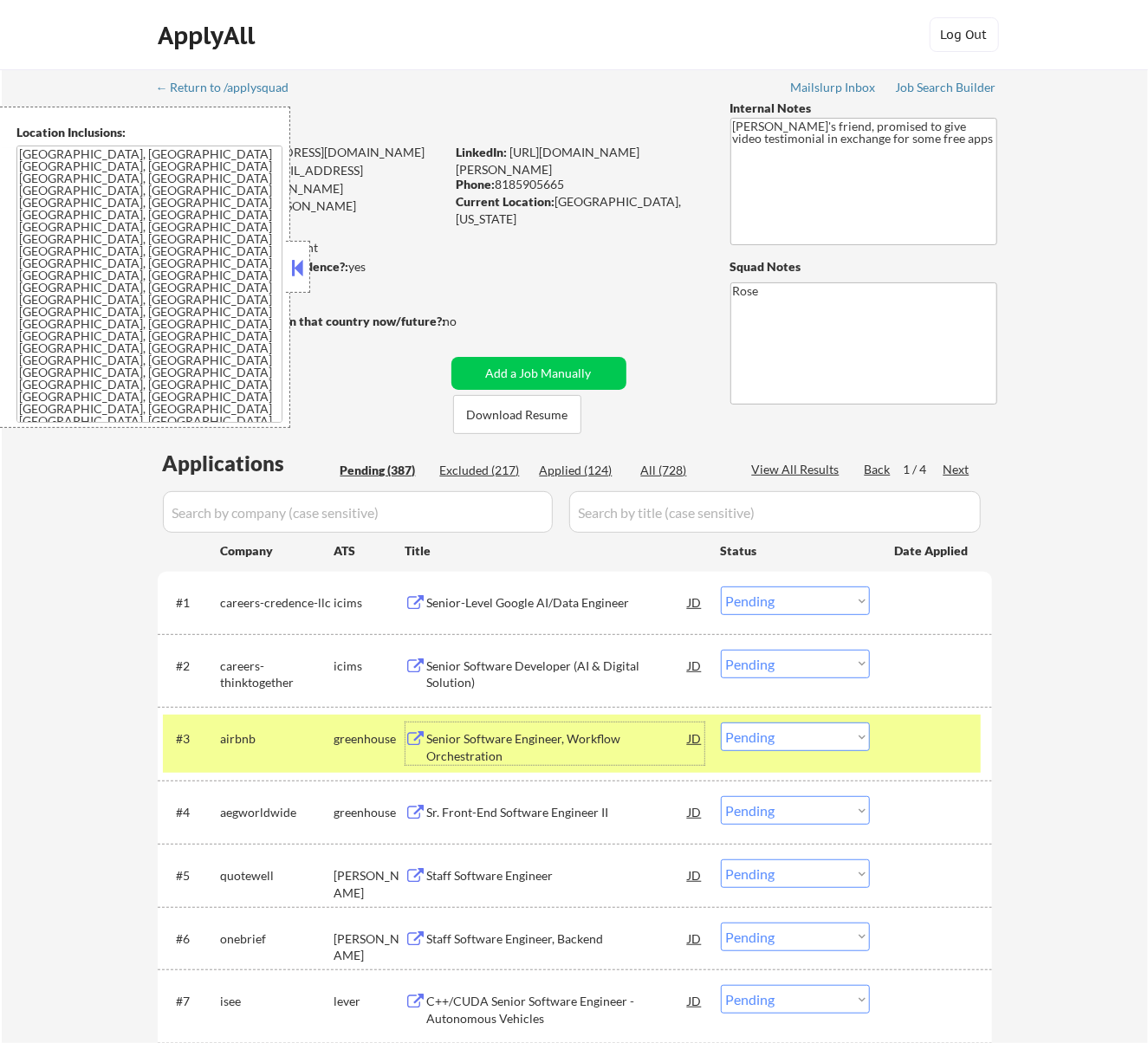
click at [781, 743] on select "Choose an option... Pending Applied Excluded (Questions) Excluded (Expired) Exc…" at bounding box center [796, 737] width 149 height 29
click at [721, 723] on select "Choose an option... Pending Applied Excluded (Questions) Excluded (Expired) Exc…" at bounding box center [796, 737] width 149 height 29
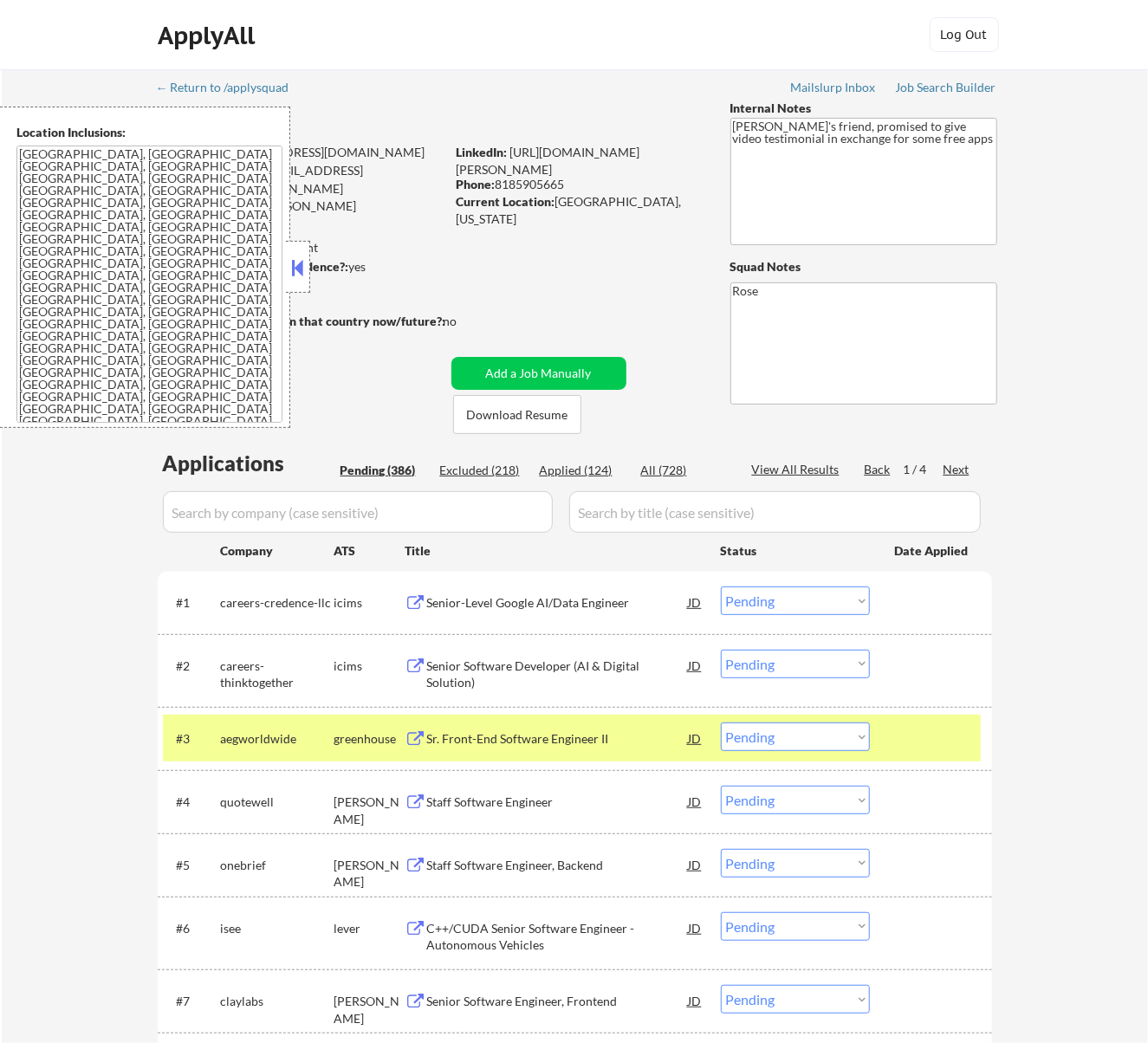
click at [567, 737] on div "Sr. Front-End Software Engineer II" at bounding box center [558, 738] width 262 height 17
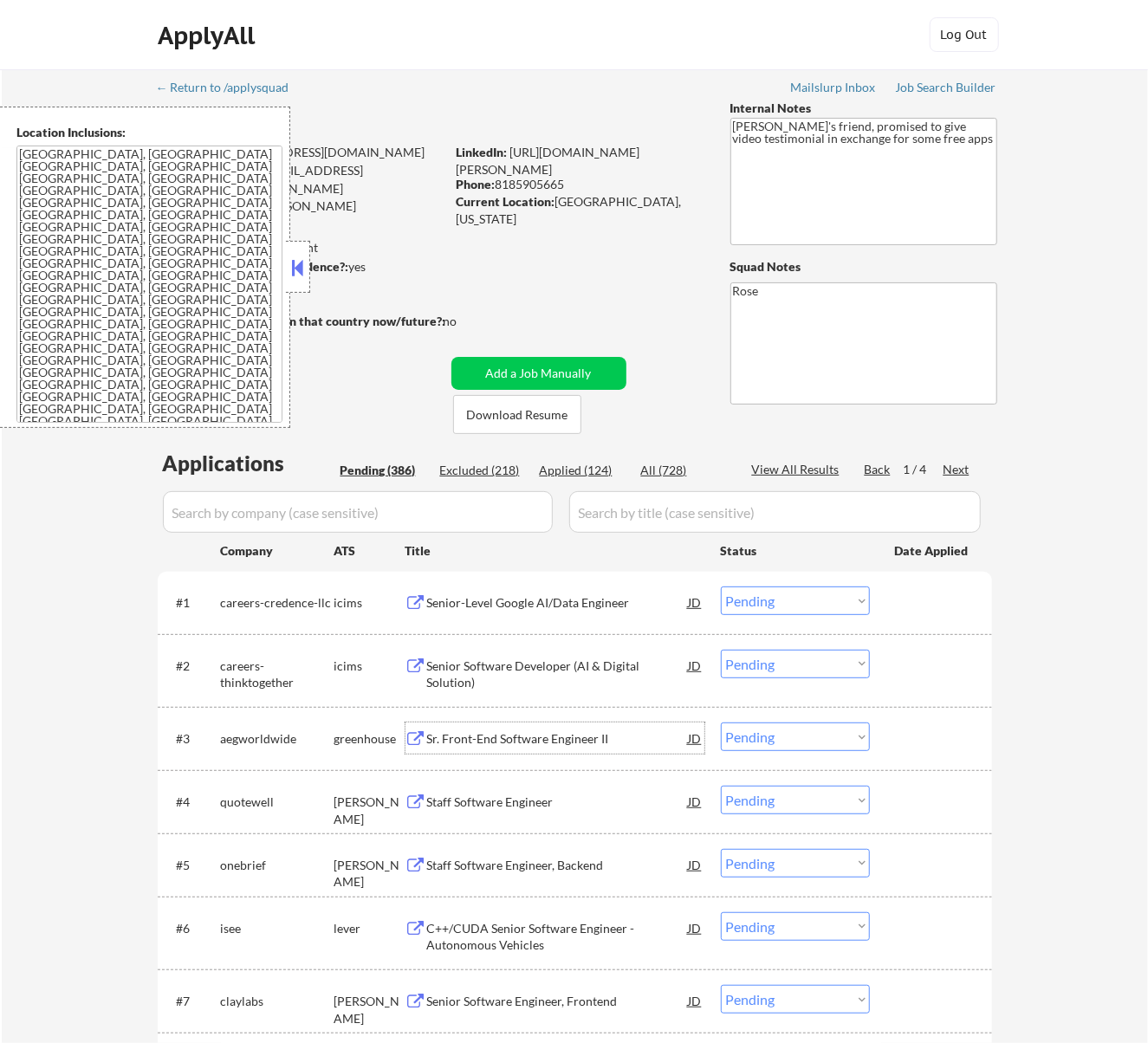
click at [794, 740] on select "Choose an option... Pending Applied Excluded (Questions) Excluded (Expired) Exc…" at bounding box center [796, 737] width 149 height 29
click at [721, 723] on select "Choose an option... Pending Applied Excluded (Questions) Excluded (Expired) Exc…" at bounding box center [796, 737] width 149 height 29
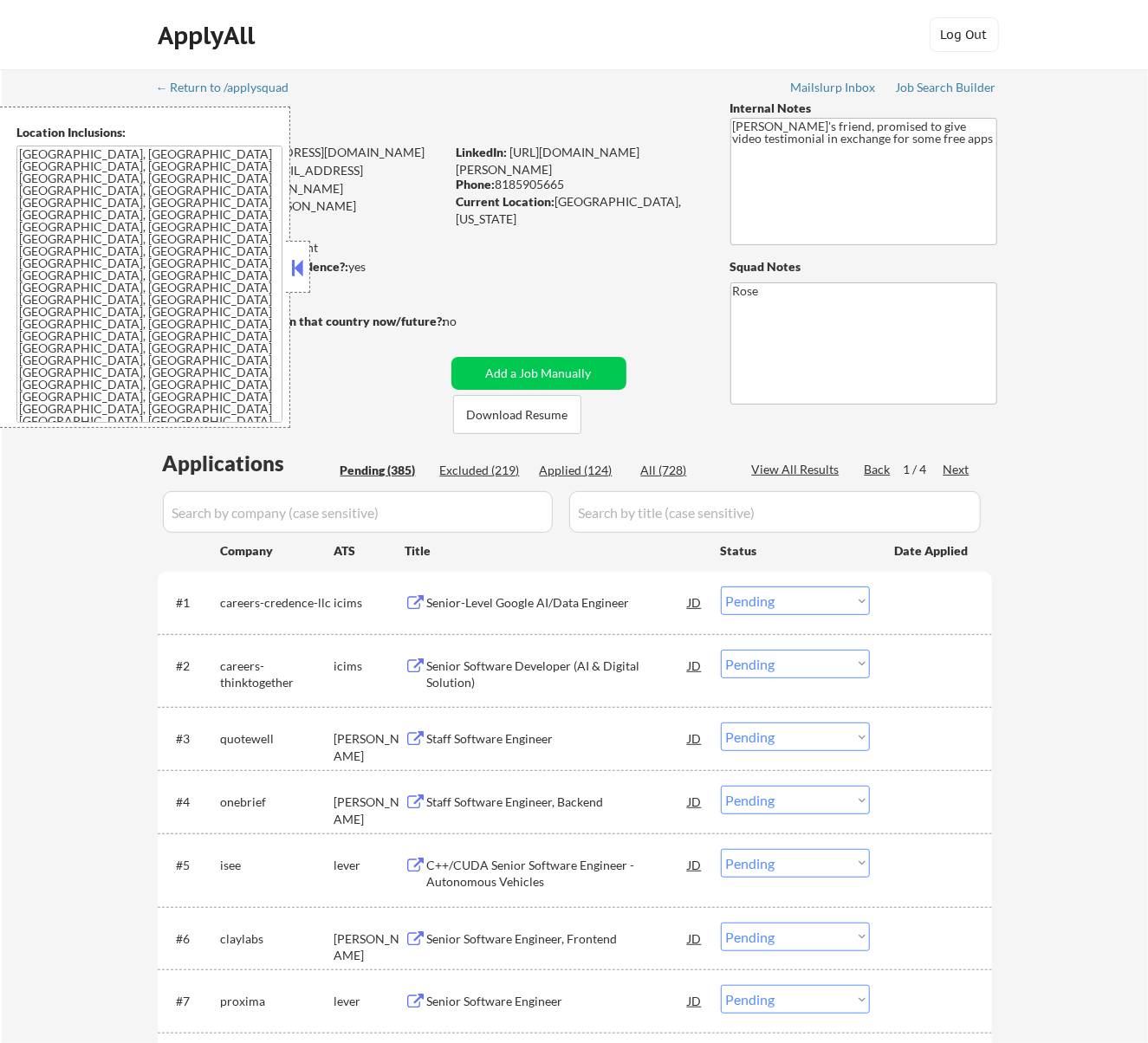
click at [608, 737] on div "Staff Software Engineer" at bounding box center [558, 738] width 262 height 17
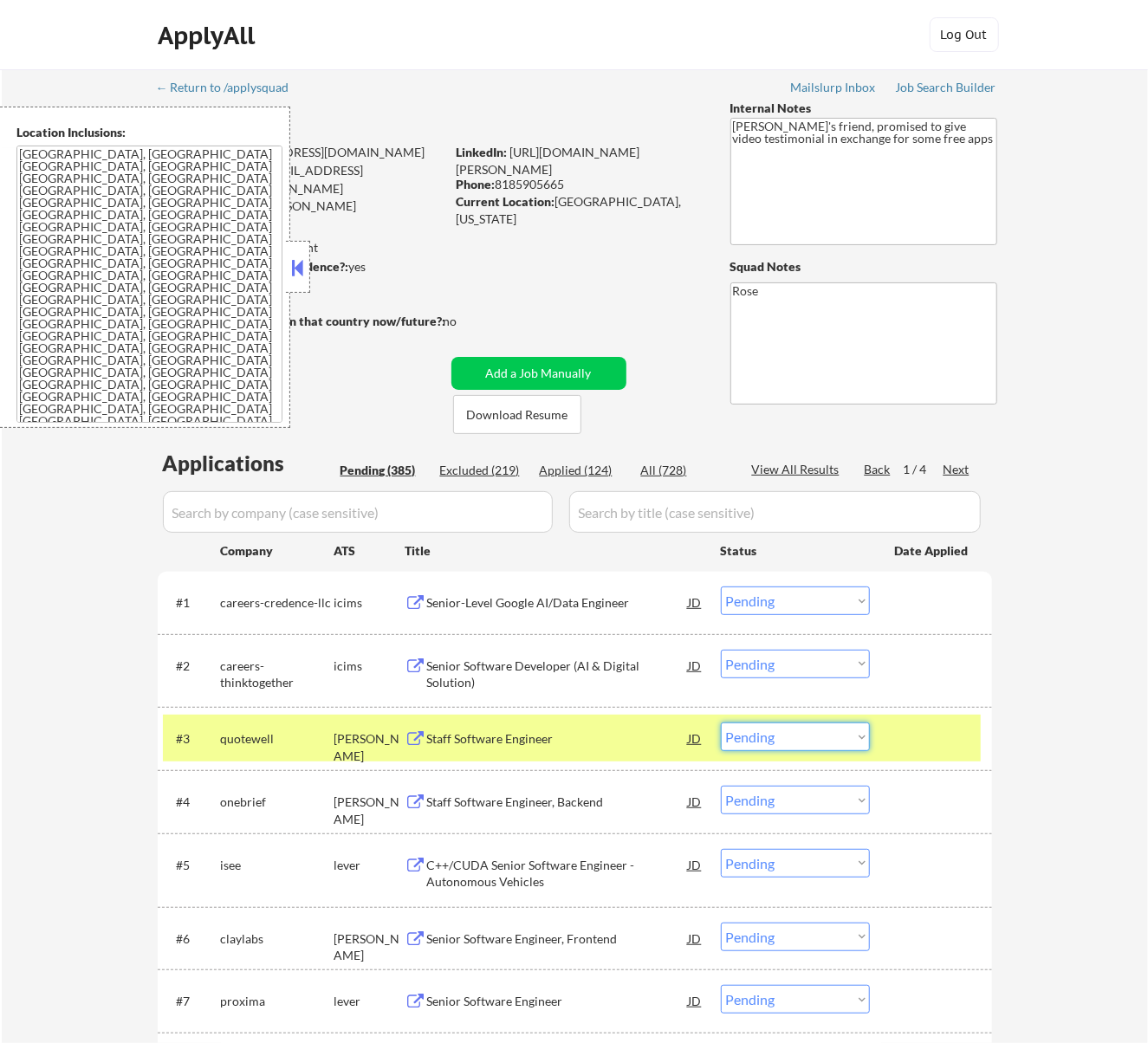
drag, startPoint x: 831, startPoint y: 731, endPoint x: 819, endPoint y: 742, distance: 16.3
click at [831, 731] on select "Choose an option... Pending Applied Excluded (Questions) Excluded (Expired) Exc…" at bounding box center [796, 737] width 149 height 29
click at [721, 723] on select "Choose an option... Pending Applied Excluded (Questions) Excluded (Expired) Exc…" at bounding box center [796, 737] width 149 height 29
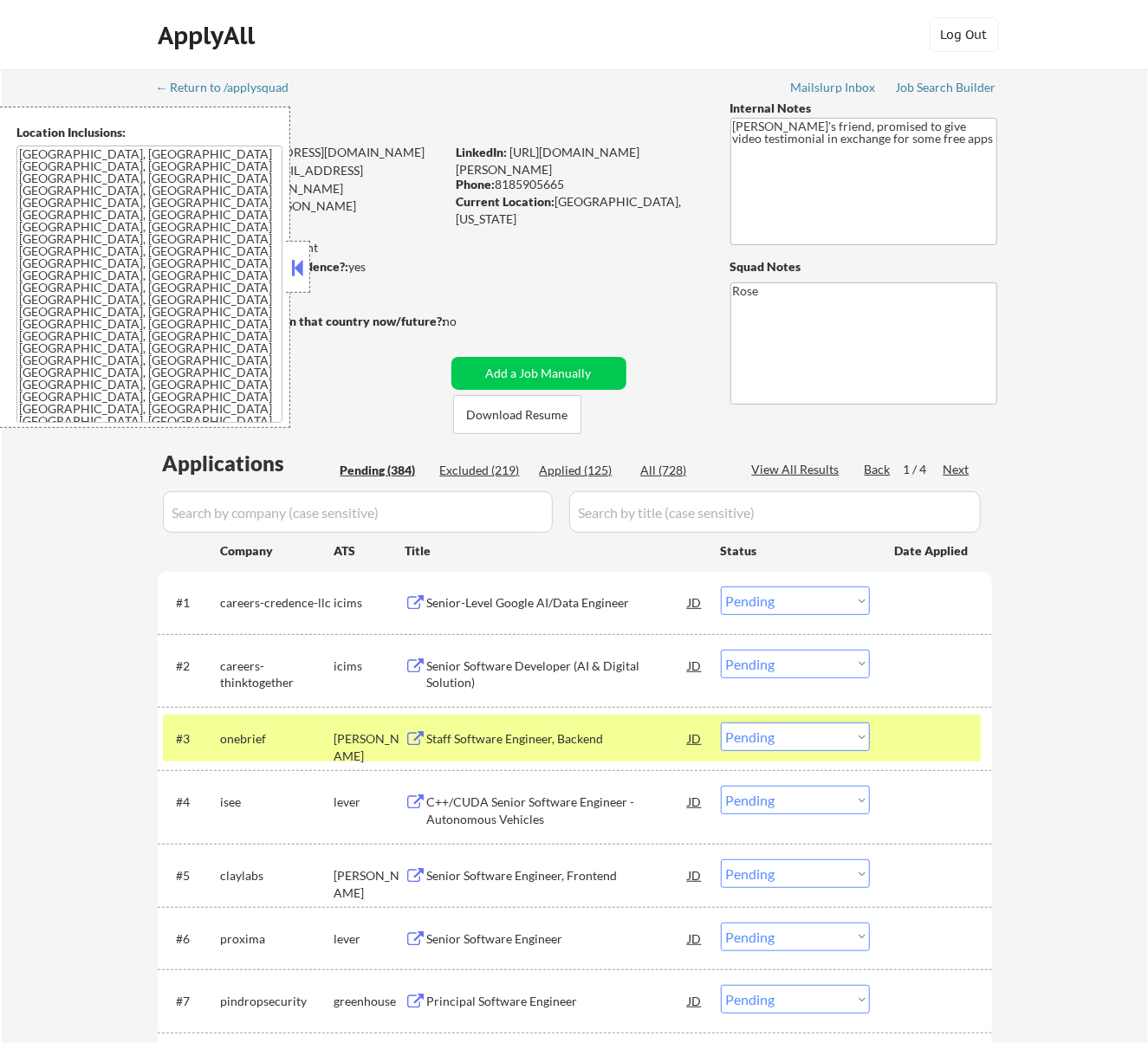
click at [643, 739] on div "Staff Software Engineer, Backend" at bounding box center [558, 738] width 262 height 17
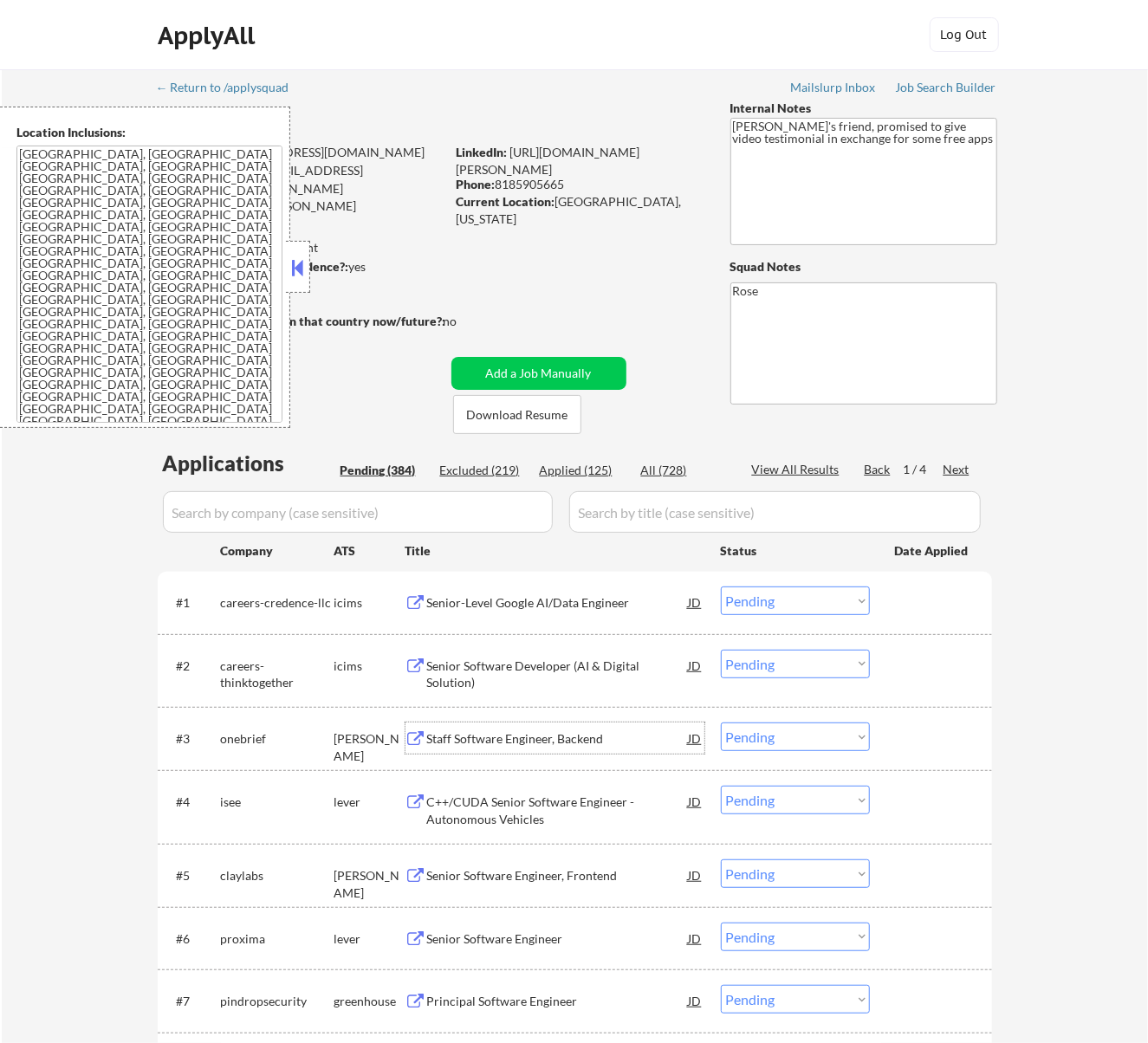
click at [783, 729] on select "Choose an option... Pending Applied Excluded (Questions) Excluded (Expired) Exc…" at bounding box center [796, 737] width 149 height 29
click at [721, 723] on select "Choose an option... Pending Applied Excluded (Questions) Excluded (Expired) Exc…" at bounding box center [796, 737] width 149 height 29
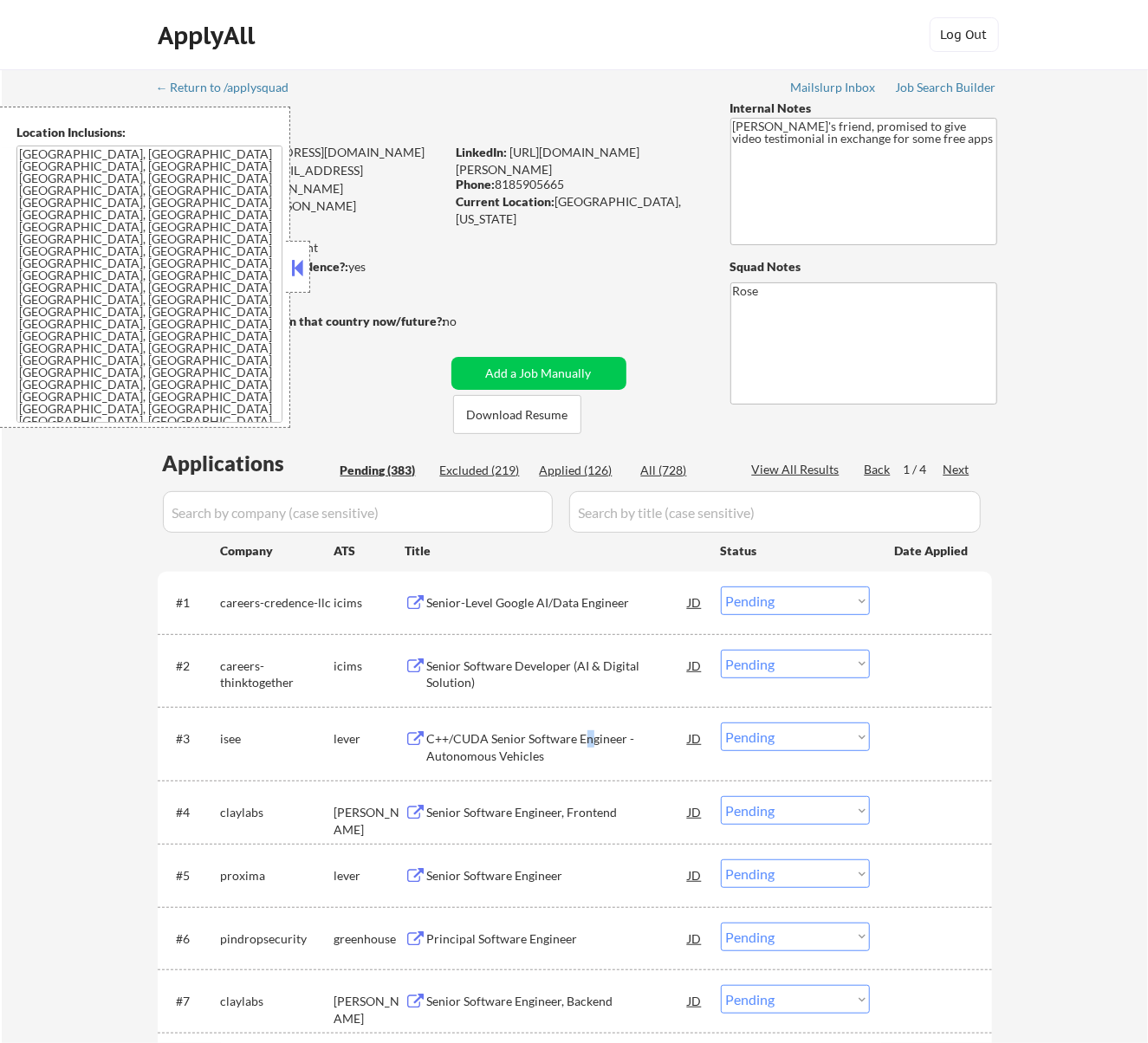
click at [588, 744] on div "C++/CUDA Senior Software Engineer - Autonomous Vehicles" at bounding box center [558, 747] width 262 height 34
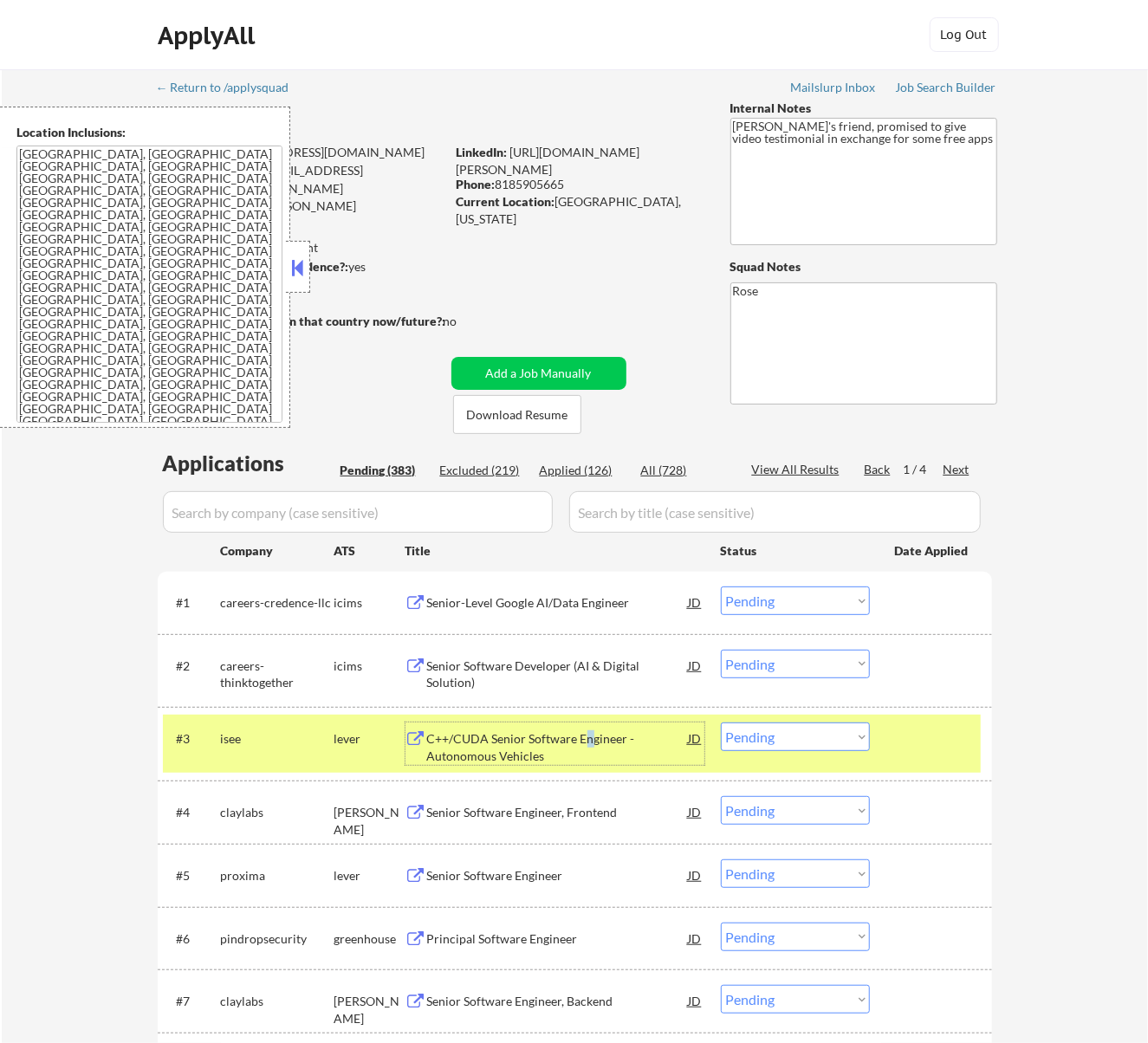
click at [770, 740] on select "Choose an option... Pending Applied Excluded (Questions) Excluded (Expired) Exc…" at bounding box center [796, 737] width 149 height 29
click at [721, 723] on select "Choose an option... Pending Applied Excluded (Questions) Excluded (Expired) Exc…" at bounding box center [796, 737] width 149 height 29
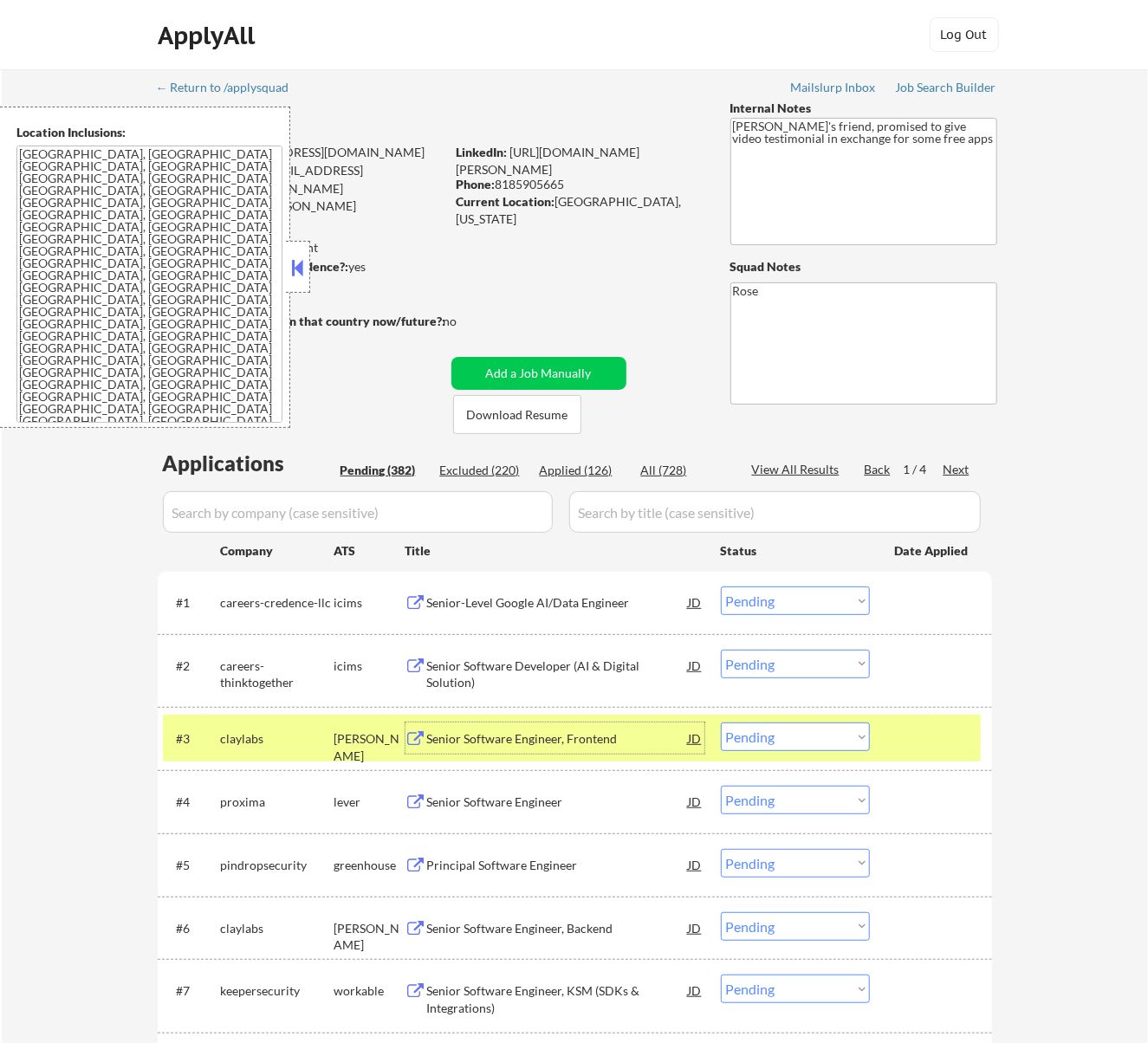
click at [631, 737] on div "Senior Software Engineer, Frontend" at bounding box center [558, 738] width 262 height 17
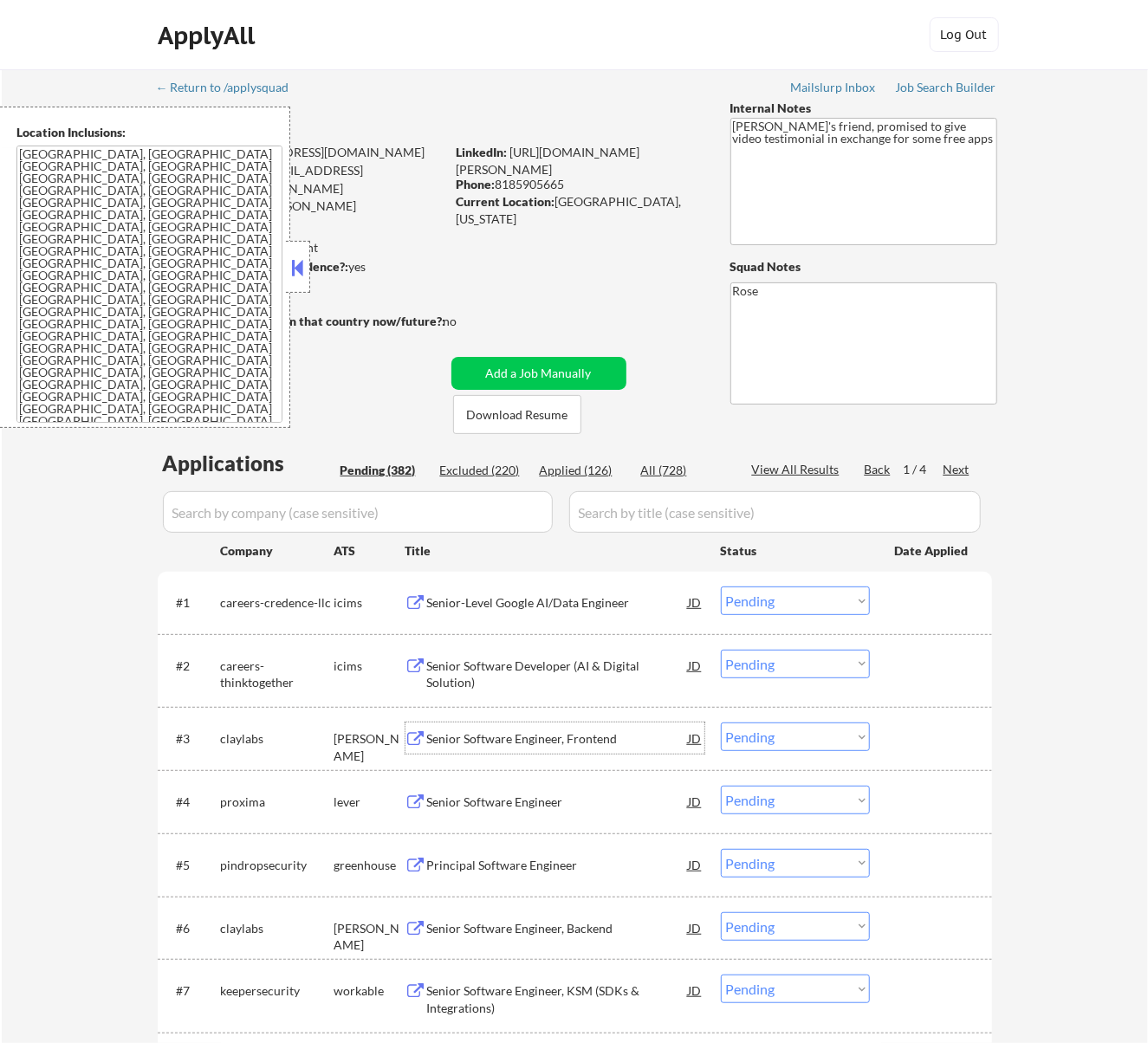
click at [808, 735] on select "Choose an option... Pending Applied Excluded (Questions) Excluded (Expired) Exc…" at bounding box center [796, 737] width 149 height 29
click at [721, 723] on select "Choose an option... Pending Applied Excluded (Questions) Excluded (Expired) Exc…" at bounding box center [796, 737] width 149 height 29
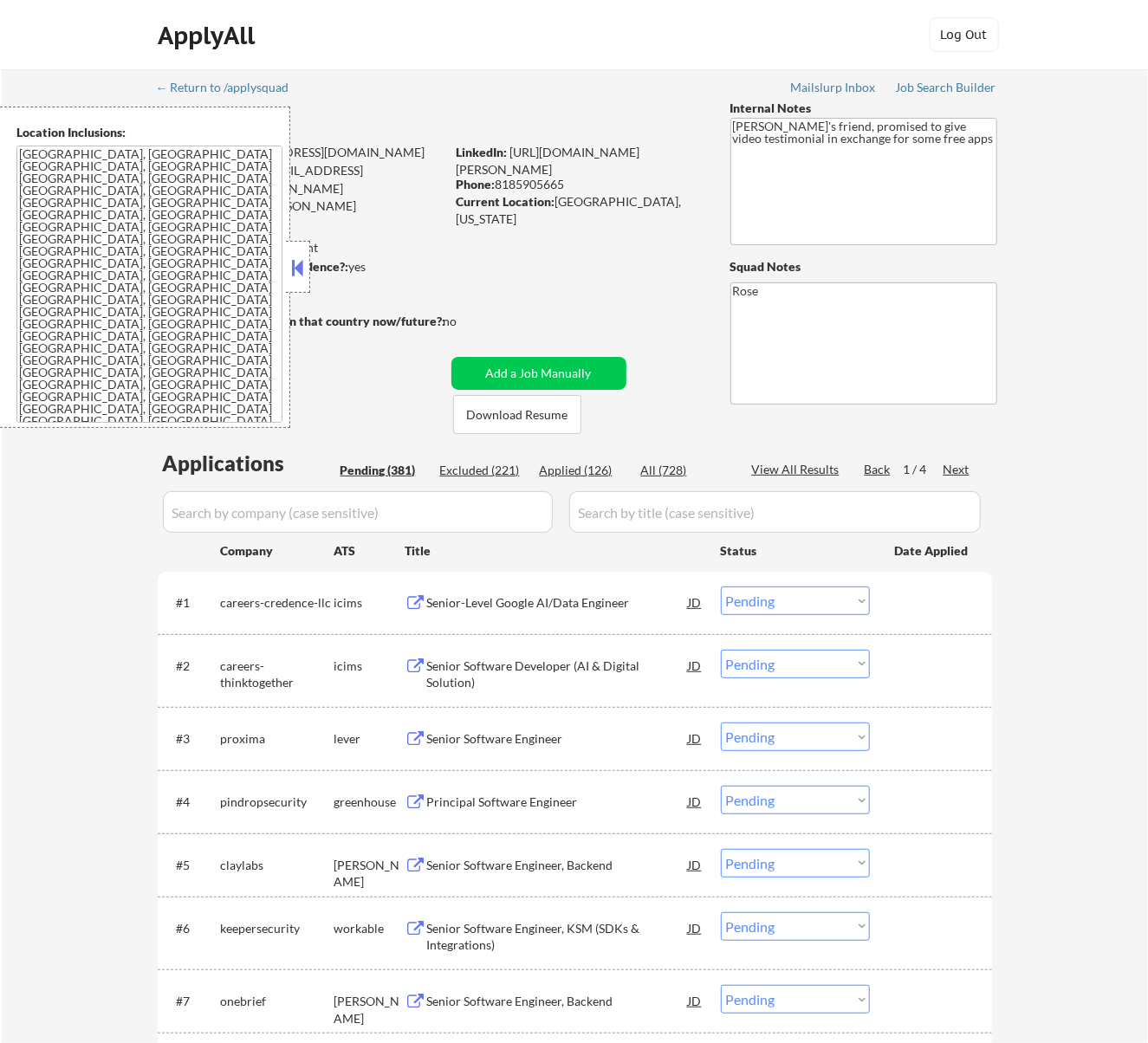
click at [610, 746] on div "Senior Software Engineer" at bounding box center [558, 738] width 262 height 17
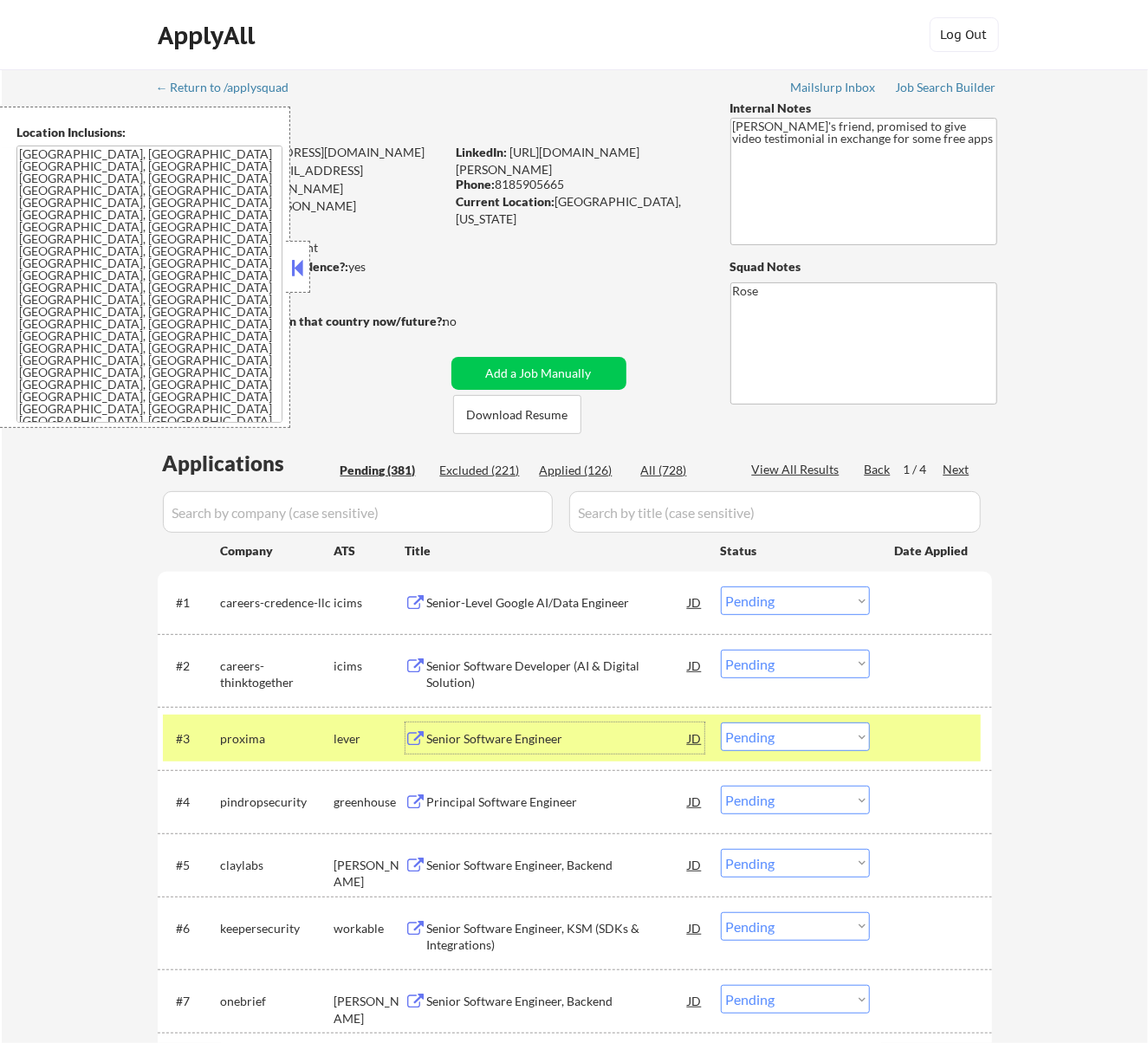
click at [809, 728] on select "Choose an option... Pending Applied Excluded (Questions) Excluded (Expired) Exc…" at bounding box center [796, 737] width 149 height 29
click at [721, 723] on select "Choose an option... Pending Applied Excluded (Questions) Excluded (Expired) Exc…" at bounding box center [796, 737] width 149 height 29
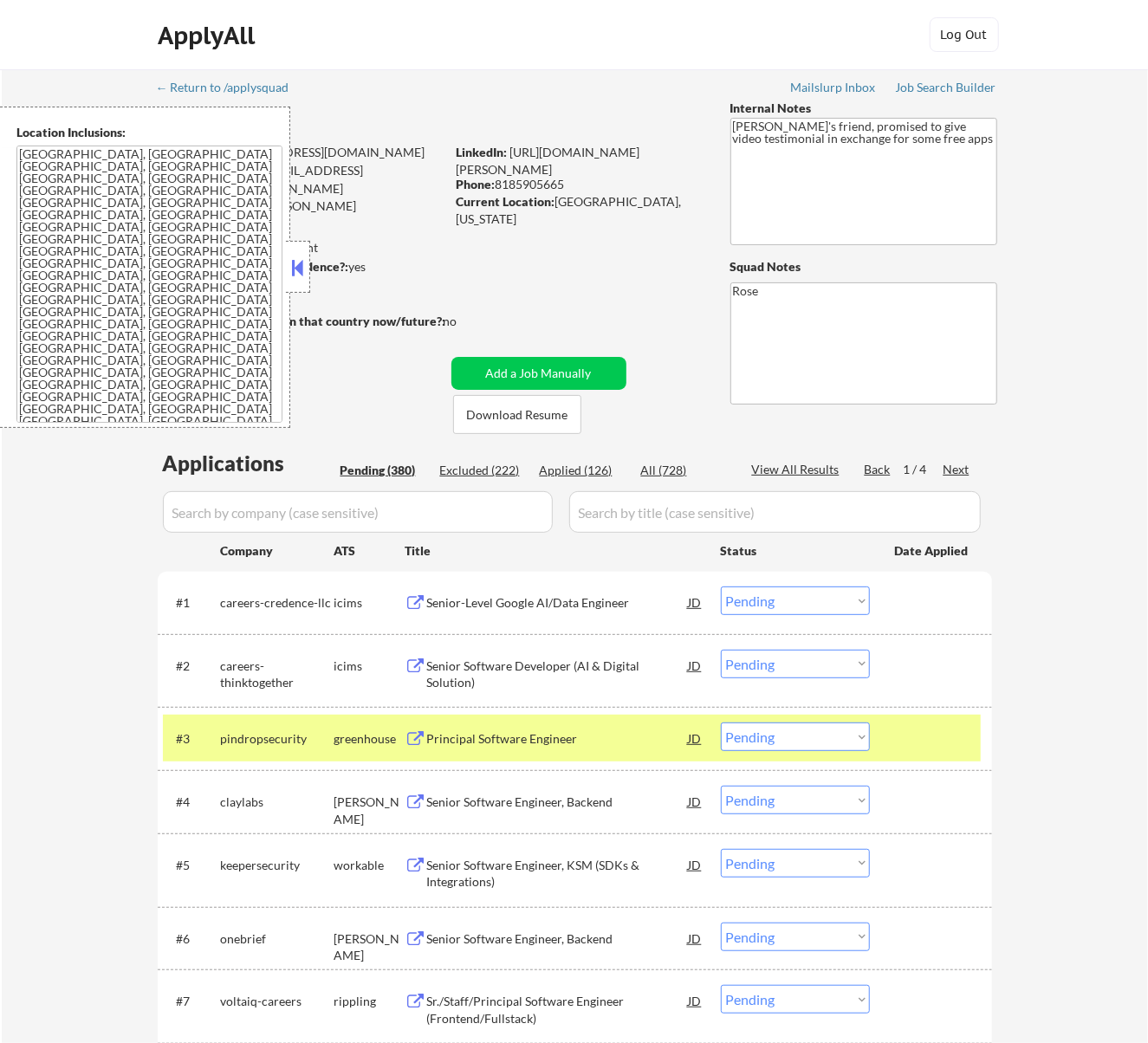
click at [640, 738] on div "Principal Software Engineer" at bounding box center [558, 738] width 262 height 17
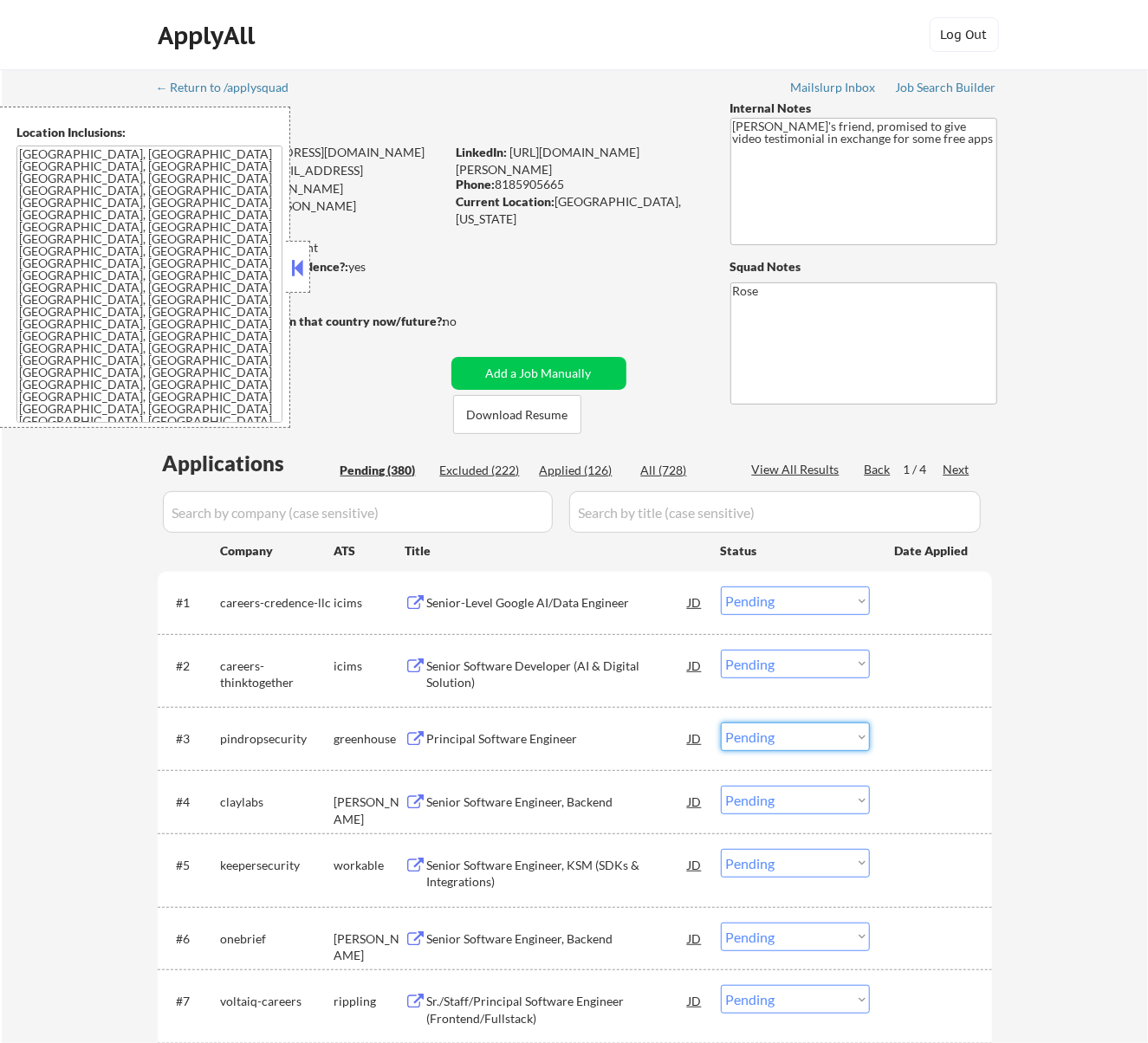
click at [802, 729] on select "Choose an option... Pending Applied Excluded (Questions) Excluded (Expired) Exc…" at bounding box center [796, 737] width 149 height 29
click at [721, 723] on select "Choose an option... Pending Applied Excluded (Questions) Excluded (Expired) Exc…" at bounding box center [796, 737] width 149 height 29
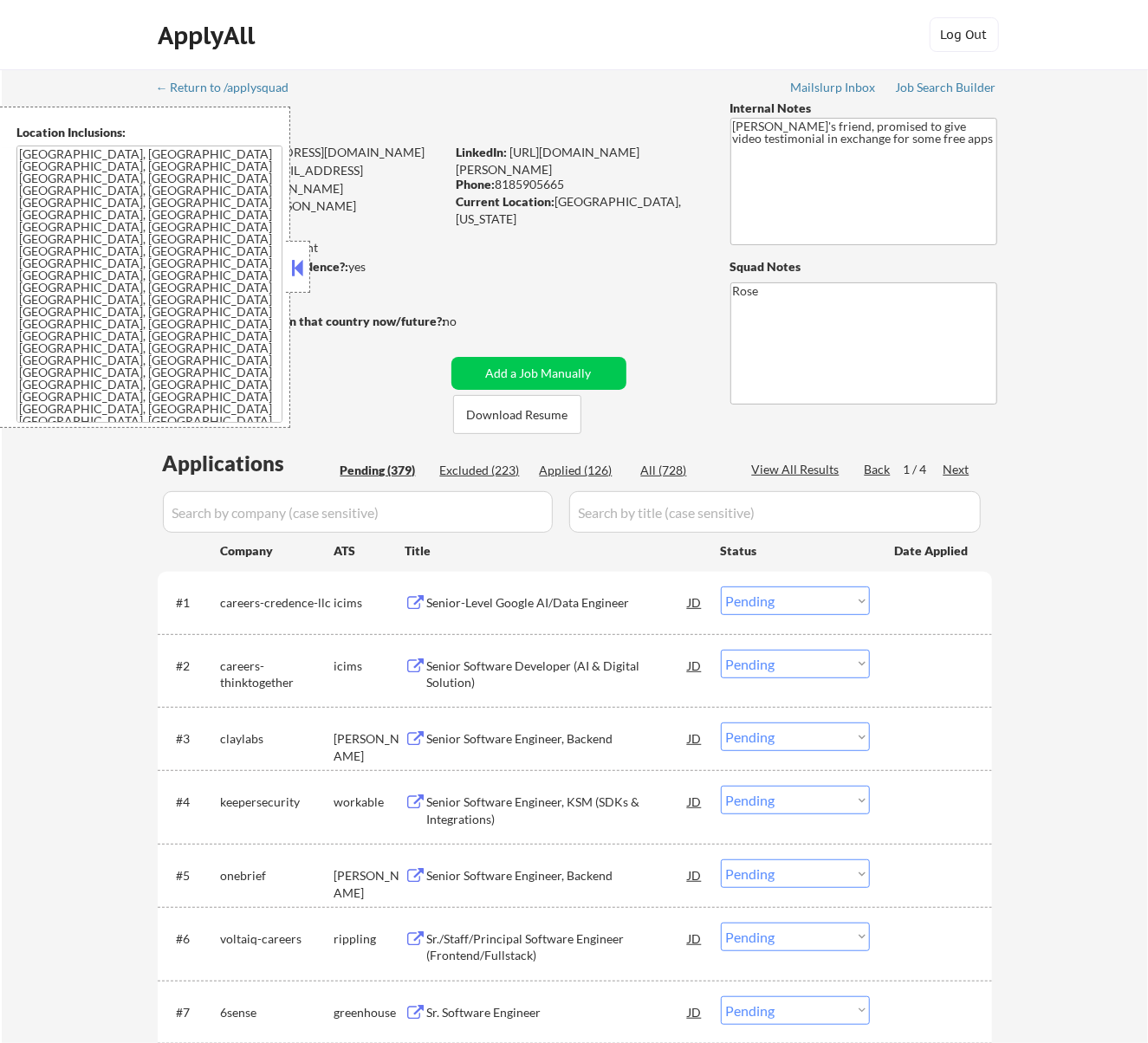
click at [616, 733] on div "Senior Software Engineer, Backend" at bounding box center [558, 738] width 262 height 17
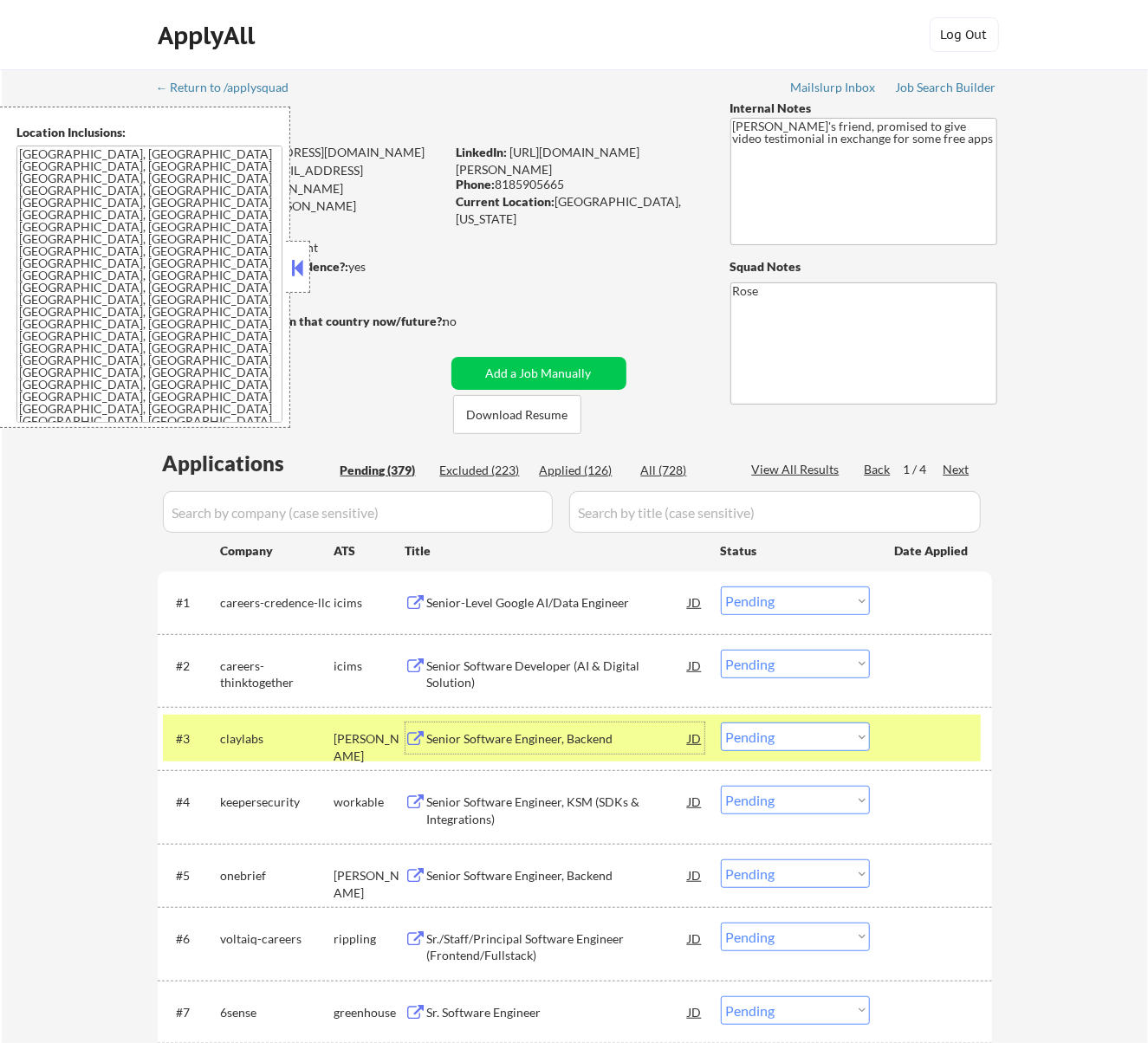
click at [774, 747] on select "Choose an option... Pending Applied Excluded (Questions) Excluded (Expired) Exc…" at bounding box center [796, 737] width 149 height 29
click at [721, 723] on select "Choose an option... Pending Applied Excluded (Questions) Excluded (Expired) Exc…" at bounding box center [796, 737] width 149 height 29
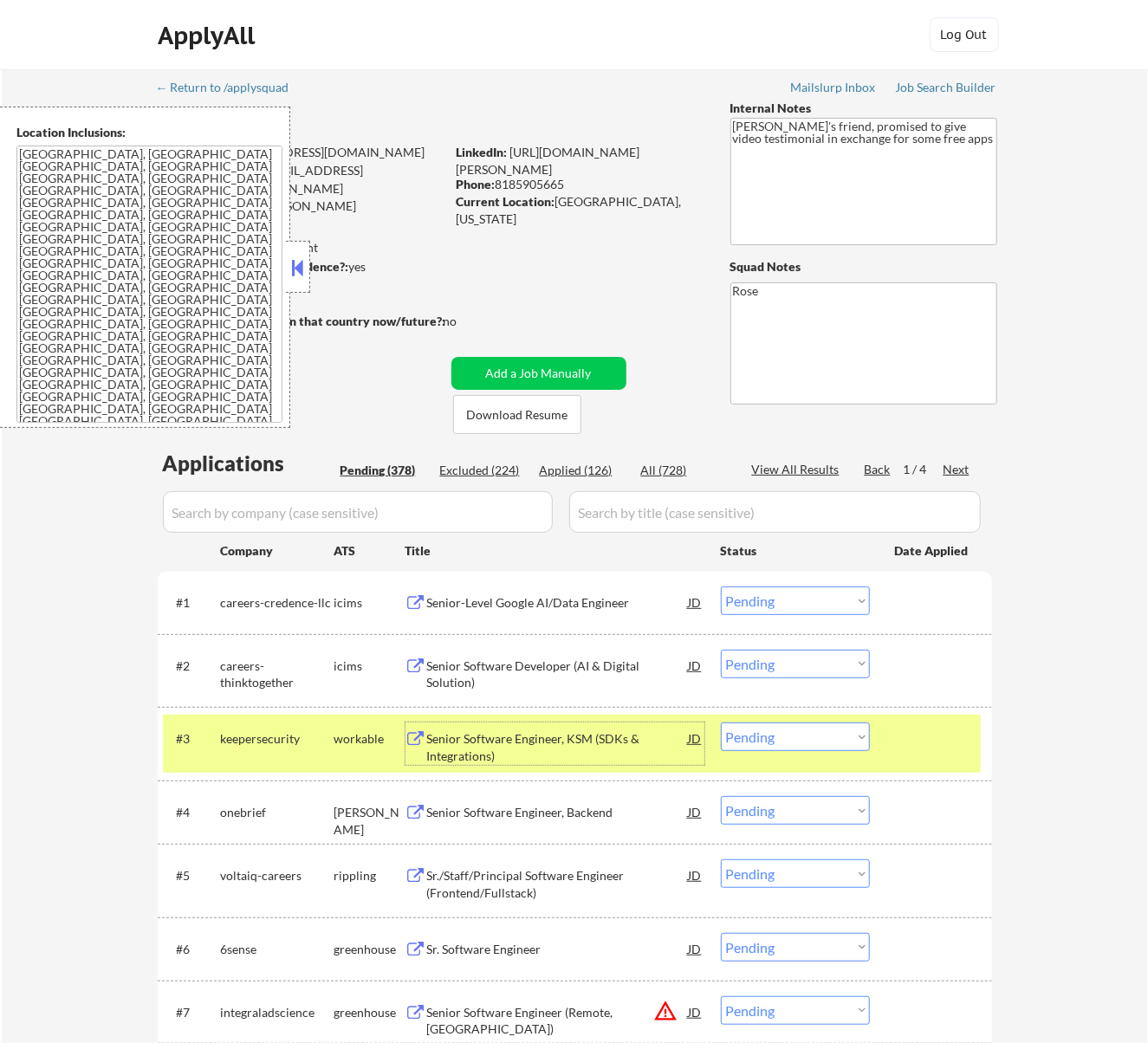
click at [640, 740] on div "Senior Software Engineer, KSM (SDKs & Integrations)" at bounding box center [558, 747] width 262 height 34
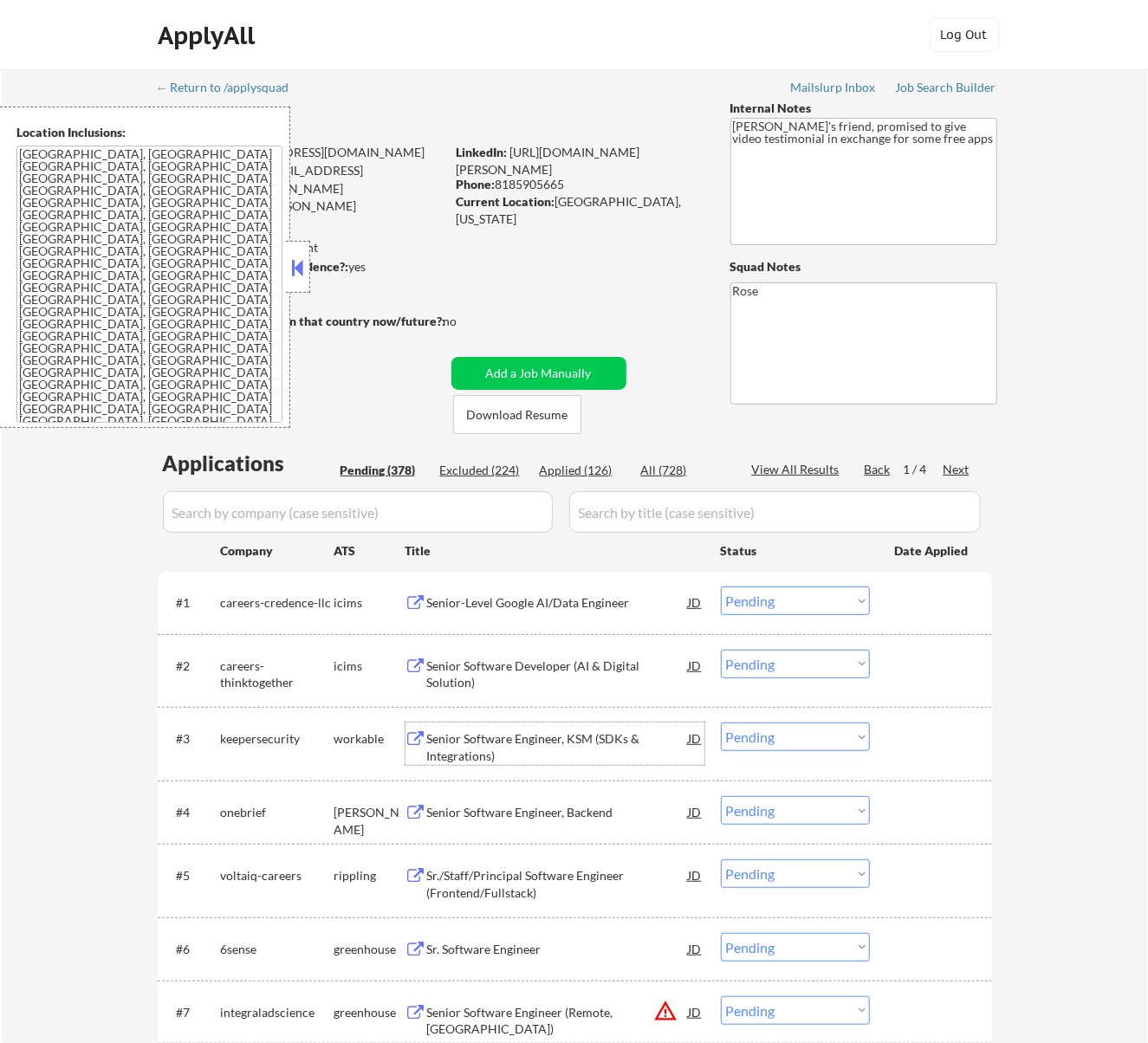
click at [789, 738] on select "Choose an option... Pending Applied Excluded (Questions) Excluded (Expired) Exc…" at bounding box center [796, 737] width 149 height 29
click at [721, 723] on select "Choose an option... Pending Applied Excluded (Questions) Excluded (Expired) Exc…" at bounding box center [796, 737] width 149 height 29
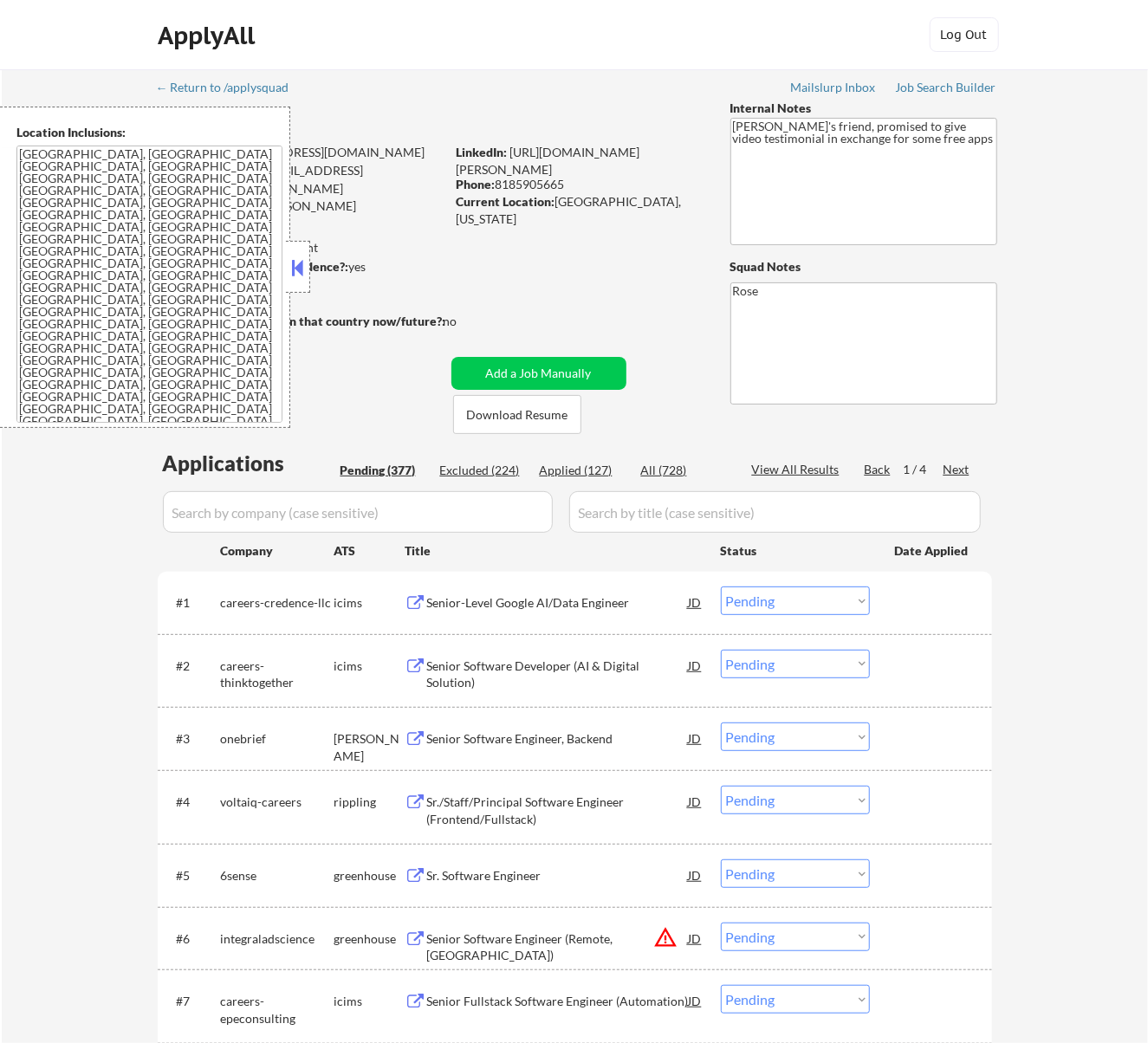
click at [642, 740] on div "Senior Software Engineer, Backend" at bounding box center [558, 738] width 262 height 17
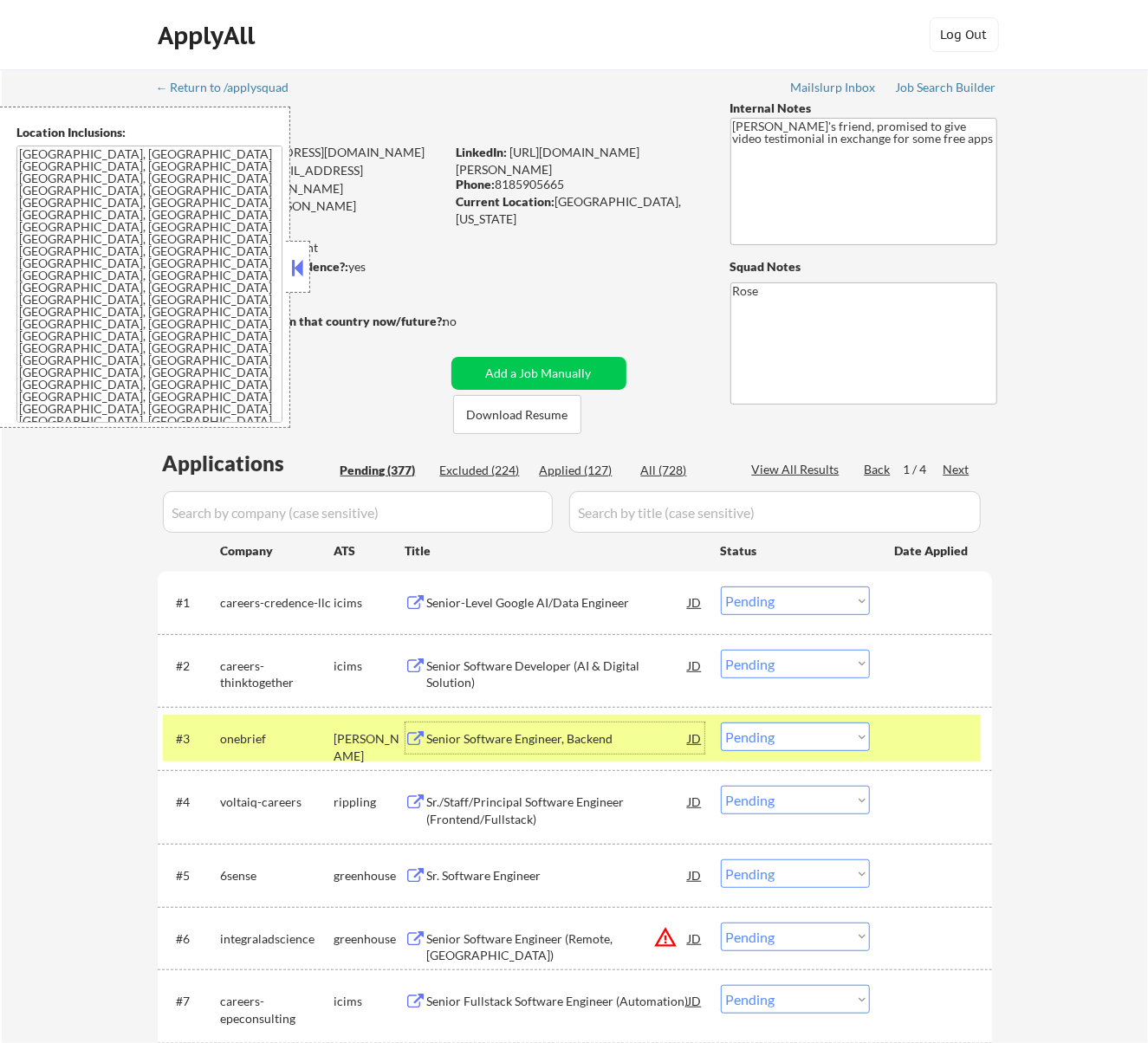
click at [792, 736] on select "Choose an option... Pending Applied Excluded (Questions) Excluded (Expired) Exc…" at bounding box center [796, 737] width 149 height 29
click at [721, 723] on select "Choose an option... Pending Applied Excluded (Questions) Excluded (Expired) Exc…" at bounding box center [796, 737] width 149 height 29
select select ""pending""
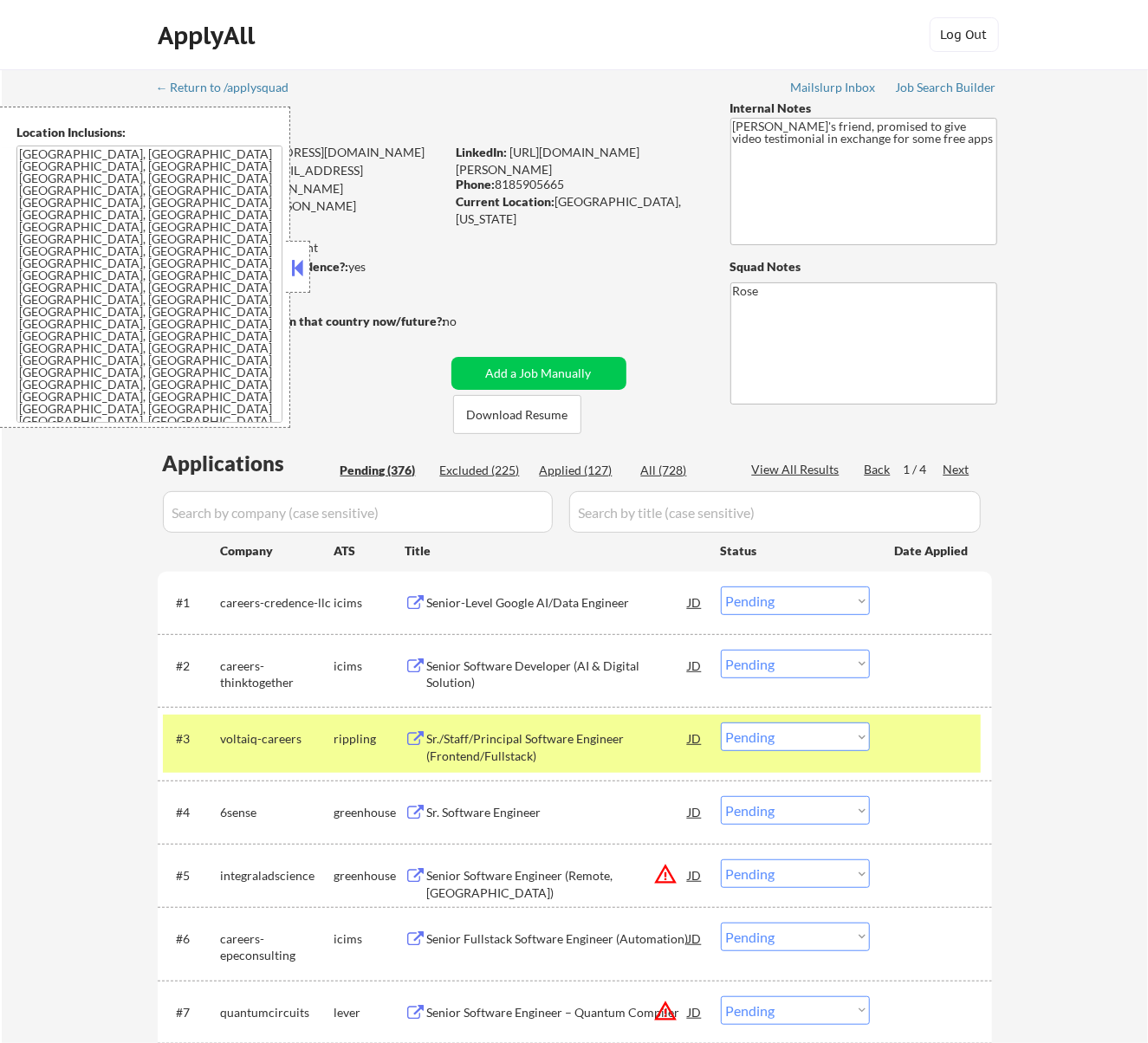
click at [304, 265] on button at bounding box center [297, 267] width 19 height 26
